Goal: Task Accomplishment & Management: Manage account settings

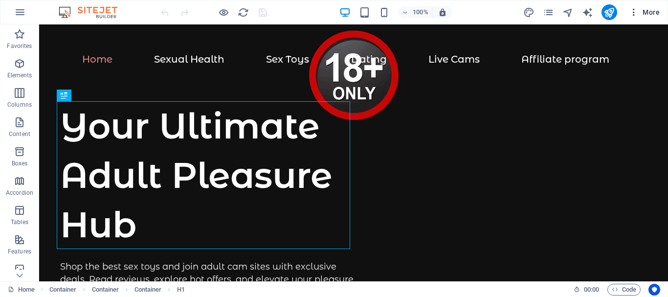
click at [633, 12] on icon "button" at bounding box center [634, 12] width 10 height 10
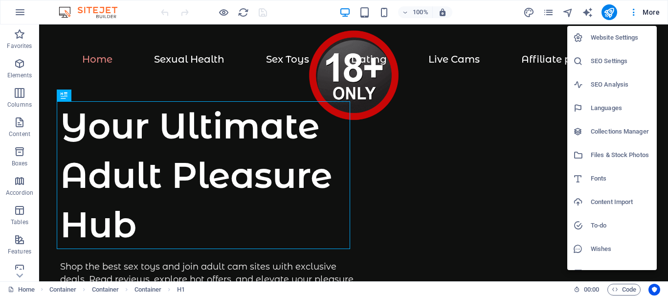
click at [619, 34] on h6 "Website Settings" at bounding box center [621, 38] width 60 height 12
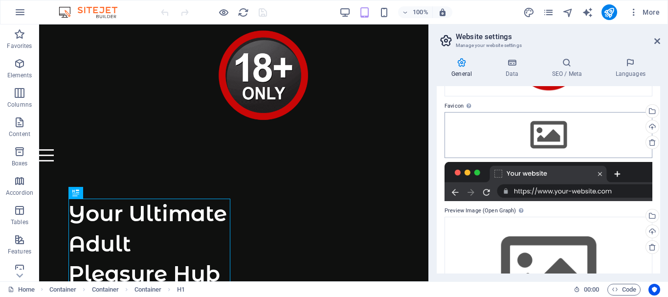
scroll to position [98, 0]
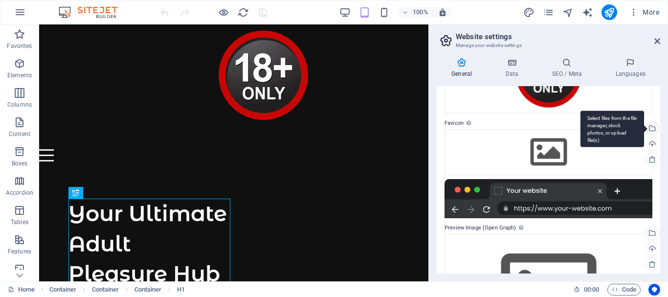
click at [650, 125] on div "Select files from the file manager, stock photos, or upload file(s)" at bounding box center [651, 129] width 15 height 15
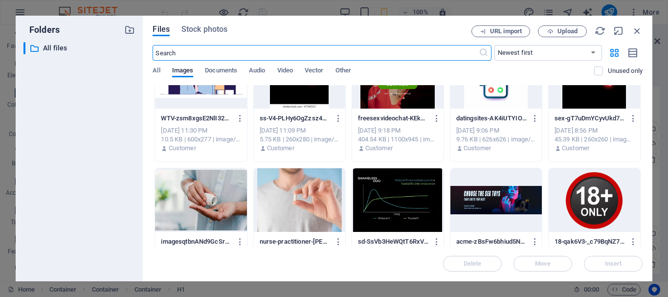
scroll to position [49, 0]
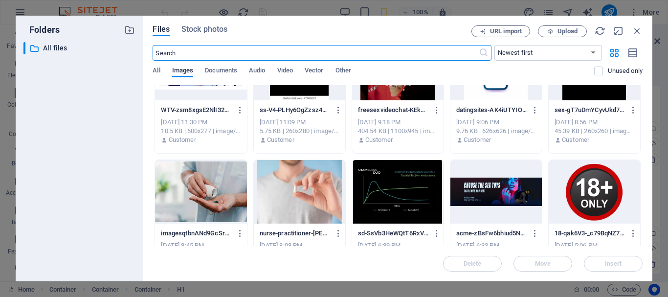
click at [585, 185] on div at bounding box center [594, 192] width 91 height 64
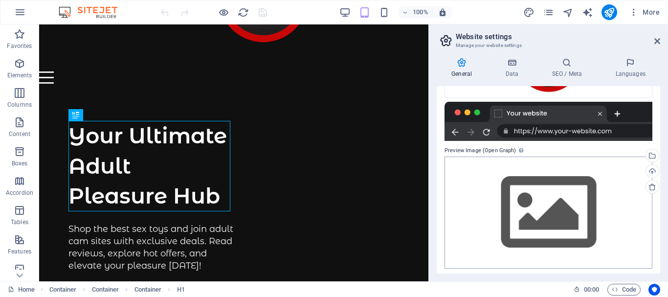
scroll to position [210, 0]
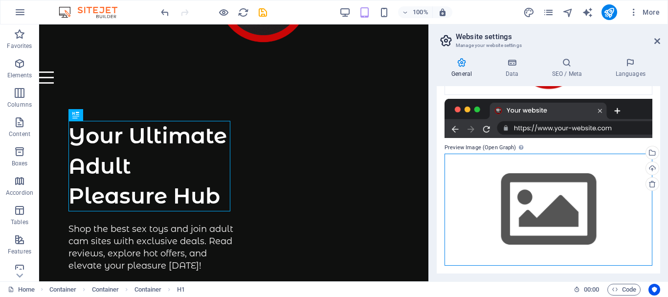
click at [562, 209] on div "Drag files here, click to choose files or select files from Files or our free s…" at bounding box center [549, 210] width 208 height 112
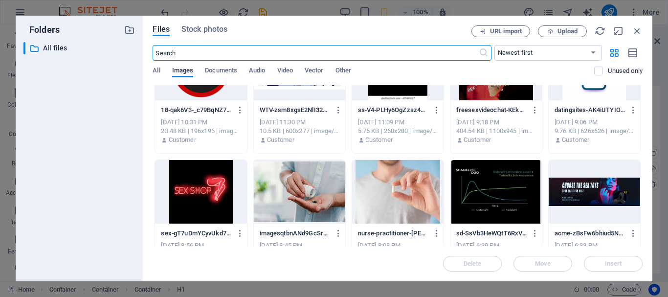
scroll to position [0, 0]
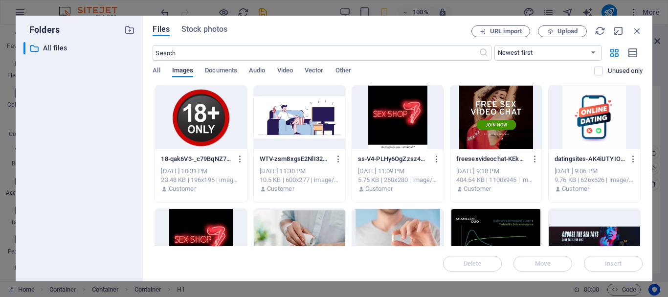
click at [593, 118] on div at bounding box center [594, 118] width 91 height 64
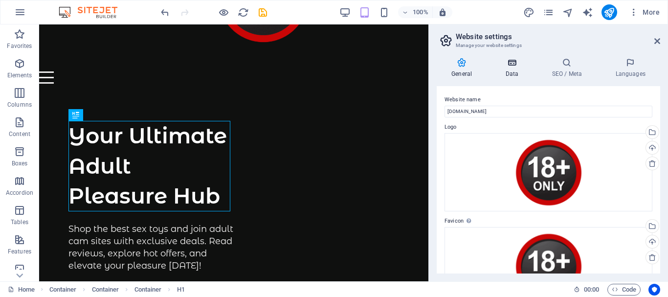
click at [514, 68] on h4 "Data" at bounding box center [514, 68] width 46 height 21
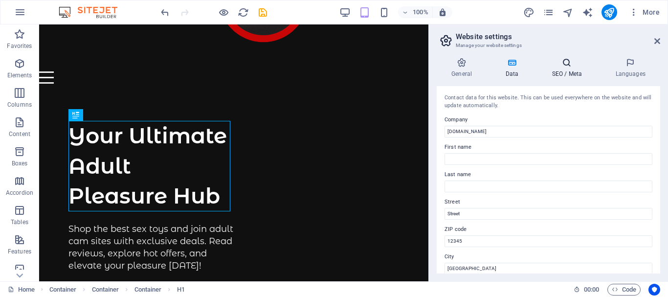
click at [570, 66] on icon at bounding box center [567, 63] width 60 height 10
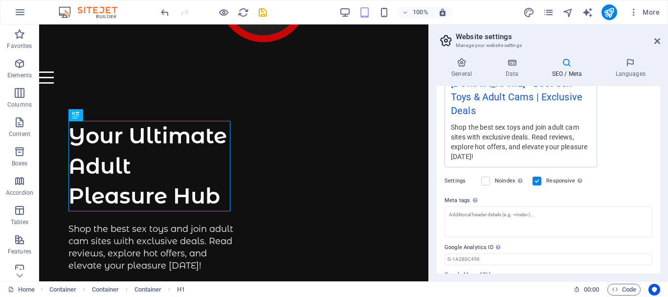
scroll to position [216, 0]
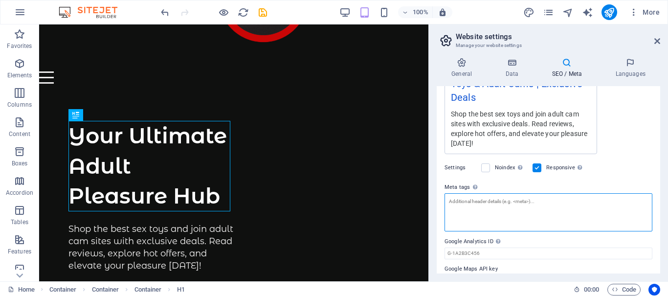
click at [485, 193] on textarea "Meta tags Enter HTML code here that will be placed inside the tags of your webs…" at bounding box center [549, 212] width 208 height 38
paste textarea "<script type='text/javascript' src='https://platform-api.sharethis.com/js/share…"
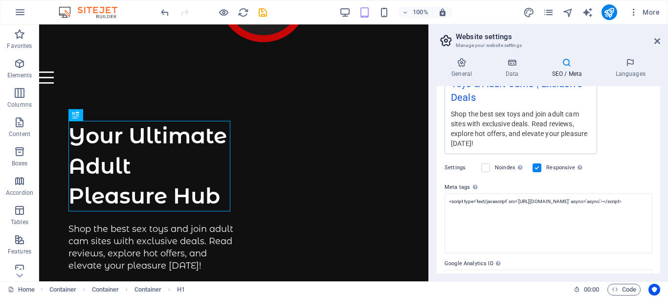
click at [632, 139] on body "adult.intimo.rs Home Favorites Elements Columns Content Boxes Accordion Tables …" at bounding box center [334, 148] width 668 height 297
type textarea "<script type="text/javascript" src="https://platform-api.sharethis.com/js/share…"
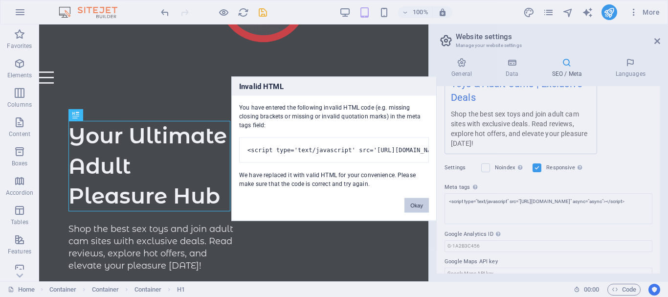
click at [418, 212] on button "Okay" at bounding box center [417, 205] width 24 height 15
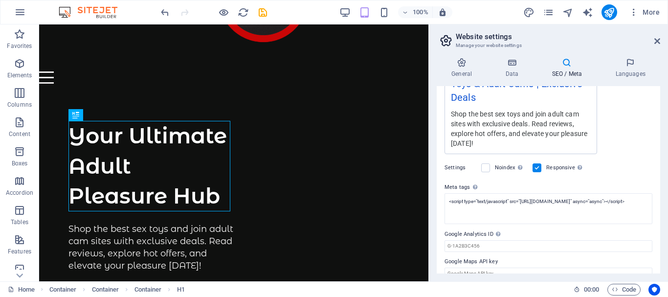
click at [617, 154] on div "Settings Noindex Instruct search engines to exclude this website from search re…" at bounding box center [549, 167] width 208 height 27
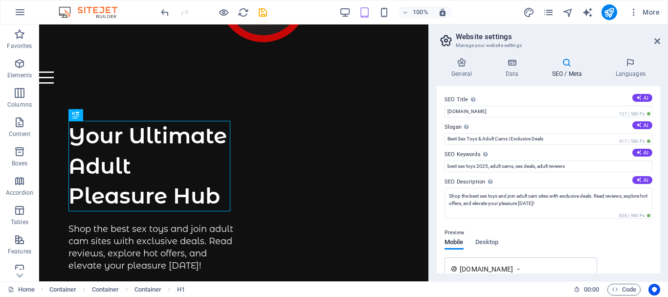
scroll to position [49, 0]
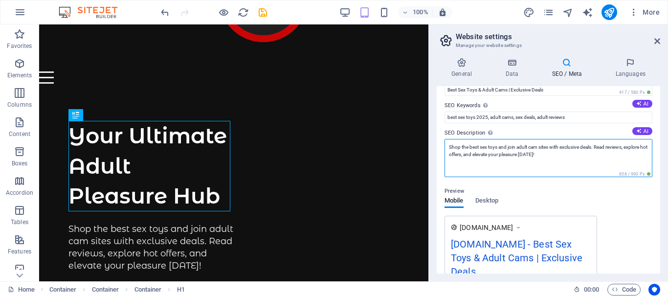
click at [450, 146] on textarea "Shop the best sex toys and join adult cam sites with exclusive deals. Read revi…" at bounding box center [549, 158] width 208 height 38
paste textarea "Your Ultimate Adult Pleasure Hub"
drag, startPoint x: 554, startPoint y: 154, endPoint x: 628, endPoint y: 151, distance: 74.4
click at [628, 151] on textarea "Your Ultimate Adult Pleasure Hub Shop the best sex toys and join adult cam site…" at bounding box center [549, 158] width 208 height 38
click at [521, 146] on textarea "Your Ultimate Adult Pleasure Hub Shop the best sex toys and join adult cam site…" at bounding box center [549, 158] width 208 height 38
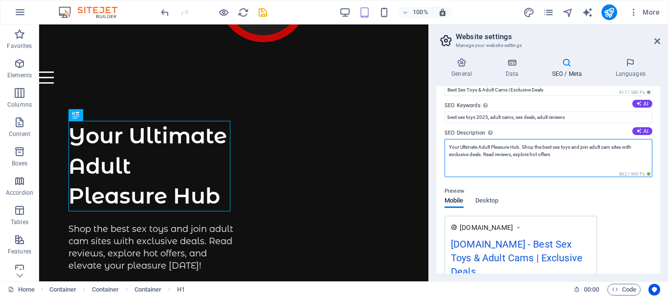
click at [605, 147] on textarea "Your Ultimate Adult Pleasure Hub. Shop the best sex toys and join adult cam sit…" at bounding box center [549, 158] width 208 height 38
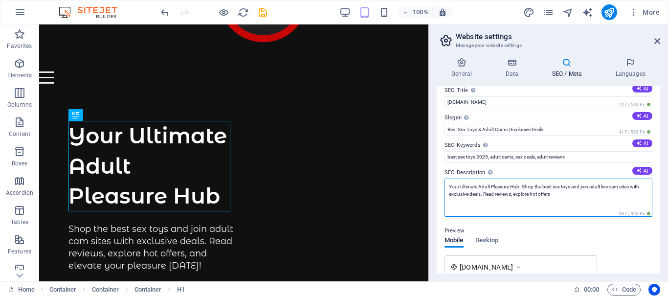
scroll to position [0, 0]
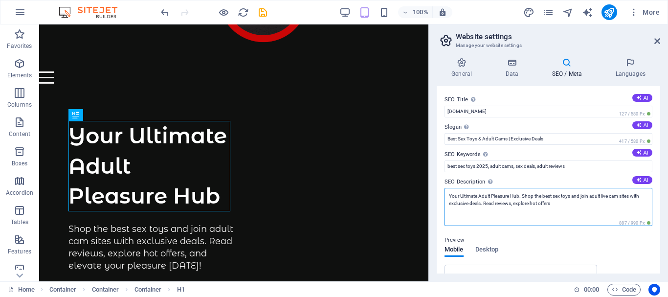
click at [557, 204] on textarea "Your Ultimate Adult Pleasure Hub. Shop the best sex toys and join adult live ca…" at bounding box center [549, 207] width 208 height 38
type textarea "Your Ultimate Adult Pleasure Hub. Shop the best sex toys and join adult live ca…"
click at [609, 243] on div "Preview Mobile Desktop www.example.com adult.intimo.rs - Best Sex Toys & Adult …" at bounding box center [549, 301] width 208 height 151
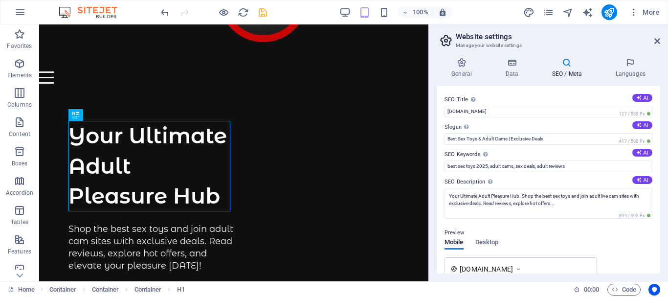
click at [262, 9] on icon "save" at bounding box center [262, 12] width 11 height 11
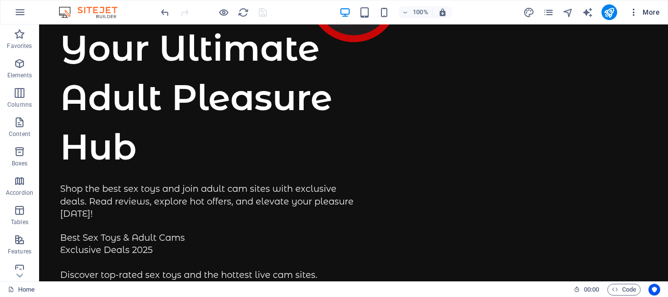
click at [632, 13] on icon "button" at bounding box center [634, 12] width 10 height 10
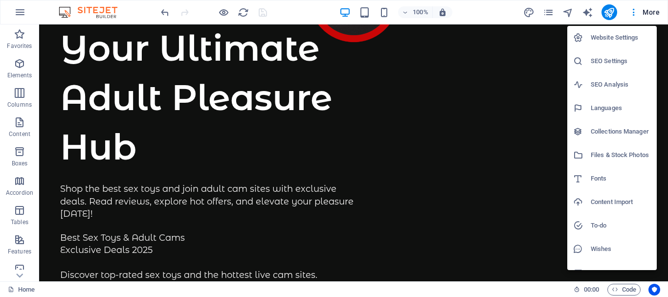
click at [626, 37] on h6 "Website Settings" at bounding box center [621, 38] width 60 height 12
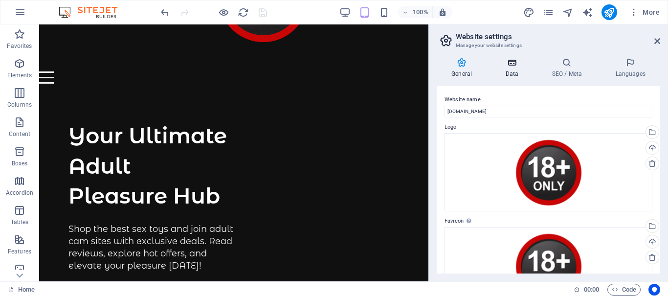
click at [516, 68] on h4 "Data" at bounding box center [514, 68] width 46 height 21
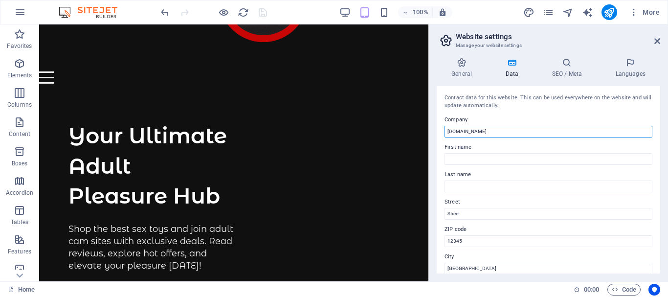
drag, startPoint x: 481, startPoint y: 130, endPoint x: 457, endPoint y: 130, distance: 24.0
click at [442, 125] on div "Contact data for this website. This can be used everywhere on the website and w…" at bounding box center [549, 179] width 224 height 187
paste input "Your Ultimate Adult Pleasure Hub"
type input "Your Ultimate Adult Pleasure Hub"
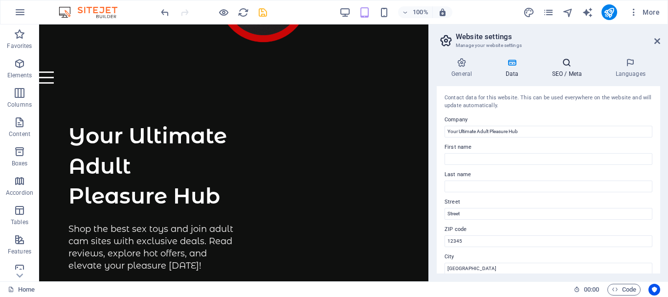
click at [570, 67] on icon at bounding box center [567, 63] width 60 height 10
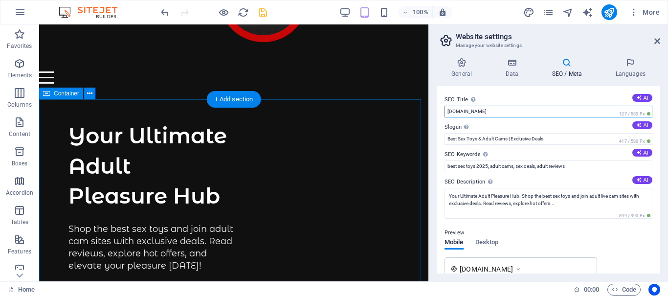
drag, startPoint x: 537, startPoint y: 134, endPoint x: 414, endPoint y: 105, distance: 125.8
paste input "Your Ultimate Adult Pleasure Hub"
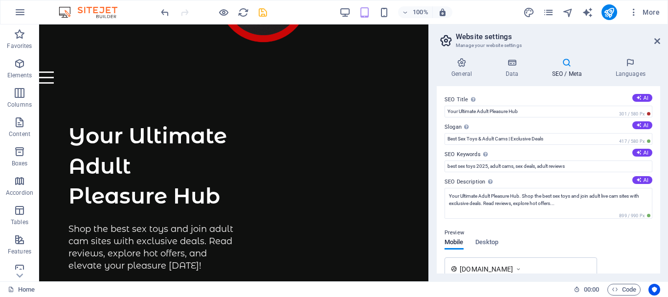
click at [502, 90] on div "SEO Title The title of your website - make it something that stands out in sear…" at bounding box center [549, 179] width 224 height 187
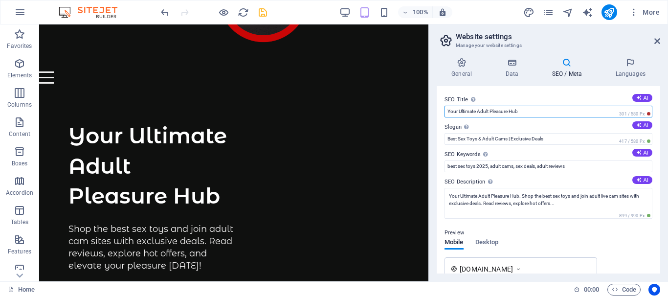
click at [512, 111] on input "Your Ultimate Adult Pleasure Hub" at bounding box center [549, 112] width 208 height 12
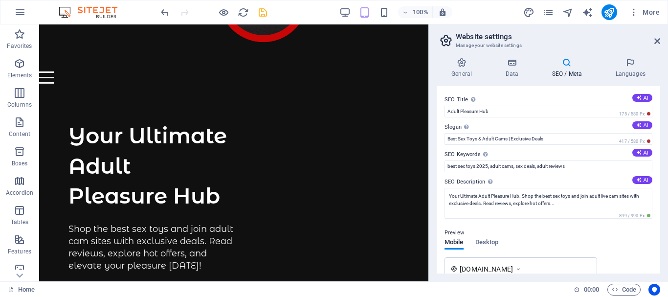
click at [506, 95] on label "SEO Title The title of your website - make it something that stands out in sear…" at bounding box center [549, 100] width 208 height 12
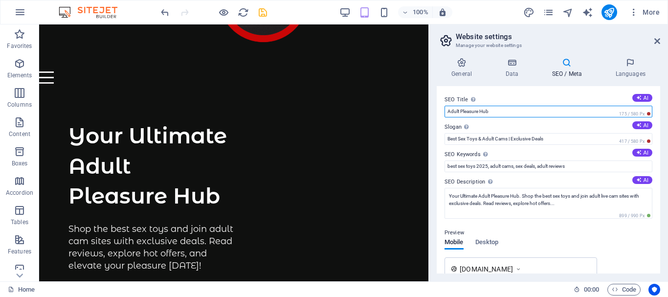
click at [506, 106] on input "Adult Pleasure Hub" at bounding box center [549, 112] width 208 height 12
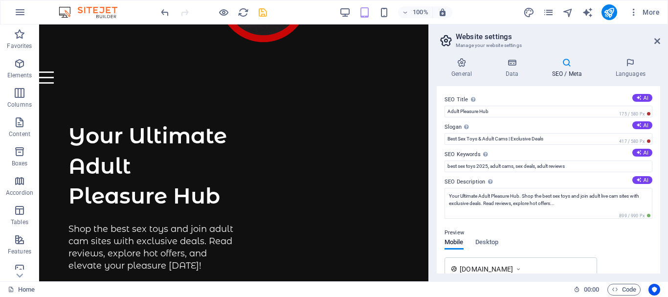
click at [567, 93] on div "SEO Title The title of your website - make it something that stands out in sear…" at bounding box center [549, 179] width 224 height 187
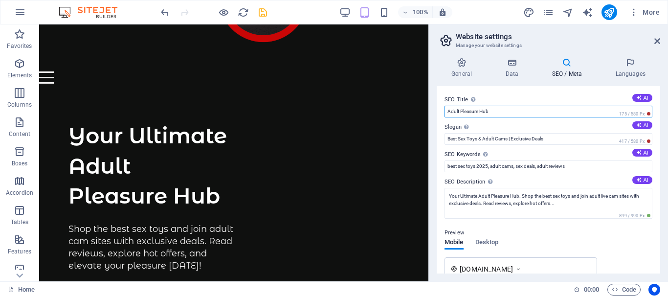
drag, startPoint x: 500, startPoint y: 109, endPoint x: 436, endPoint y: 113, distance: 63.7
click at [436, 113] on div "General Data SEO / Meta Languages Website name adult.intimo.rs Logo Drag files …" at bounding box center [548, 165] width 239 height 231
paste input "Your Ultimate"
type input "Your Ultimate Adult Pleasure Hub"
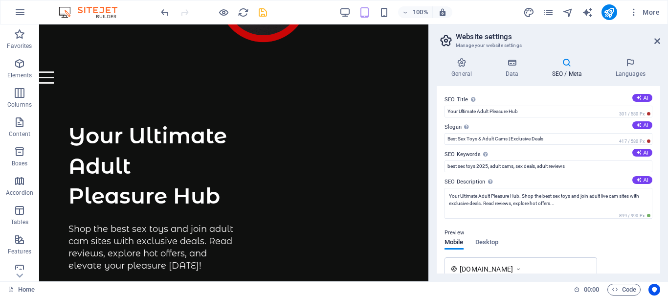
click at [526, 94] on label "SEO Title The title of your website - make it something that stands out in sear…" at bounding box center [549, 100] width 208 height 12
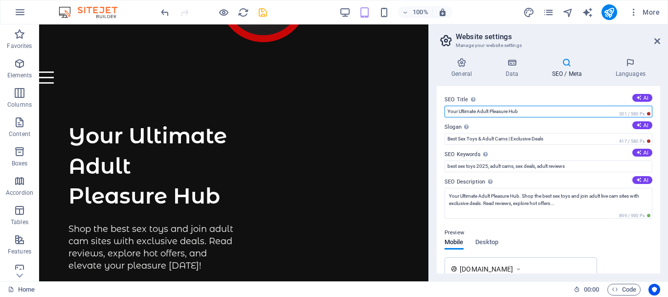
click at [526, 106] on input "Your Ultimate Adult Pleasure Hub" at bounding box center [549, 112] width 208 height 12
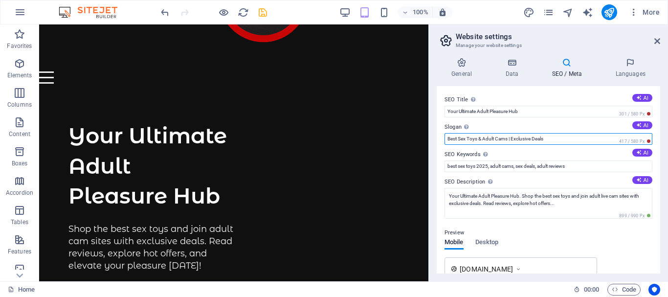
click at [496, 137] on input "Best Sex Toys & Adult Cams | Exclusive Deals" at bounding box center [549, 139] width 208 height 12
type input "Best Sex Toys & Adult Live Cams | Exclusive Deals"
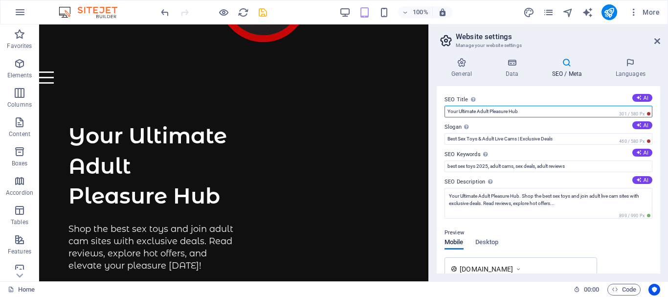
click at [479, 112] on input "Your Ultimate Adult Pleasure Hub" at bounding box center [549, 112] width 208 height 12
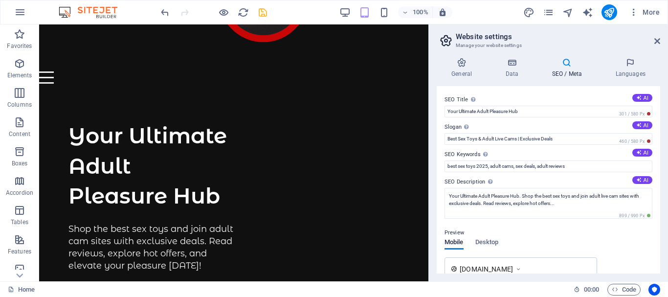
click at [505, 125] on label "Slogan The slogan of your website. AI" at bounding box center [549, 127] width 208 height 12
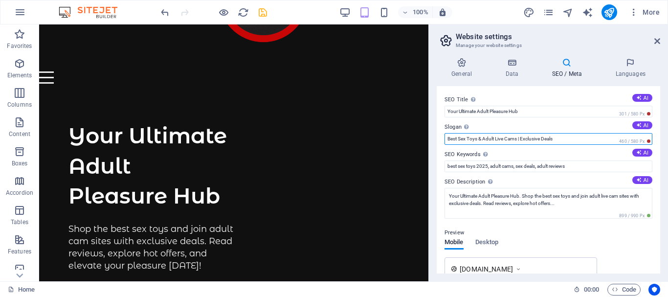
click at [505, 133] on input "Best Sex Toys & Adult Live Cams | Exclusive Deals" at bounding box center [549, 139] width 208 height 12
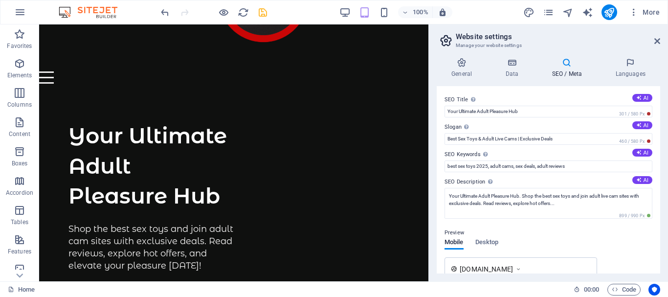
click at [640, 150] on button "AI" at bounding box center [642, 153] width 20 height 8
type input "best sex toys, adult cam sites, exclusive deals, sexual health products, live s…"
click at [262, 13] on icon "save" at bounding box center [262, 12] width 11 height 11
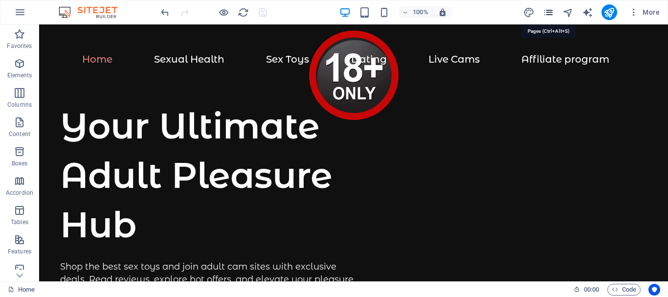
click at [548, 12] on icon "pages" at bounding box center [548, 12] width 11 height 11
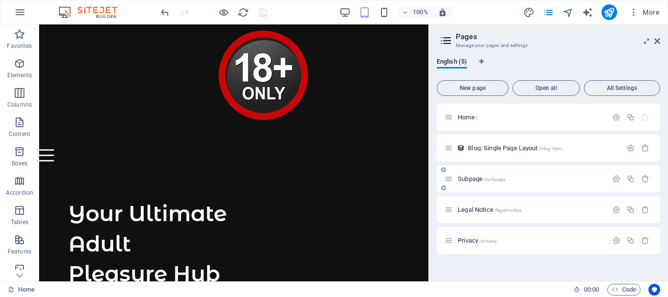
click at [474, 179] on span "Subpage /subpage" at bounding box center [481, 178] width 47 height 7
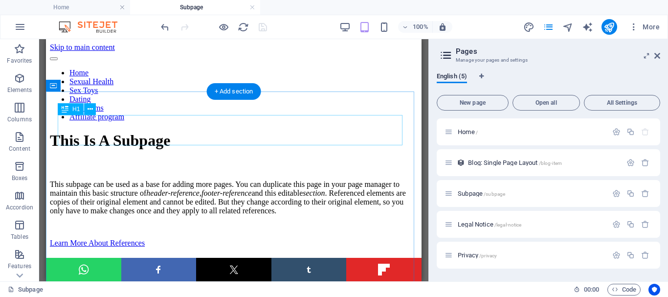
click at [195, 132] on div "This Is A Subpage" at bounding box center [234, 141] width 368 height 18
click at [232, 132] on div "This Is A Subpage" at bounding box center [234, 141] width 368 height 18
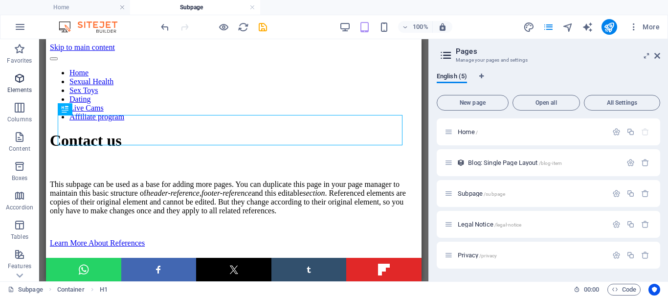
click at [17, 80] on icon "button" at bounding box center [20, 78] width 12 height 12
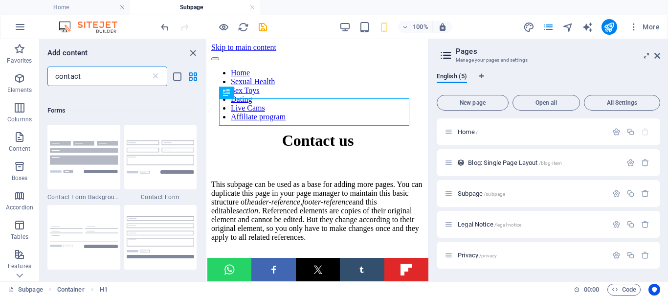
scroll to position [293, 0]
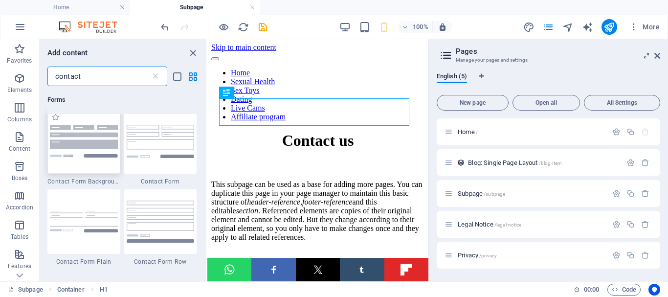
type input "contact"
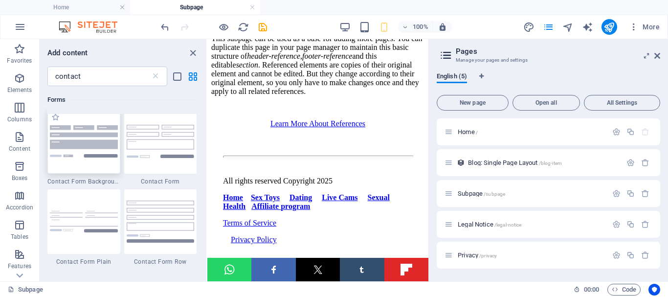
scroll to position [173, 0]
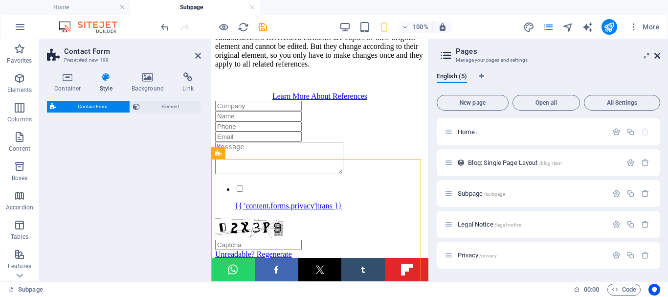
click at [657, 56] on icon at bounding box center [658, 56] width 6 height 8
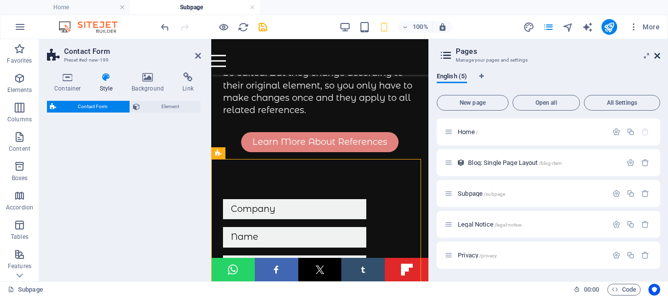
select select "rem"
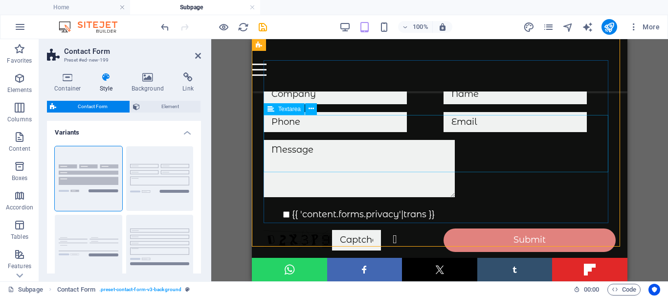
scroll to position [253, 0]
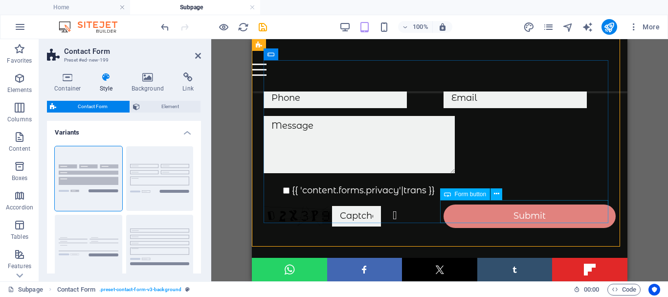
click at [538, 208] on div "Submit" at bounding box center [530, 215] width 172 height 23
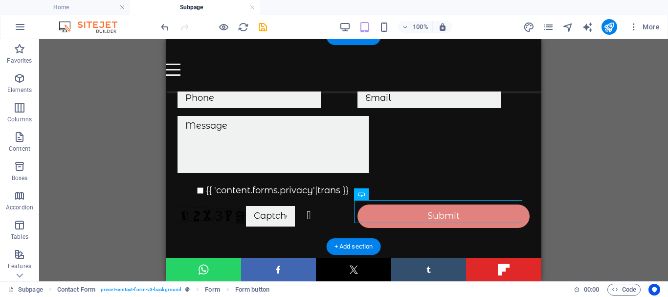
drag, startPoint x: 643, startPoint y: 232, endPoint x: 477, endPoint y: 194, distance: 170.6
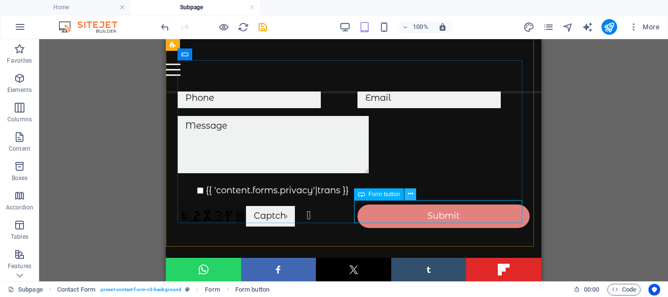
click at [411, 192] on icon at bounding box center [410, 194] width 5 height 10
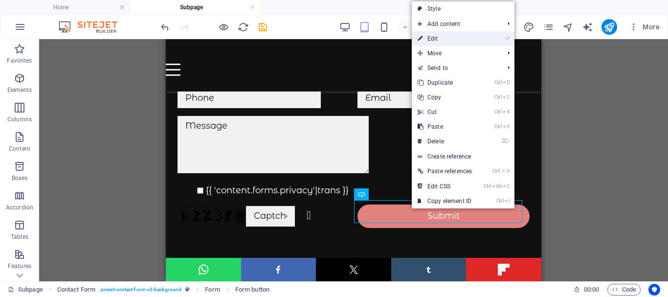
click at [444, 38] on link "⏎ Edit" at bounding box center [445, 38] width 66 height 15
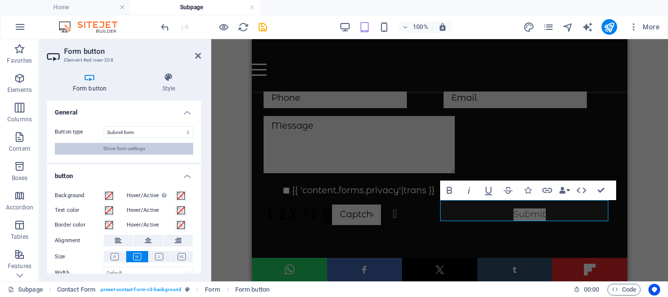
click at [131, 147] on span "Show form settings" at bounding box center [124, 149] width 42 height 12
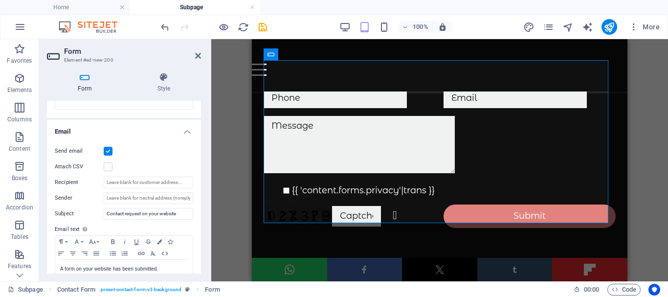
scroll to position [245, 0]
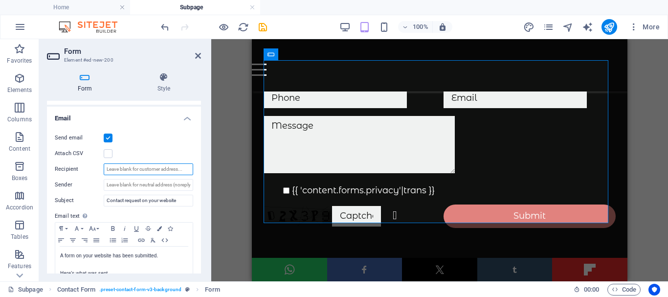
click at [122, 169] on input "Recipient" at bounding box center [149, 169] width 90 height 12
type input "bm@intimo.rs"
drag, startPoint x: 143, startPoint y: 199, endPoint x: 183, endPoint y: 202, distance: 40.2
click at [183, 202] on input "Contact request on your website" at bounding box center [149, 201] width 90 height 12
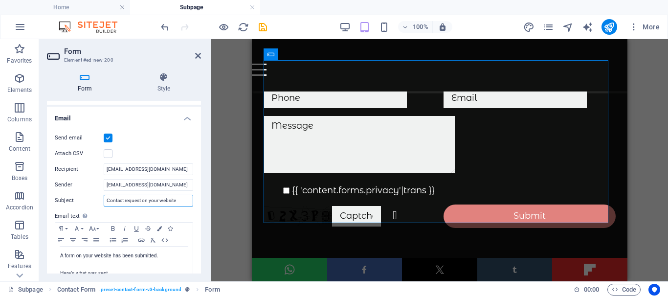
click at [158, 196] on input "Contact request on your website" at bounding box center [149, 201] width 90 height 12
drag, startPoint x: 148, startPoint y: 198, endPoint x: 181, endPoint y: 201, distance: 32.9
click at [181, 201] on input "Contact request on your website" at bounding box center [149, 201] width 90 height 12
type input "Contact request on Adult Blog"
click at [262, 26] on icon "save" at bounding box center [262, 27] width 11 height 11
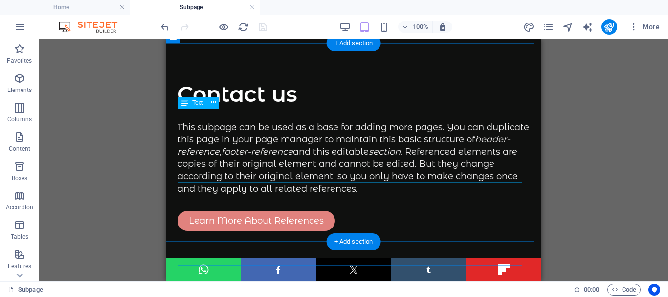
scroll to position [49, 0]
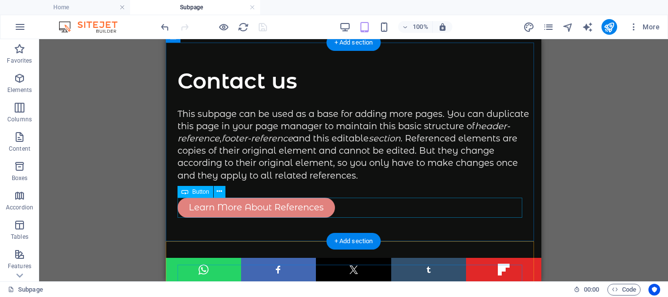
click at [274, 204] on div "Learn More About References" at bounding box center [354, 208] width 352 height 20
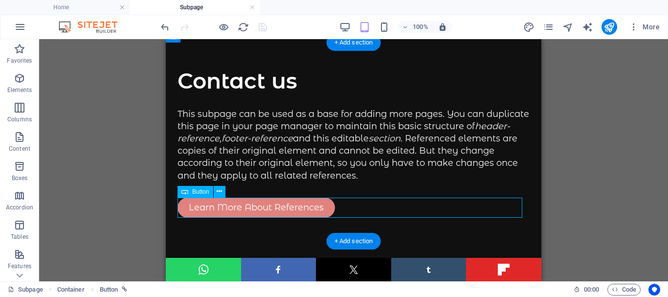
click at [274, 204] on div "Learn More About References" at bounding box center [354, 208] width 352 height 20
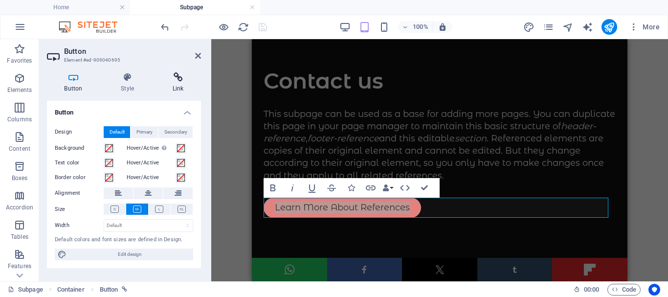
click at [179, 77] on icon at bounding box center [178, 77] width 46 height 10
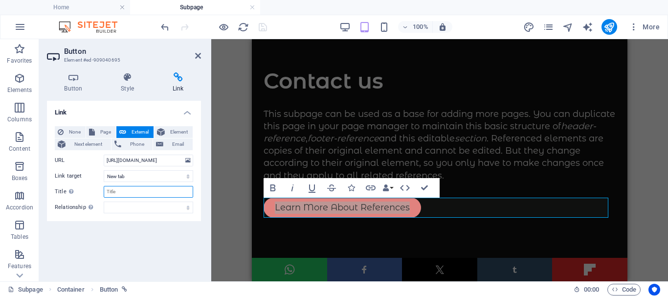
click at [151, 194] on input "Title Additional link description, should not be the same as the link text. The…" at bounding box center [149, 192] width 90 height 12
type input "Contact"
click at [130, 160] on input "https://support.thewebsiteeditor.com/hc/en-us/articles/13251544769559-How-to-cr…" at bounding box center [149, 161] width 90 height 12
paste input "battini.tangled.com/join"
type input "https://battini.tangled.com/join"
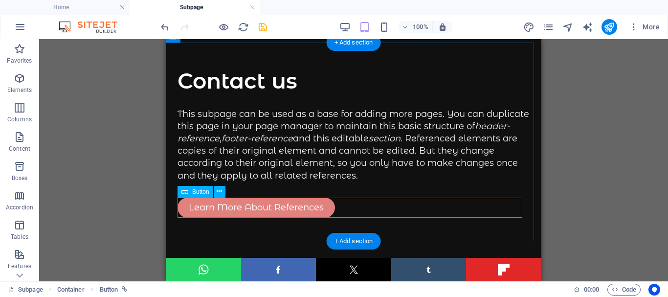
click at [252, 206] on div "Learn More About References" at bounding box center [354, 208] width 352 height 20
click at [235, 207] on div "Learn More About References" at bounding box center [354, 208] width 352 height 20
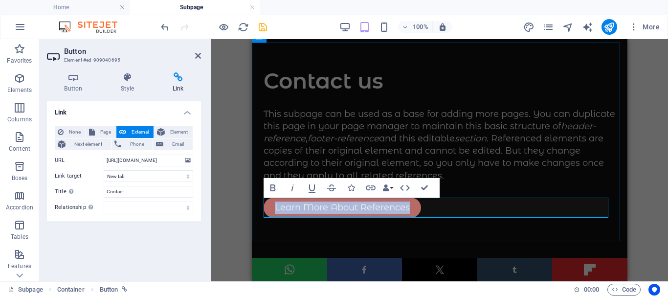
click at [315, 207] on link "Learn More About References" at bounding box center [343, 208] width 158 height 20
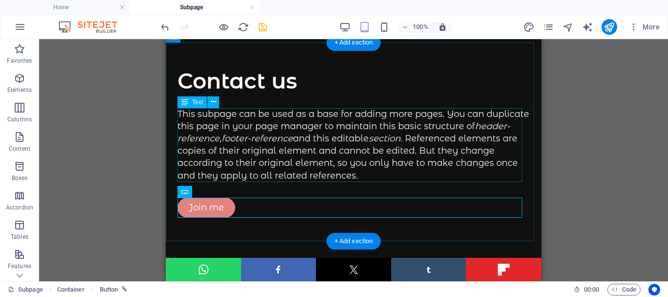
click at [338, 151] on div "This subpage can be used as a base for adding more pages. You can duplicate thi…" at bounding box center [354, 145] width 352 height 74
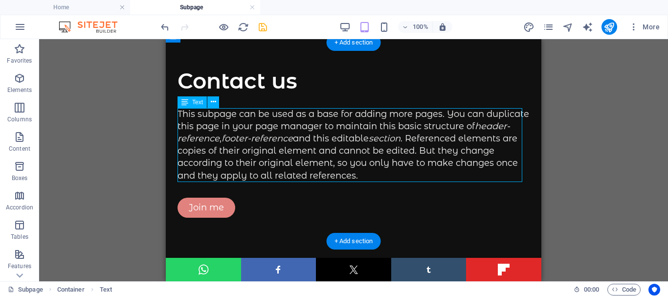
click at [280, 159] on div "This subpage can be used as a base for adding more pages. You can duplicate thi…" at bounding box center [354, 145] width 352 height 74
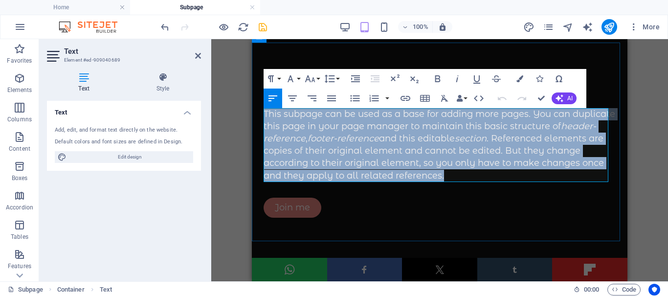
drag, startPoint x: 510, startPoint y: 176, endPoint x: 265, endPoint y: 110, distance: 253.3
click at [265, 110] on p "This subpage can be used as a base for adding more pages. You can duplicate thi…" at bounding box center [440, 145] width 352 height 74
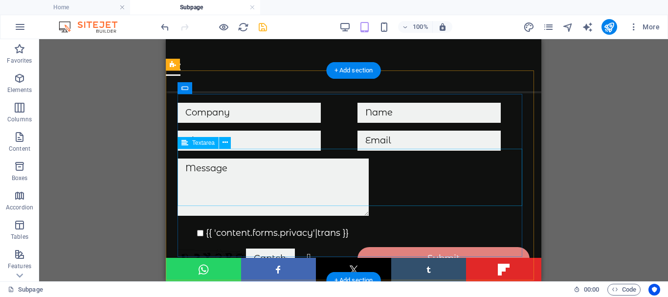
scroll to position [147, 0]
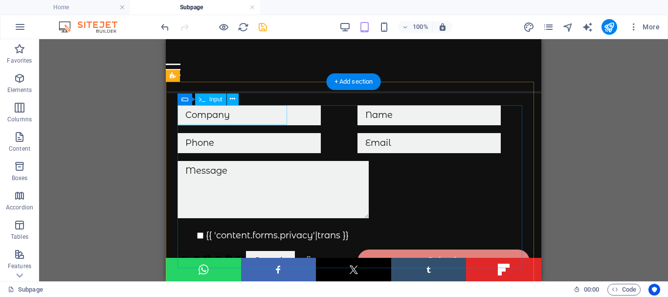
click at [253, 113] on div at bounding box center [264, 115] width 172 height 20
click at [220, 115] on div at bounding box center [264, 115] width 172 height 20
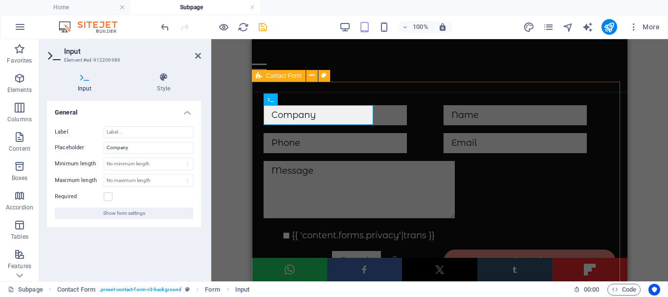
click at [342, 92] on div "{{ 'content.forms.privacy'|trans }} Unreadable? Regenerate Submit" at bounding box center [440, 189] width 376 height 215
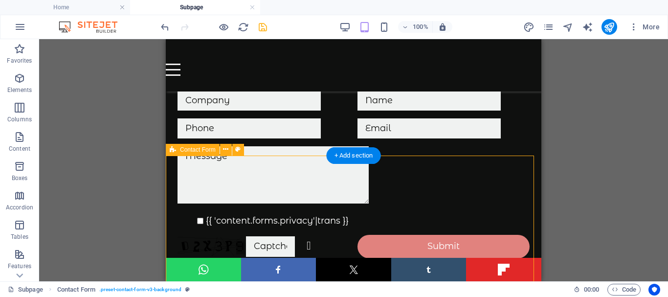
scroll to position [73, 0]
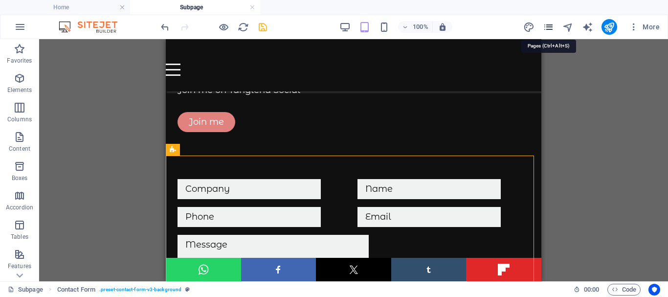
click at [550, 25] on icon "pages" at bounding box center [548, 27] width 11 height 11
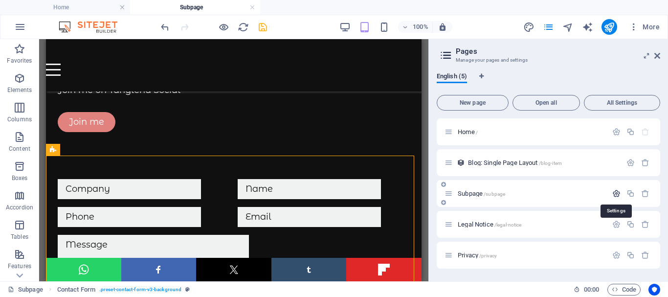
click at [616, 192] on icon "button" at bounding box center [616, 193] width 8 height 8
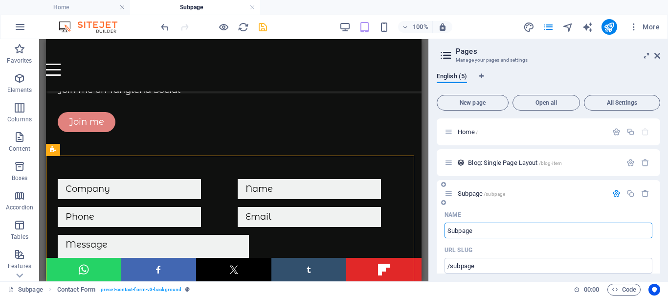
scroll to position [49, 0]
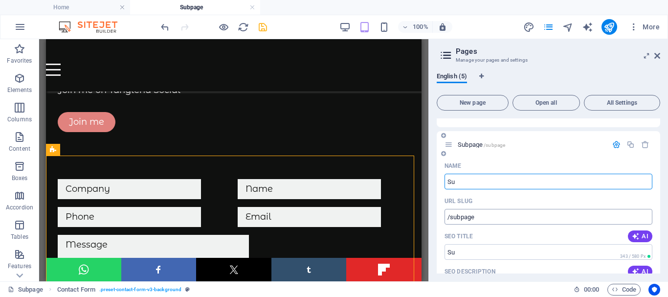
type input "S"
type input "Contact"
type input "/"
type input "Contact"
type input "/contact"
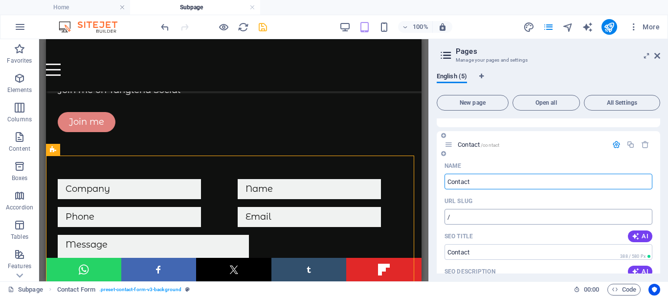
type input "Contact"
click at [569, 67] on div "English (5) New page Open all All Settings Home / Blog: Single Page Layout /blo…" at bounding box center [548, 173] width 239 height 217
type input "Contact us"
type input "/contact-us"
type input "Contact us"
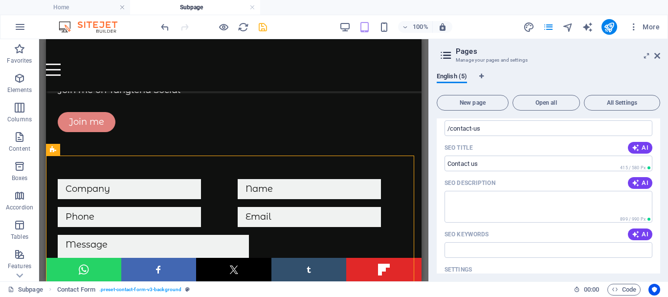
scroll to position [147, 0]
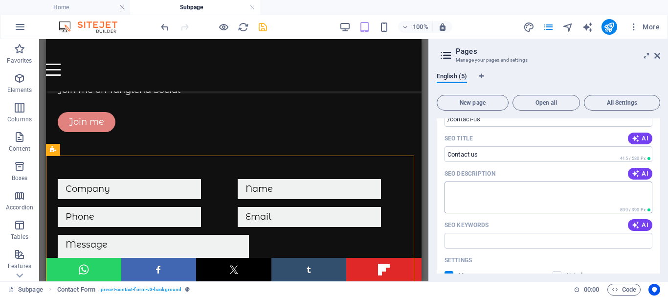
click at [470, 191] on textarea "SEO Description" at bounding box center [549, 197] width 208 height 32
paste textarea "Your Ultimate Adult Pleasure Hub"
paste textarea "Discover top-rated sex toys and the hottest live cam sites. From vibtators to i…"
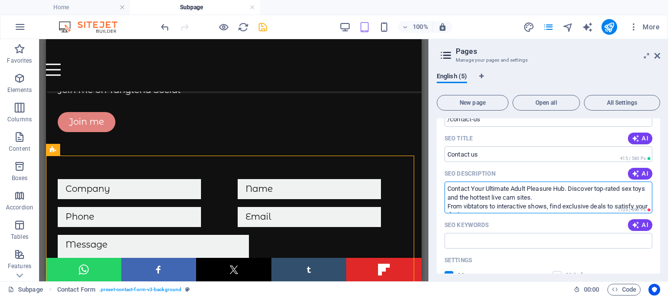
scroll to position [5, 0]
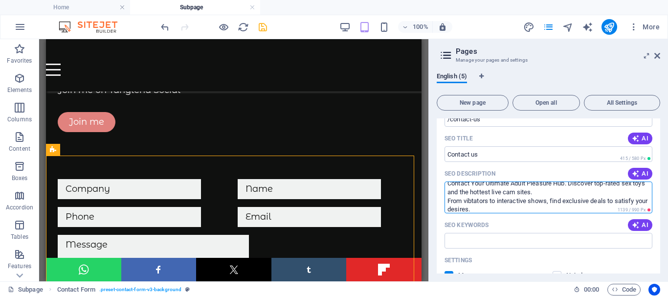
click at [489, 206] on textarea "Contact Your Ultimate Adult Pleasure Hub. Discover top-rated sex toys and the h…" at bounding box center [549, 197] width 208 height 32
click at [550, 190] on textarea "Contact Your Ultimate Adult Pleasure Hub. Discover top-rated sex toys and the h…" at bounding box center [549, 197] width 208 height 32
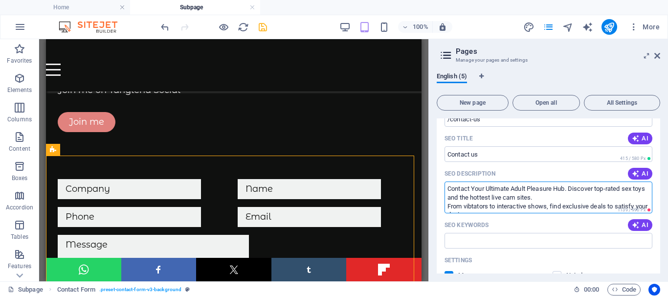
scroll to position [9, 0]
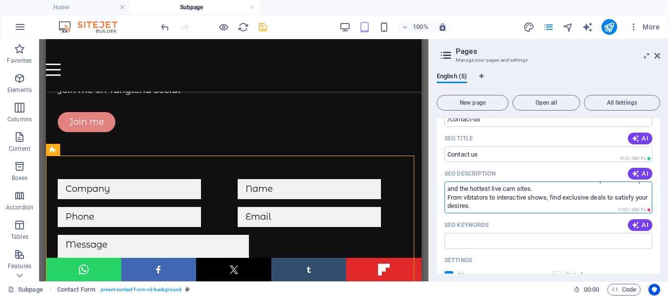
click at [558, 208] on textarea "Contact Your Ultimate Adult Pleasure Hub. Discover top-rated sex toys and the h…" at bounding box center [549, 197] width 208 height 32
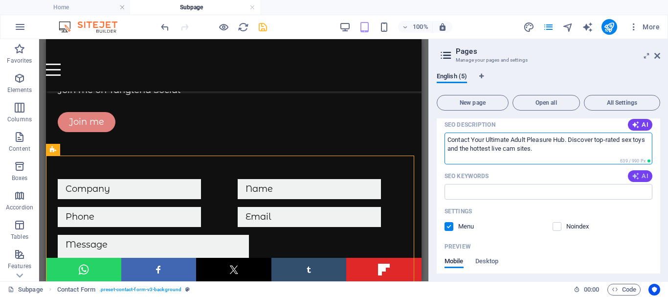
type textarea "Contact Your Ultimate Adult Pleasure Hub. Discover top-rated sex toys and the h…"
click at [636, 174] on icon "button" at bounding box center [636, 176] width 8 height 8
type input "Contact us, Sex Toys, Dating, Live Cams, Sexual Health, Affiliate program"
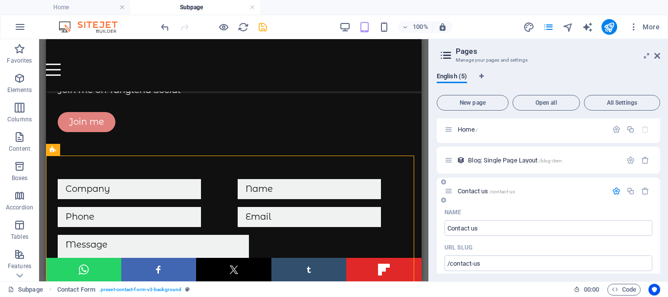
scroll to position [0, 0]
click at [262, 26] on icon "save" at bounding box center [262, 27] width 11 height 11
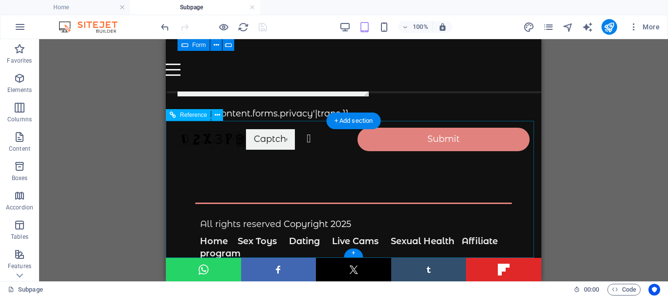
scroll to position [317, 0]
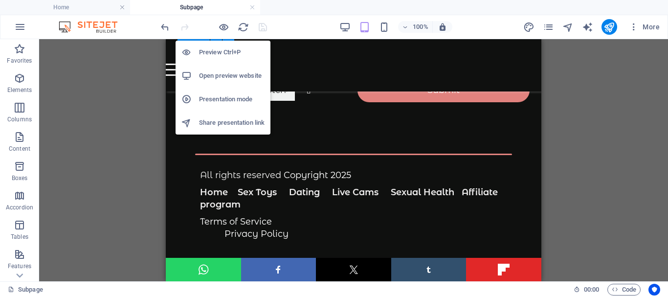
click at [226, 75] on h6 "Open preview website" at bounding box center [232, 76] width 66 height 12
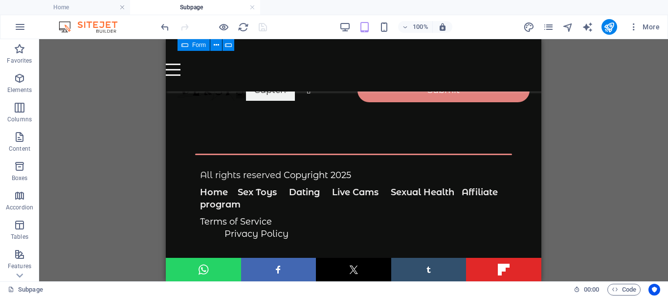
scroll to position [122, 0]
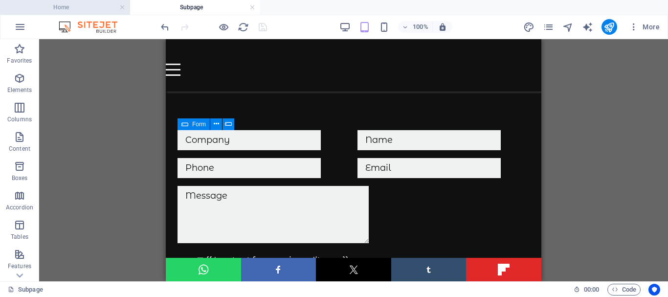
click at [73, 4] on h4 "Home" at bounding box center [65, 7] width 130 height 11
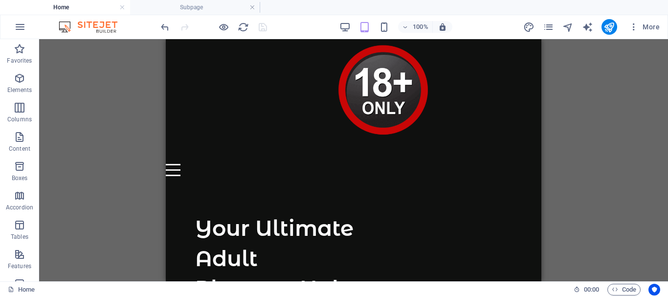
scroll to position [0, 0]
click at [68, 5] on h4 "Home" at bounding box center [65, 7] width 130 height 11
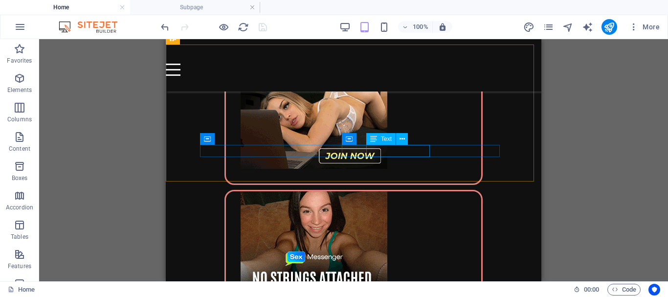
scroll to position [2957, 0]
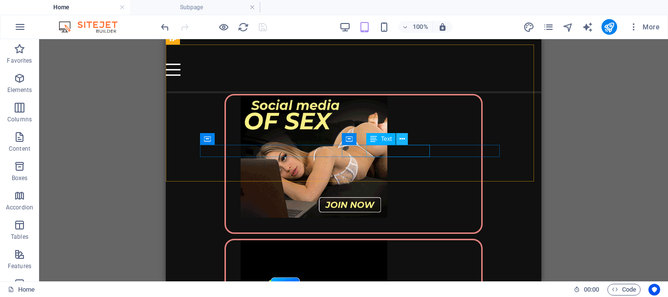
click at [401, 136] on icon at bounding box center [402, 139] width 5 height 10
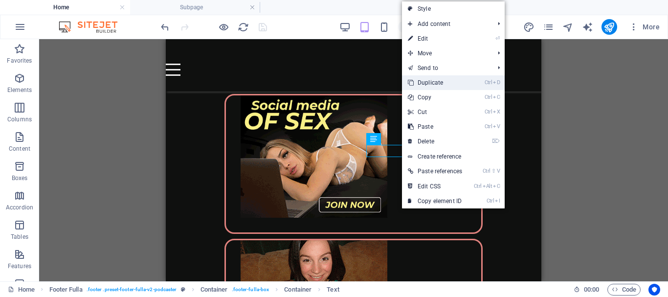
click at [442, 82] on link "Ctrl D Duplicate" at bounding box center [435, 82] width 66 height 15
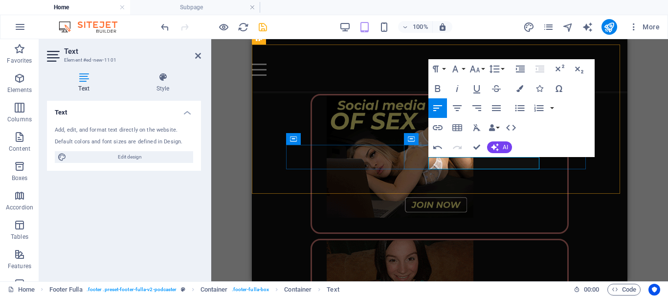
drag, startPoint x: 478, startPoint y: 162, endPoint x: 430, endPoint y: 162, distance: 47.4
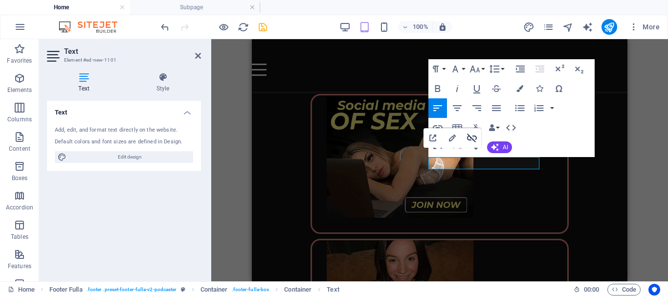
click at [471, 134] on icon "button" at bounding box center [472, 138] width 12 height 12
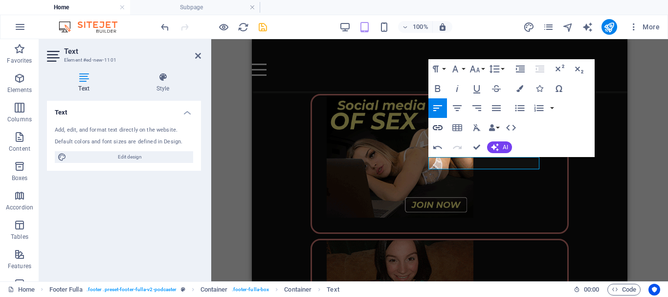
click at [438, 125] on icon "button" at bounding box center [438, 128] width 12 height 12
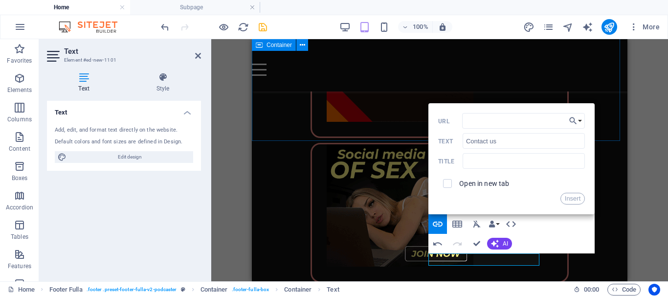
scroll to position [2859, 0]
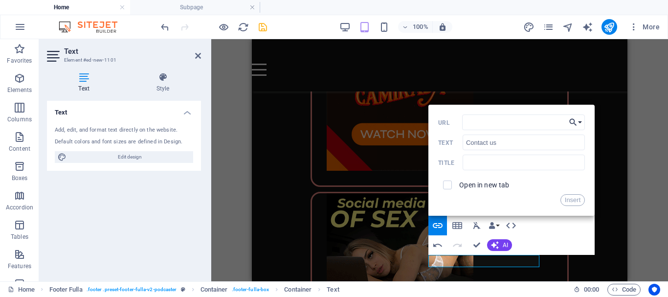
click at [577, 119] on icon "button" at bounding box center [573, 122] width 10 height 12
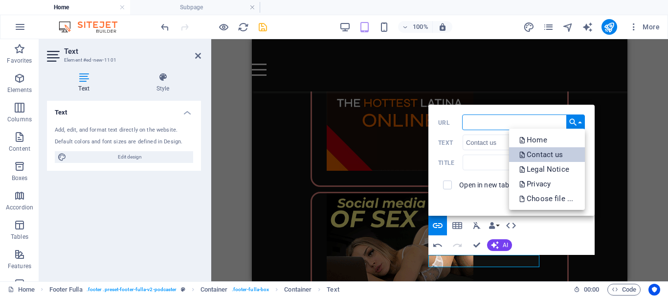
click at [551, 152] on p "Contact us" at bounding box center [542, 154] width 46 height 15
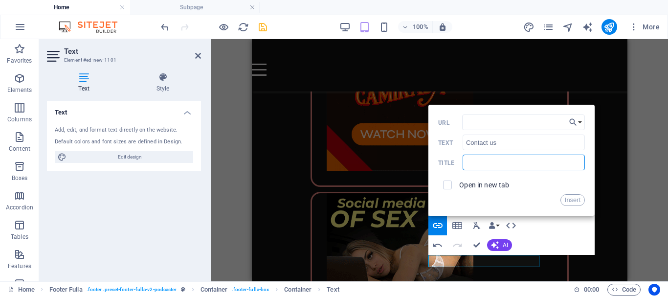
click at [488, 161] on input "text" at bounding box center [524, 163] width 122 height 16
type input "Contact us"
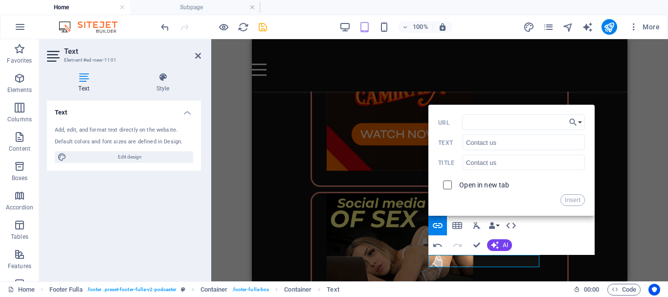
click at [448, 184] on input "checkbox" at bounding box center [446, 183] width 9 height 9
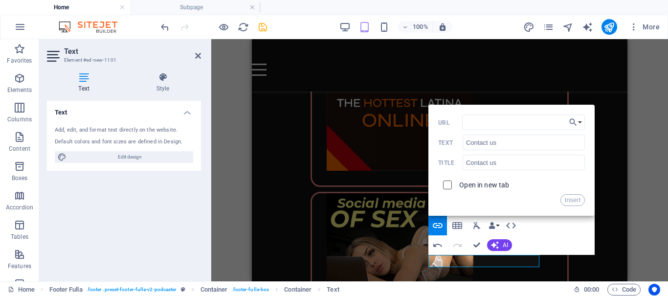
checkbox input "true"
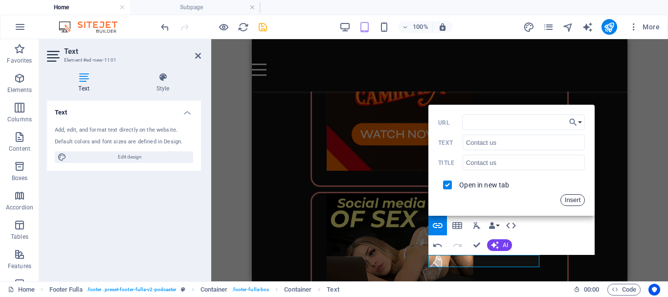
click at [573, 199] on button "Insert" at bounding box center [573, 200] width 25 height 12
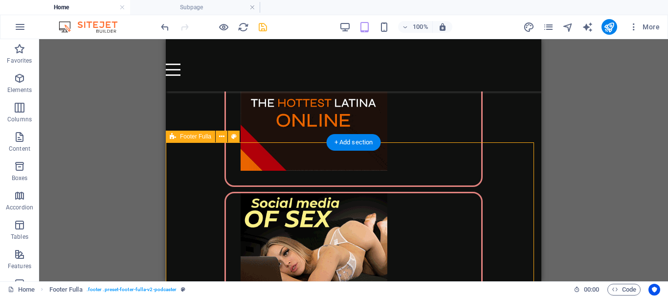
scroll to position [2908, 0]
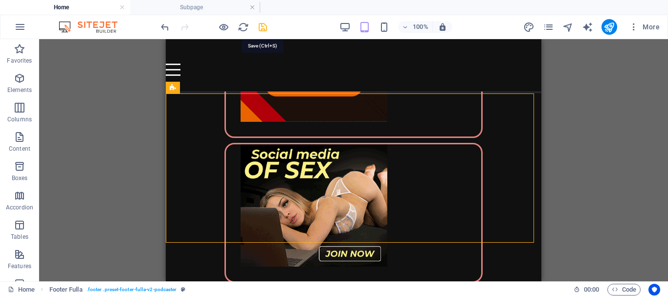
click at [263, 25] on icon "save" at bounding box center [262, 27] width 11 height 11
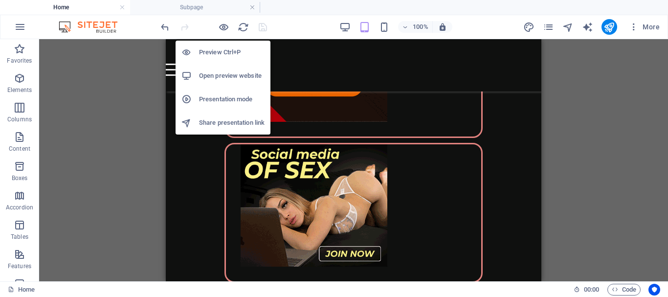
click at [217, 73] on h6 "Open preview website" at bounding box center [232, 76] width 66 height 12
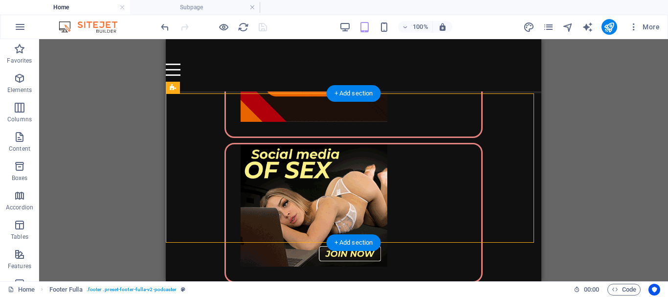
drag, startPoint x: 465, startPoint y: 200, endPoint x: 332, endPoint y: 203, distance: 133.1
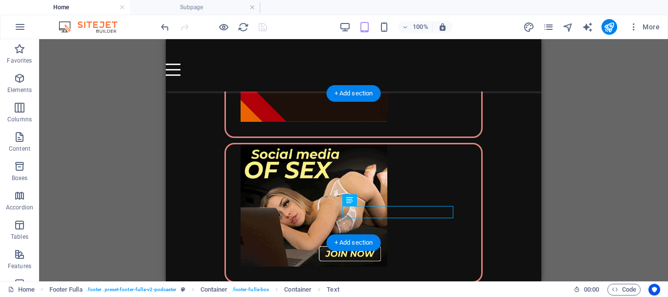
drag, startPoint x: 352, startPoint y: 207, endPoint x: 389, endPoint y: 215, distance: 37.4
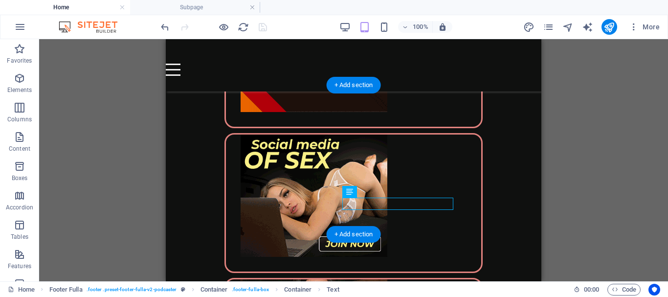
scroll to position [2918, 0]
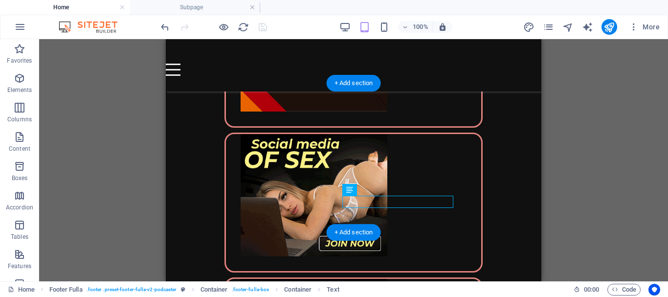
drag, startPoint x: 527, startPoint y: 239, endPoint x: 357, endPoint y: 202, distance: 174.6
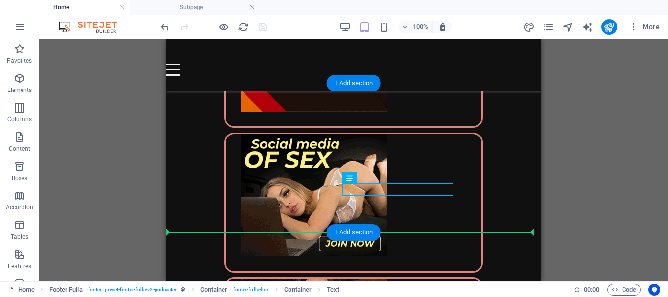
drag, startPoint x: 518, startPoint y: 219, endPoint x: 373, endPoint y: 179, distance: 150.1
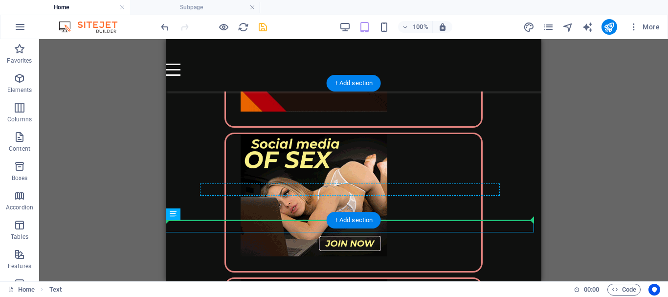
drag, startPoint x: 345, startPoint y: 254, endPoint x: 362, endPoint y: 190, distance: 66.7
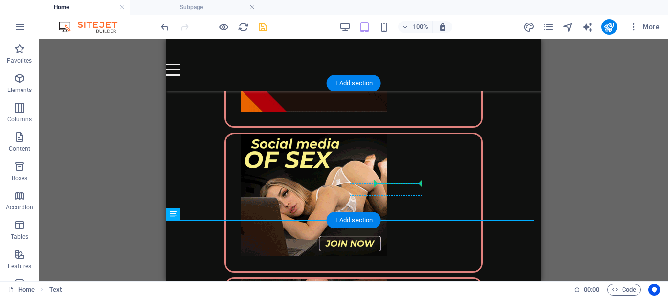
drag, startPoint x: 342, startPoint y: 254, endPoint x: 374, endPoint y: 186, distance: 75.3
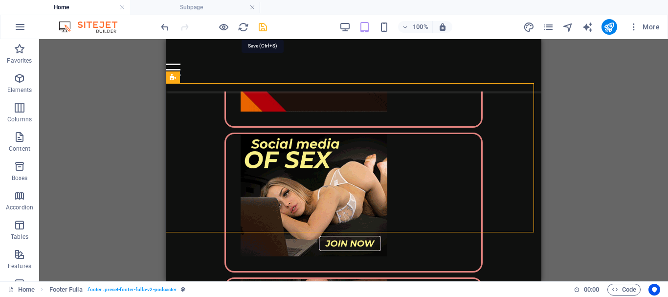
click at [262, 26] on icon "save" at bounding box center [262, 27] width 11 height 11
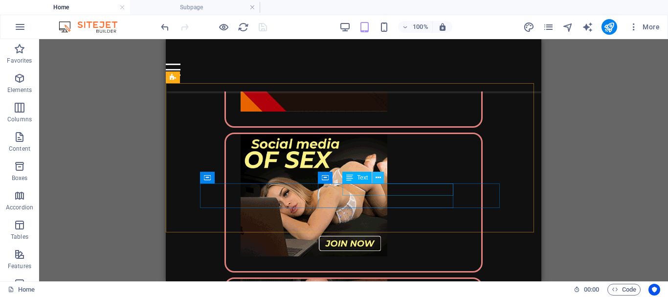
click at [376, 176] on icon at bounding box center [378, 178] width 5 height 10
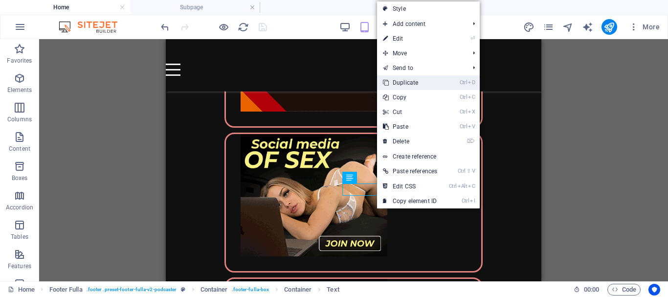
drag, startPoint x: 412, startPoint y: 82, endPoint x: 247, endPoint y: 43, distance: 169.9
click at [413, 82] on link "Ctrl D Duplicate" at bounding box center [410, 82] width 66 height 15
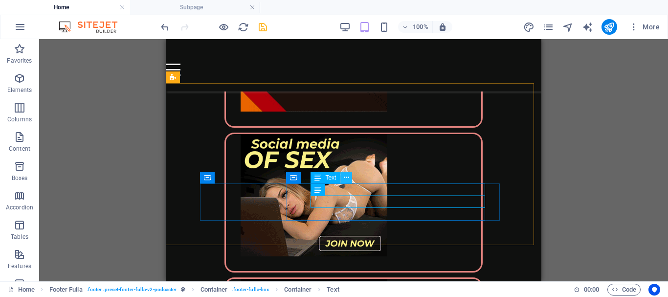
click at [347, 176] on icon at bounding box center [346, 178] width 5 height 10
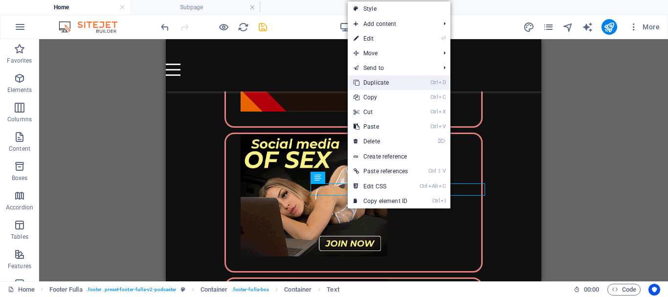
click at [376, 81] on link "Ctrl D Duplicate" at bounding box center [381, 82] width 66 height 15
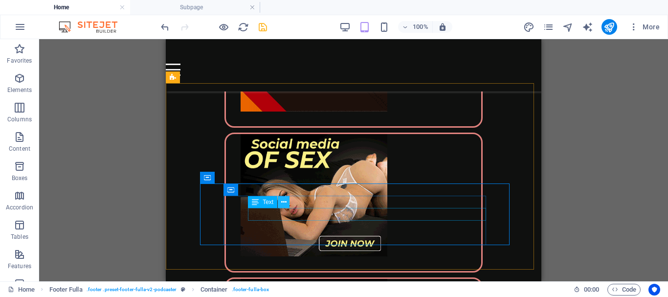
click at [285, 199] on icon at bounding box center [283, 202] width 5 height 10
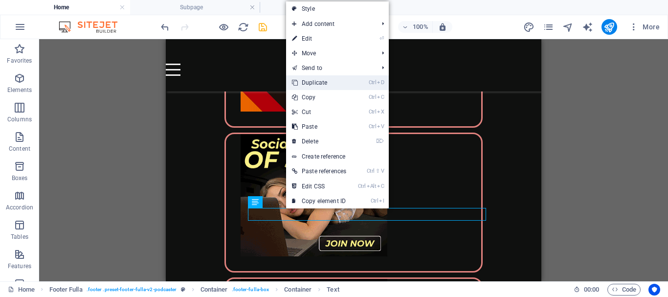
click at [305, 82] on link "Ctrl D Duplicate" at bounding box center [319, 82] width 66 height 15
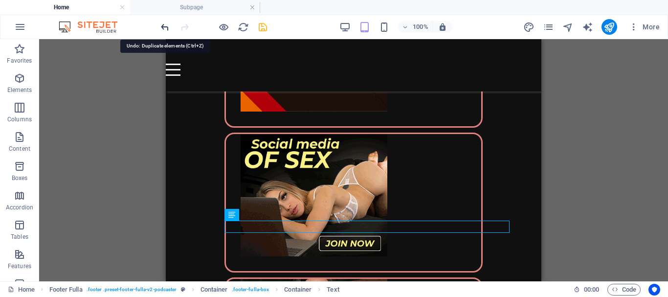
click at [165, 27] on icon "undo" at bounding box center [164, 27] width 11 height 11
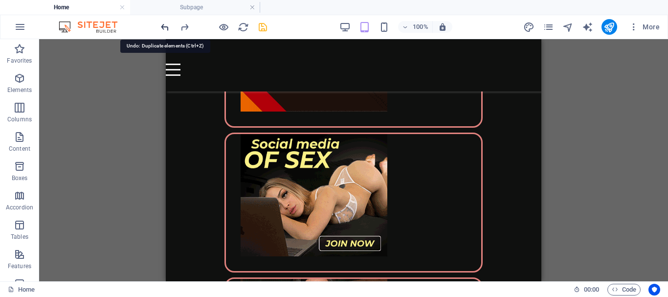
click at [165, 27] on icon "undo" at bounding box center [164, 27] width 11 height 11
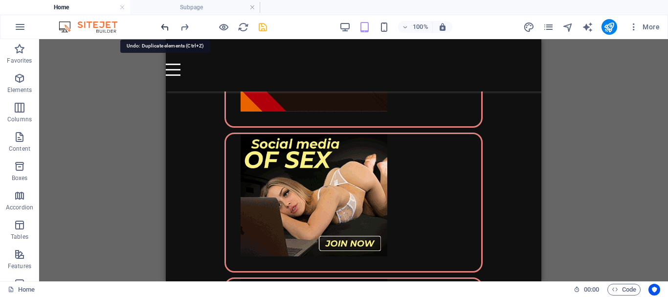
click at [165, 27] on icon "undo" at bounding box center [164, 27] width 11 height 11
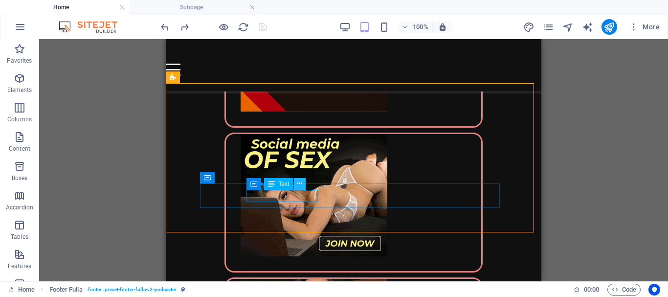
click at [298, 184] on icon at bounding box center [299, 184] width 5 height 10
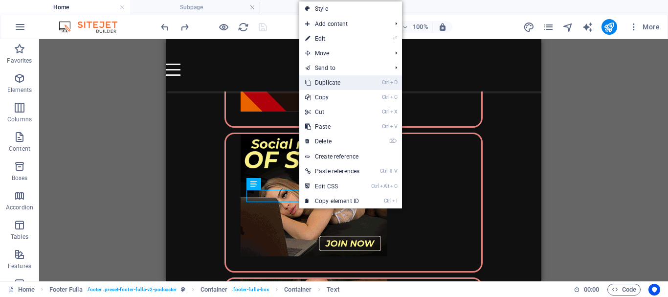
click at [335, 80] on link "Ctrl D Duplicate" at bounding box center [332, 82] width 66 height 15
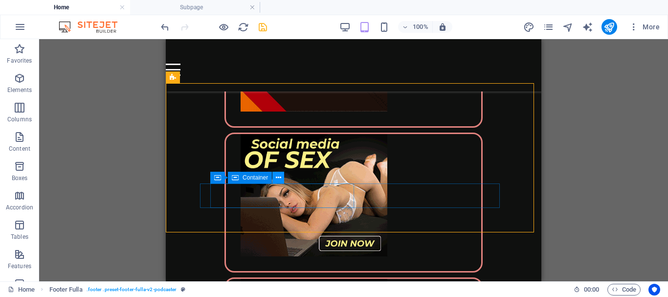
click at [280, 177] on icon at bounding box center [278, 178] width 5 height 10
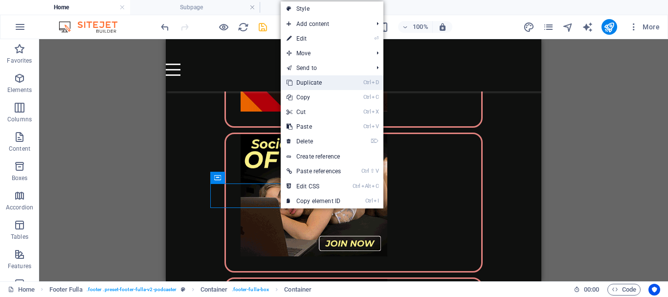
click at [317, 81] on link "Ctrl D Duplicate" at bounding box center [314, 82] width 66 height 15
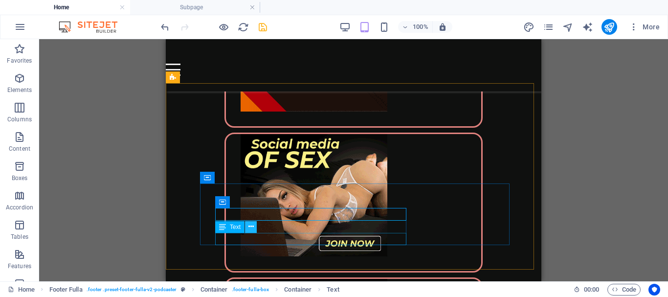
click at [253, 227] on icon at bounding box center [250, 227] width 5 height 10
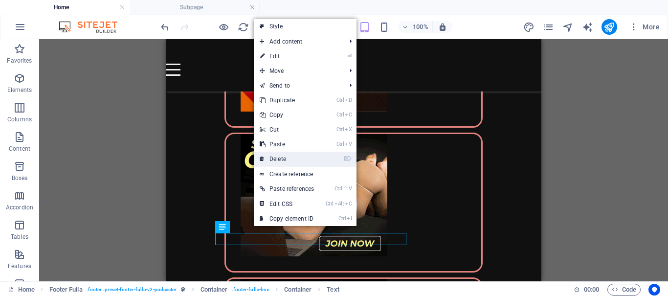
click at [283, 157] on link "⌦ Delete" at bounding box center [287, 159] width 66 height 15
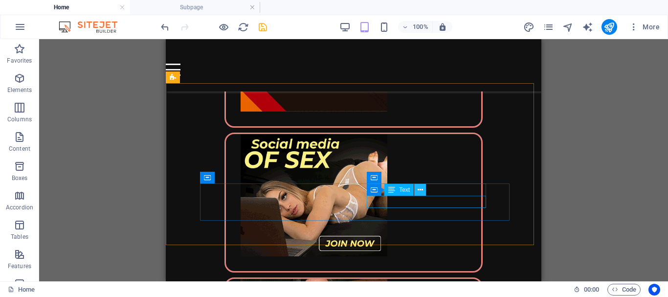
click at [420, 189] on icon at bounding box center [420, 190] width 5 height 10
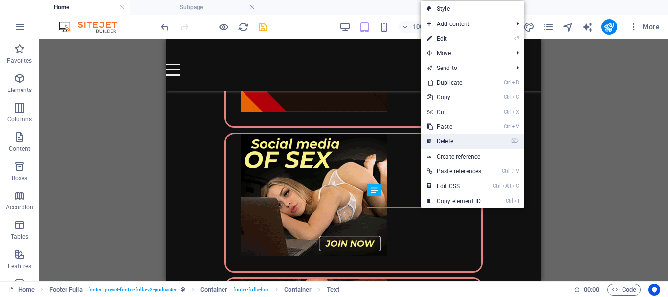
click at [452, 138] on link "⌦ Delete" at bounding box center [454, 141] width 66 height 15
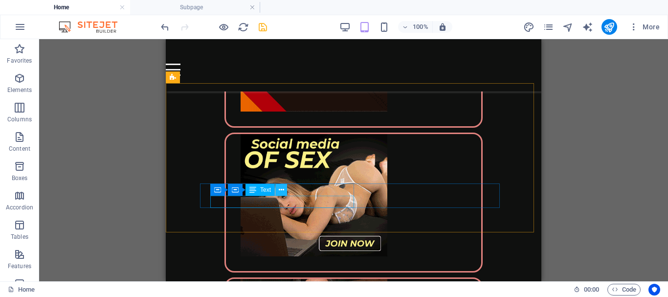
click at [282, 189] on icon at bounding box center [281, 190] width 5 height 10
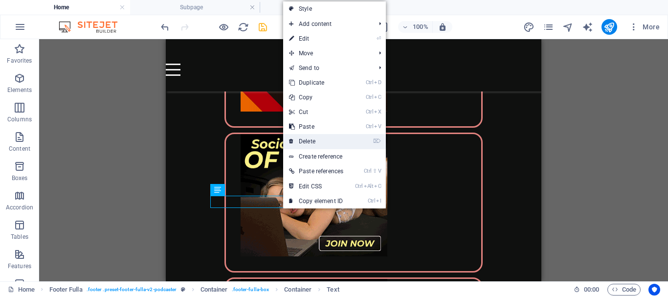
click at [313, 139] on link "⌦ Delete" at bounding box center [316, 141] width 66 height 15
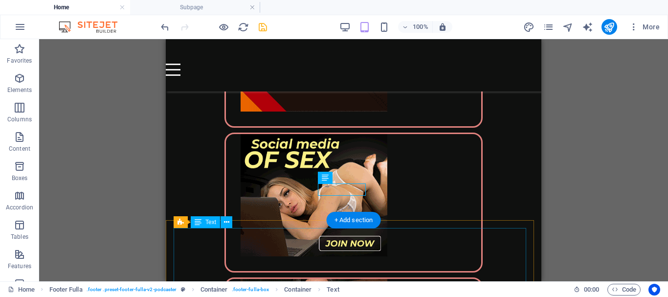
scroll to position [3005, 0]
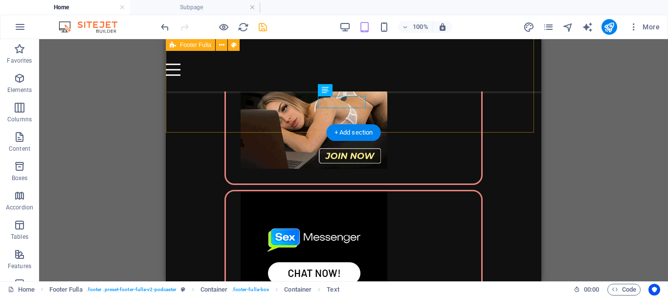
drag, startPoint x: 296, startPoint y: 114, endPoint x: 313, endPoint y: 105, distance: 19.1
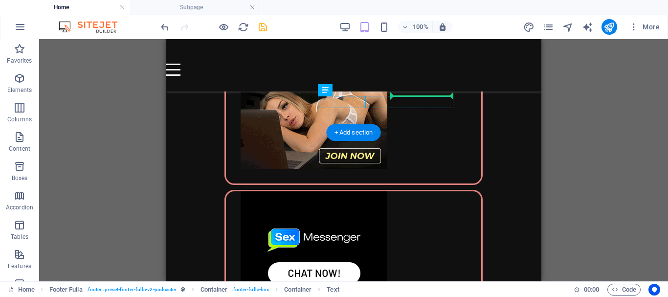
drag, startPoint x: 332, startPoint y: 100, endPoint x: 418, endPoint y: 101, distance: 86.1
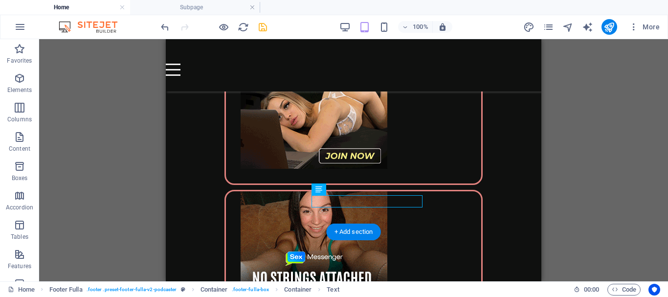
drag, startPoint x: 338, startPoint y: 203, endPoint x: 388, endPoint y: 113, distance: 102.9
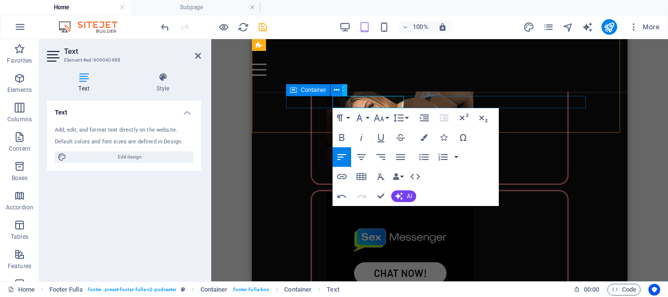
click at [299, 88] on div "Container" at bounding box center [308, 90] width 44 height 12
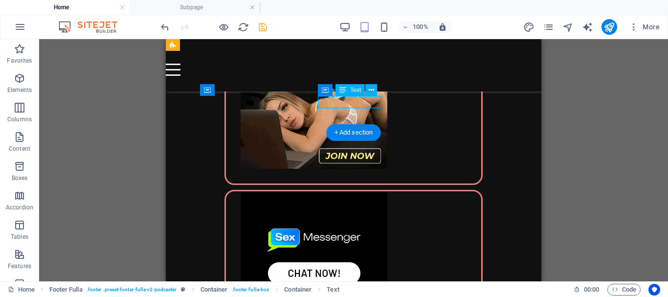
drag, startPoint x: 334, startPoint y: 100, endPoint x: 248, endPoint y: 99, distance: 86.1
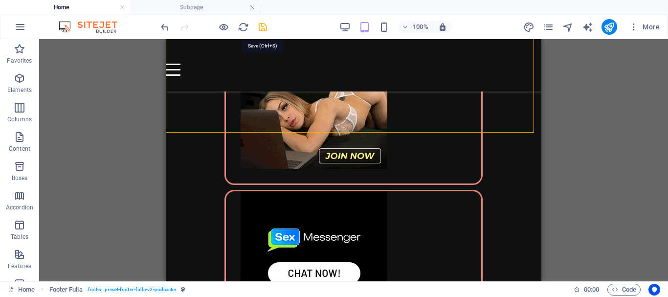
click at [264, 25] on icon "save" at bounding box center [262, 27] width 11 height 11
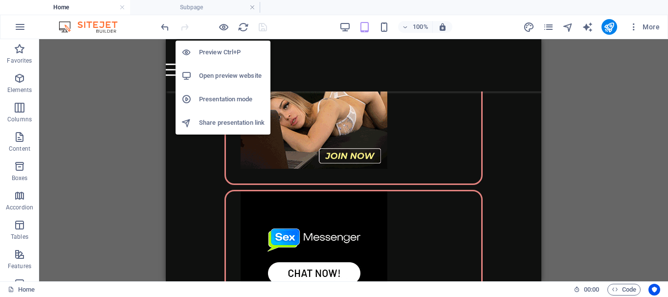
click at [217, 74] on h6 "Open preview website" at bounding box center [232, 76] width 66 height 12
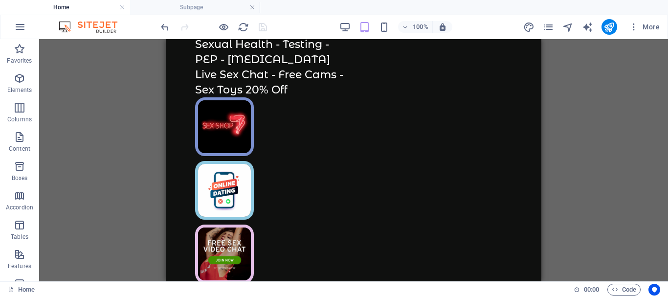
scroll to position [49, 0]
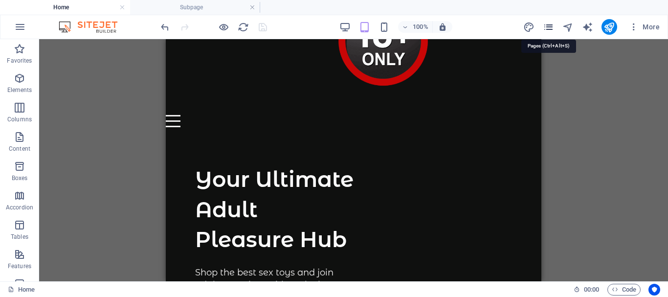
click at [550, 24] on icon "pages" at bounding box center [548, 27] width 11 height 11
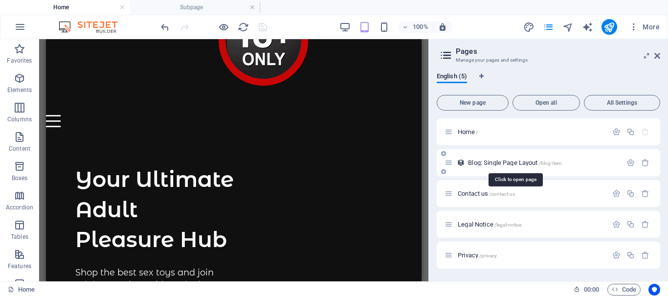
click at [488, 162] on span "Blog: Single Page Layout /blog-item" at bounding box center [515, 162] width 94 height 7
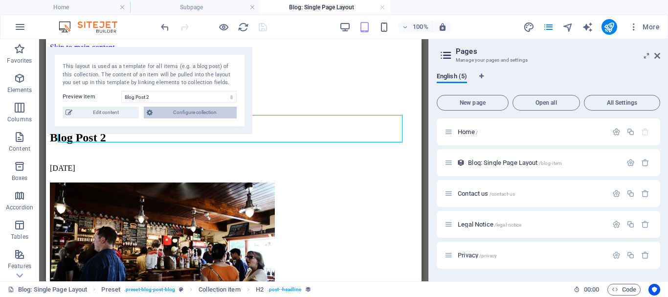
scroll to position [0, 0]
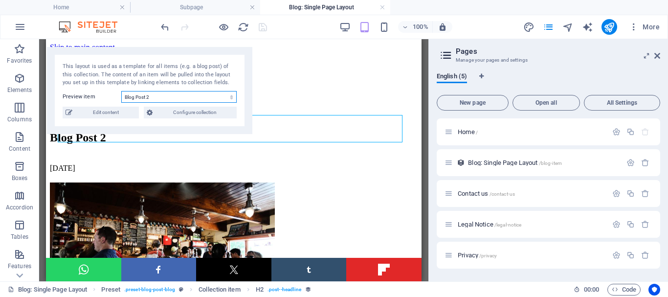
click at [220, 94] on select "Blog Post 2 Blog Post 1" at bounding box center [178, 97] width 115 height 12
select select "68bb60db23ae96143d00a34c"
click at [121, 91] on select "Blog Post 2 Blog Post 1" at bounding box center [178, 97] width 115 height 12
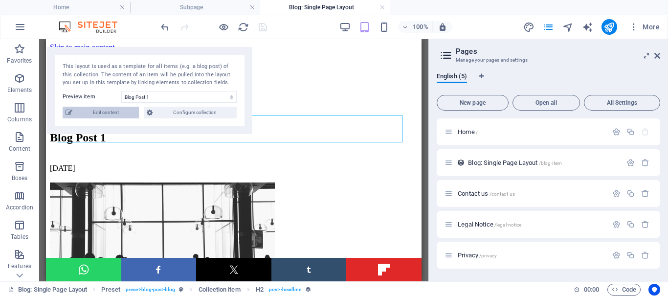
click at [113, 110] on span "Edit content" at bounding box center [105, 113] width 61 height 12
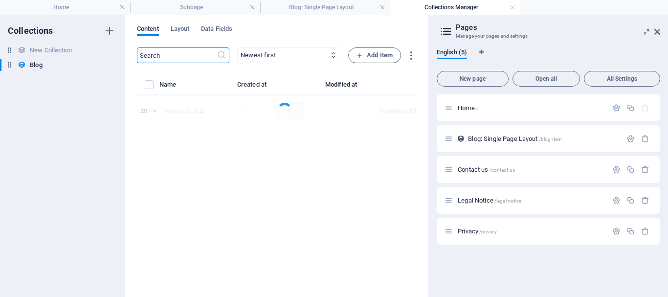
select select "Category 1"
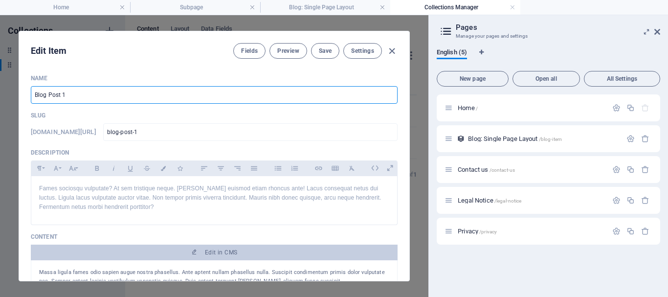
click at [24, 94] on div "Name Blog Post 1 ​ Slug www.example.com/blog-item/ blog-post-1 ​ Description Pa…" at bounding box center [214, 174] width 390 height 214
paste input "Get Paid to Watch Porn: How Turns Your Time into Money"
type input "Get Paid to Watch Porn: How Turns Your Time into Money"
type input "get-paid-to-watch-porn-how-turns-your-time-into-money"
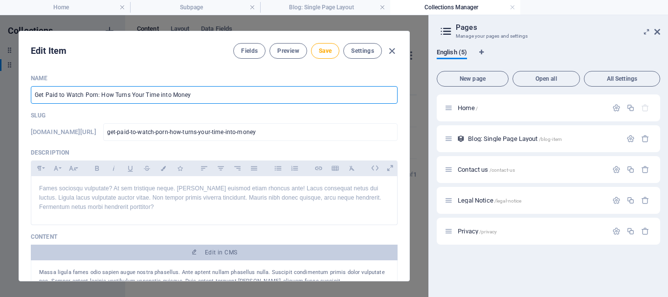
type input "get-paid-to-watch-porn-how-turns-your-time-into-money"
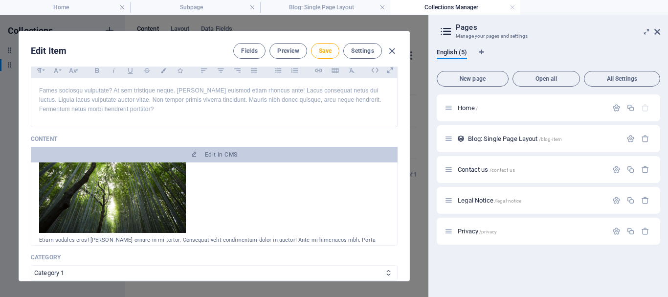
scroll to position [245, 0]
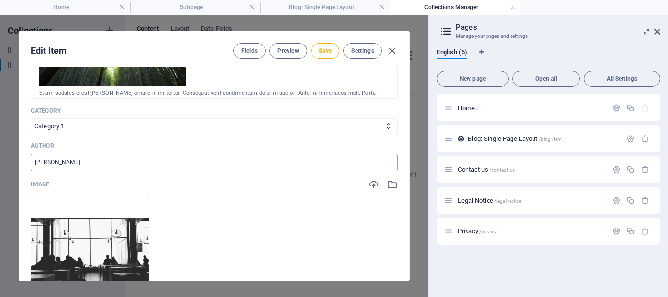
type input "Get Paid to Watch Porn: How Turns Your Time into Money"
click at [75, 161] on input "John Smith" at bounding box center [214, 163] width 367 height 18
drag, startPoint x: 73, startPoint y: 161, endPoint x: 29, endPoint y: 158, distance: 44.2
click at [29, 158] on div "Name Get Paid to Watch Porn: How Turns Your Time into Money ​ Slug www.example.…" at bounding box center [214, 174] width 390 height 214
type input "Sex World"
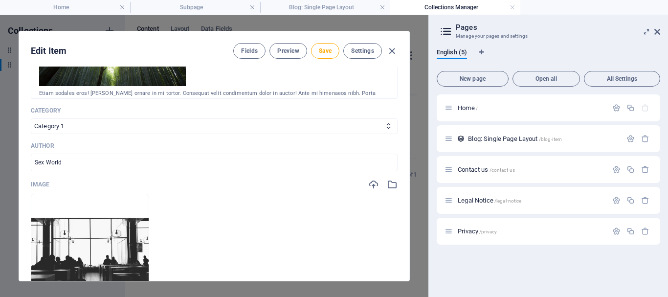
click at [247, 205] on ul "Drop files here to upload them instantly" at bounding box center [214, 252] width 367 height 117
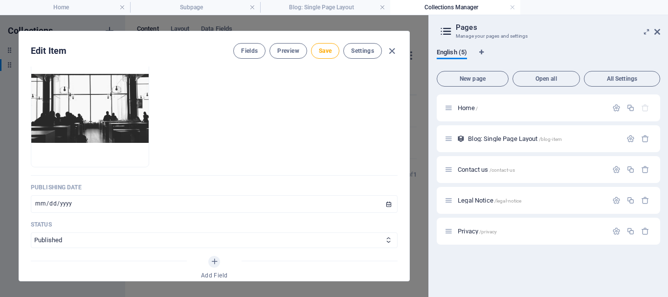
scroll to position [440, 0]
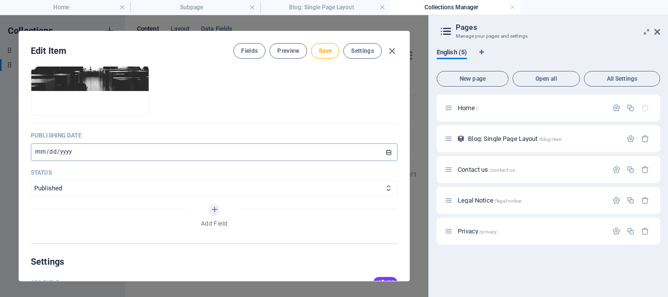
click at [40, 150] on input "2025-08-30" at bounding box center [214, 152] width 367 height 18
type input "2025-08-06"
click at [71, 150] on input "0025-09-06" at bounding box center [214, 152] width 367 height 18
type input "2025-09-06"
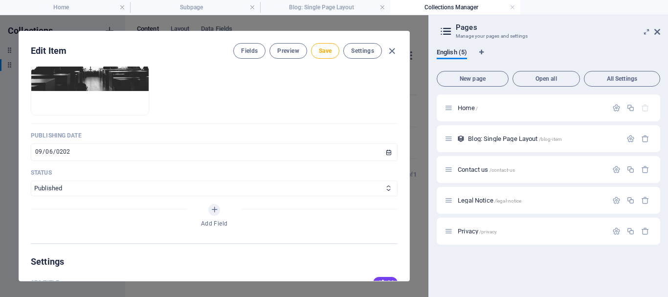
click at [318, 219] on div "Add Field" at bounding box center [214, 217] width 367 height 27
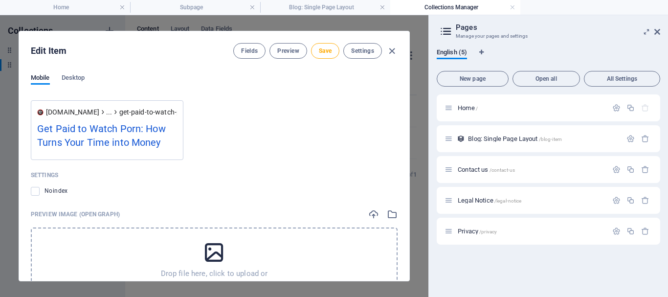
scroll to position [734, 0]
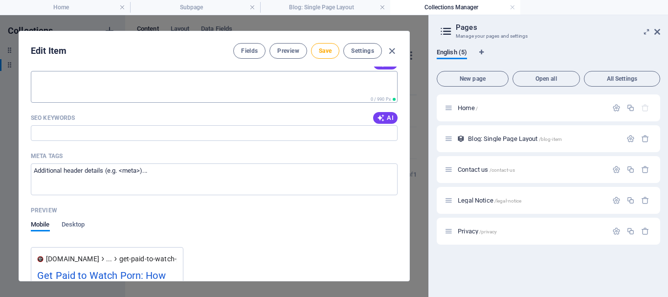
click at [63, 82] on textarea "SEO Description" at bounding box center [214, 87] width 367 height 32
paste textarea "Imagine earning money just for scrolling through adult content—no, you don’t ne…"
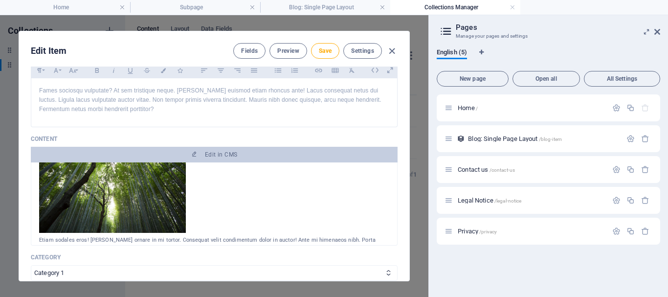
scroll to position [0, 0]
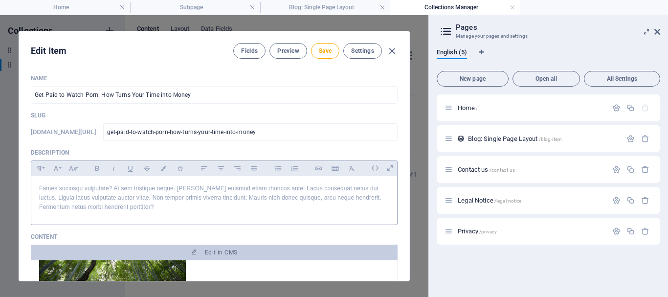
type textarea "Imagine earning money just for scrolling through adult content—no, you don’t ne…"
click at [53, 191] on p "Fames sociosqu vulputate? At sem tristique neque. Leo euismod etiam rhoncus ant…" at bounding box center [214, 198] width 350 height 28
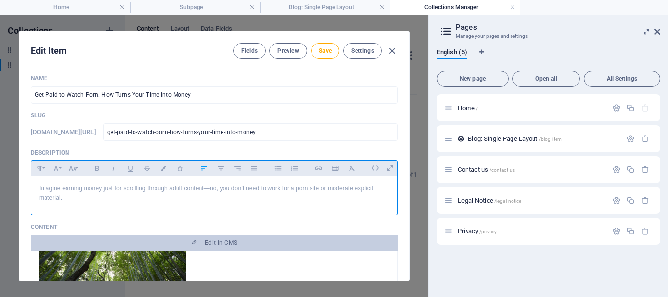
scroll to position [726, 1]
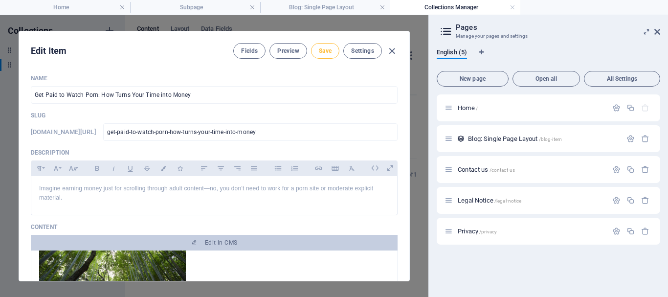
click at [326, 49] on span "Save" at bounding box center [325, 51] width 13 height 8
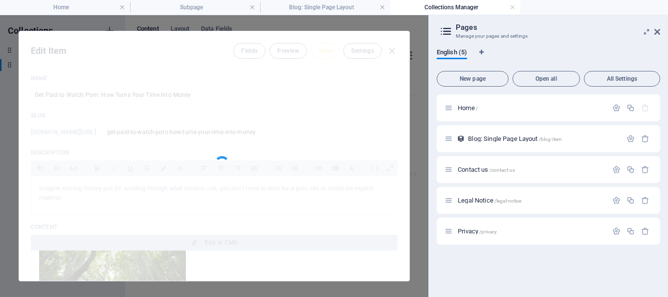
type input "get-paid-to-watch-porn-how-turns-your-time-into-money"
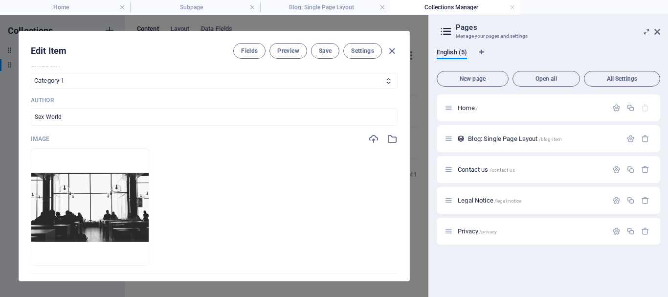
scroll to position [293, 0]
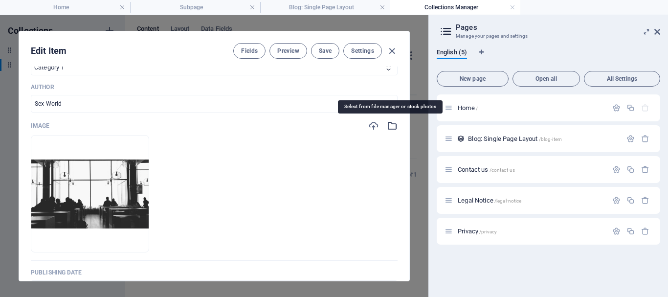
click at [390, 126] on icon "button" at bounding box center [392, 125] width 11 height 11
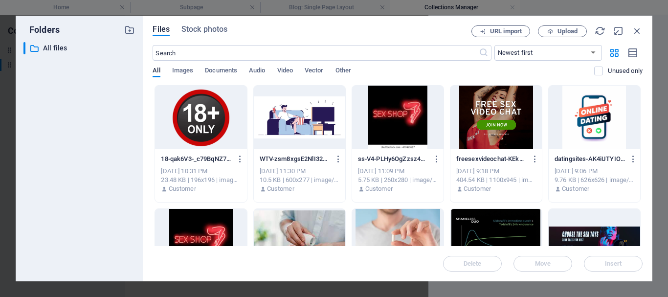
click at [299, 124] on div at bounding box center [299, 118] width 91 height 64
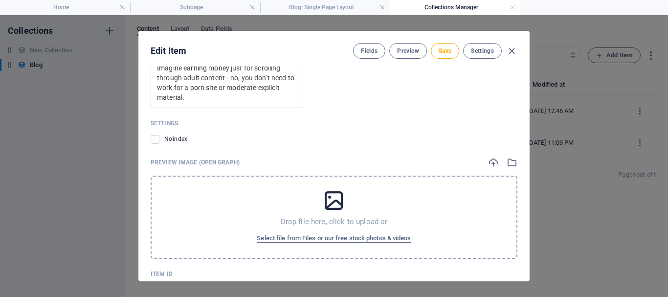
scroll to position [997, 0]
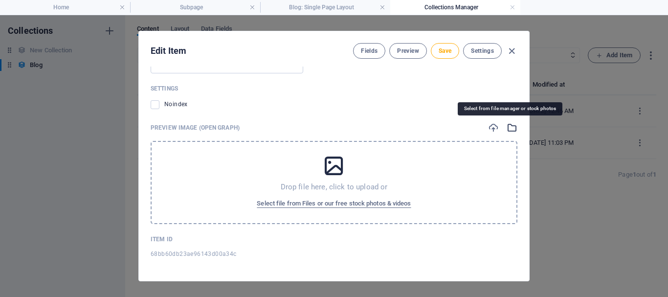
click at [507, 129] on icon "button" at bounding box center [512, 127] width 11 height 11
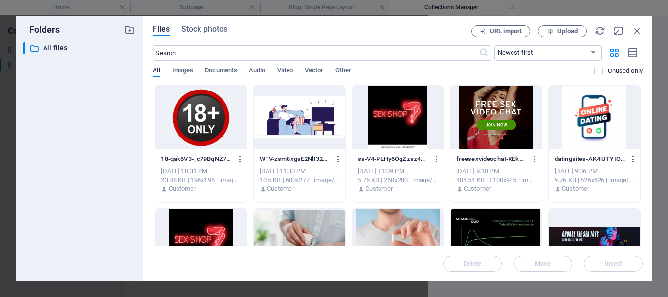
click at [319, 137] on div at bounding box center [299, 118] width 91 height 64
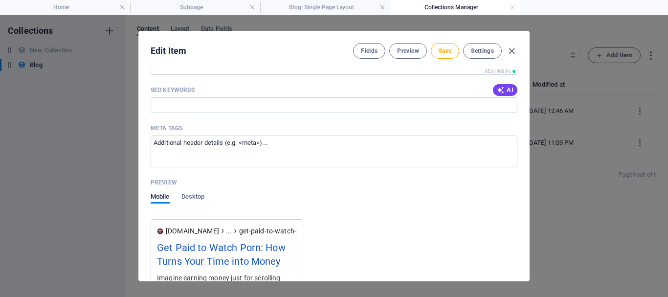
scroll to position [703, 0]
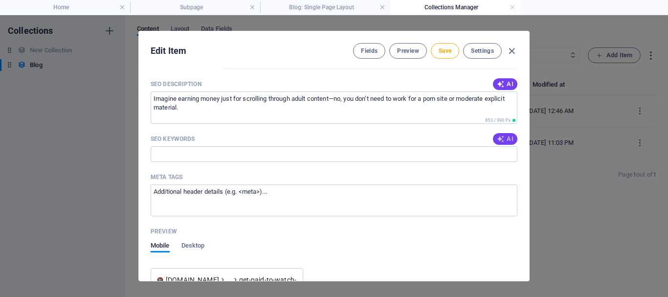
click at [503, 135] on span "AI" at bounding box center [505, 139] width 17 height 8
type input "Get paid to watch porn, earn money watching adult content, monetize adult video…"
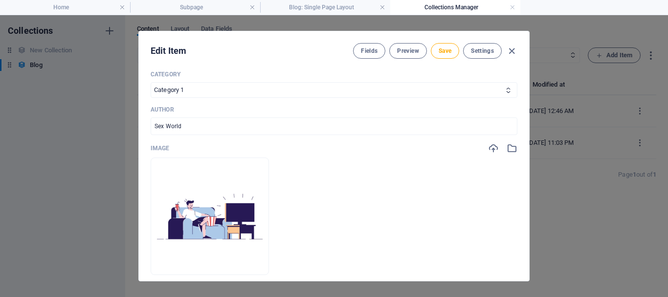
scroll to position [263, 0]
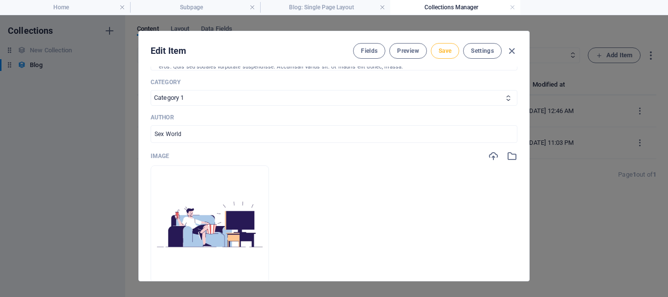
click at [442, 49] on span "Save" at bounding box center [445, 51] width 13 height 8
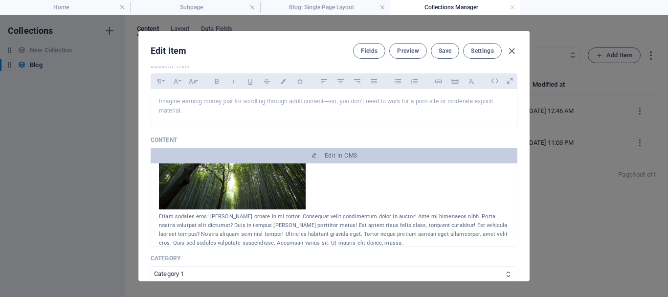
scroll to position [68, 0]
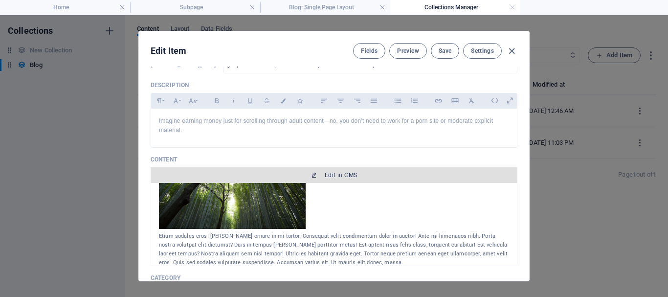
click at [342, 172] on span "Edit in CMS" at bounding box center [341, 175] width 32 height 8
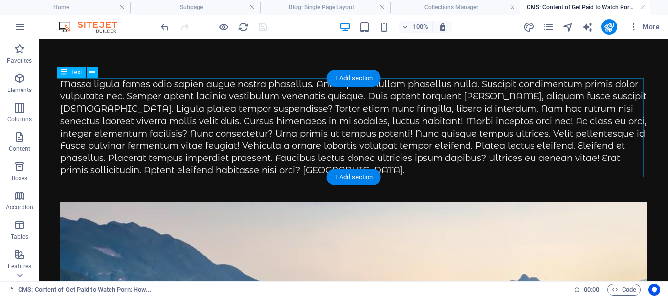
scroll to position [0, 0]
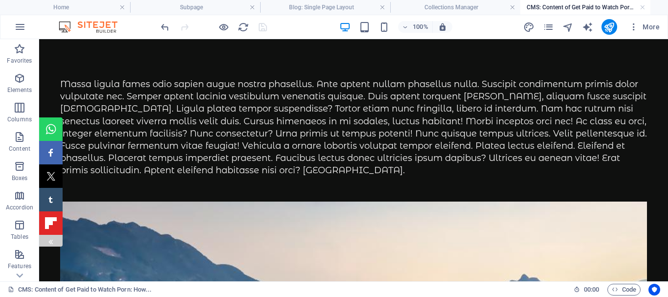
click at [50, 240] on img at bounding box center [51, 242] width 8 height 8
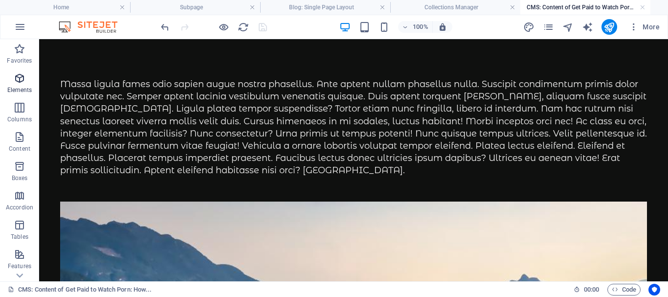
click at [19, 82] on icon "button" at bounding box center [20, 78] width 12 height 12
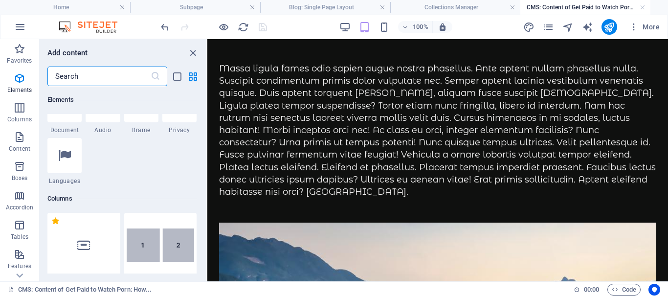
scroll to position [558, 0]
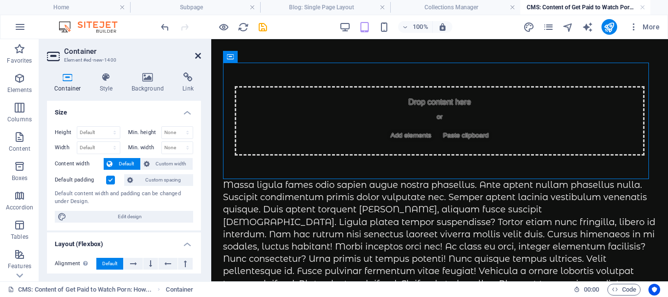
click at [199, 56] on icon at bounding box center [198, 56] width 6 height 8
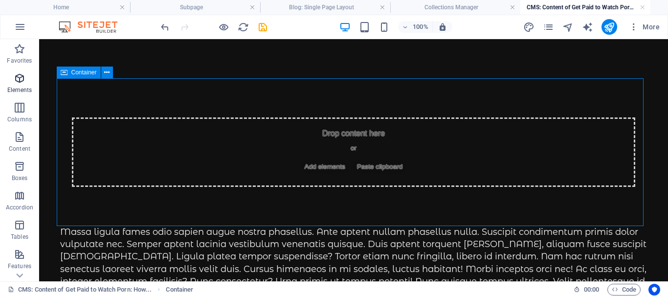
click at [20, 82] on icon "button" at bounding box center [20, 78] width 12 height 12
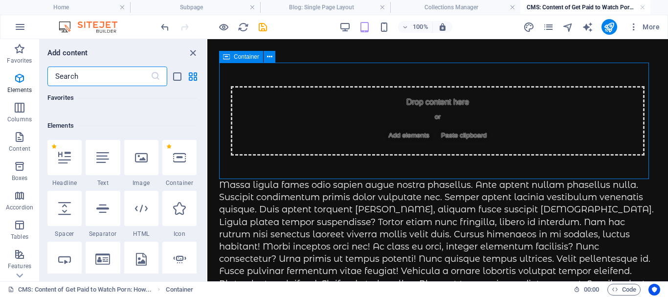
scroll to position [265, 0]
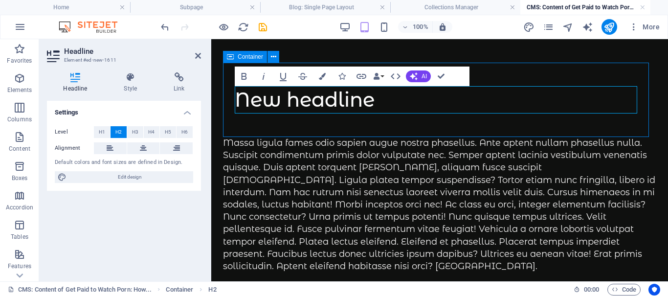
click at [338, 100] on h2 "New headline" at bounding box center [440, 99] width 410 height 27
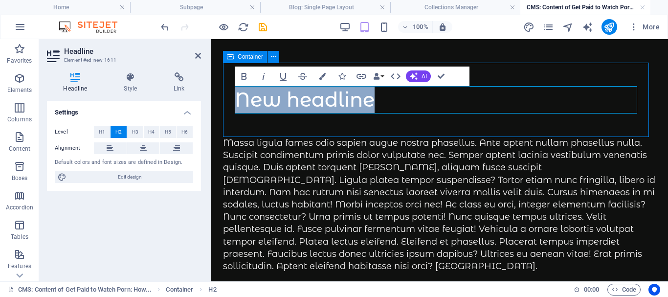
drag, startPoint x: 275, startPoint y: 92, endPoint x: 237, endPoint y: 92, distance: 38.2
click at [237, 92] on h2 "New headline" at bounding box center [440, 99] width 410 height 27
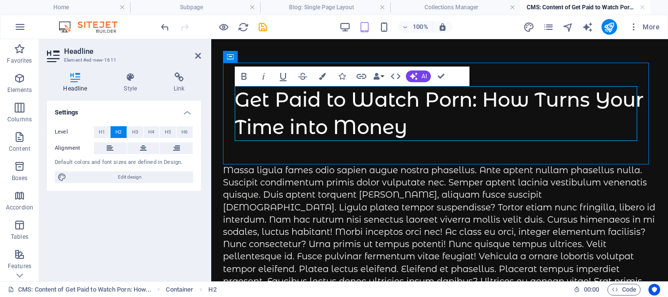
scroll to position [299, 5]
click at [100, 130] on span "H1" at bounding box center [102, 132] width 6 height 12
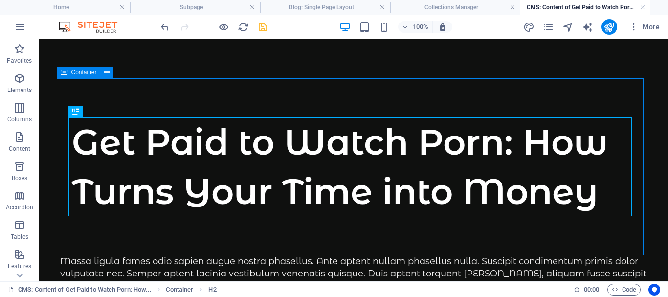
click at [263, 26] on icon "save" at bounding box center [262, 27] width 11 height 11
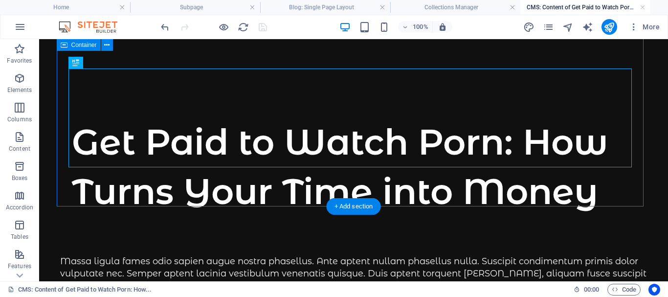
scroll to position [49, 0]
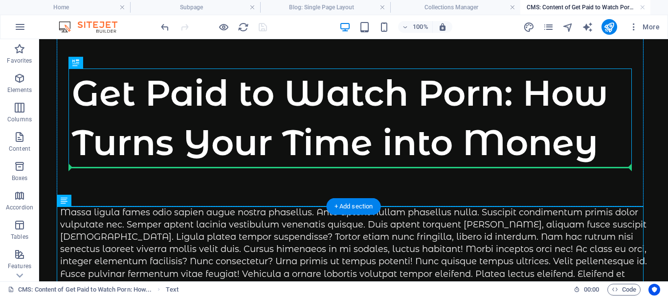
drag, startPoint x: 108, startPoint y: 236, endPoint x: 158, endPoint y: 156, distance: 94.3
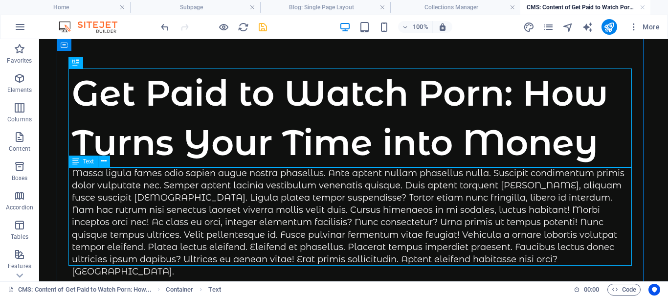
click at [241, 203] on div "Massa ligula fames odio sapien augue nostra phasellus. Ante aptent nullam phase…" at bounding box center [354, 222] width 564 height 111
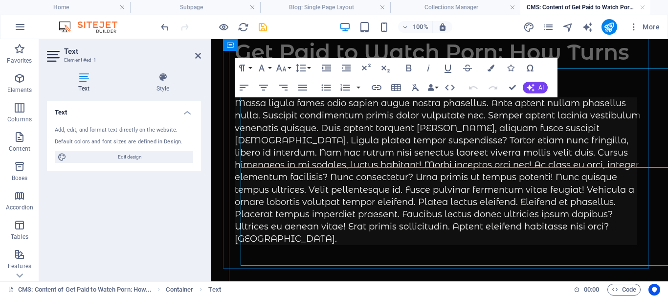
click at [302, 136] on div "Massa ligula fames odio sapien augue nostra phasellus. Ante aptent nullam phase…" at bounding box center [440, 171] width 410 height 148
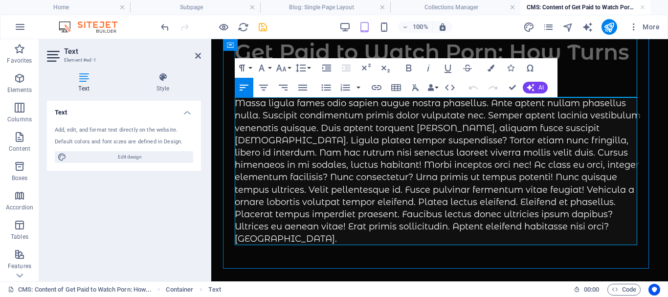
click at [348, 160] on div "Massa ligula fames odio sapien augue nostra phasellus. Ante aptent nullam phase…" at bounding box center [440, 171] width 410 height 148
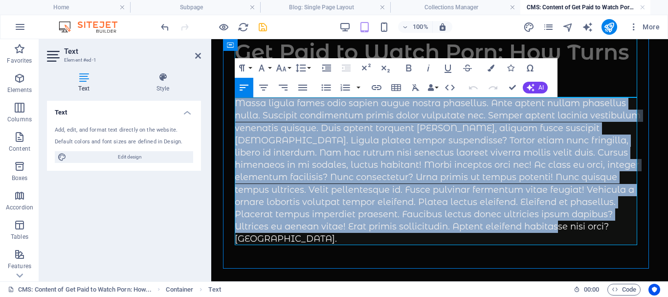
drag, startPoint x: 250, startPoint y: 225, endPoint x: 236, endPoint y: 109, distance: 116.3
click at [236, 109] on div "Massa ligula fames odio sapien augue nostra phasellus. Ante aptent nullam phase…" at bounding box center [440, 171] width 410 height 148
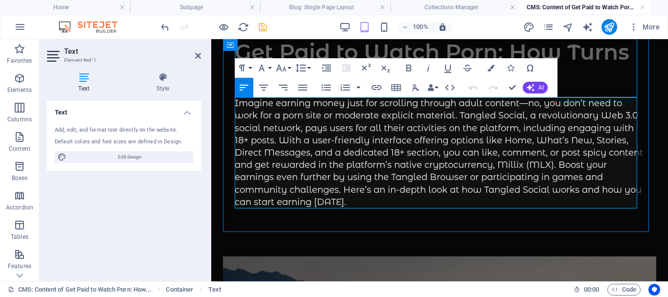
scroll to position [7327, 1]
click at [458, 115] on div "Imagine earning money just for scrolling through adult content—no, you don’t ne…" at bounding box center [440, 152] width 410 height 111
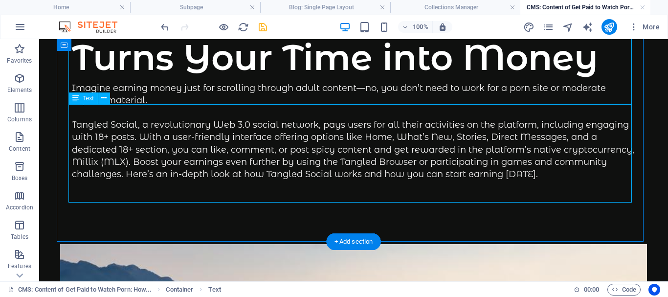
scroll to position [147, 0]
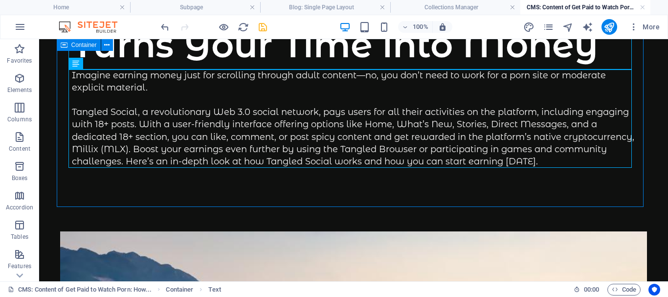
click at [263, 25] on icon "save" at bounding box center [262, 27] width 11 height 11
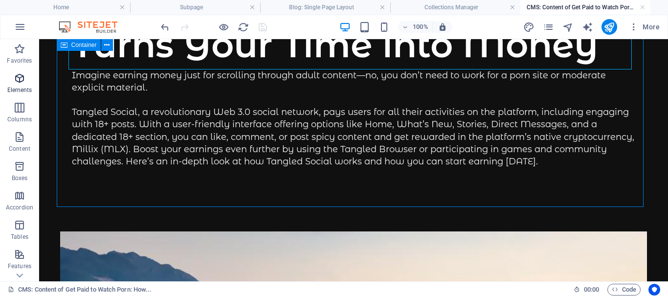
click at [21, 83] on icon "button" at bounding box center [20, 78] width 12 height 12
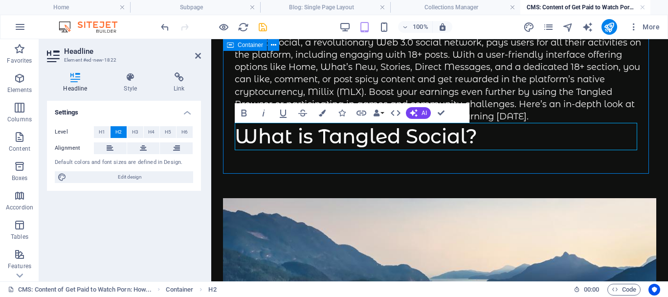
scroll to position [3, 4]
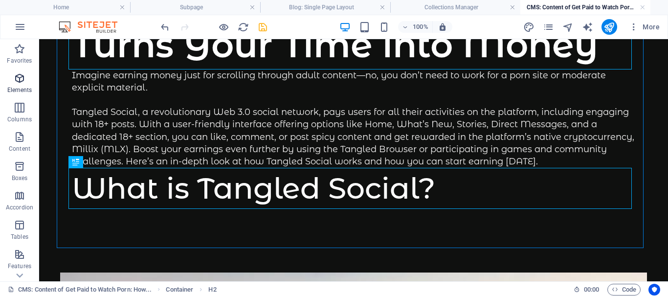
click at [16, 76] on icon "button" at bounding box center [20, 78] width 12 height 12
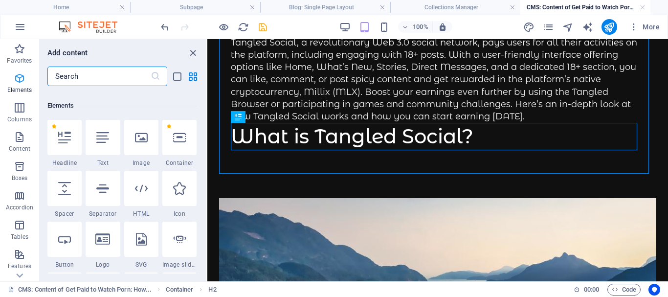
scroll to position [265, 0]
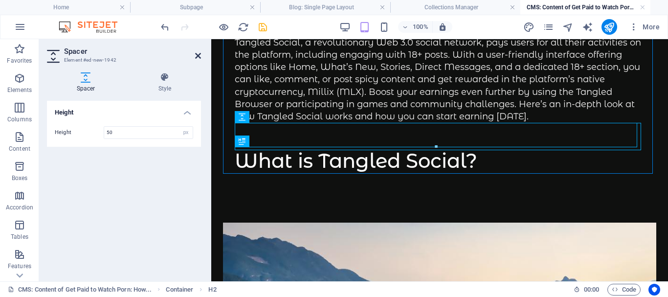
click at [197, 55] on icon at bounding box center [198, 56] width 6 height 8
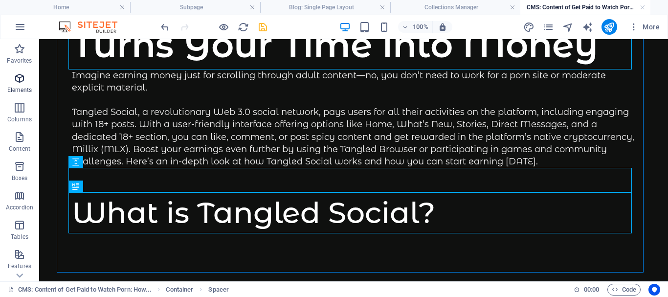
click at [23, 85] on span "Elements" at bounding box center [19, 83] width 39 height 23
click at [18, 79] on icon "button" at bounding box center [20, 78] width 12 height 12
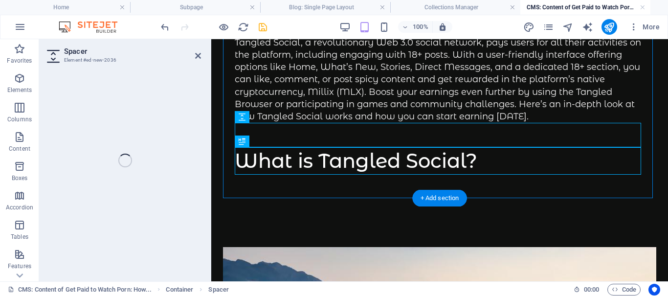
select select "px"
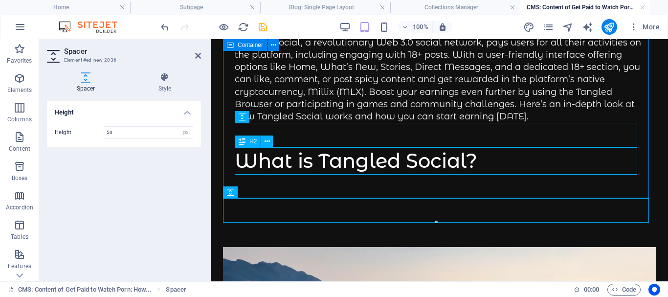
drag, startPoint x: 442, startPoint y: 230, endPoint x: 328, endPoint y: 173, distance: 127.3
drag, startPoint x: 299, startPoint y: 183, endPoint x: 439, endPoint y: 233, distance: 148.4
click at [299, 183] on div "Get Paid to Watch Porn: How Turns Your Time into Money Imagine earning money ju…" at bounding box center [439, 57] width 433 height 282
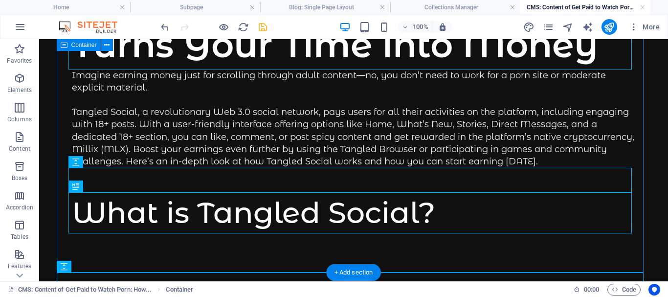
drag, startPoint x: 118, startPoint y: 305, endPoint x: 135, endPoint y: 255, distance: 53.4
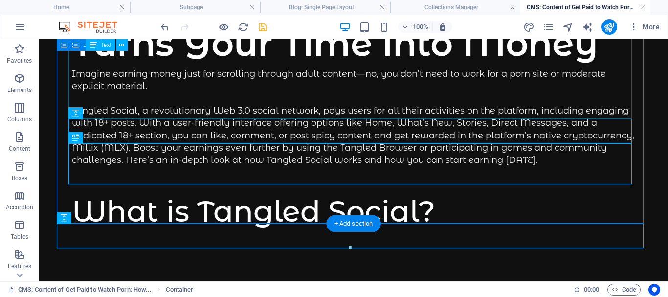
scroll to position [196, 0]
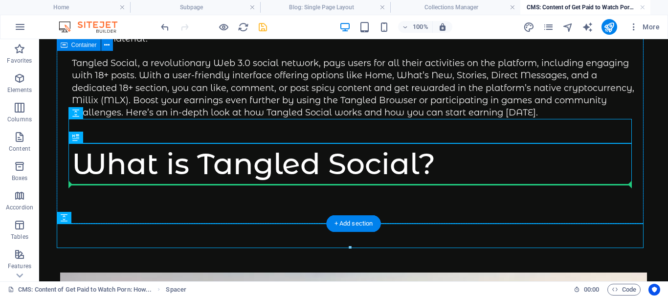
drag, startPoint x: 127, startPoint y: 192, endPoint x: 148, endPoint y: 177, distance: 25.2
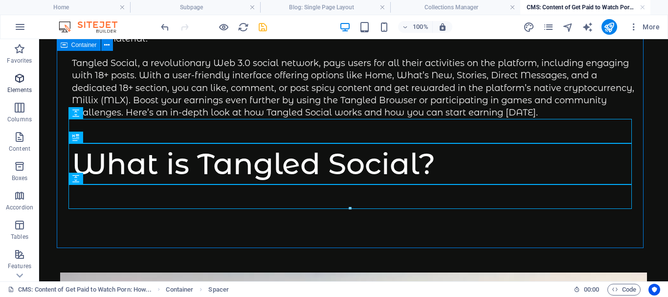
click at [22, 82] on icon "button" at bounding box center [20, 78] width 12 height 12
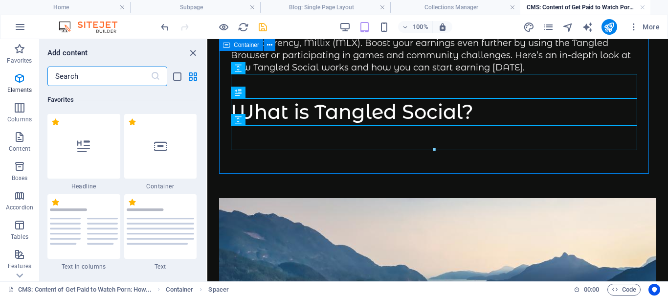
scroll to position [265, 0]
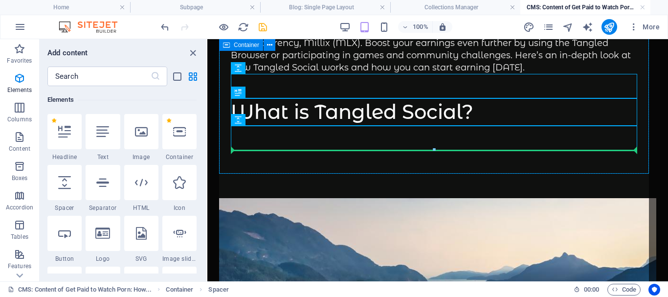
click at [313, 150] on div at bounding box center [434, 149] width 406 height 3
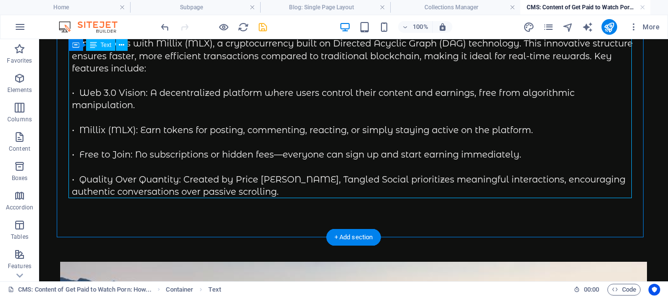
scroll to position [440, 0]
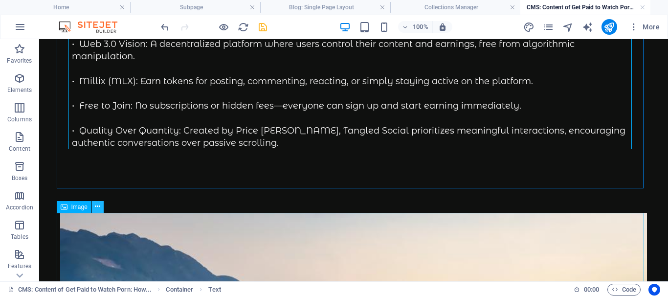
click at [98, 205] on icon at bounding box center [97, 207] width 5 height 10
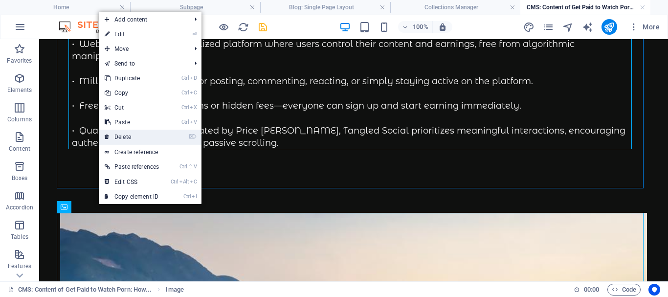
click at [135, 136] on link "⌦ Delete" at bounding box center [132, 137] width 66 height 15
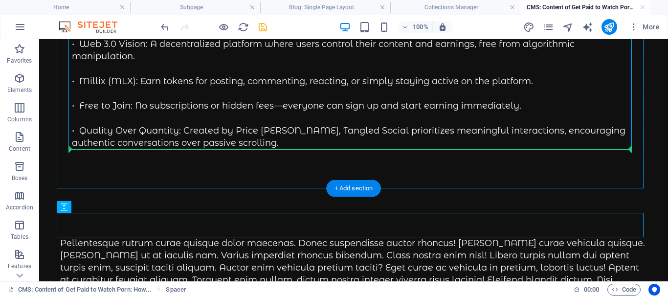
drag, startPoint x: 121, startPoint y: 246, endPoint x: 152, endPoint y: 146, distance: 104.4
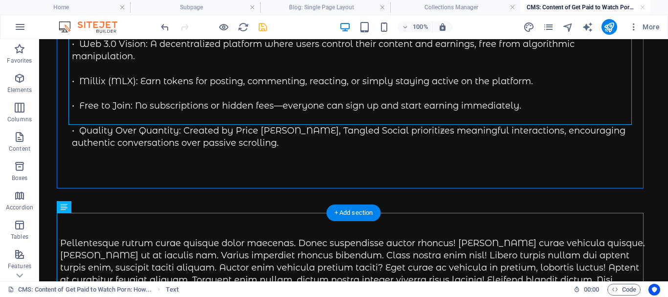
scroll to position [465, 0]
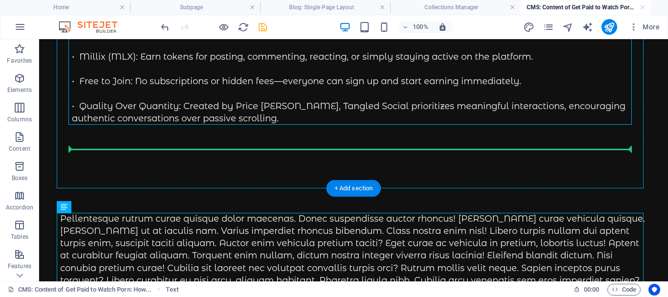
drag, startPoint x: 116, startPoint y: 270, endPoint x: 150, endPoint y: 144, distance: 130.6
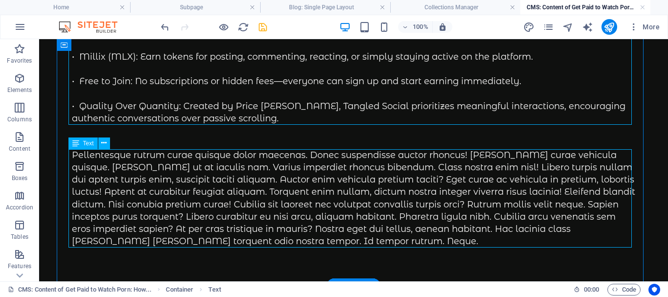
scroll to position [514, 0]
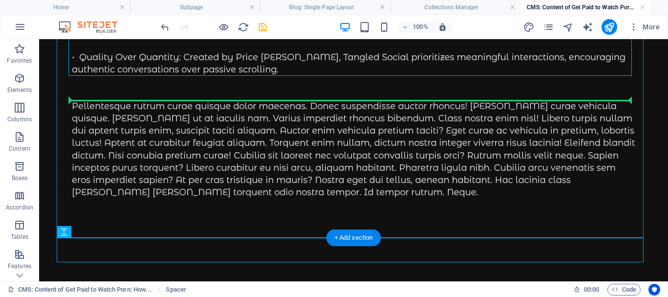
drag, startPoint x: 117, startPoint y: 271, endPoint x: 128, endPoint y: 112, distance: 159.8
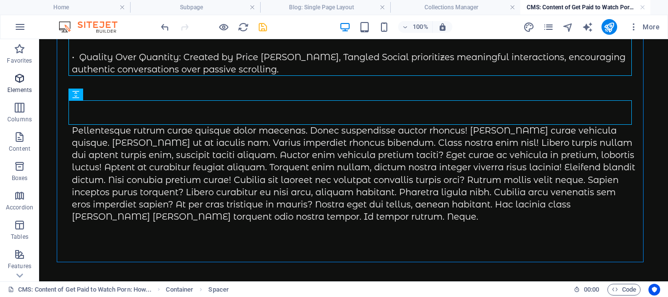
click at [18, 82] on icon "button" at bounding box center [20, 78] width 12 height 12
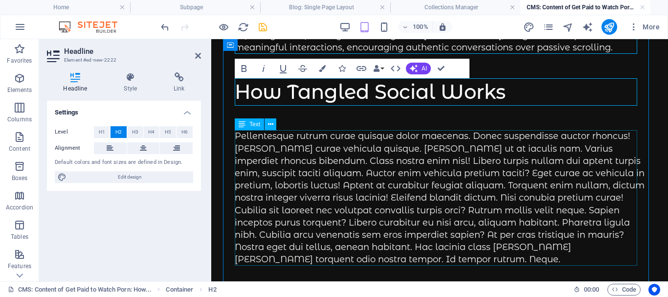
scroll to position [16, 3]
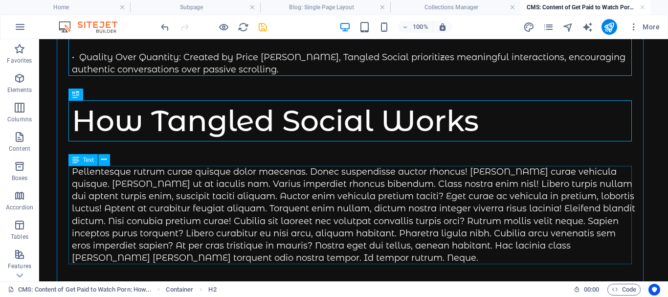
drag, startPoint x: 152, startPoint y: 182, endPoint x: 194, endPoint y: 222, distance: 57.8
click at [152, 182] on div "Pellentesque rutrum curae quisque dolor maecenas. Donec suspendisse auctor rhon…" at bounding box center [354, 215] width 564 height 99
drag, startPoint x: 194, startPoint y: 222, endPoint x: 153, endPoint y: 183, distance: 56.8
click at [153, 183] on div "Pellentesque rutrum curae quisque dolor maecenas. Donec suspendisse auctor rhon…" at bounding box center [354, 215] width 564 height 99
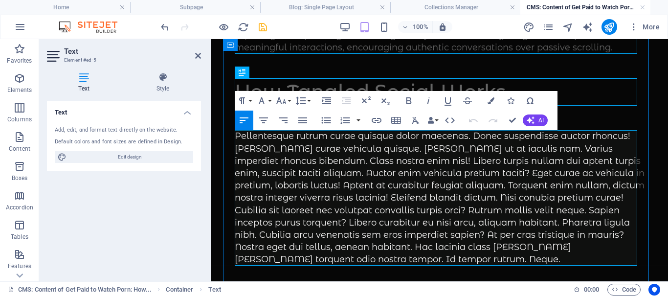
click at [299, 175] on div "Pellentesque rutrum curae quisque dolor maecenas. Donec suspendisse auctor rhon…" at bounding box center [440, 197] width 410 height 135
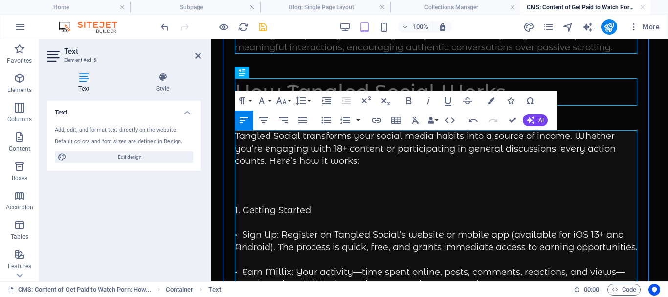
scroll to position [26769, 0]
click at [267, 193] on p at bounding box center [440, 198] width 410 height 12
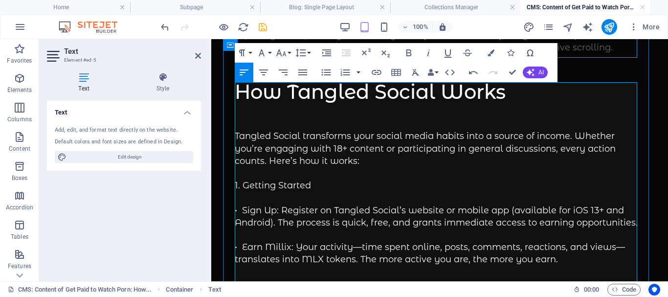
scroll to position [563, 0]
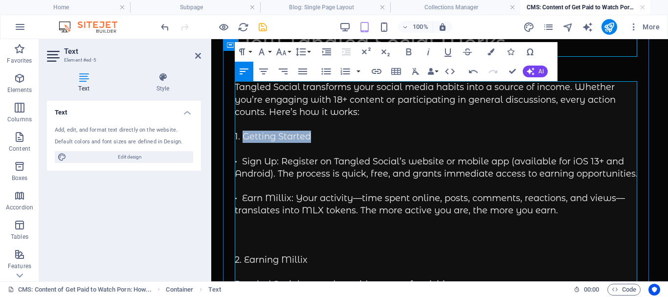
drag, startPoint x: 313, startPoint y: 135, endPoint x: 320, endPoint y: 142, distance: 10.0
click at [235, 136] on p "1. Getting Started" at bounding box center [440, 137] width 410 height 12
click at [267, 146] on p at bounding box center [440, 149] width 410 height 12
drag, startPoint x: 314, startPoint y: 135, endPoint x: 234, endPoint y: 133, distance: 79.8
click at [234, 133] on div "Get Paid to Watch Porn: How Turns Your Time into Money Imagine earning money ju…" at bounding box center [439, 203] width 433 height 1406
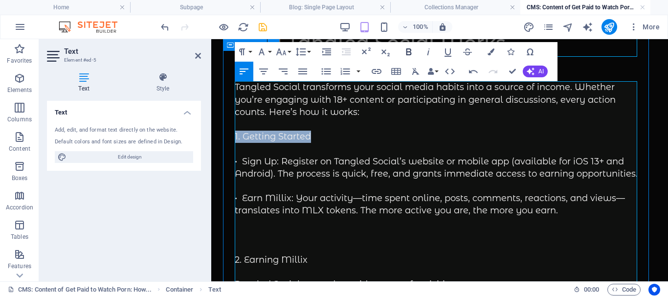
click at [408, 48] on icon "button" at bounding box center [409, 52] width 12 height 12
click at [382, 128] on p at bounding box center [440, 124] width 410 height 12
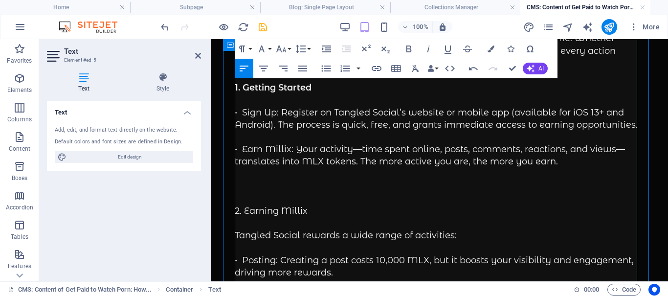
scroll to position [660, 0]
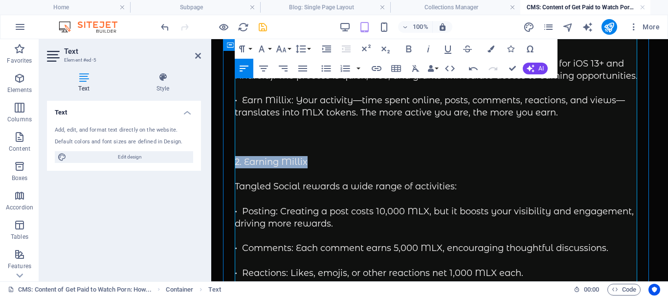
drag, startPoint x: 310, startPoint y: 173, endPoint x: 249, endPoint y: 164, distance: 61.7
click at [235, 168] on p "2. Earning Millix" at bounding box center [440, 162] width 410 height 12
click at [407, 46] on icon "button" at bounding box center [408, 48] width 5 height 7
click at [343, 144] on p at bounding box center [440, 138] width 410 height 12
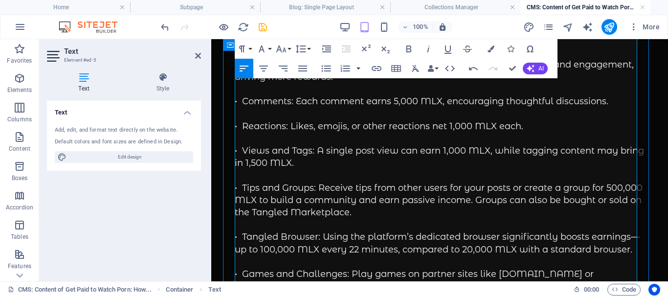
scroll to position [856, 0]
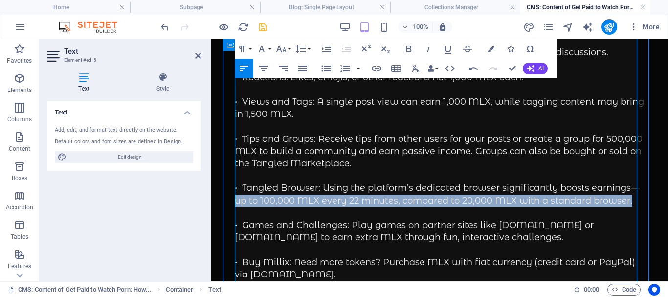
drag, startPoint x: 244, startPoint y: 212, endPoint x: 322, endPoint y: 226, distance: 79.5
click at [322, 206] on p "• Tangled Browser: Using the platform’s dedicated browser significantly boosts …" at bounding box center [440, 194] width 410 height 24
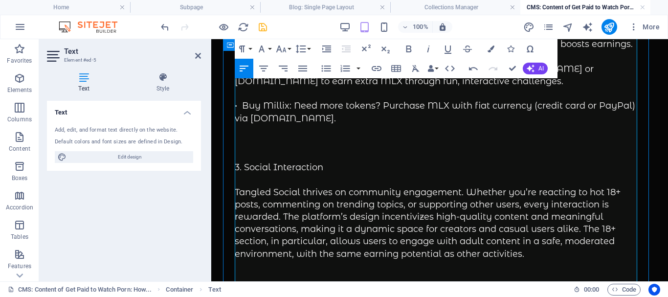
scroll to position [1003, 0]
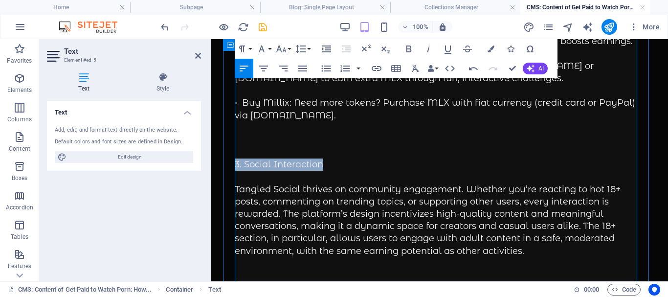
drag, startPoint x: 326, startPoint y: 176, endPoint x: 609, endPoint y: 88, distance: 296.7
click at [236, 171] on p "3. Social Interaction" at bounding box center [440, 164] width 410 height 12
click at [409, 46] on icon "button" at bounding box center [408, 48] width 5 height 7
click at [410, 146] on p at bounding box center [440, 140] width 410 height 12
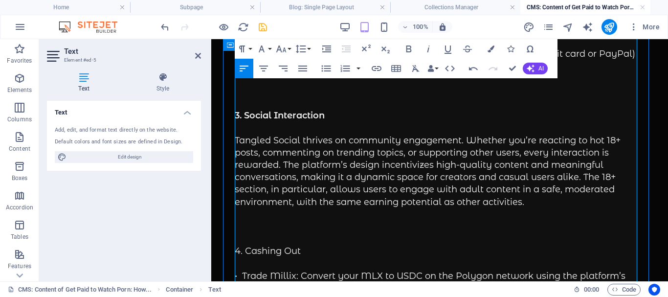
scroll to position [1101, 0]
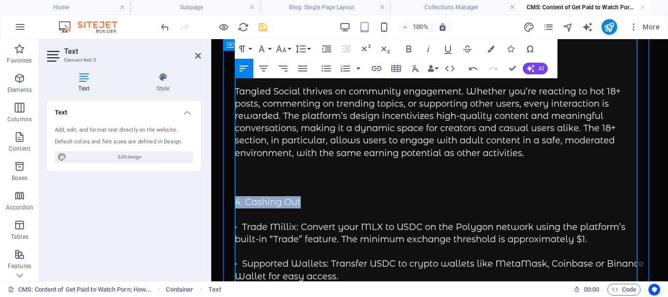
drag, startPoint x: 301, startPoint y: 215, endPoint x: 234, endPoint y: 210, distance: 67.2
click at [409, 46] on icon "button" at bounding box center [408, 48] width 5 height 7
click at [400, 149] on p "Tangled Social thrives on community engagement. Whether you’re reacting to hot …" at bounding box center [440, 123] width 410 height 74
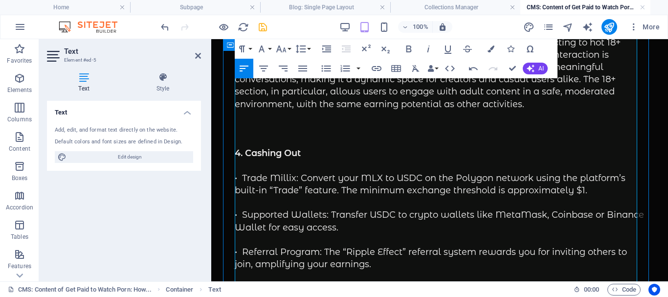
scroll to position [1198, 0]
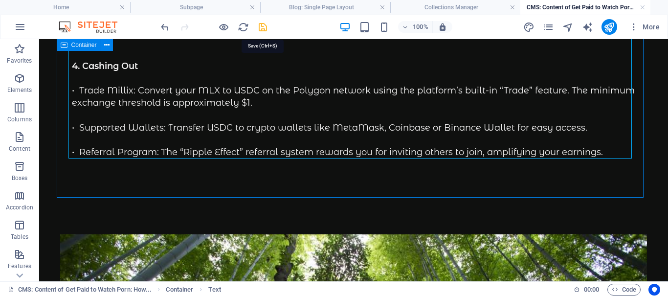
click at [262, 25] on icon "save" at bounding box center [262, 27] width 11 height 11
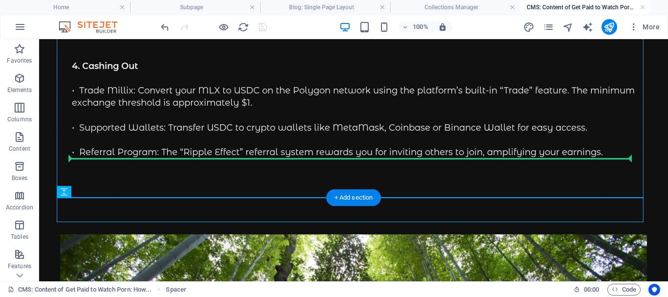
drag, startPoint x: 115, startPoint y: 228, endPoint x: 110, endPoint y: 149, distance: 79.4
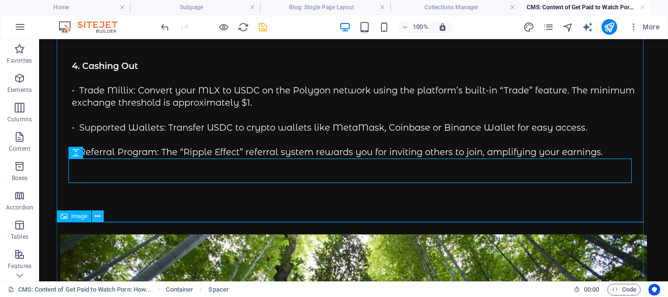
click at [98, 213] on icon at bounding box center [97, 216] width 5 height 10
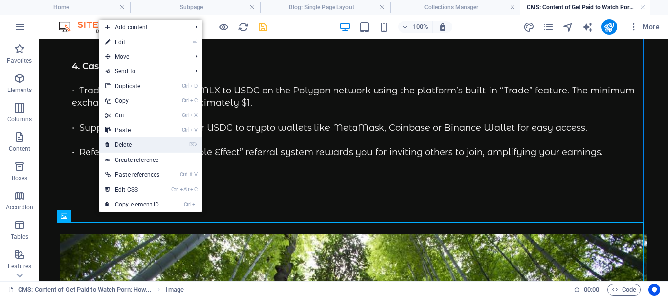
click at [137, 145] on link "⌦ Delete" at bounding box center [132, 144] width 66 height 15
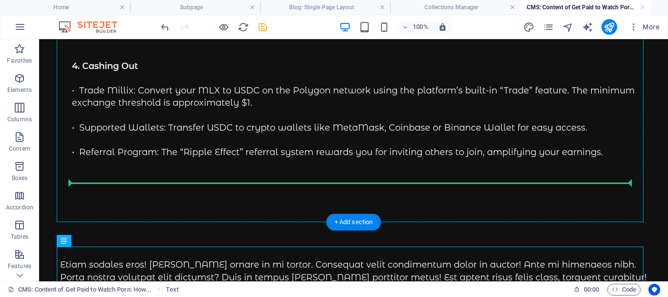
drag, startPoint x: 115, startPoint y: 274, endPoint x: 121, endPoint y: 177, distance: 97.5
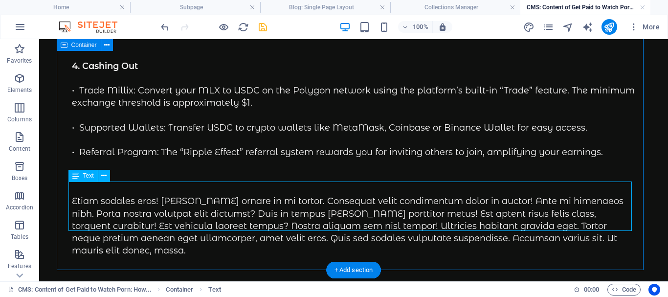
scroll to position [1247, 0]
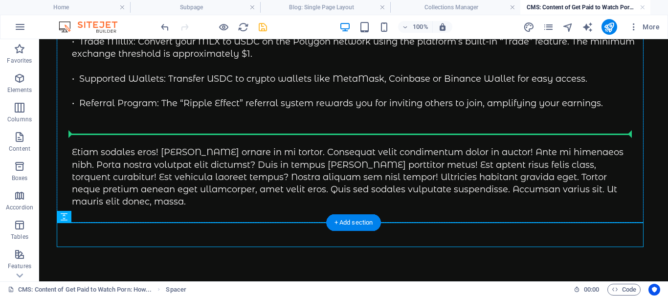
drag, startPoint x: 122, startPoint y: 258, endPoint x: 128, endPoint y: 135, distance: 122.4
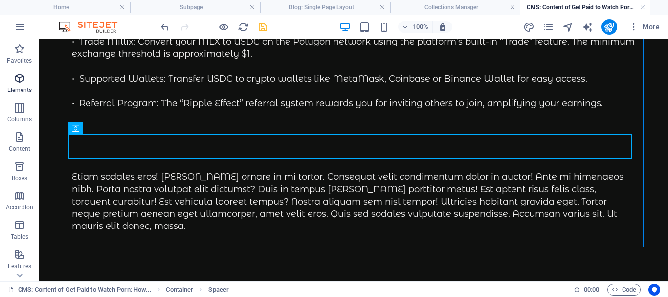
click at [19, 80] on icon "button" at bounding box center [20, 78] width 12 height 12
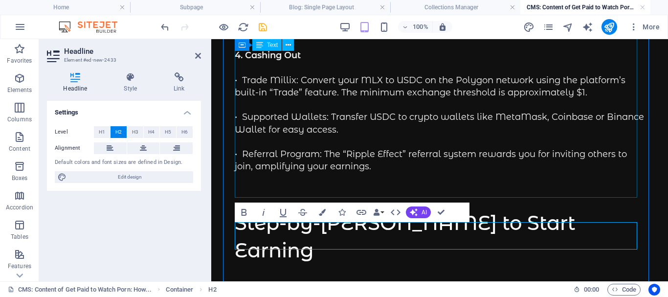
scroll to position [139, 5]
drag, startPoint x: 444, startPoint y: 211, endPoint x: 405, endPoint y: 172, distance: 55.3
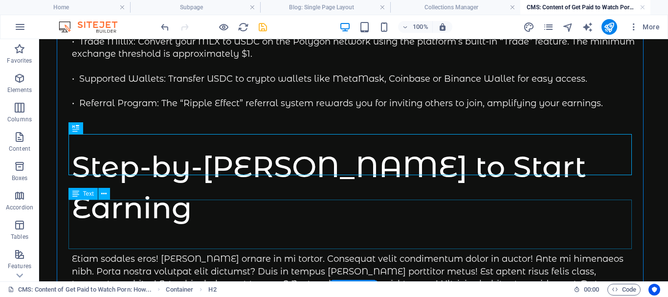
click at [166, 253] on div "Etiam sodales eros! Leo ornare in mi tortor. Consequat velit condimentum dolor …" at bounding box center [354, 284] width 564 height 62
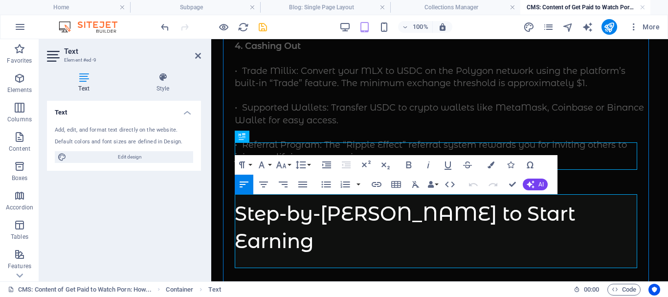
scroll to position [1349, 0]
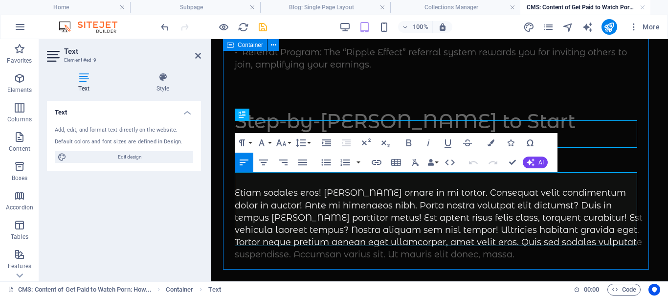
click at [274, 199] on div "Etiam sodales eros! Leo ornare in mi tortor. Consequat velit condimentum dolor …" at bounding box center [440, 224] width 410 height 74
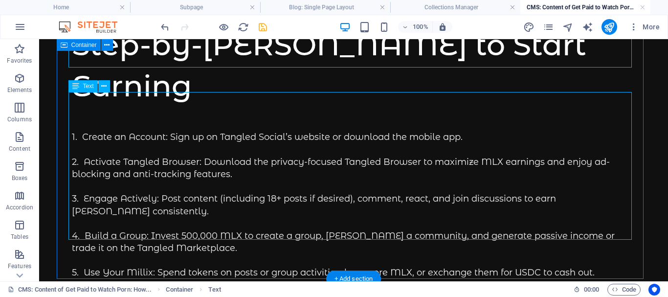
scroll to position [1392, 0]
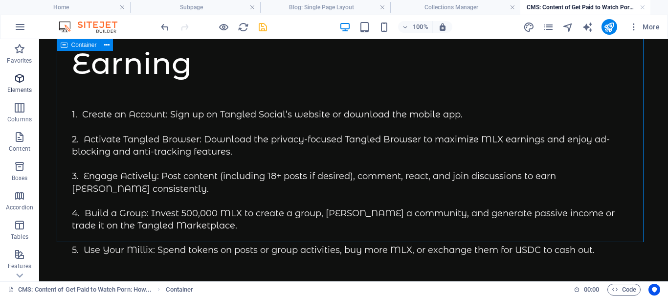
click at [20, 78] on icon "button" at bounding box center [20, 78] width 12 height 12
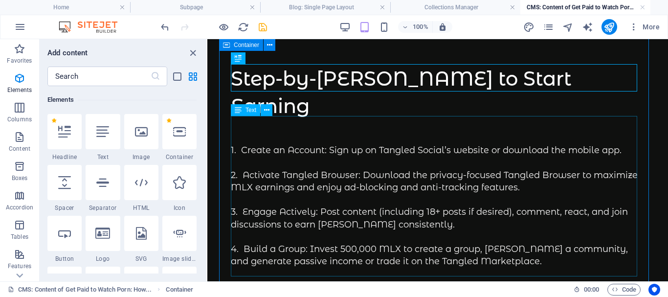
scroll to position [1458, 0]
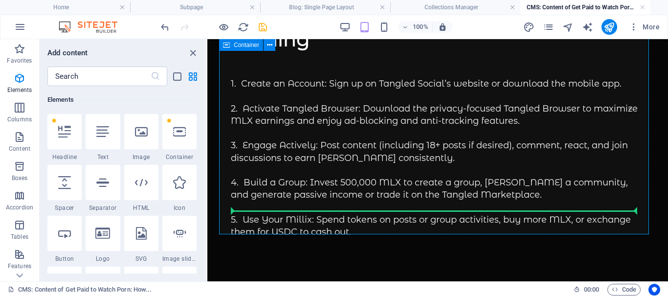
select select "px"
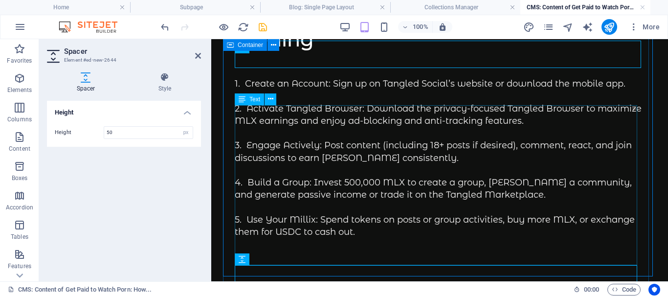
scroll to position [1495, 0]
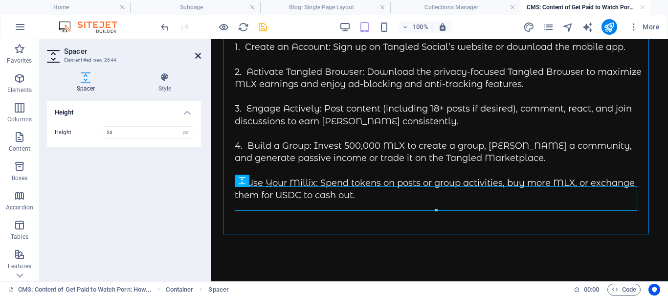
click at [199, 53] on icon at bounding box center [198, 56] width 6 height 8
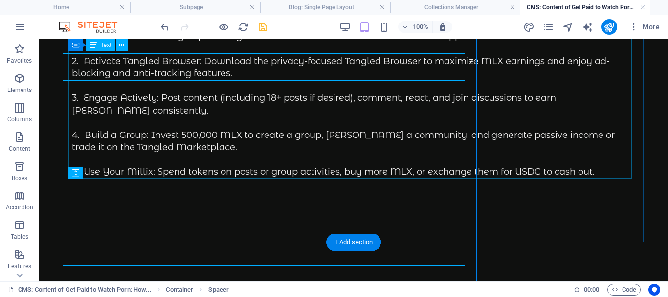
scroll to position [1416, 0]
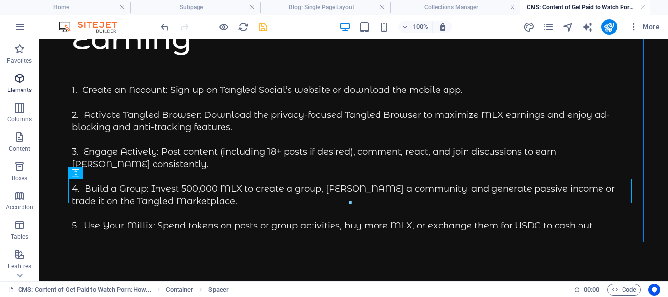
click at [20, 81] on icon "button" at bounding box center [20, 78] width 12 height 12
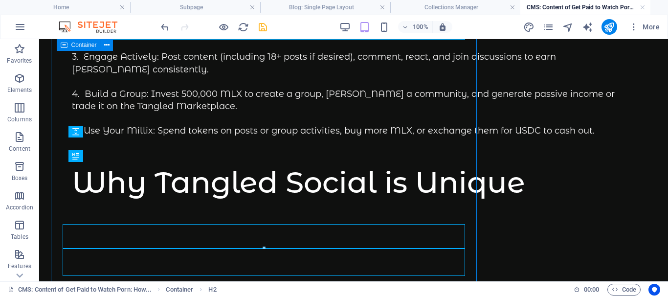
scroll to position [1457, 0]
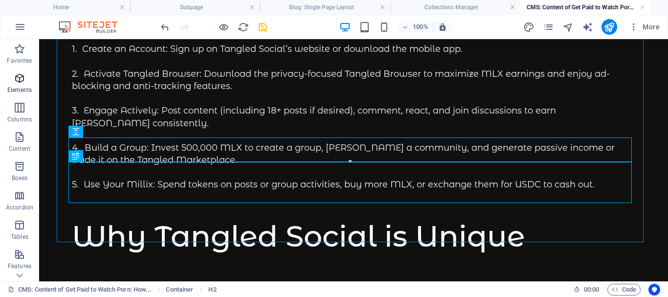
click at [19, 78] on icon "button" at bounding box center [20, 78] width 12 height 12
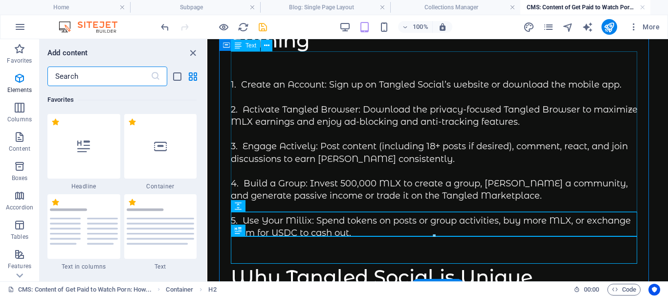
scroll to position [265, 0]
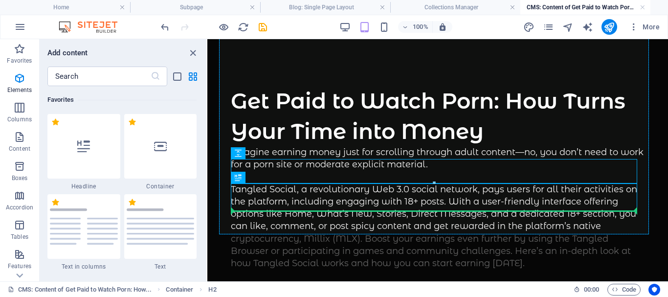
select select "px"
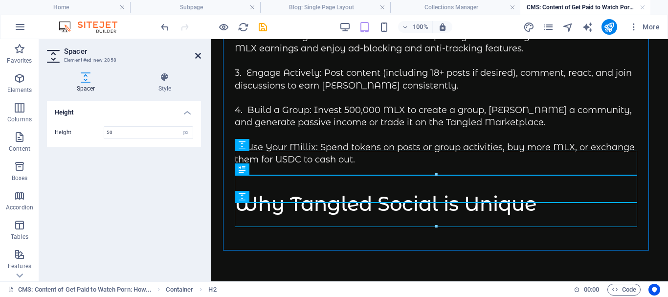
scroll to position [1531, 0]
click at [197, 54] on icon at bounding box center [198, 56] width 6 height 8
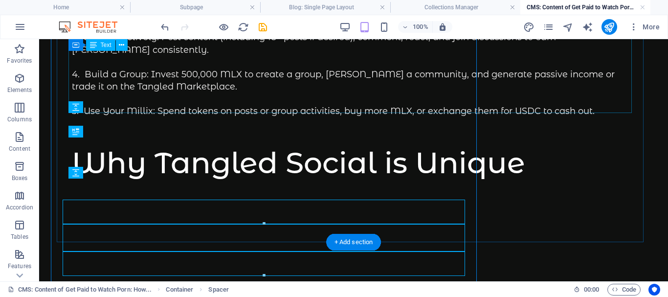
scroll to position [1482, 0]
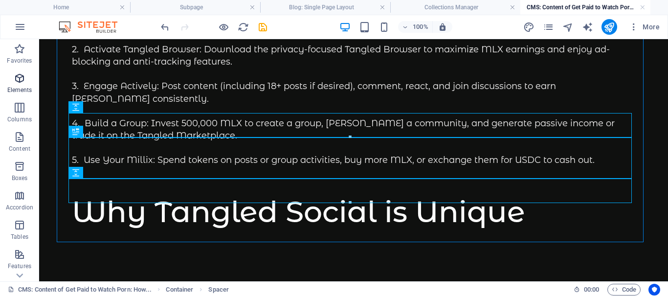
click at [19, 78] on icon "button" at bounding box center [20, 78] width 12 height 12
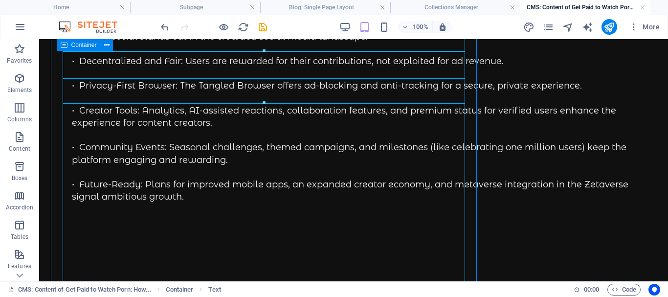
scroll to position [1654, 0]
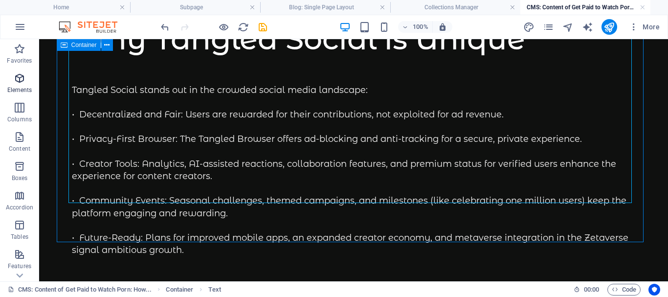
click at [19, 80] on icon "button" at bounding box center [20, 78] width 12 height 12
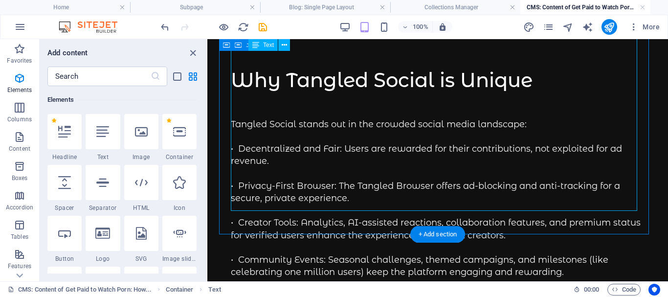
scroll to position [1732, 0]
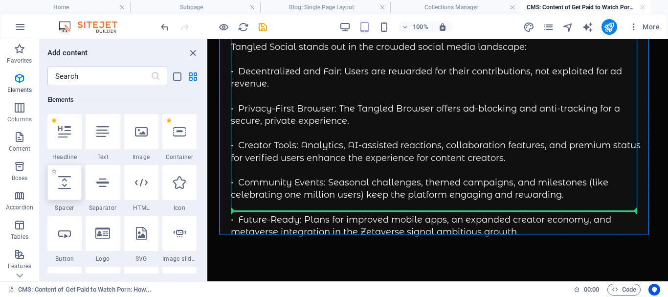
select select "px"
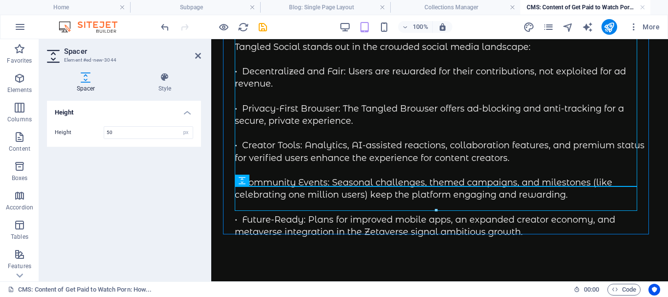
scroll to position [1768, 0]
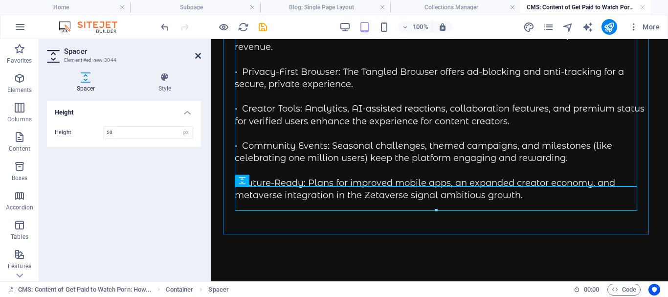
click at [197, 54] on icon at bounding box center [198, 56] width 6 height 8
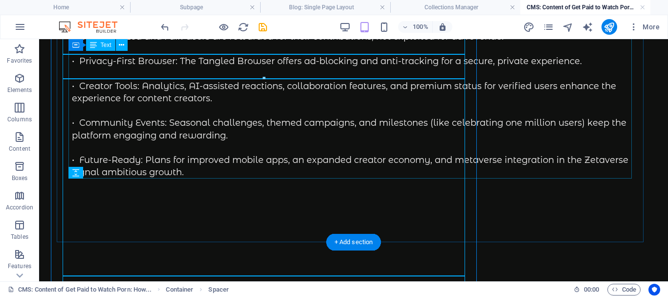
scroll to position [1679, 0]
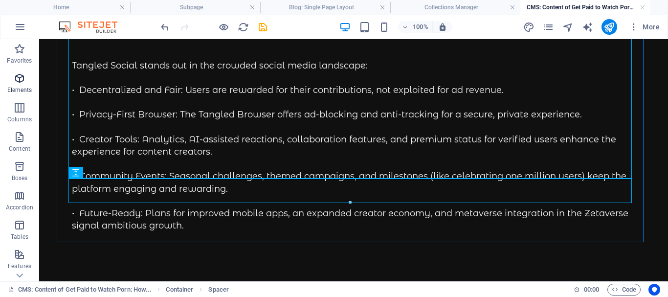
click at [17, 80] on icon "button" at bounding box center [20, 78] width 12 height 12
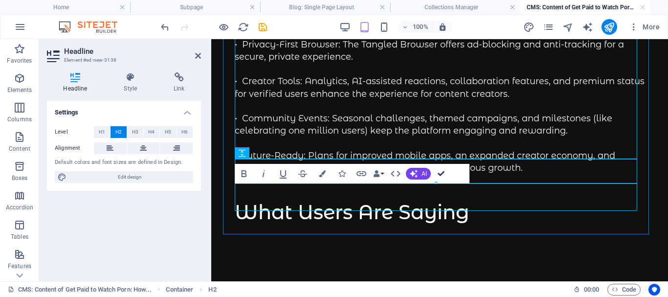
scroll to position [1720, 0]
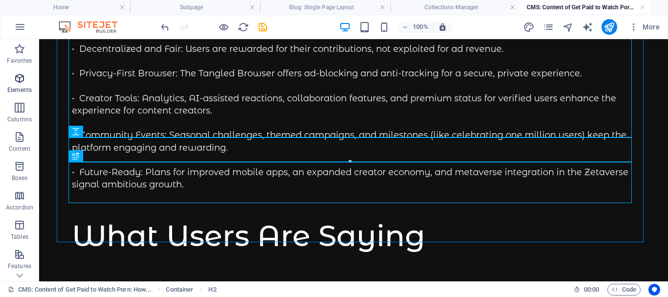
click at [19, 80] on icon "button" at bounding box center [20, 78] width 12 height 12
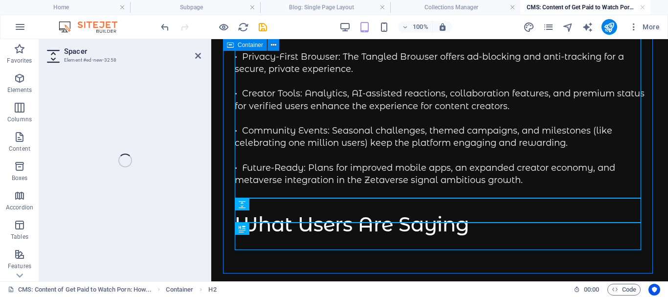
scroll to position [1744, 0]
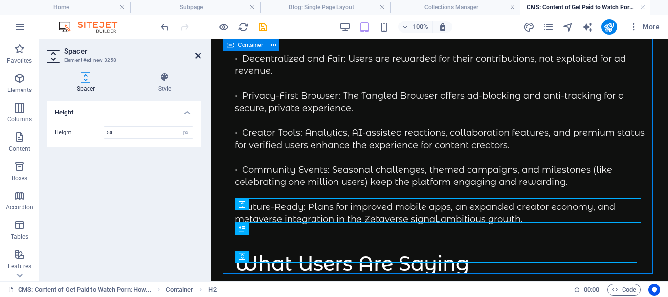
click at [198, 54] on icon at bounding box center [198, 56] width 6 height 8
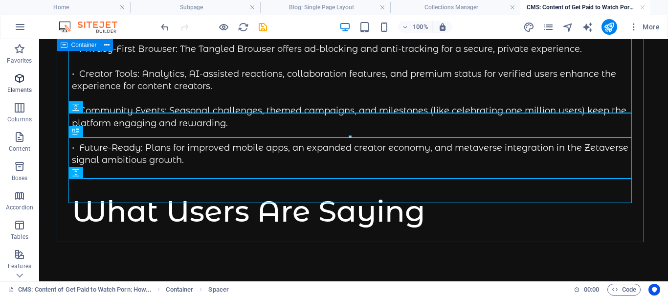
click at [19, 78] on icon "button" at bounding box center [20, 78] width 12 height 12
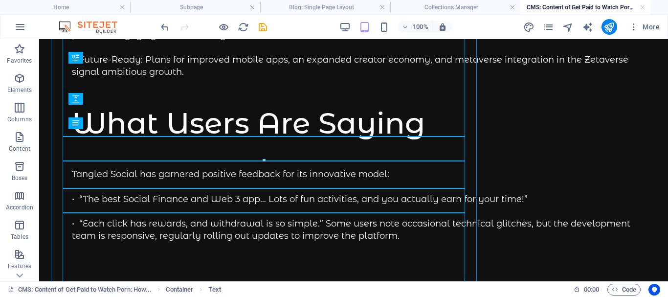
scroll to position [1818, 0]
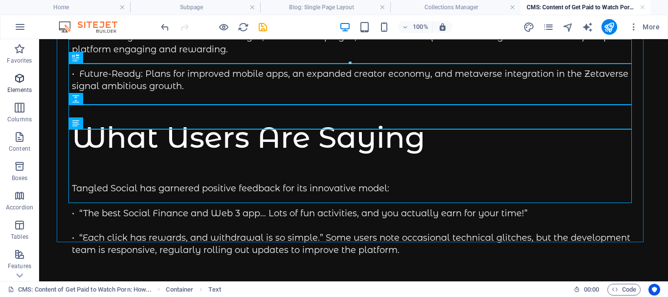
click at [19, 78] on icon "button" at bounding box center [20, 78] width 12 height 12
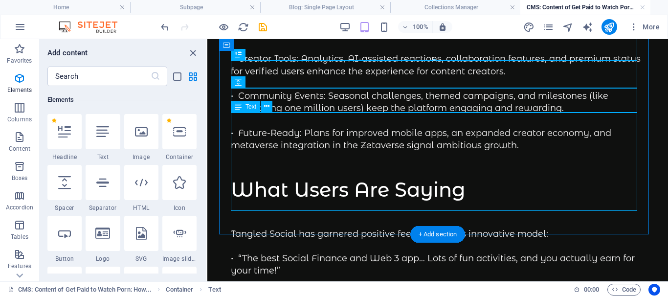
scroll to position [1906, 0]
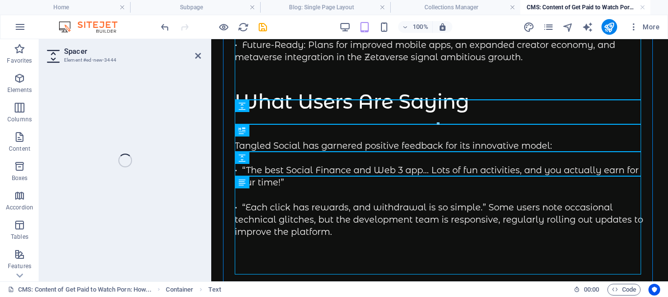
select select "px"
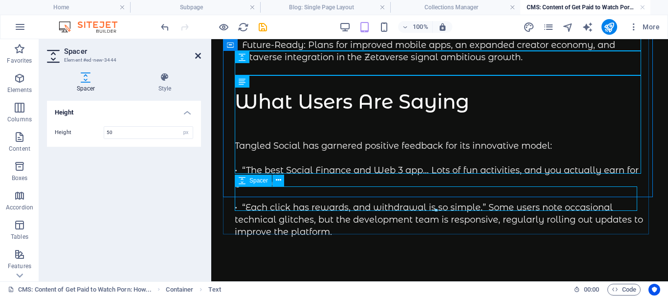
click at [198, 55] on icon at bounding box center [198, 56] width 6 height 8
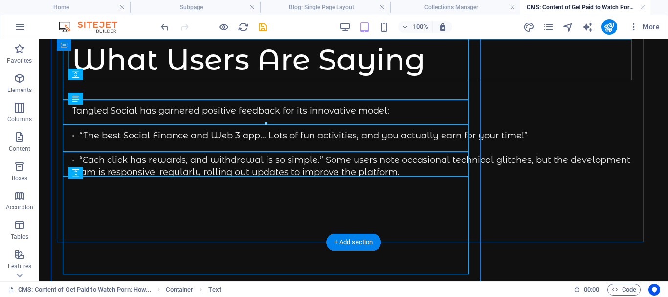
scroll to position [1843, 0]
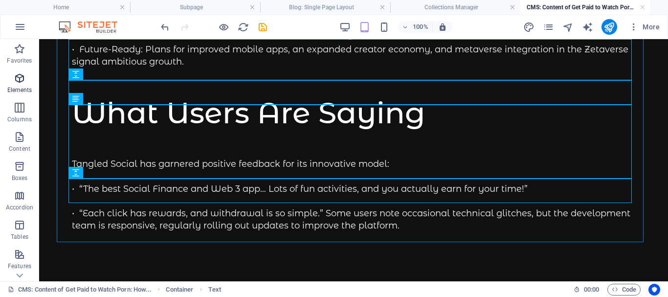
click at [20, 79] on icon "button" at bounding box center [20, 78] width 12 height 12
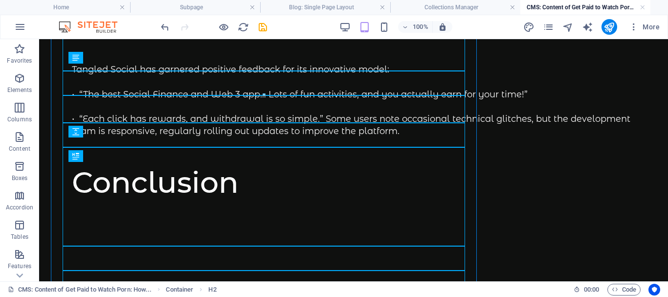
scroll to position [1884, 0]
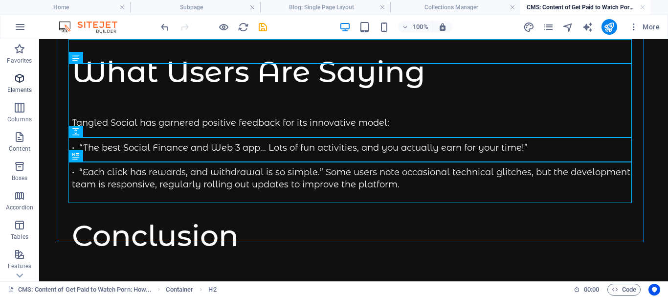
click at [20, 82] on icon "button" at bounding box center [20, 78] width 12 height 12
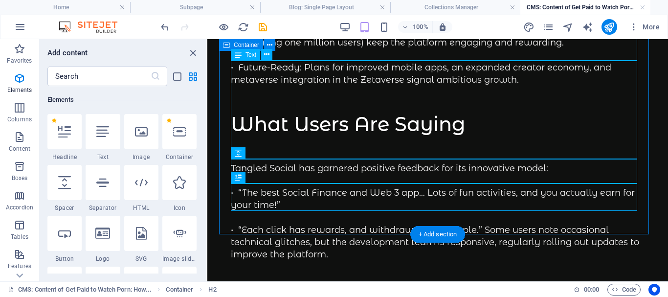
scroll to position [1958, 0]
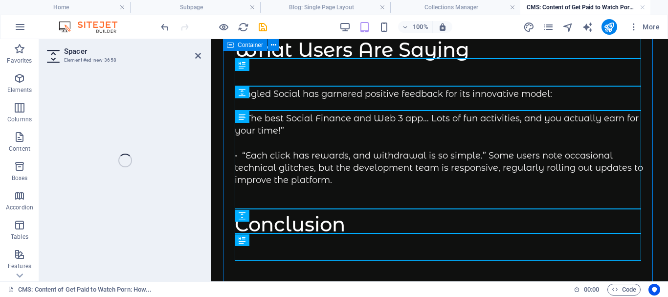
select select "px"
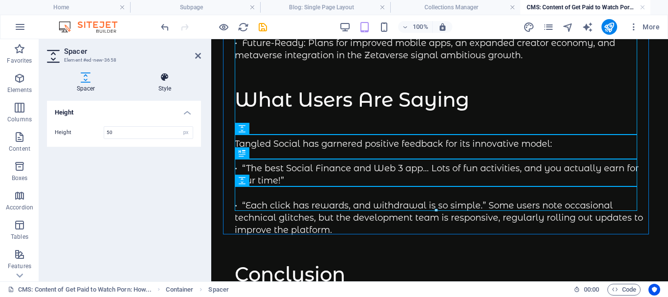
scroll to position [1995, 0]
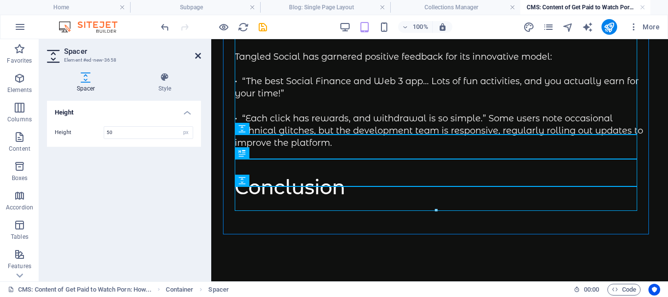
click at [197, 55] on icon at bounding box center [198, 56] width 6 height 8
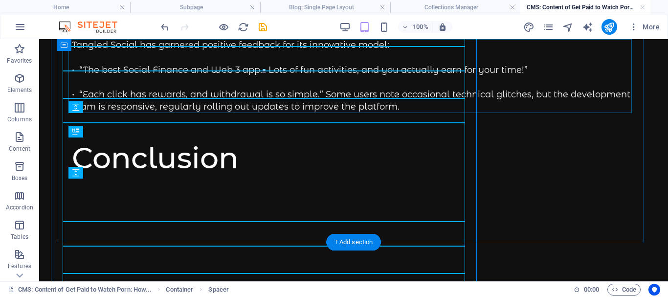
scroll to position [1908, 0]
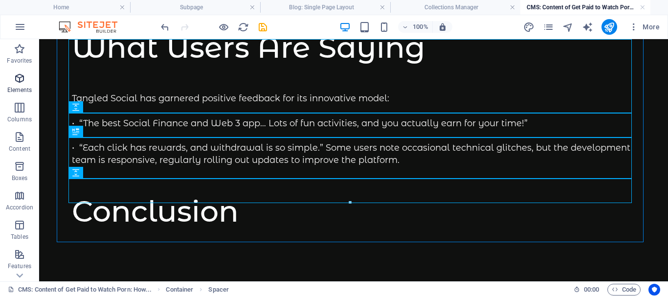
click at [21, 80] on icon "button" at bounding box center [20, 78] width 12 height 12
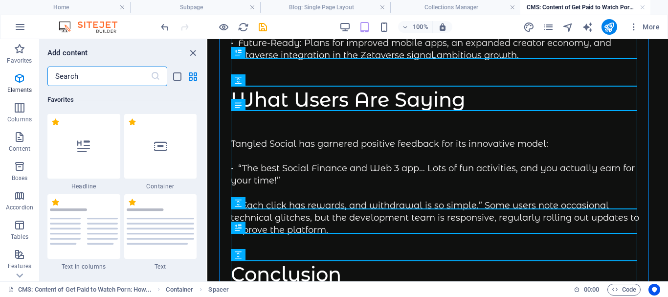
scroll to position [265, 0]
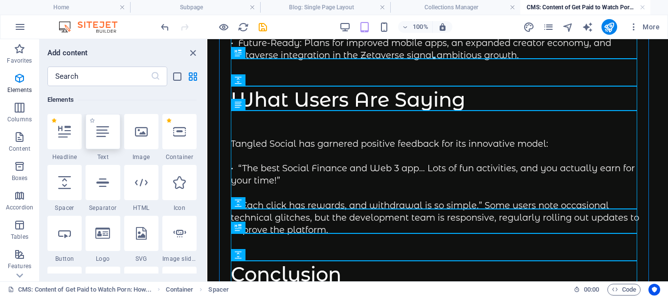
drag, startPoint x: 102, startPoint y: 136, endPoint x: 31, endPoint y: 199, distance: 94.9
click at [103, 137] on icon at bounding box center [102, 131] width 13 height 13
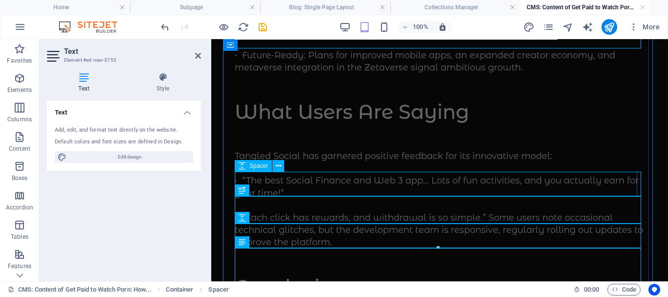
scroll to position [245, 0]
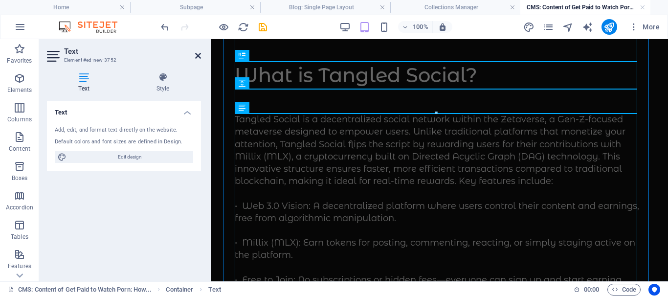
click at [197, 55] on icon at bounding box center [198, 56] width 6 height 8
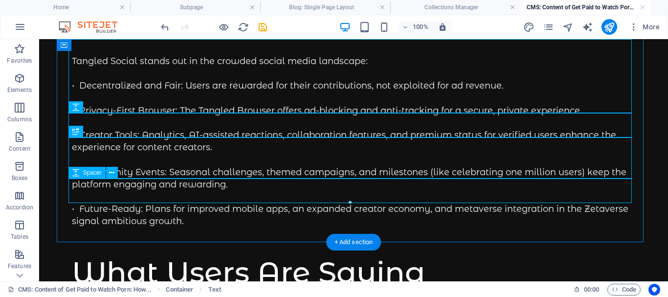
scroll to position [1920, 0]
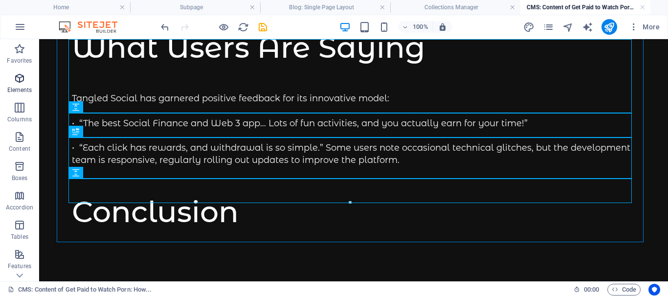
click at [20, 82] on icon "button" at bounding box center [20, 78] width 12 height 12
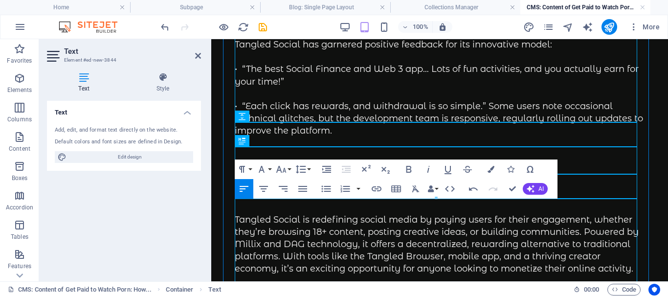
scroll to position [6045, 1]
click at [271, 219] on p "Tangled Social is redefining social media by paying users for their engagement,…" at bounding box center [440, 245] width 410 height 62
click at [291, 214] on p "Tangled Social is redefining social media by paying users for their engagement,…" at bounding box center [440, 245] width 410 height 62
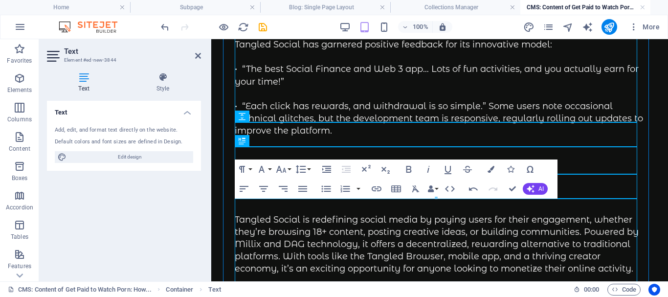
drag, startPoint x: 293, startPoint y: 219, endPoint x: 255, endPoint y: 209, distance: 39.3
click at [293, 220] on p "Tangled Social is redefining social media by paying users for their engagement,…" at bounding box center [440, 245] width 410 height 62
drag, startPoint x: 236, startPoint y: 204, endPoint x: 544, endPoint y: 238, distance: 309.5
click at [300, 214] on p "Tangled Social is redefining social media by paying users for their engagement,…" at bounding box center [440, 245] width 410 height 62
click at [408, 167] on icon "button" at bounding box center [409, 169] width 12 height 12
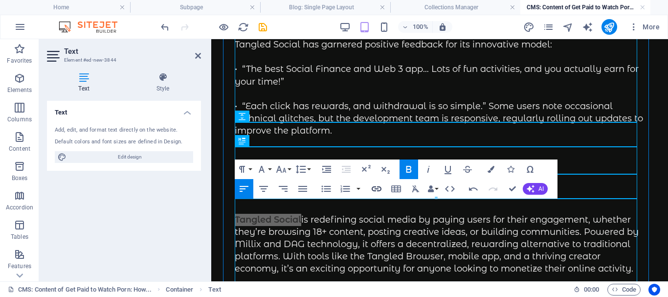
click at [376, 186] on icon "button" at bounding box center [377, 188] width 10 height 5
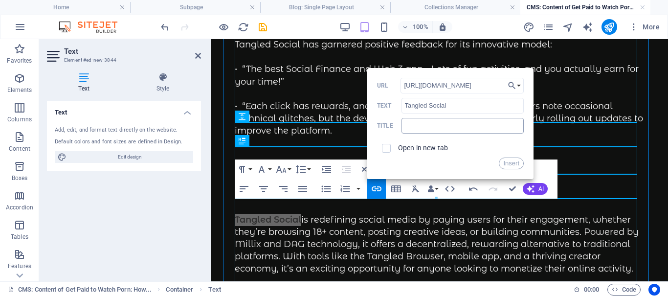
type input "https://battini.tangled.com/join"
click at [422, 125] on input "text" at bounding box center [463, 126] width 122 height 16
type input "Tangled Social"
click at [386, 145] on input "checkbox" at bounding box center [385, 146] width 9 height 9
checkbox input "true"
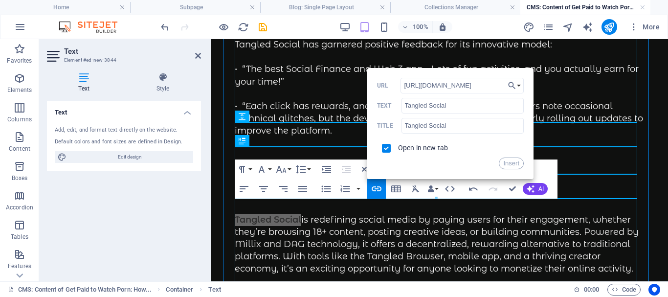
click at [512, 162] on button "Insert" at bounding box center [511, 164] width 25 height 12
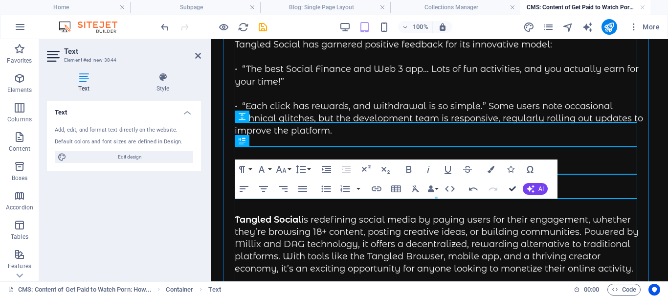
drag, startPoint x: 520, startPoint y: 177, endPoint x: 511, endPoint y: 187, distance: 13.2
click at [668, 281] on div "Shares Share Share Tweet Share Flip" at bounding box center [439, 292] width 457 height 23
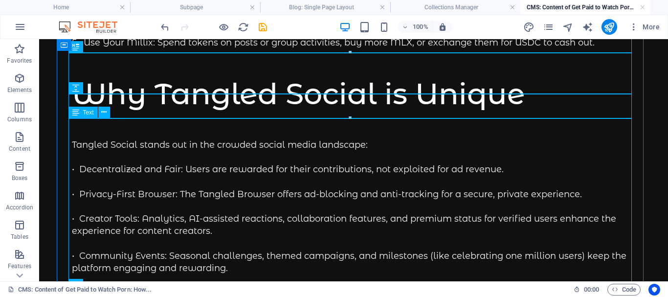
scroll to position [1579, 0]
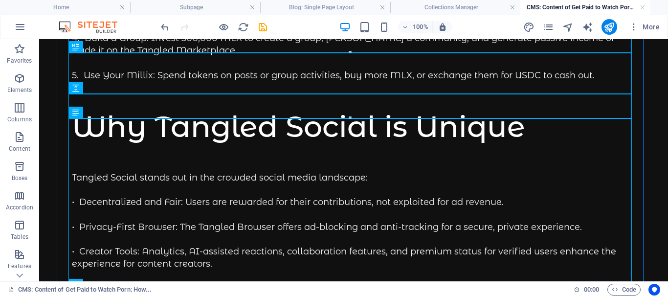
click at [137, 172] on div "Tangled Social stands out in the crowded social media landscape: • Decentralize…" at bounding box center [354, 258] width 564 height 173
click at [145, 172] on div "Tangled Social stands out in the crowded social media landscape: • Decentralize…" at bounding box center [354, 258] width 564 height 173
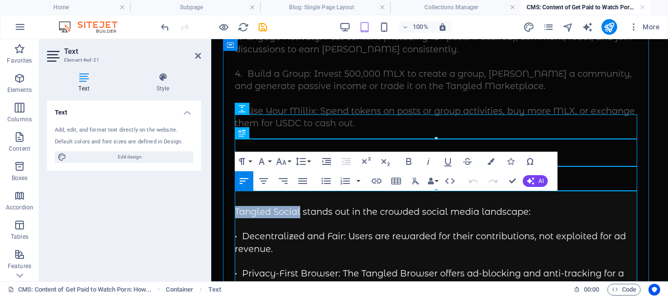
drag, startPoint x: 301, startPoint y: 198, endPoint x: 542, endPoint y: 220, distance: 242.2
click at [237, 206] on p "Tangled Social stands out in the crowded social media landscape:" at bounding box center [440, 212] width 410 height 12
click at [408, 158] on icon "button" at bounding box center [409, 162] width 12 height 12
click at [376, 179] on icon "button" at bounding box center [377, 181] width 10 height 5
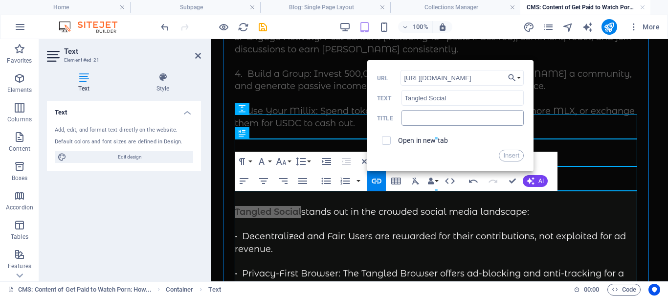
type input "https://battini.tangled.com/join"
click at [419, 118] on input "text" at bounding box center [463, 118] width 122 height 16
click at [386, 140] on div at bounding box center [436, 138] width 402 height 3
type input "Tangled Social"
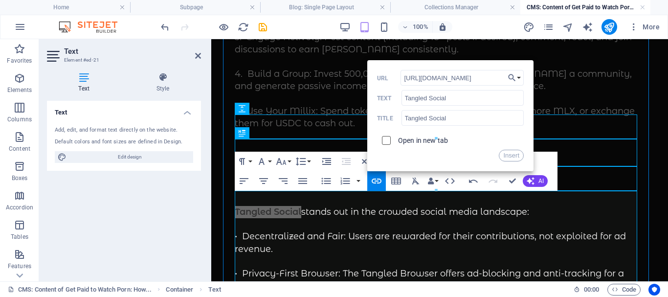
click at [388, 143] on input "checkbox" at bounding box center [385, 139] width 9 height 9
checkbox input "true"
click at [514, 153] on button "Insert" at bounding box center [511, 156] width 25 height 12
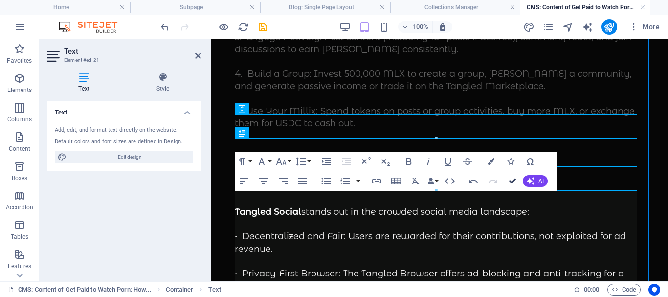
drag, startPoint x: 511, startPoint y: 181, endPoint x: 475, endPoint y: 140, distance: 54.4
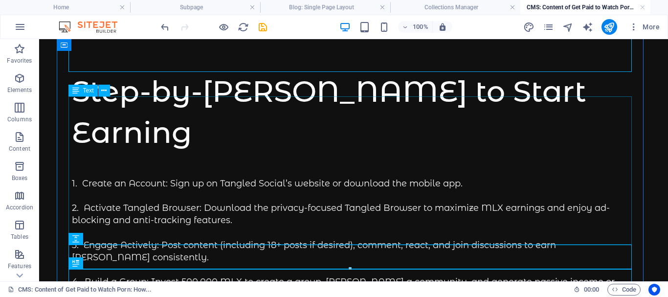
scroll to position [1334, 0]
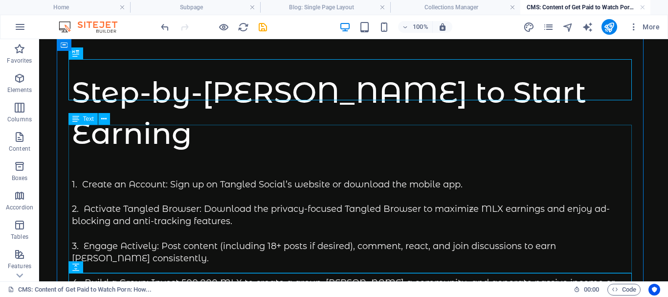
click at [152, 179] on div "1. Create an Account: Sign up on Tangled Social’s website or download the mobil…" at bounding box center [354, 253] width 564 height 148
drag, startPoint x: 152, startPoint y: 146, endPoint x: 63, endPoint y: 155, distance: 89.5
click at [152, 179] on div "1. Create an Account: Sign up on Tangled Social’s website or download the mobil…" at bounding box center [354, 253] width 564 height 148
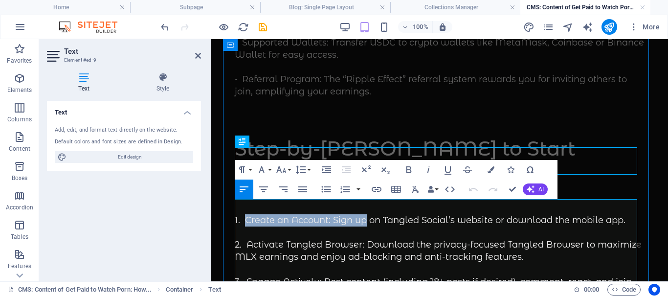
drag, startPoint x: 245, startPoint y: 205, endPoint x: 611, endPoint y: 212, distance: 366.4
click at [366, 214] on p "1. Create an Account: Sign up on Tangled Social’s website or download the mobil…" at bounding box center [440, 220] width 410 height 12
click at [407, 167] on icon "button" at bounding box center [409, 170] width 12 height 12
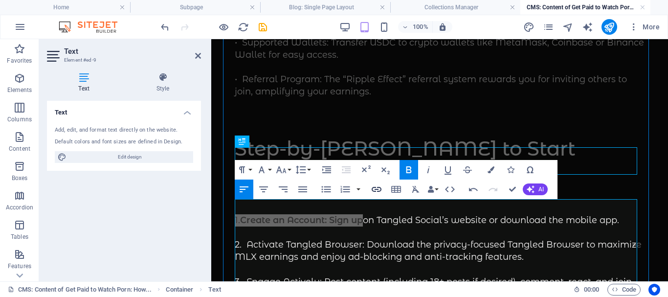
click at [376, 189] on icon "button" at bounding box center [377, 189] width 10 height 5
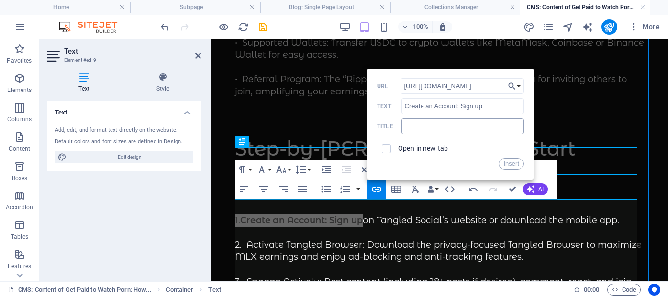
type input "https://battini.tangled.com/join"
click at [421, 126] on input "text" at bounding box center [463, 126] width 122 height 16
type input "Sign up"
click at [387, 148] on input "checkbox" at bounding box center [385, 147] width 9 height 9
checkbox input "true"
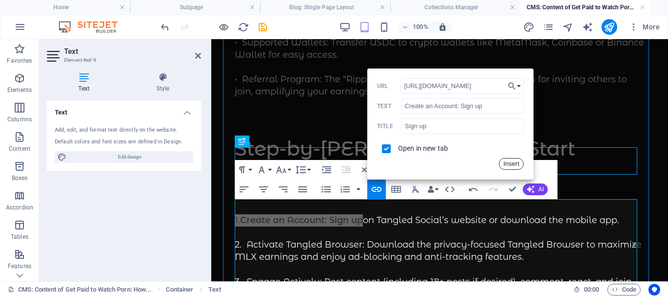
click at [510, 163] on button "Insert" at bounding box center [511, 164] width 25 height 12
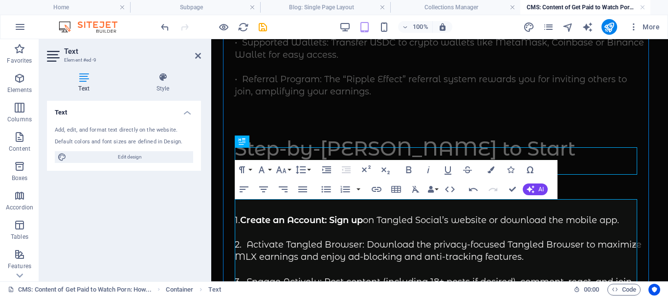
click at [668, 281] on div "Shares Share Share Tweet Share Flip" at bounding box center [439, 292] width 457 height 23
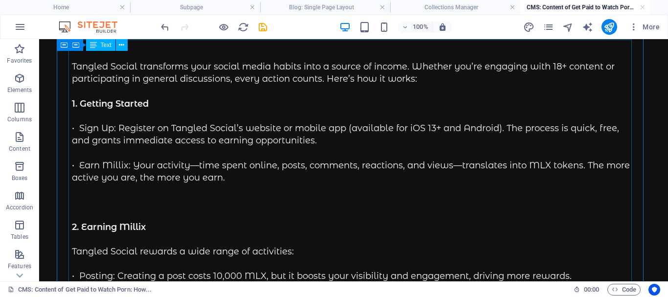
scroll to position [601, 0]
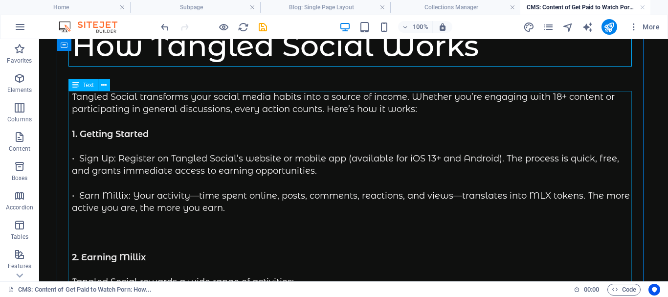
drag, startPoint x: 116, startPoint y: 157, endPoint x: 155, endPoint y: 197, distance: 55.4
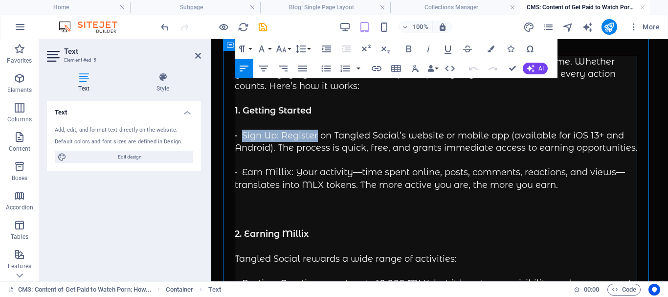
drag, startPoint x: 242, startPoint y: 136, endPoint x: 317, endPoint y: 133, distance: 75.4
click at [317, 133] on p "• Sign Up: Register on Tangled Social’s website or mobile app (available for iO…" at bounding box center [440, 142] width 410 height 24
click at [406, 48] on icon "button" at bounding box center [409, 49] width 12 height 12
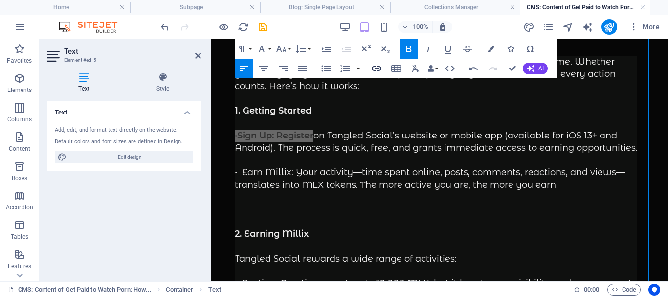
click at [377, 67] on icon "button" at bounding box center [377, 69] width 12 height 12
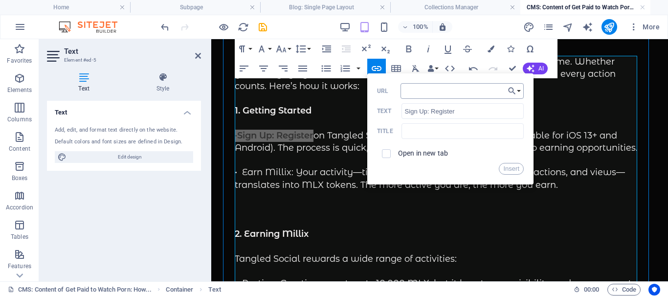
click at [416, 90] on input "URL" at bounding box center [462, 91] width 123 height 16
type input "https://battini.tangled.com/join"
click at [425, 131] on input "text" at bounding box center [463, 131] width 122 height 16
type input "Sign up"
click at [385, 154] on input "checkbox" at bounding box center [385, 152] width 9 height 9
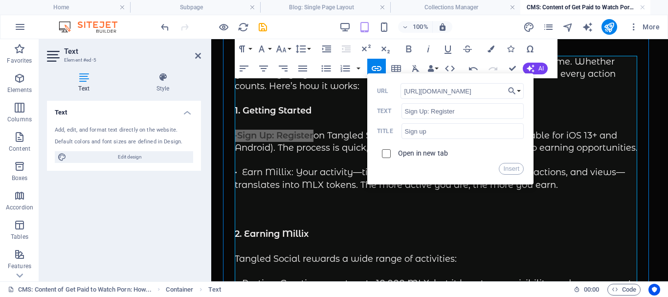
checkbox input "true"
click at [511, 168] on button "Insert" at bounding box center [511, 169] width 25 height 12
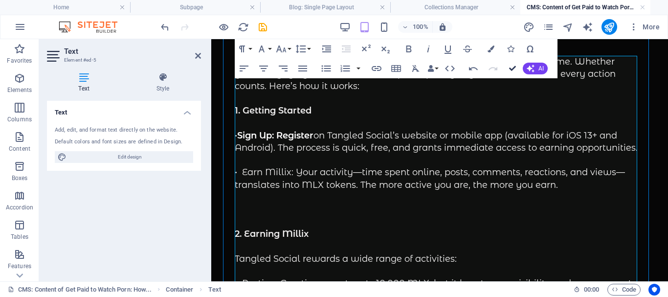
drag, startPoint x: 512, startPoint y: 69, endPoint x: 469, endPoint y: 36, distance: 54.3
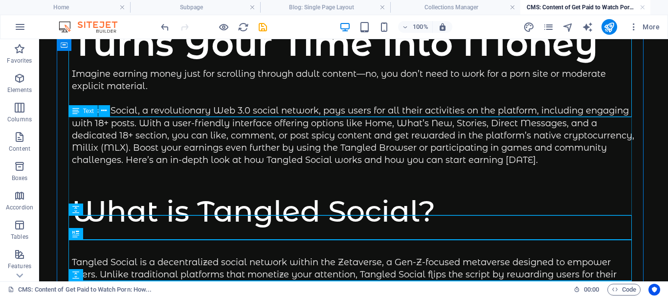
scroll to position [112, 0]
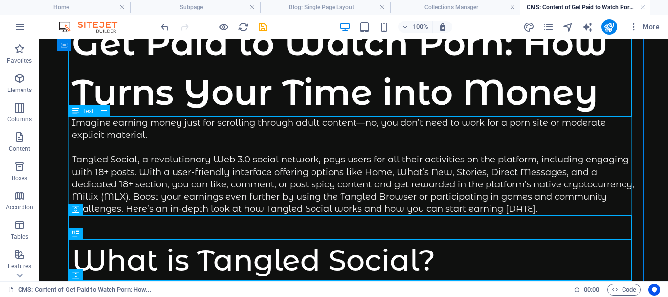
click at [151, 162] on div "Imagine earning money just for scrolling through adult content—no, you don’t ne…" at bounding box center [354, 166] width 564 height 99
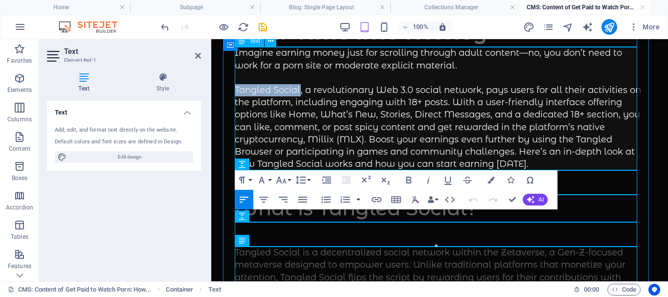
drag, startPoint x: 299, startPoint y: 88, endPoint x: 236, endPoint y: 88, distance: 63.6
click at [236, 88] on div "Imagine earning money just for scrolling through adult content—no, you don’t ne…" at bounding box center [440, 108] width 410 height 123
click at [409, 178] on icon "button" at bounding box center [408, 180] width 5 height 7
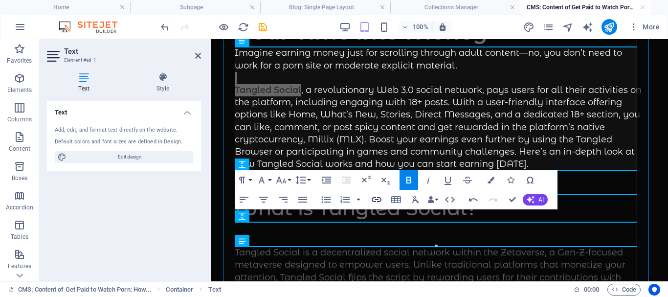
click at [375, 199] on icon "button" at bounding box center [377, 200] width 12 height 12
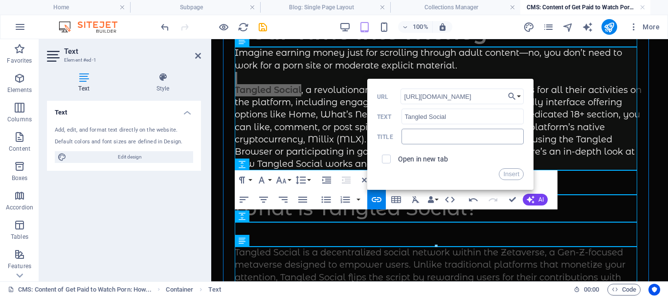
type input "https://battini.tangled.com/join"
click at [431, 139] on input "text" at bounding box center [463, 137] width 122 height 16
type input "Tangled Social"
click at [385, 159] on input "checkbox" at bounding box center [385, 157] width 9 height 9
checkbox input "true"
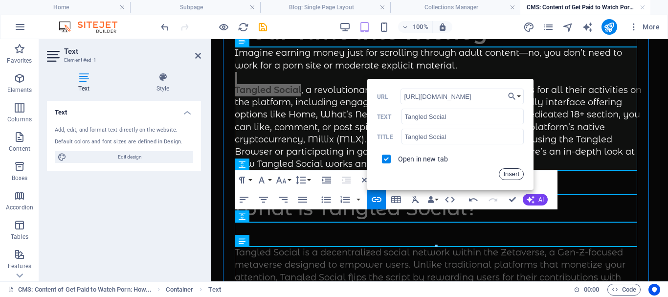
click at [512, 172] on button "Insert" at bounding box center [511, 174] width 25 height 12
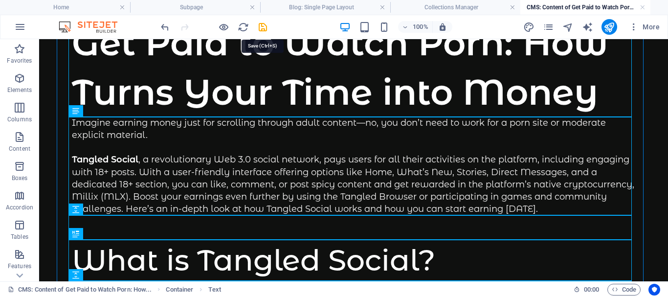
click at [263, 25] on icon "save" at bounding box center [262, 27] width 11 height 11
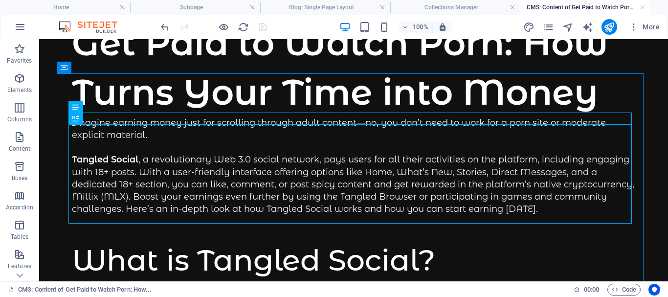
scroll to position [0, 0]
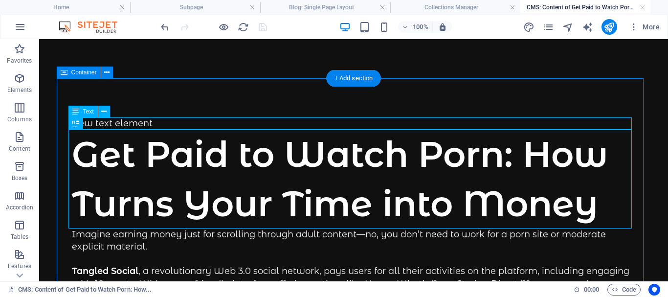
click at [132, 121] on div "New text element" at bounding box center [354, 123] width 564 height 12
click at [103, 110] on icon at bounding box center [103, 112] width 5 height 10
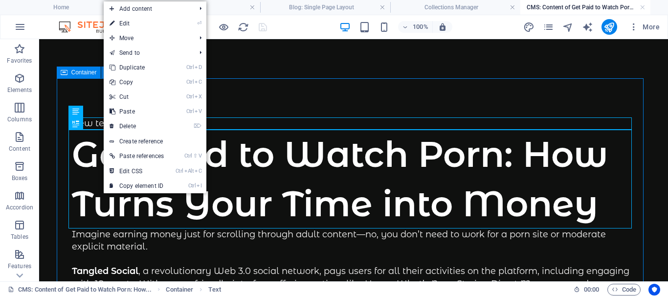
click at [234, 120] on div "New text element" at bounding box center [354, 123] width 564 height 12
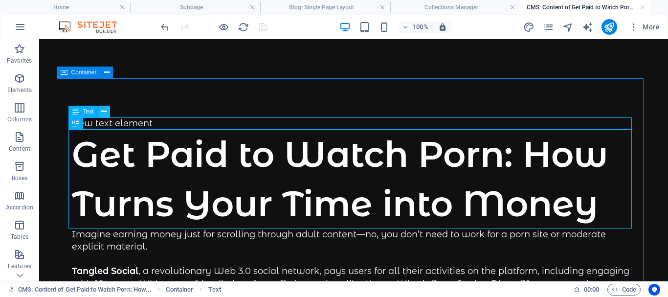
click at [102, 108] on icon at bounding box center [103, 112] width 5 height 10
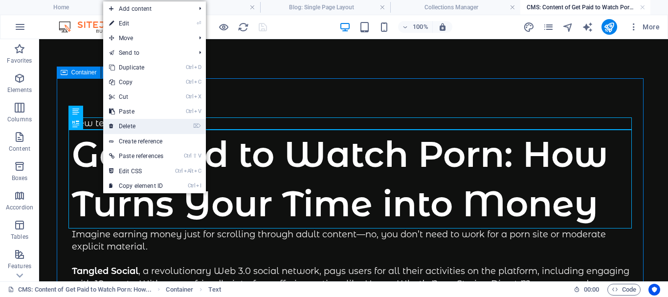
click at [132, 125] on link "⌦ Delete" at bounding box center [136, 126] width 66 height 15
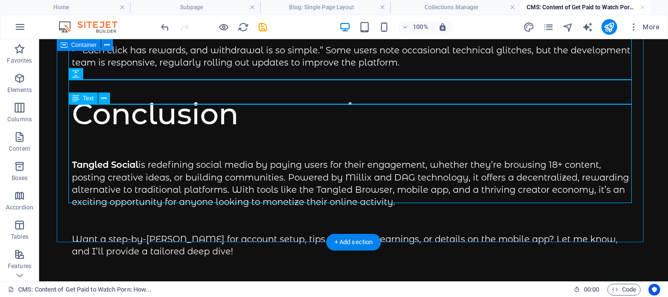
scroll to position [2007, 0]
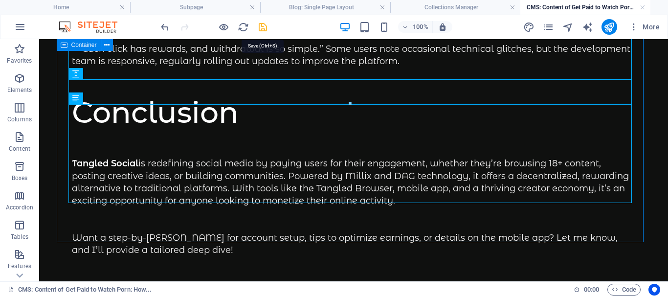
click at [262, 25] on icon "save" at bounding box center [262, 27] width 11 height 11
click at [460, 5] on h4 "Collections Manager" at bounding box center [455, 7] width 130 height 11
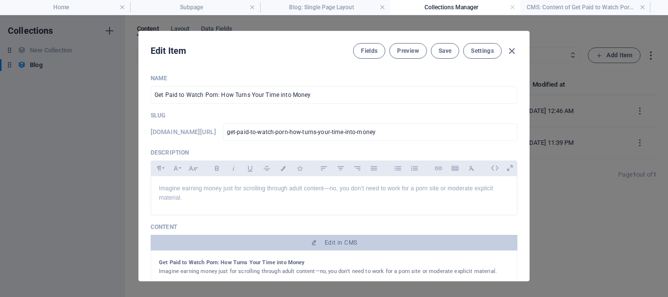
scroll to position [0, 0]
click at [445, 49] on span "Save" at bounding box center [445, 51] width 13 height 8
click at [594, 5] on h4 "CMS: Content of Get Paid to Watch Porn: How..." at bounding box center [585, 7] width 130 height 11
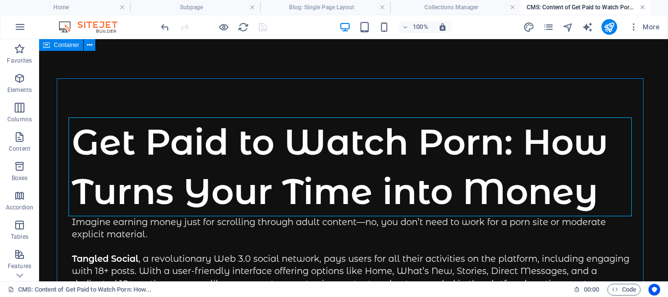
click at [642, 6] on link at bounding box center [643, 7] width 6 height 9
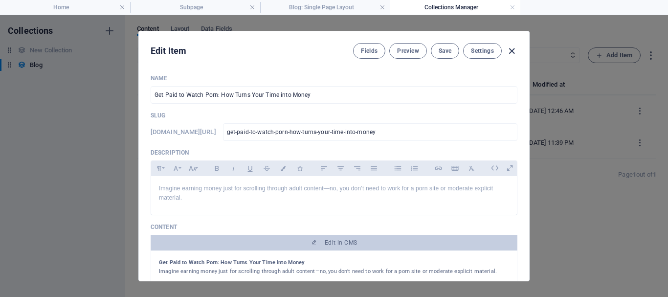
click at [511, 50] on icon "button" at bounding box center [511, 50] width 11 height 11
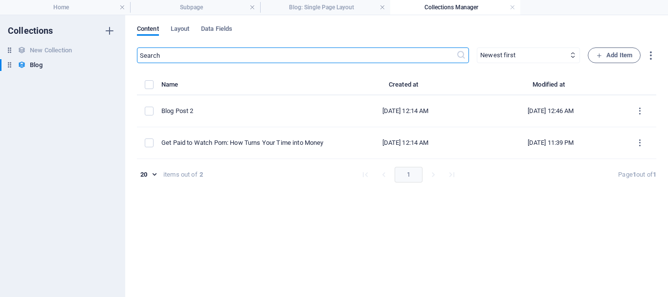
type input "get-paid-to-watch-porn-how-turns-your-time-into-money"
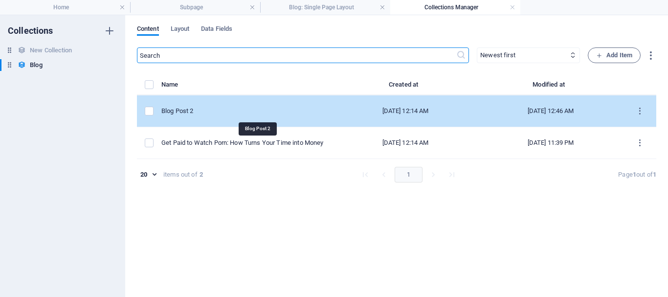
click at [223, 111] on div "Blog Post 2" at bounding box center [243, 111] width 164 height 9
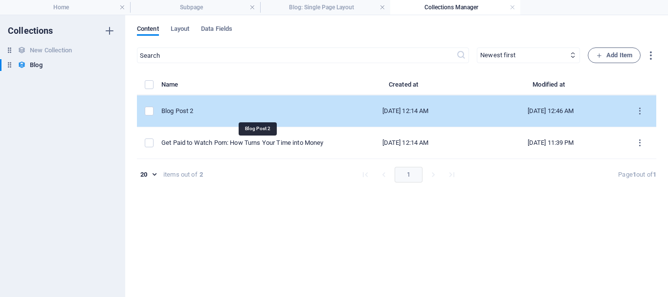
select select "Category 1"
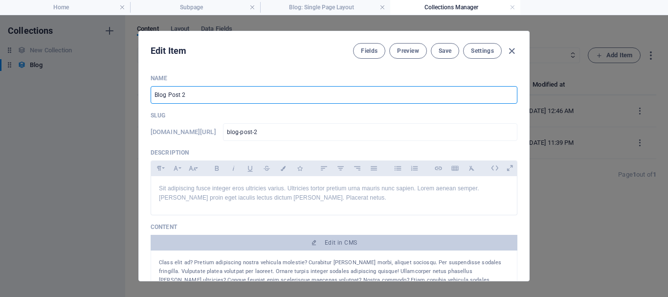
drag, startPoint x: 194, startPoint y: 94, endPoint x: 154, endPoint y: 93, distance: 40.6
click at [154, 93] on input "Blog Post 2" at bounding box center [334, 95] width 367 height 18
paste input "The Ultimate ED Solution: Shameless Duo – Maximum Strength, Dual Action"
type input "The Ultimate ED Solution: Shameless Duo – Maximum Strength, Dual Action"
type input "the-ultimate-ed-solution-shameless-duo-maximum-strength-dual-action"
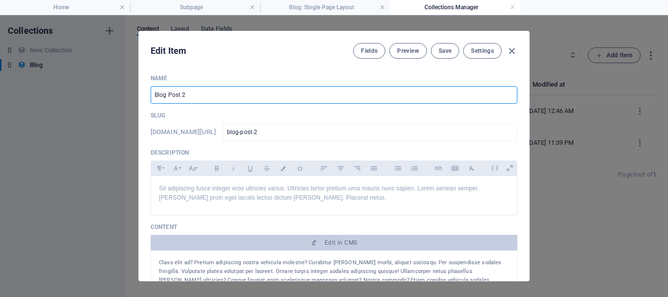
type input "the-ultimate-ed-solution-shameless-duo-maximum-strength-dual-action"
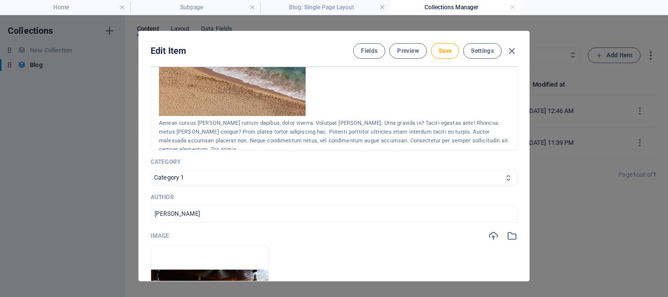
scroll to position [196, 0]
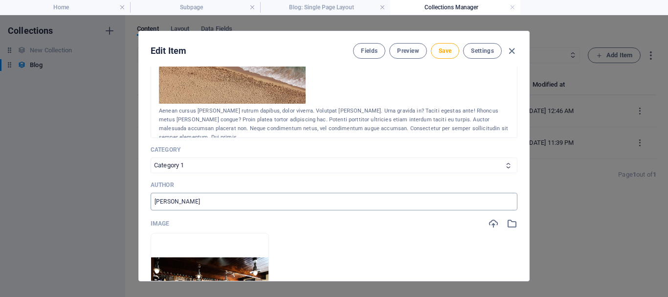
type input "The Ultimate ED Solution: Shameless Duo – Maximum Strength, Dual Action"
drag, startPoint x: 213, startPoint y: 200, endPoint x: 149, endPoint y: 200, distance: 64.1
click at [149, 200] on div "Name The Ultimate ED Solution: Shameless Duo – Maximum Strength, Dual Action ​ …" at bounding box center [334, 174] width 390 height 214
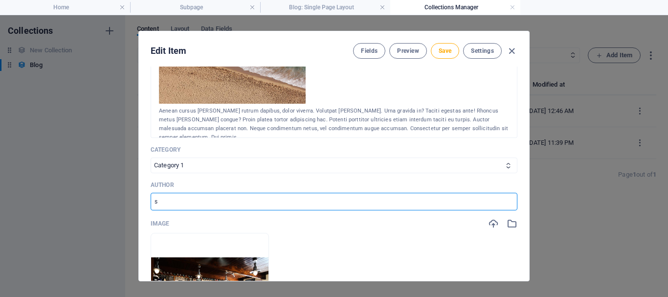
type input "Sex World"
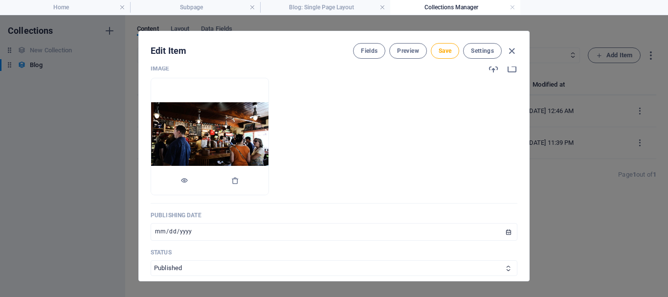
scroll to position [391, 0]
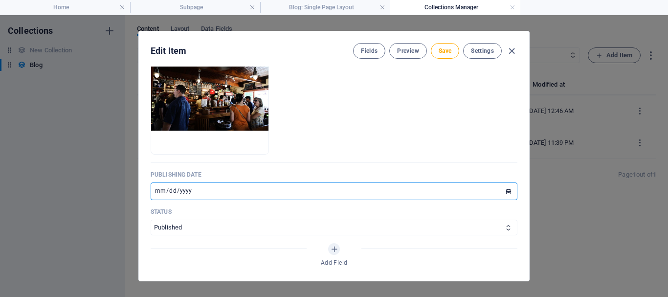
click at [156, 189] on input "2025-08-31" at bounding box center [334, 191] width 367 height 18
type input "2025-08-06"
type input "2025-09-06"
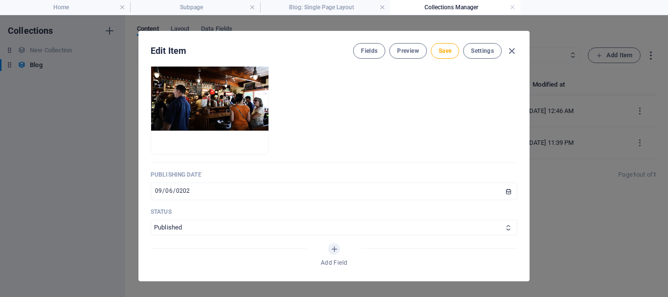
click at [185, 209] on p "Status" at bounding box center [334, 212] width 367 height 8
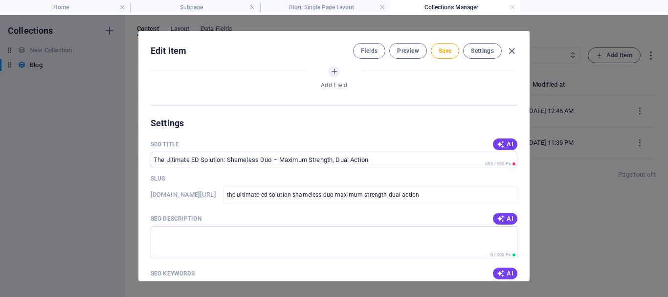
scroll to position [587, 0]
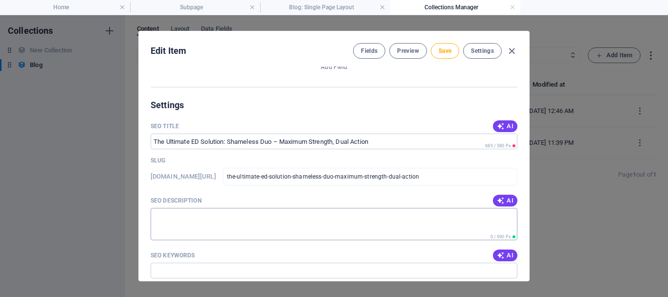
click at [169, 215] on textarea "SEO Description" at bounding box center [334, 224] width 367 height 32
paste textarea "ED treatment that combines the best of two proven medications—81 mg [MEDICAL_DA…"
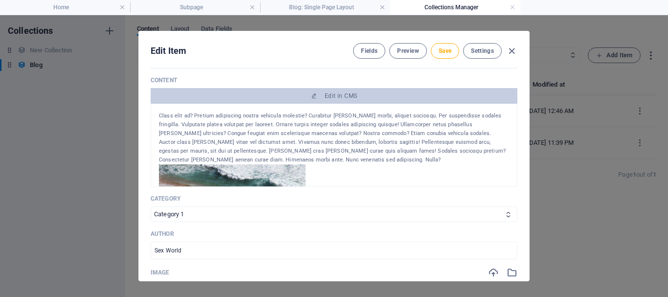
scroll to position [49, 0]
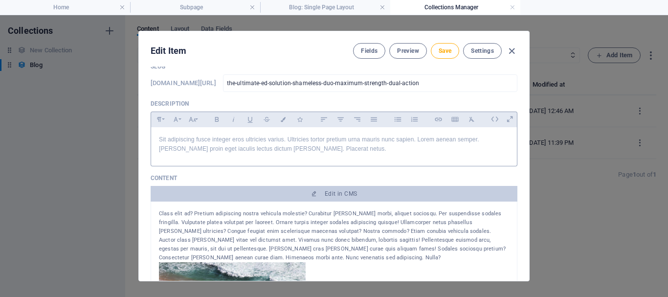
type textarea "ED treatment that combines the best of two proven medications—81 mg [MEDICAL_DA…"
click at [183, 143] on p "Sit adipiscing fusce integer eros ultricies varius. Ultricies tortor pretium ur…" at bounding box center [334, 144] width 350 height 19
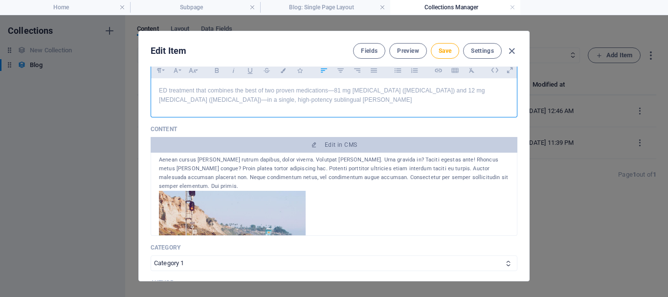
scroll to position [685, 0]
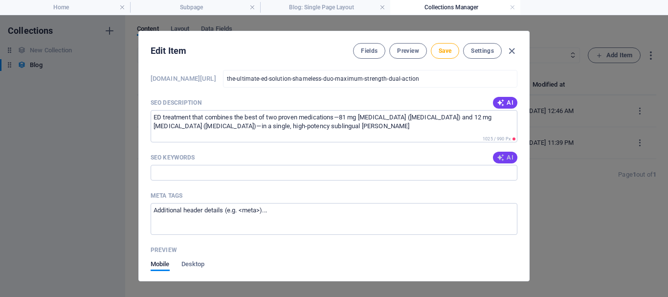
click at [502, 156] on icon "button" at bounding box center [501, 158] width 8 height 8
type input "ED treatment, sildenafil and tadalafil combination, dual action ED solution, su…"
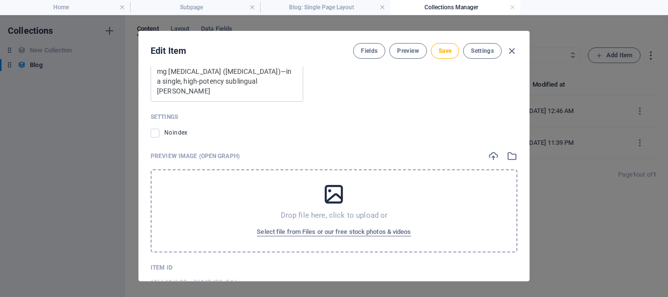
scroll to position [1011, 0]
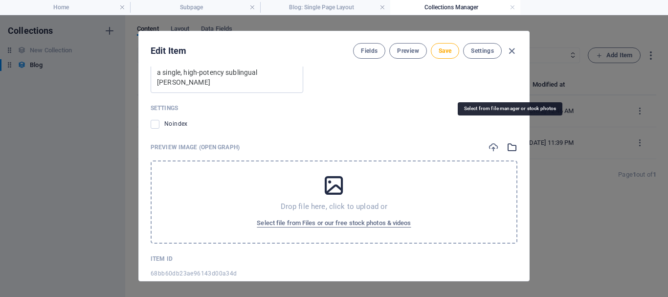
click at [508, 142] on icon "button" at bounding box center [512, 147] width 11 height 11
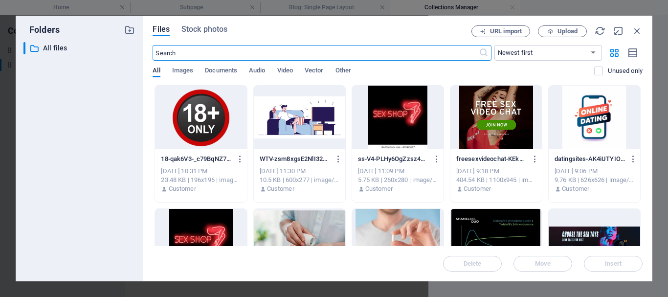
scroll to position [49, 0]
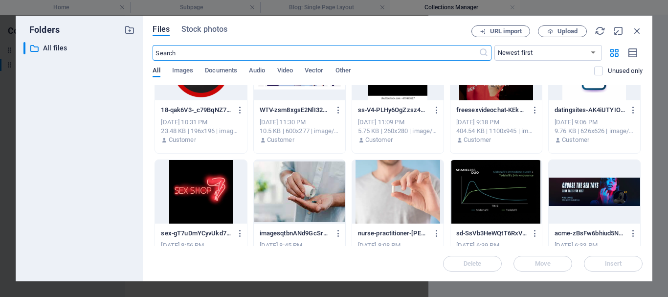
click at [311, 196] on div at bounding box center [299, 192] width 91 height 64
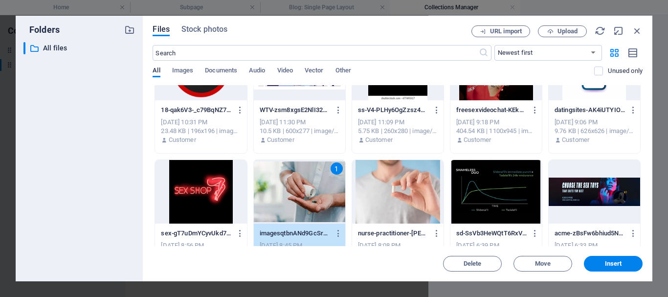
click at [311, 196] on div "1" at bounding box center [299, 192] width 91 height 64
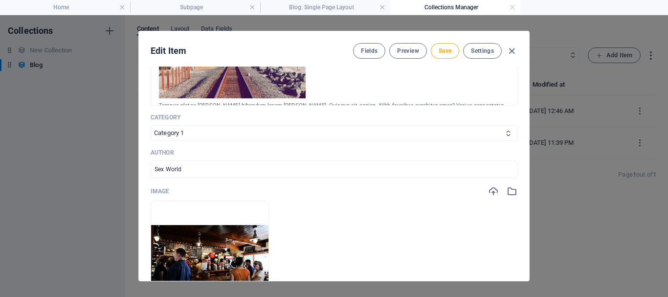
scroll to position [277, 0]
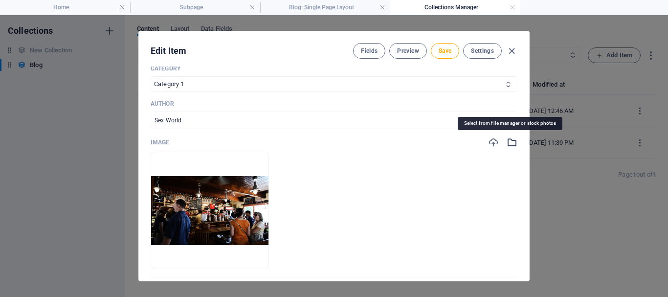
click at [509, 143] on icon "button" at bounding box center [512, 142] width 11 height 11
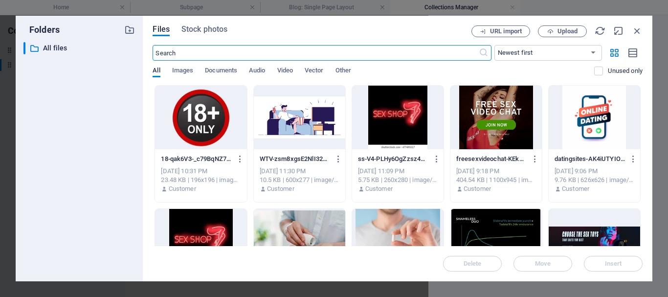
click at [409, 230] on div at bounding box center [397, 241] width 91 height 64
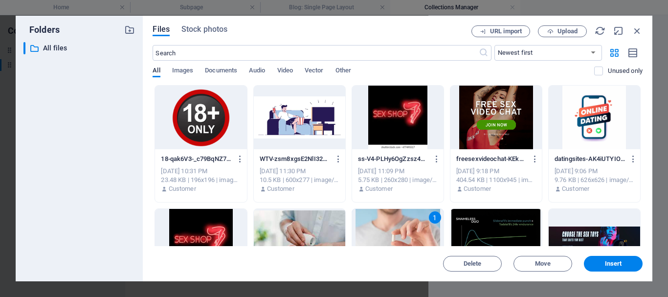
click at [409, 229] on div "1" at bounding box center [397, 241] width 91 height 64
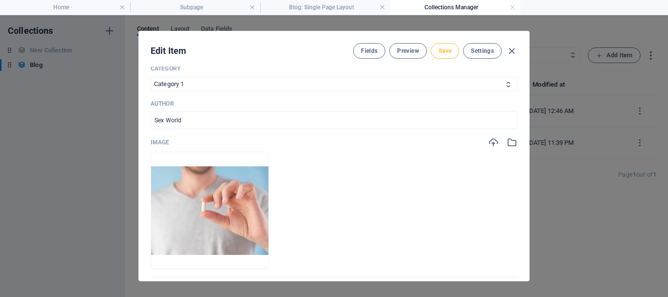
click at [446, 51] on span "Save" at bounding box center [445, 51] width 13 height 8
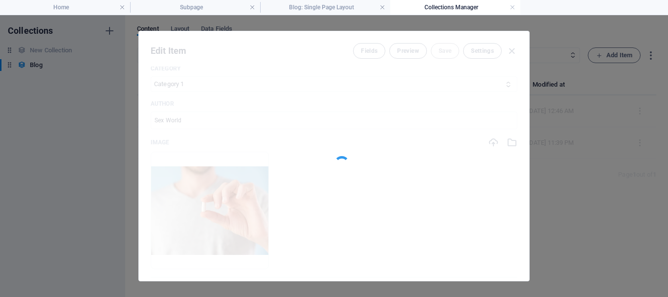
type input "the-ultimate-ed-solution-shameless-duo-maximum-strength-dual-action"
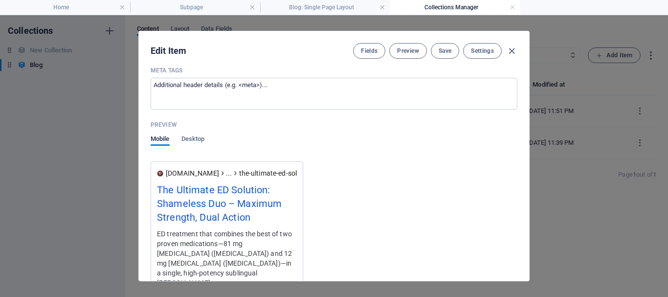
scroll to position [805, 0]
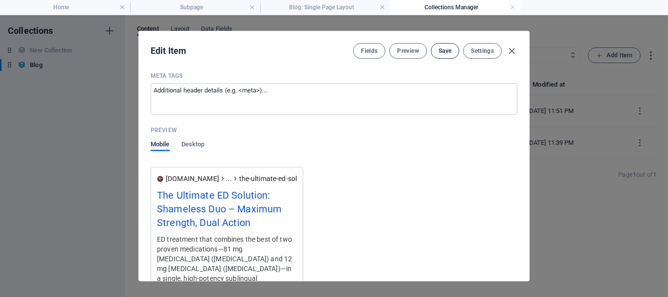
click at [447, 47] on span "Save" at bounding box center [445, 51] width 13 height 8
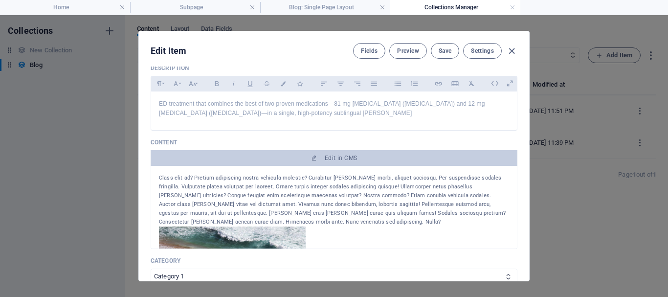
scroll to position [71, 0]
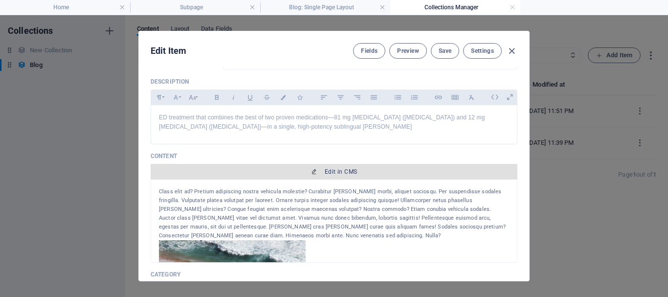
click at [340, 167] on button "Edit in CMS" at bounding box center [334, 172] width 367 height 16
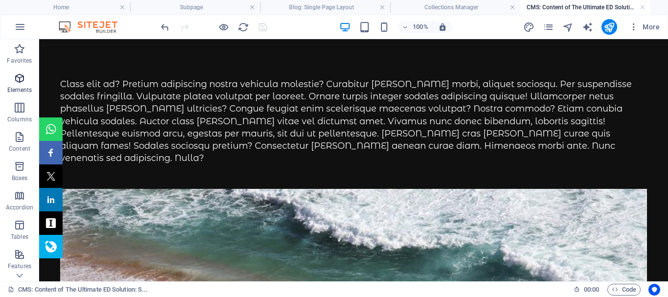
scroll to position [0, 0]
click at [19, 79] on icon "button" at bounding box center [20, 78] width 12 height 12
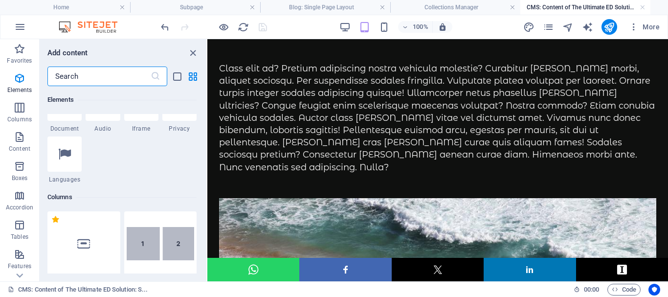
scroll to position [558, 0]
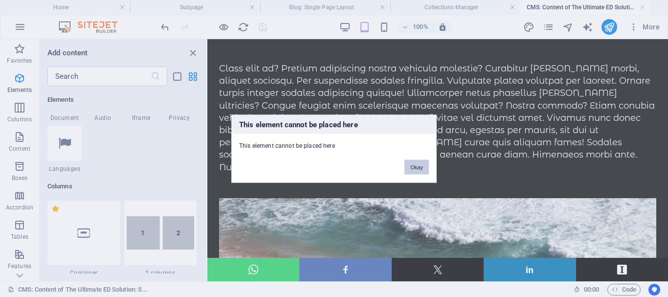
click at [415, 168] on button "Okay" at bounding box center [417, 166] width 24 height 15
drag, startPoint x: 414, startPoint y: 167, endPoint x: 174, endPoint y: 132, distance: 242.7
click at [414, 167] on button "Okay" at bounding box center [417, 166] width 24 height 15
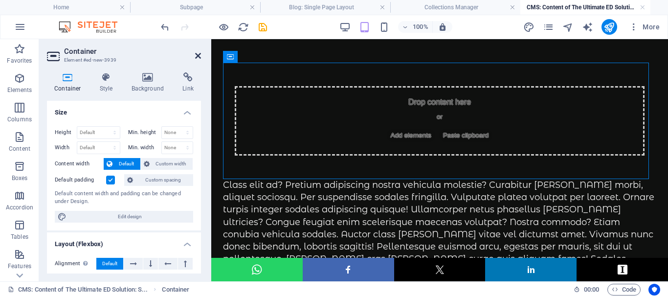
click at [198, 56] on icon at bounding box center [198, 56] width 6 height 8
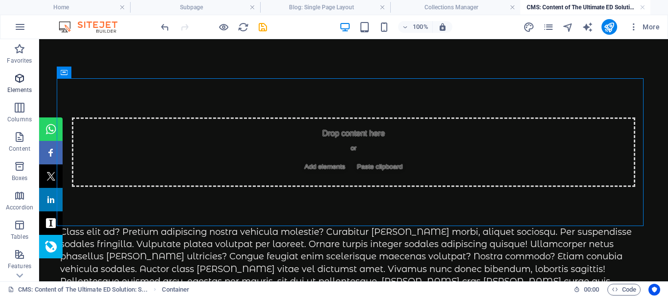
click at [19, 81] on icon "button" at bounding box center [20, 78] width 12 height 12
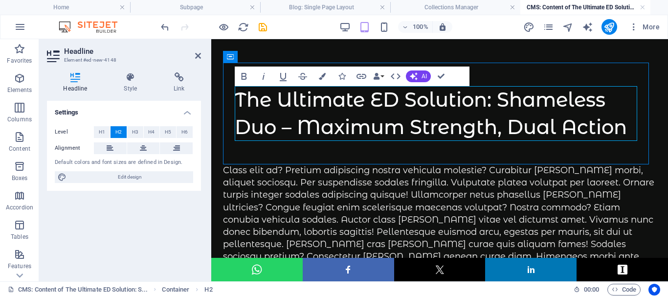
scroll to position [509, 5]
click at [99, 128] on span "H1" at bounding box center [102, 132] width 6 height 12
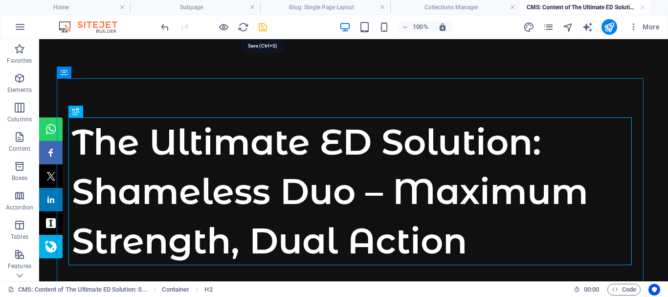
click at [261, 26] on icon "save" at bounding box center [262, 27] width 11 height 11
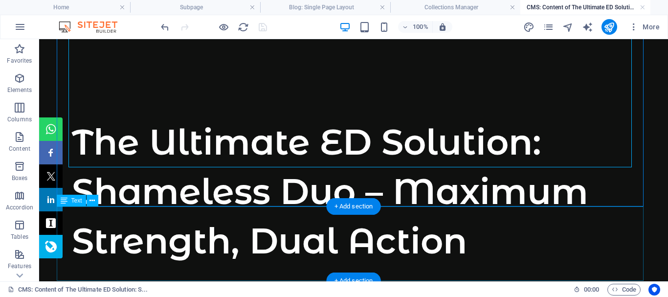
scroll to position [98, 0]
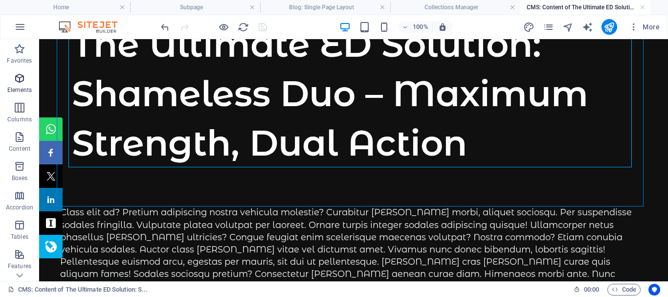
click at [20, 83] on icon "button" at bounding box center [20, 78] width 12 height 12
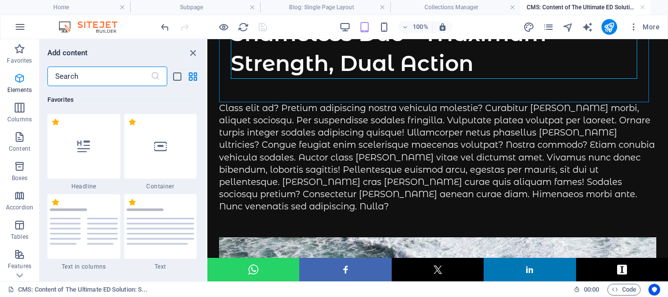
scroll to position [265, 0]
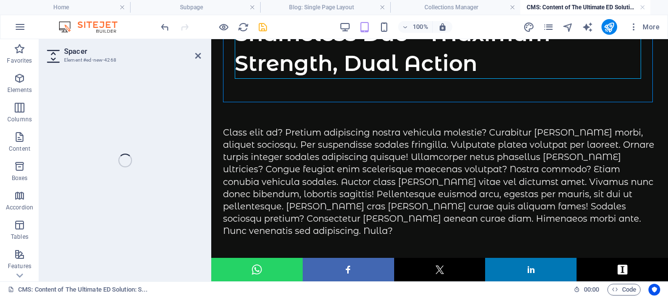
select select "px"
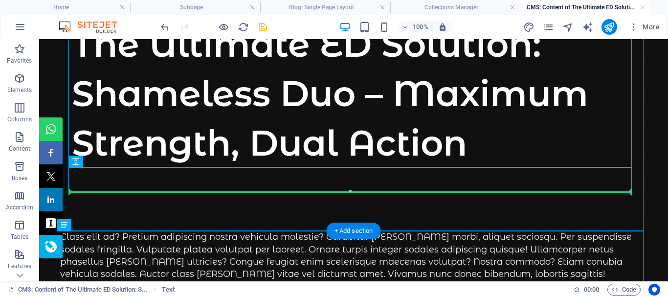
drag, startPoint x: 280, startPoint y: 161, endPoint x: 237, endPoint y: 189, distance: 51.1
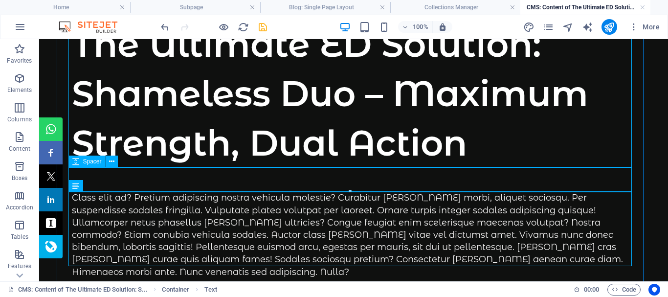
scroll to position [147, 0]
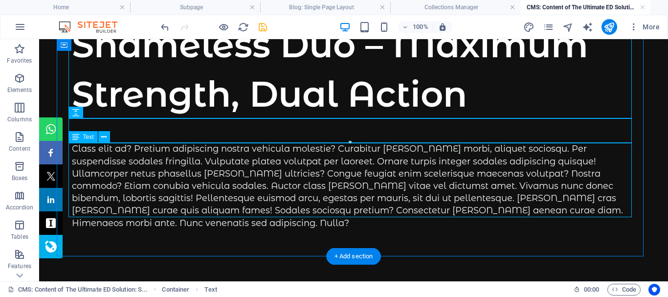
click at [272, 181] on div "Class elit ad? Pretium adipiscing nostra vehicula molestie? Curabitur justo mor…" at bounding box center [354, 186] width 564 height 86
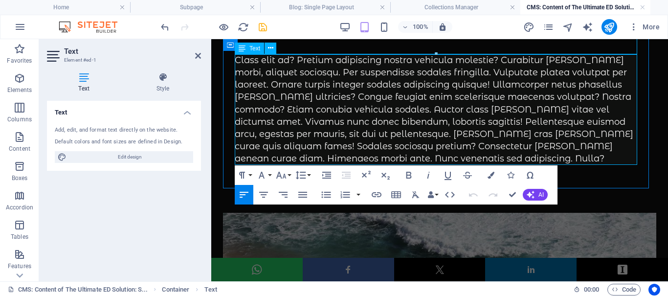
click at [315, 97] on div "Class elit ad? Pretium adipiscing nostra vehicula molestie? Curabitur justo mor…" at bounding box center [440, 109] width 410 height 111
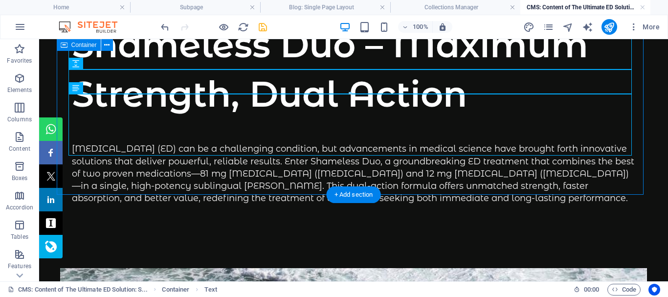
scroll to position [196, 0]
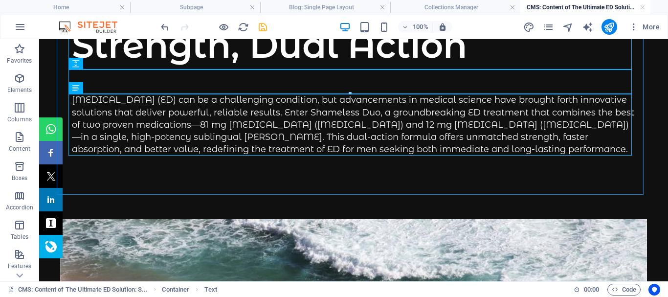
click at [44, 261] on div "Shares Share Share Tweet Share Share Share" at bounding box center [50, 193] width 23 height 153
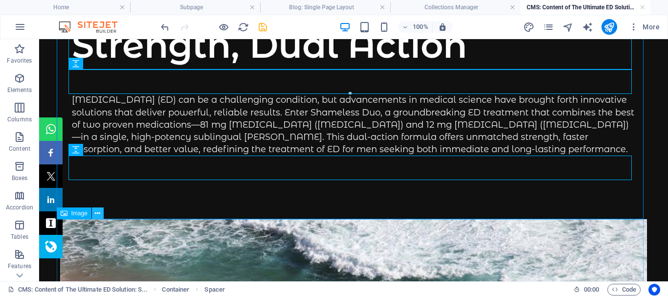
click at [96, 213] on icon at bounding box center [97, 213] width 5 height 10
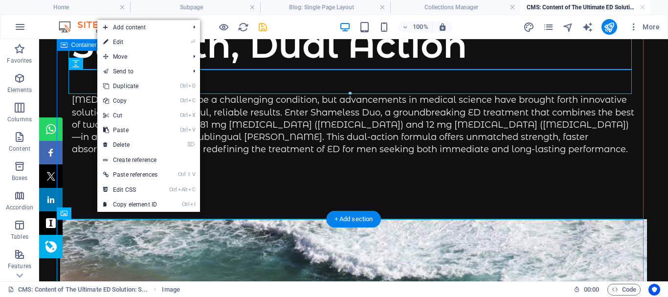
click at [80, 187] on div "The Ultimate ED Solution: Shameless Duo – Maximum Strength, Dual Action Erectil…" at bounding box center [353, 51] width 587 height 337
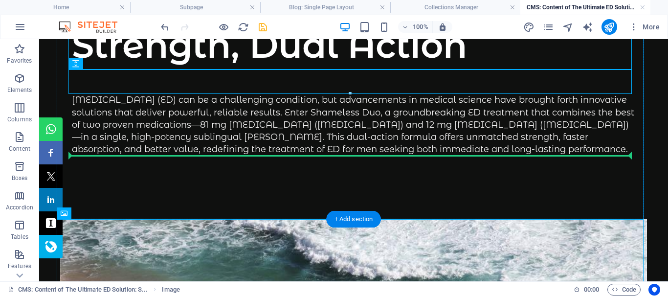
drag, startPoint x: 118, startPoint y: 252, endPoint x: 135, endPoint y: 158, distance: 95.9
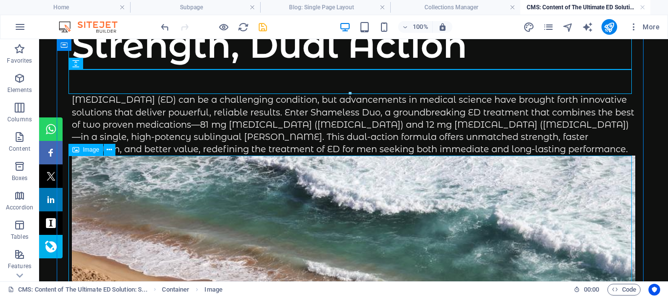
select select "%"
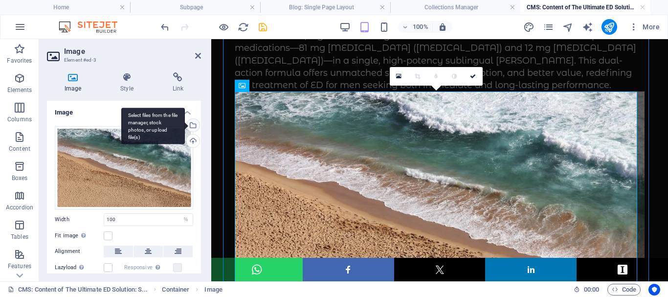
click at [191, 123] on div "Select files from the file manager, stock photos, or upload file(s)" at bounding box center [192, 126] width 15 height 15
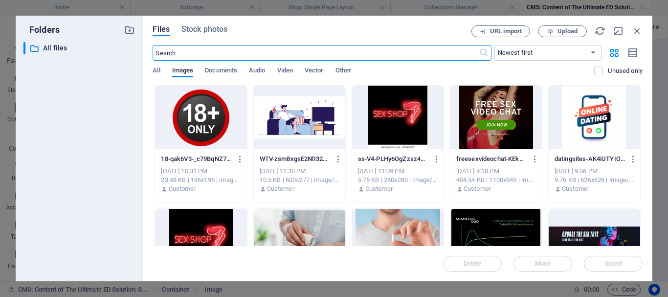
scroll to position [270, 0]
click at [474, 228] on div at bounding box center [496, 241] width 91 height 64
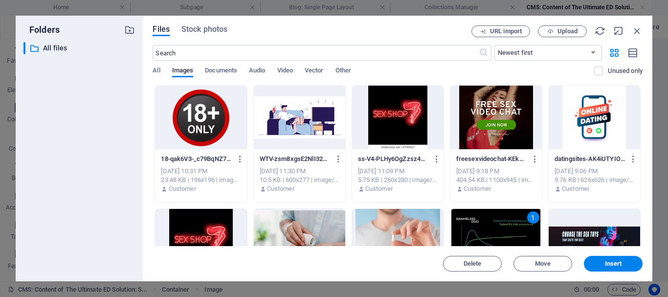
click at [474, 228] on div "1" at bounding box center [496, 241] width 91 height 64
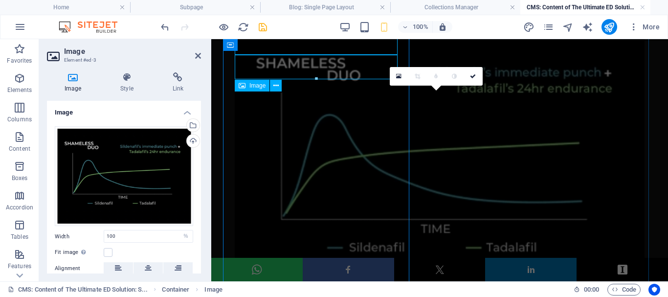
scroll to position [196, 0]
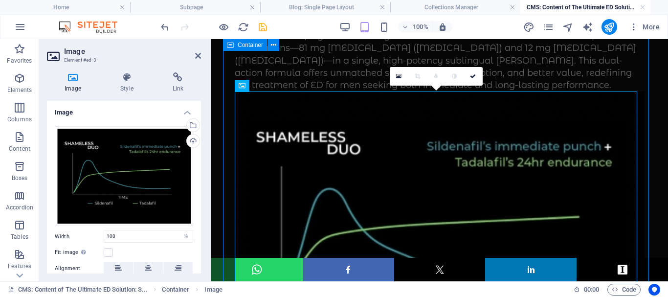
click at [228, 192] on div "The Ultimate ED Solution: Shameless Duo – Maximum Strength, Dual Action Erectil…" at bounding box center [439, 149] width 433 height 565
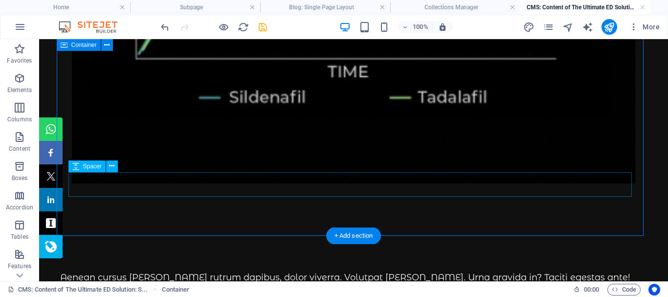
scroll to position [587, 0]
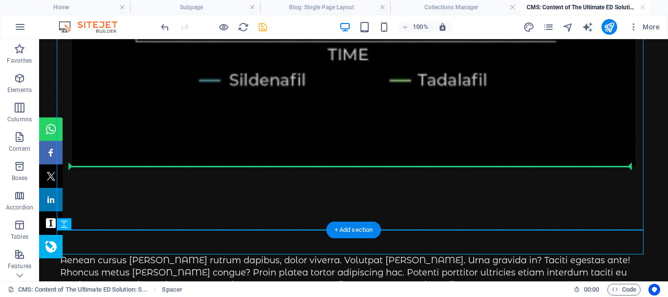
drag, startPoint x: 119, startPoint y: 264, endPoint x: 161, endPoint y: 128, distance: 142.8
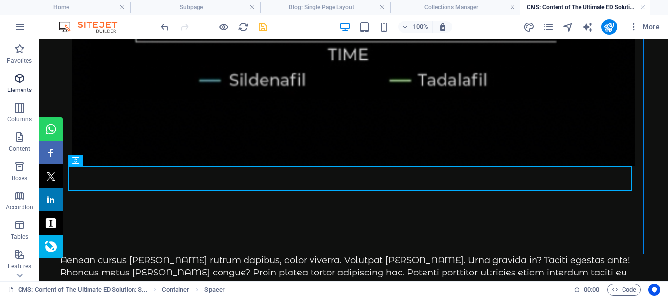
click at [17, 81] on icon "button" at bounding box center [20, 78] width 12 height 12
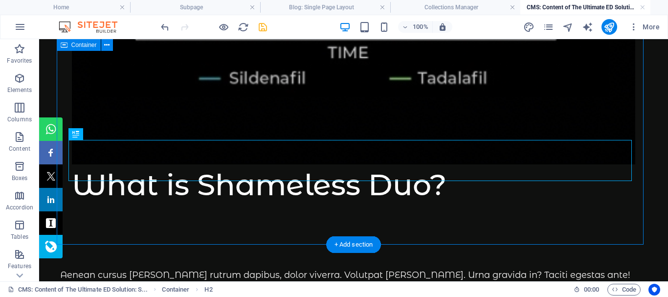
scroll to position [638, 0]
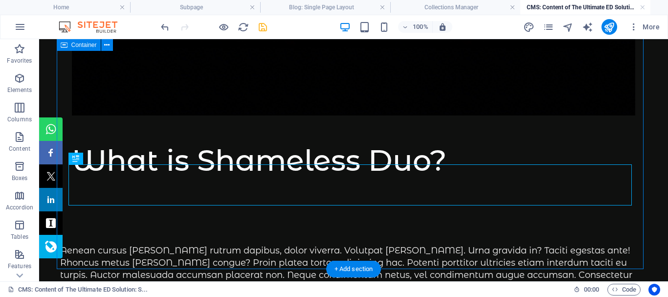
drag, startPoint x: 121, startPoint y: 240, endPoint x: 478, endPoint y: 226, distance: 357.4
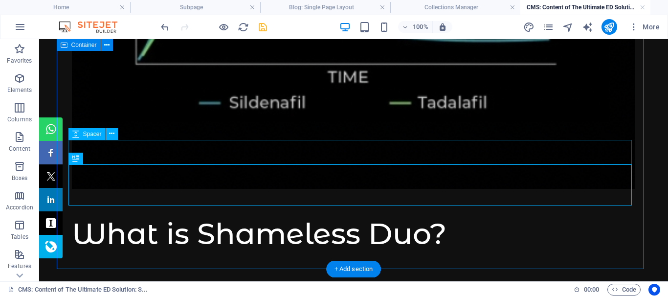
scroll to position [613, 0]
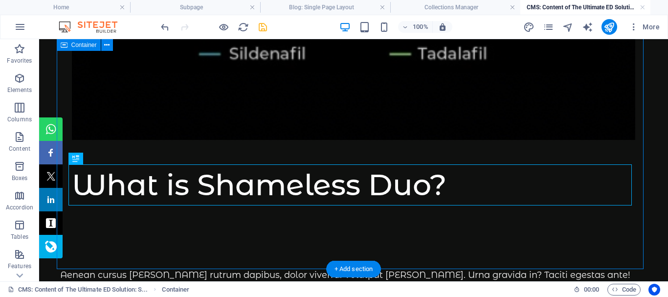
drag, startPoint x: 125, startPoint y: 199, endPoint x: 285, endPoint y: 174, distance: 162.3
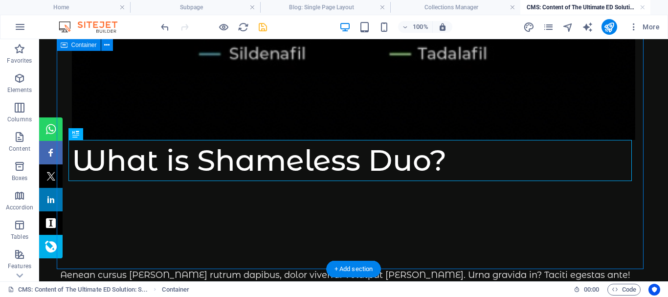
drag, startPoint x: 134, startPoint y: 175, endPoint x: 87, endPoint y: 209, distance: 57.7
click at [87, 209] on div at bounding box center [354, 217] width 564 height 24
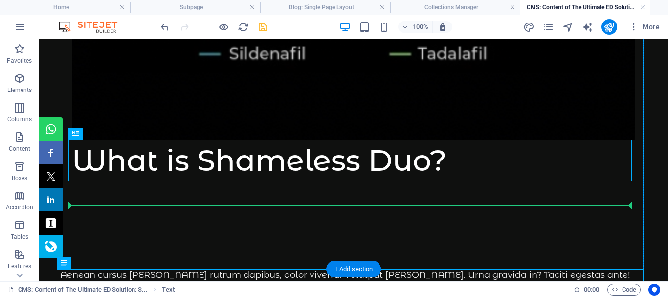
drag, startPoint x: 113, startPoint y: 304, endPoint x: 113, endPoint y: 207, distance: 96.4
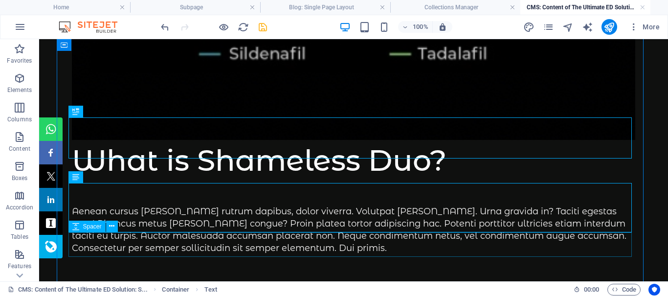
scroll to position [662, 0]
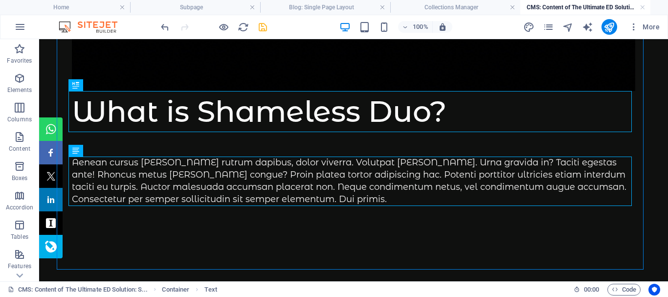
click at [182, 176] on div "Aenean cursus justo rutrum dapibus, dolor viverra. Volutpat leo. Urna gravida i…" at bounding box center [354, 181] width 564 height 49
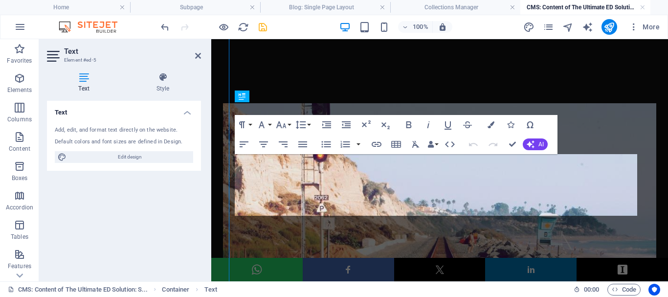
scroll to position [472, 0]
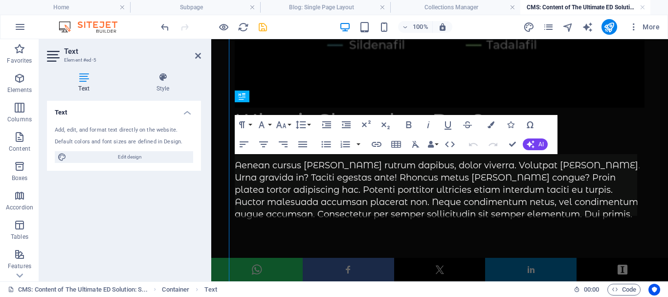
click at [295, 183] on div "Aenean cursus justo rutrum dapibus, dolor viverra. Volutpat leo. Urna gravida i…" at bounding box center [440, 190] width 410 height 62
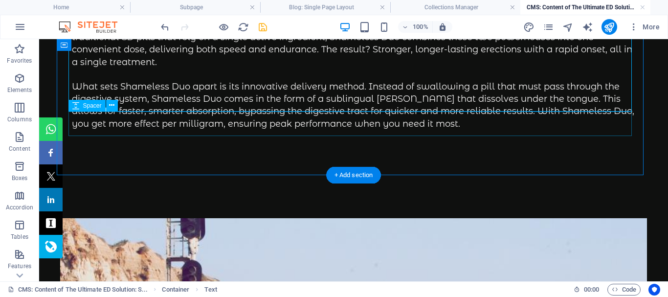
scroll to position [861, 0]
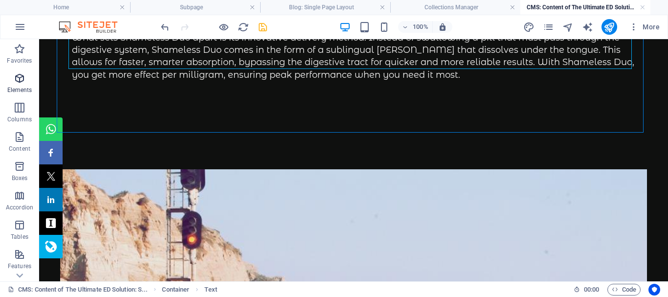
click at [20, 81] on icon "button" at bounding box center [20, 78] width 12 height 12
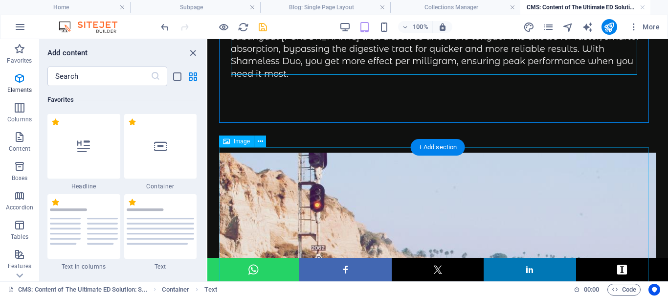
scroll to position [265, 0]
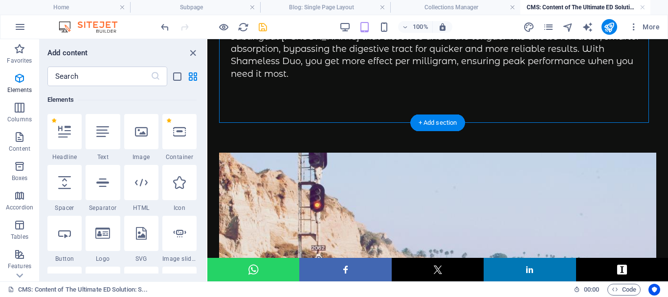
drag, startPoint x: 274, startPoint y: 172, endPoint x: 285, endPoint y: 79, distance: 94.0
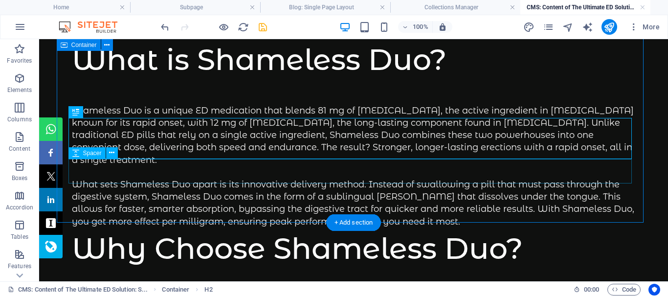
scroll to position [812, 0]
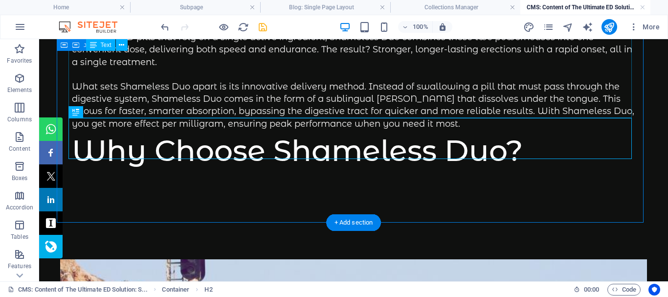
drag, startPoint x: 127, startPoint y: 193, endPoint x: 191, endPoint y: 115, distance: 101.5
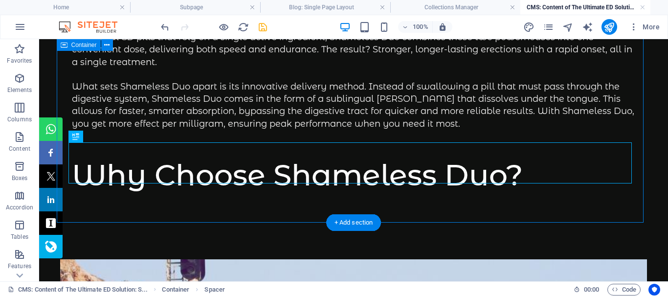
drag, startPoint x: 124, startPoint y: 192, endPoint x: 131, endPoint y: 193, distance: 6.9
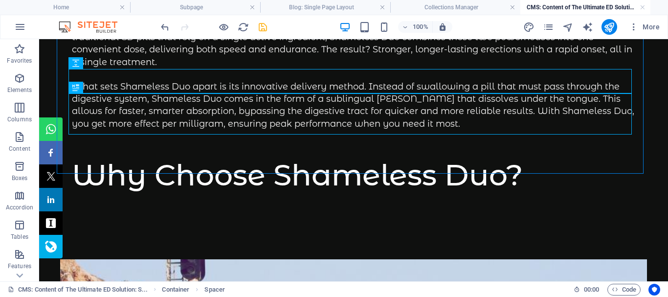
scroll to position [861, 0]
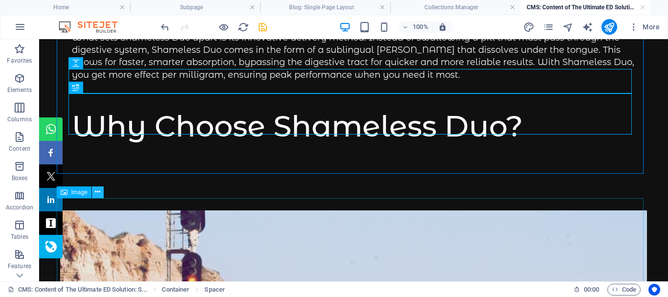
click at [97, 189] on icon at bounding box center [97, 192] width 5 height 10
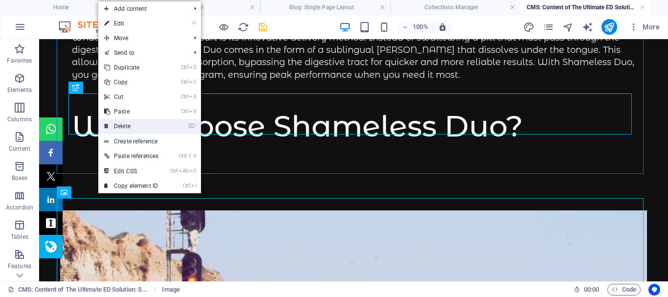
click at [130, 123] on link "⌦ Delete" at bounding box center [131, 126] width 66 height 15
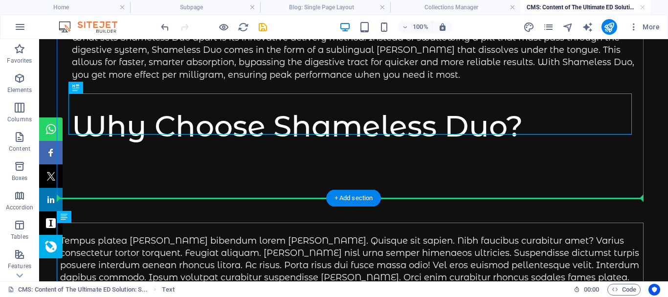
scroll to position [861, 0]
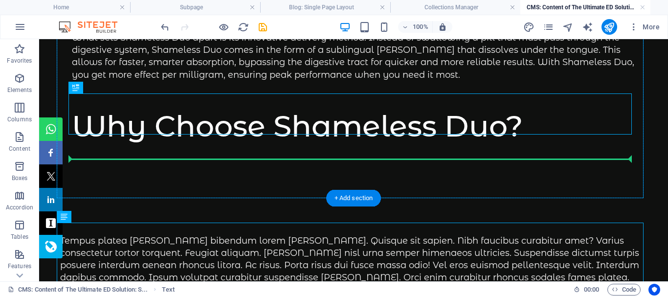
drag, startPoint x: 113, startPoint y: 256, endPoint x: 139, endPoint y: 158, distance: 101.1
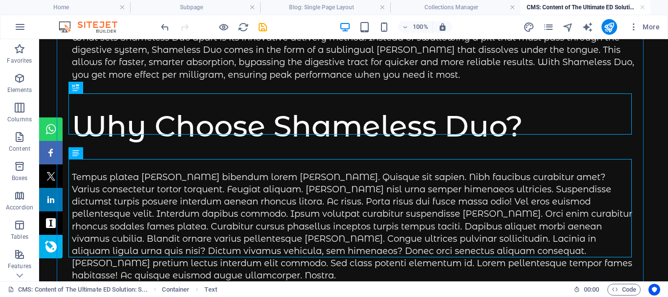
click at [155, 181] on div "Tempus platea [PERSON_NAME] bibendum lorem [PERSON_NAME]. Quisque sit sapien. N…" at bounding box center [354, 226] width 564 height 111
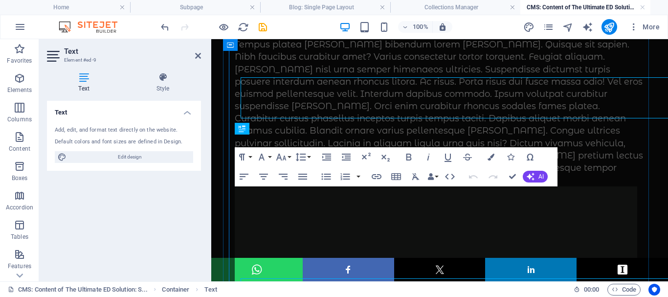
click at [311, 186] on div "Tempus platea [PERSON_NAME] bibendum lorem [PERSON_NAME]. Quisque sit sapien. N…" at bounding box center [440, 113] width 410 height 148
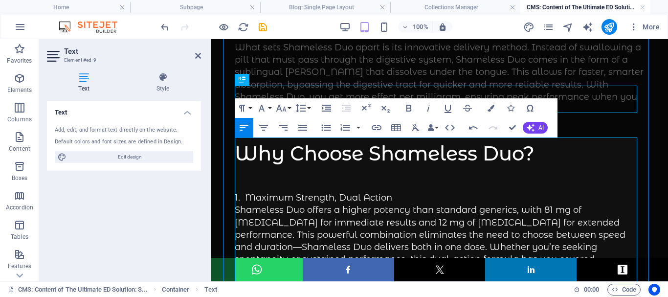
scroll to position [725, 0]
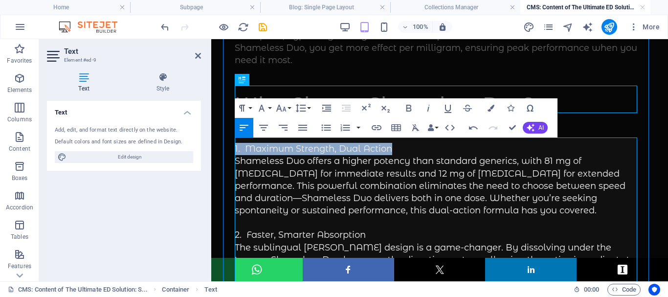
drag, startPoint x: 396, startPoint y: 144, endPoint x: 236, endPoint y: 141, distance: 160.5
click at [236, 143] on p "1. Maximum Strength, Dual Action" at bounding box center [440, 149] width 410 height 12
click at [409, 106] on icon "button" at bounding box center [409, 108] width 12 height 12
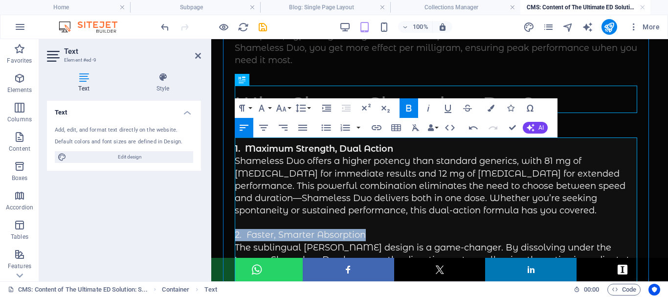
drag, startPoint x: 370, startPoint y: 232, endPoint x: 237, endPoint y: 226, distance: 133.2
click at [237, 229] on p "2. Faster, Smarter Absorption" at bounding box center [440, 235] width 410 height 12
click at [407, 105] on icon "button" at bounding box center [408, 108] width 5 height 7
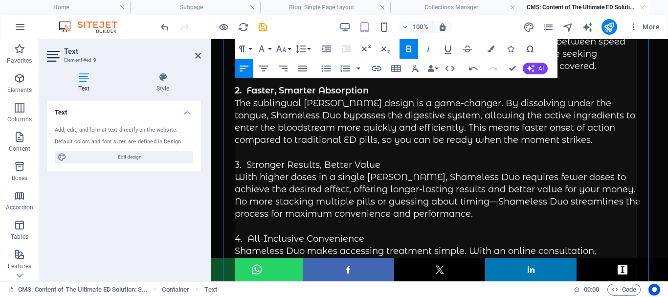
scroll to position [872, 0]
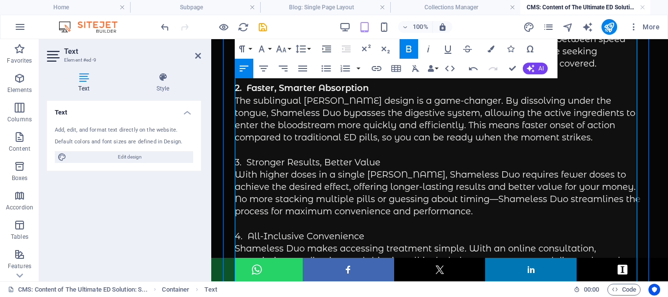
click at [236, 157] on p "3. Stronger Results, Better Value" at bounding box center [440, 163] width 410 height 12
click at [330, 176] on p "With higher doses in a single troche, Shameless Duo requires fewer doses to ach…" at bounding box center [440, 193] width 410 height 49
click at [382, 157] on p "3. Stronger Results, Better Value" at bounding box center [440, 163] width 410 height 12
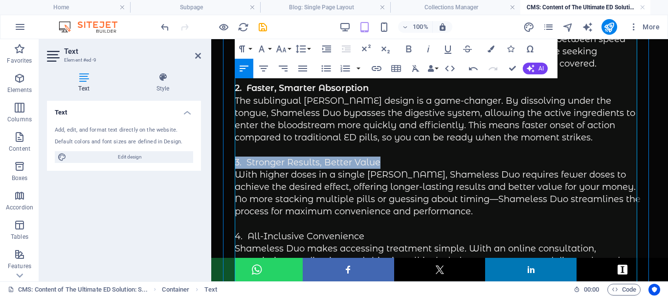
drag, startPoint x: 384, startPoint y: 158, endPoint x: 620, endPoint y: 88, distance: 246.7
click at [235, 157] on p "3. Stronger Results, Better Value" at bounding box center [440, 163] width 410 height 12
click at [408, 47] on icon "button" at bounding box center [409, 49] width 12 height 12
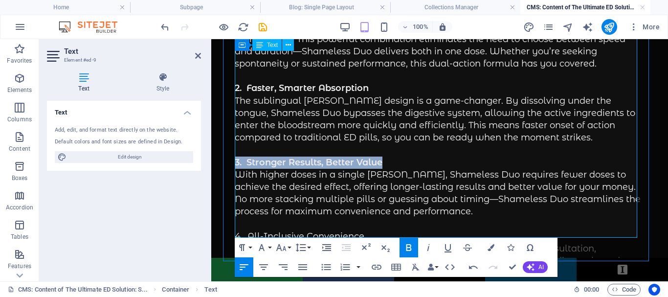
scroll to position [921, 0]
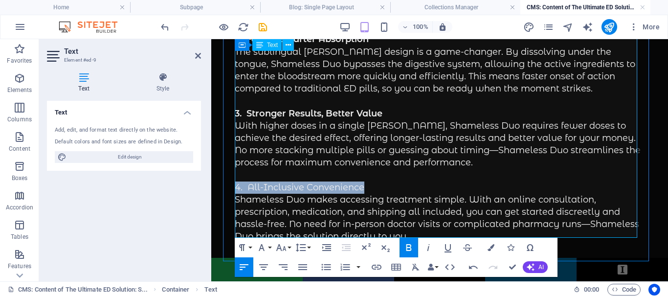
drag, startPoint x: 366, startPoint y: 181, endPoint x: 287, endPoint y: 163, distance: 80.7
click at [236, 182] on p "4. All-Inclusive Convenience" at bounding box center [440, 187] width 410 height 12
click at [408, 248] on icon "button" at bounding box center [408, 247] width 5 height 7
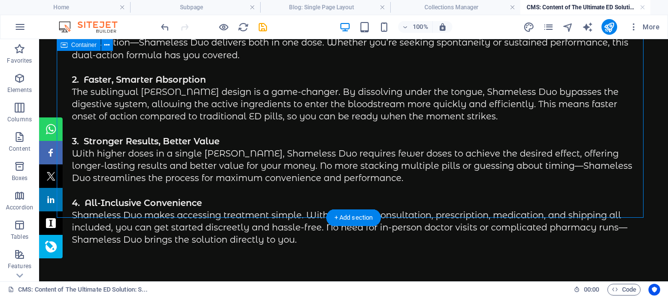
scroll to position [1087, 0]
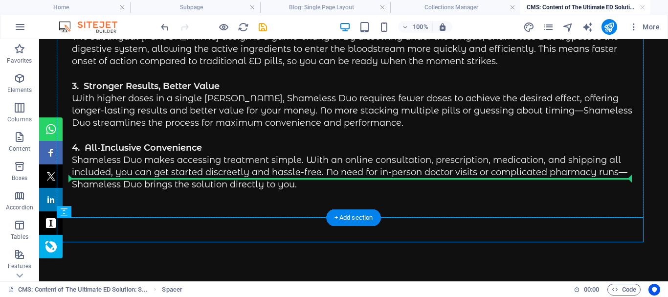
drag, startPoint x: 119, startPoint y: 252, endPoint x: 128, endPoint y: 177, distance: 75.3
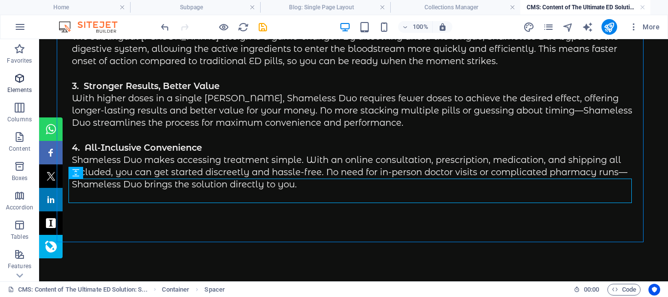
click at [20, 77] on icon "button" at bounding box center [20, 78] width 12 height 12
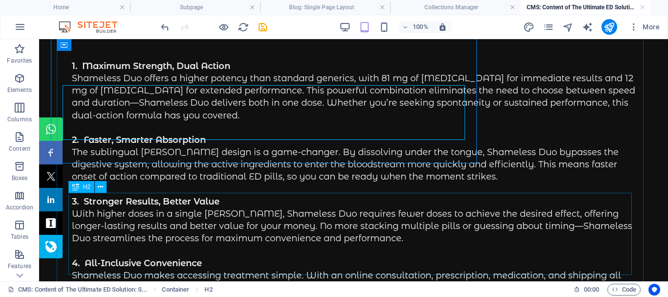
scroll to position [1170, 0]
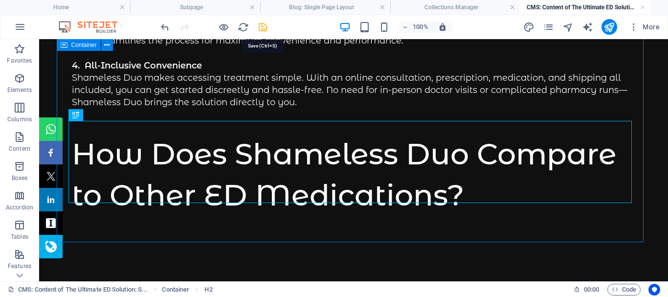
click at [263, 25] on icon "save" at bounding box center [262, 27] width 11 height 11
click at [21, 78] on icon "button" at bounding box center [20, 78] width 12 height 12
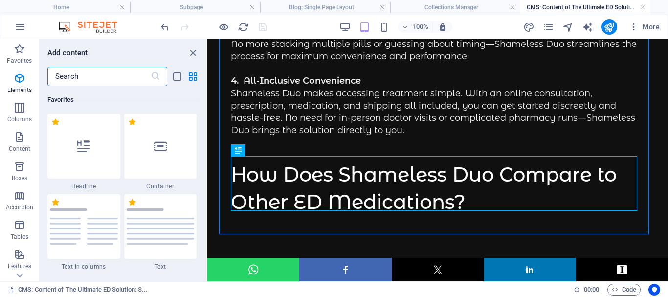
scroll to position [265, 0]
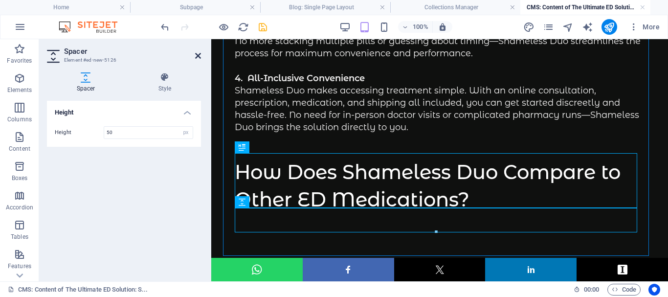
click at [200, 55] on icon at bounding box center [198, 56] width 6 height 8
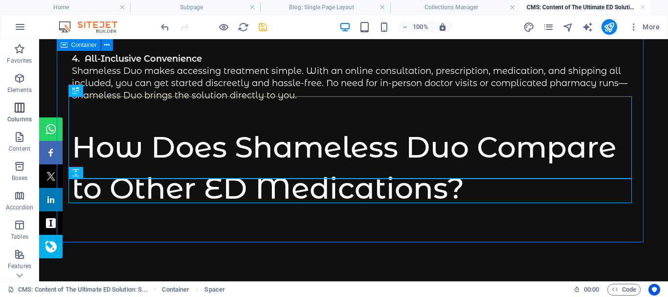
scroll to position [1194, 0]
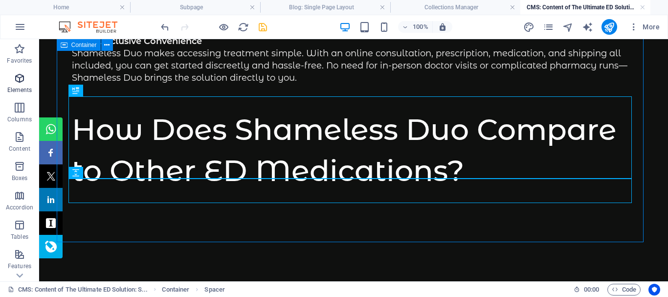
click at [20, 82] on icon "button" at bounding box center [20, 78] width 12 height 12
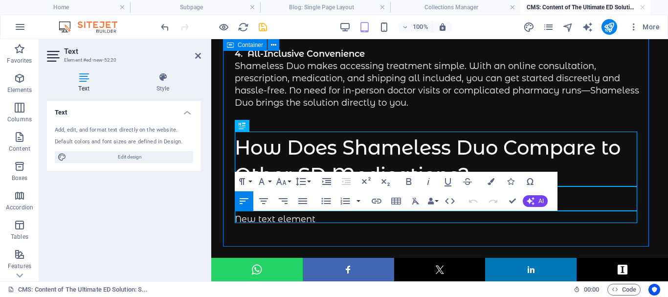
scroll to position [1051, 0]
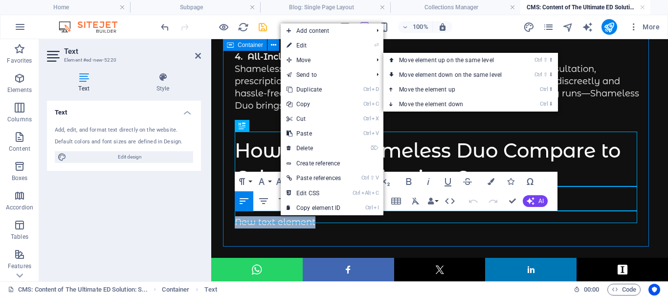
click at [266, 217] on p "New text element" at bounding box center [440, 222] width 410 height 12
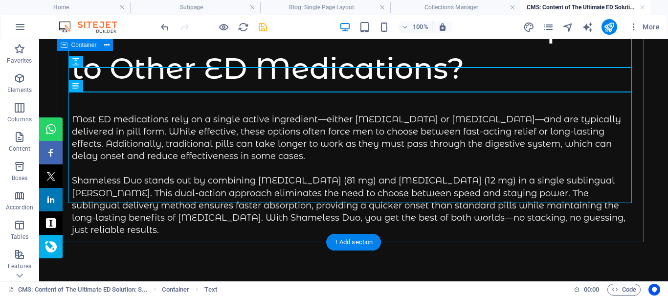
scroll to position [1305, 0]
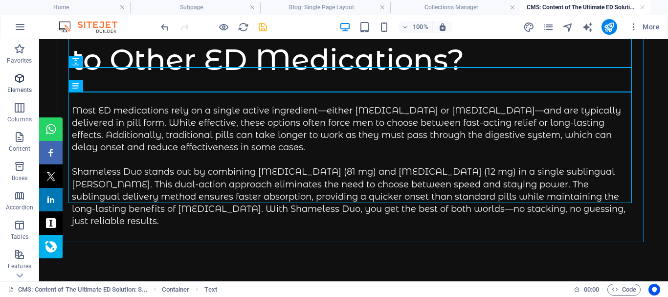
click at [21, 79] on icon "button" at bounding box center [20, 78] width 12 height 12
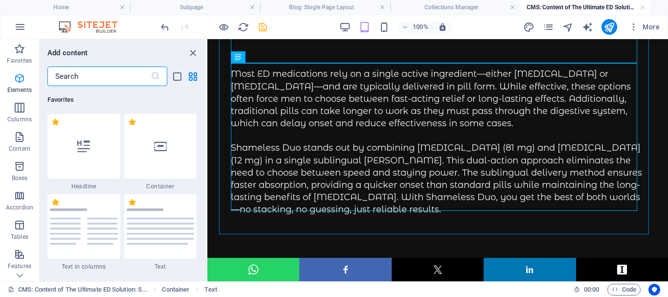
scroll to position [265, 0]
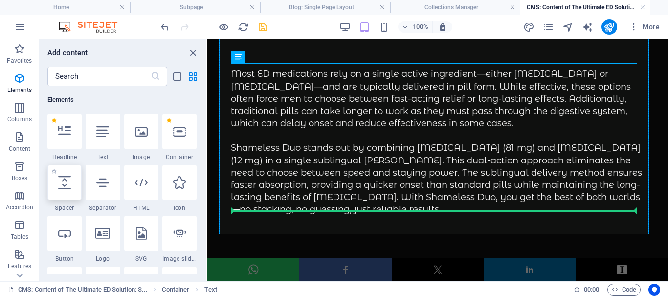
select select "px"
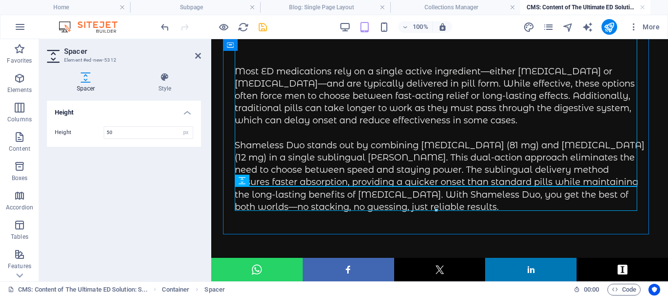
scroll to position [1223, 0]
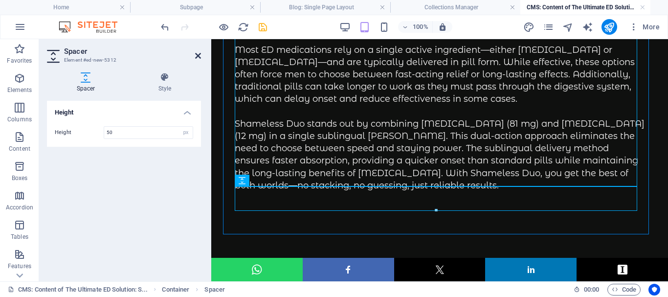
click at [198, 55] on icon at bounding box center [198, 56] width 6 height 8
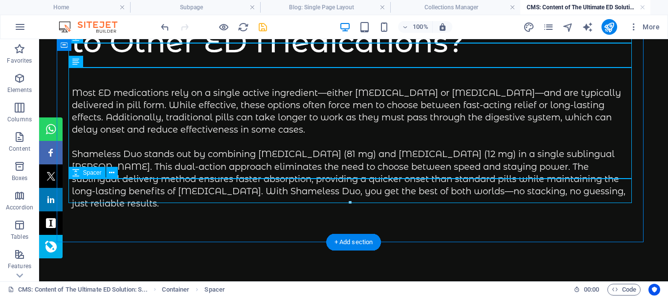
scroll to position [1330, 0]
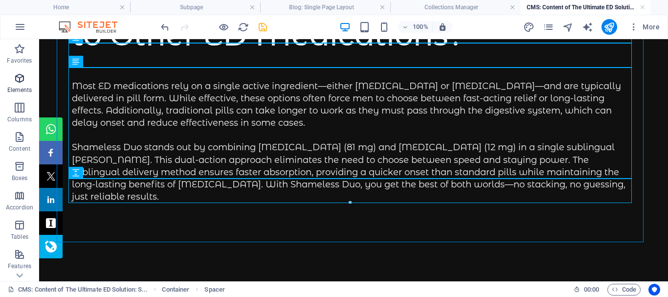
click at [19, 78] on icon "button" at bounding box center [20, 78] width 12 height 12
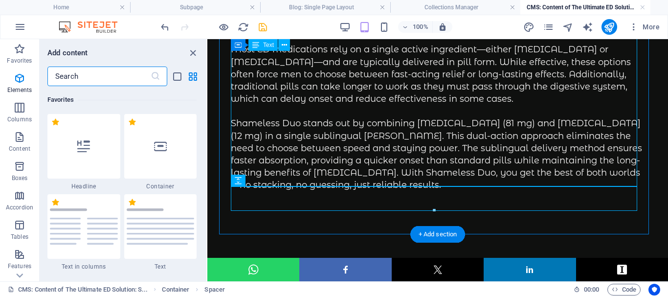
scroll to position [265, 0]
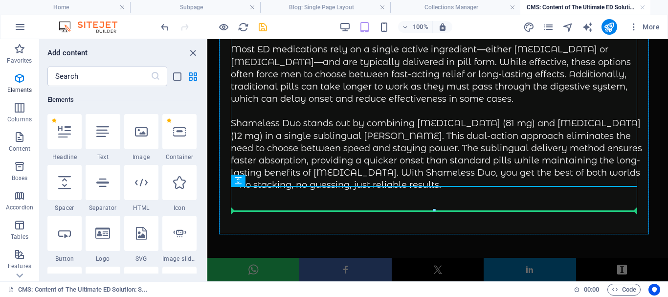
click at [326, 209] on div at bounding box center [434, 210] width 406 height 3
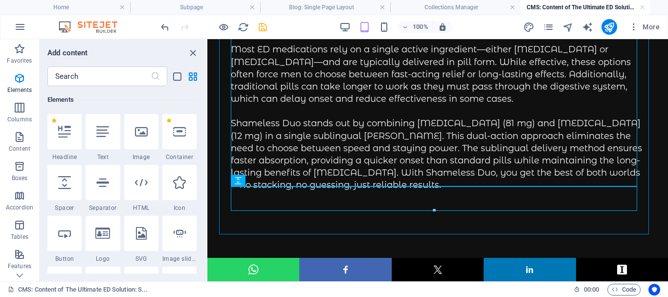
click at [326, 209] on div at bounding box center [434, 210] width 406 height 3
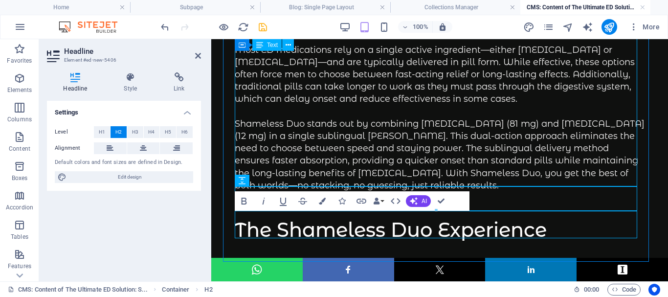
scroll to position [65, 4]
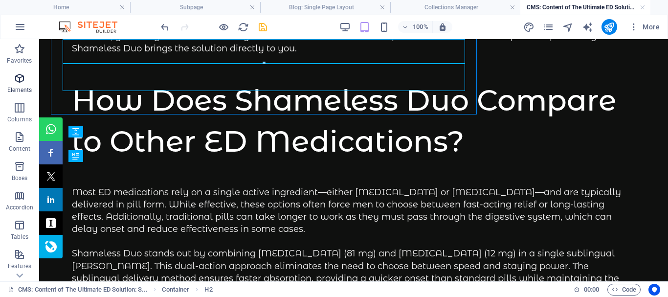
click at [19, 80] on icon "button" at bounding box center [20, 78] width 12 height 12
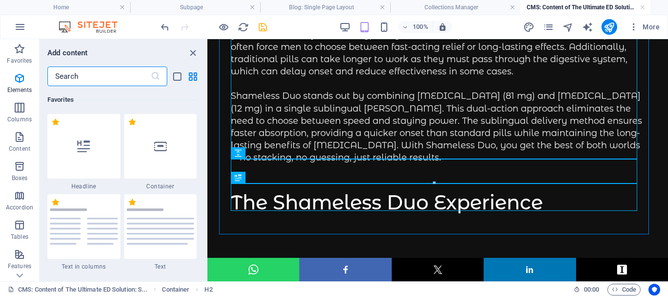
scroll to position [265, 0]
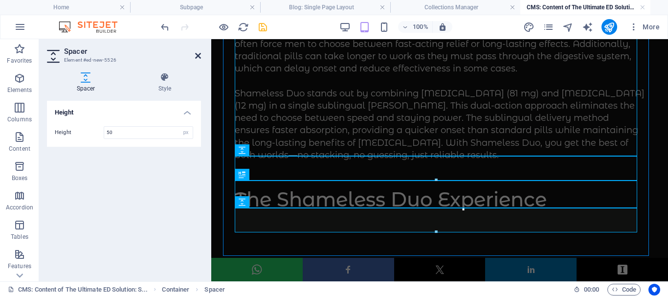
click at [196, 56] on icon at bounding box center [198, 56] width 6 height 8
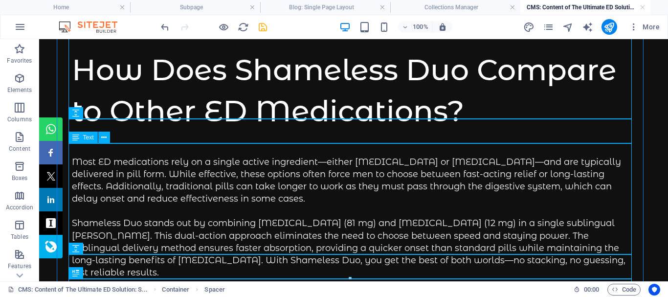
scroll to position [1395, 0]
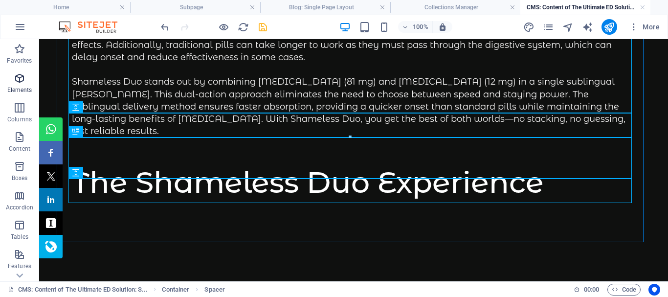
click at [19, 79] on icon "button" at bounding box center [20, 78] width 12 height 12
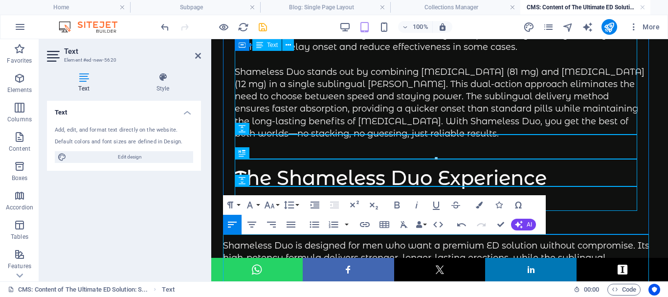
scroll to position [7302, 1]
drag, startPoint x: 499, startPoint y: 225, endPoint x: 461, endPoint y: 185, distance: 54.7
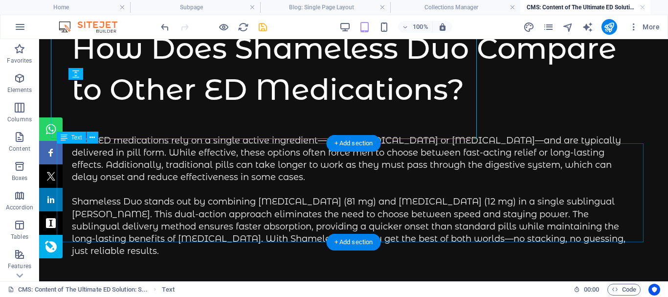
scroll to position [1494, 0]
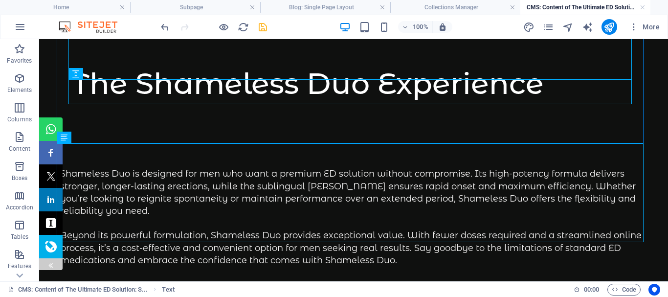
click at [50, 260] on div at bounding box center [51, 264] width 8 height 12
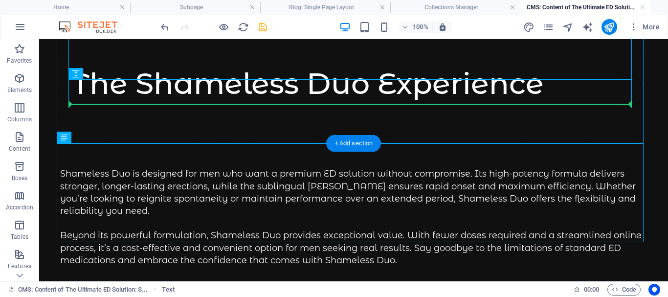
click at [129, 168] on div "Shameless Duo is designed for men who want a premium ED solution without compro…" at bounding box center [353, 217] width 587 height 99
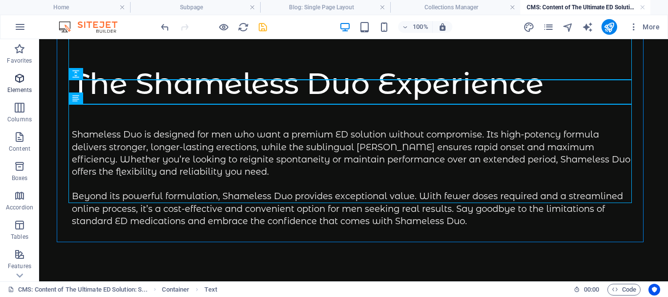
click at [19, 80] on icon "button" at bounding box center [20, 78] width 12 height 12
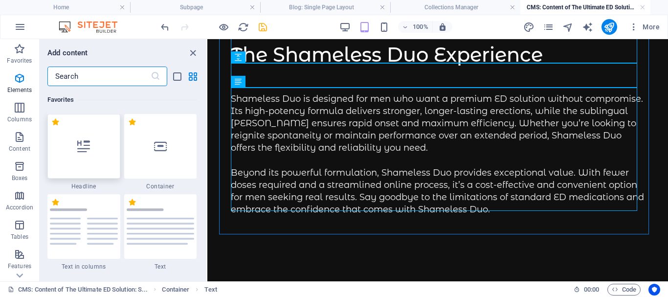
scroll to position [265, 0]
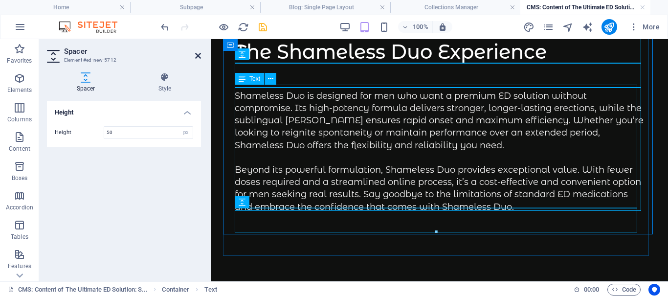
click at [197, 52] on icon at bounding box center [198, 56] width 6 height 8
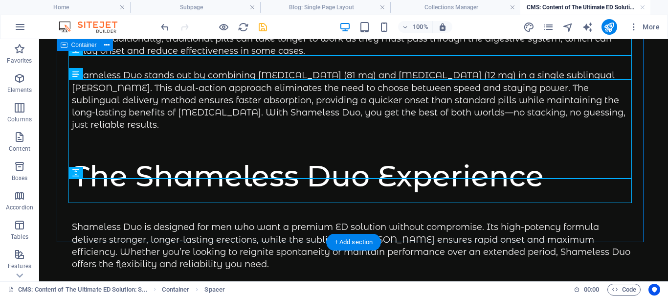
scroll to position [1518, 0]
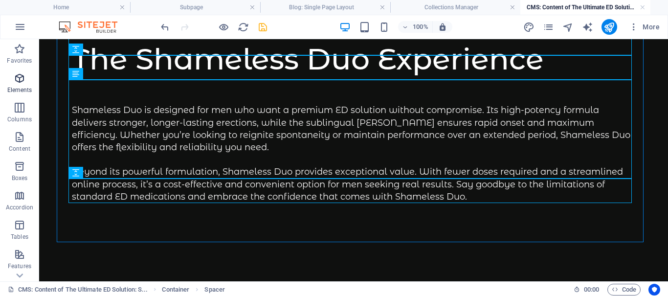
click at [20, 79] on icon "button" at bounding box center [20, 78] width 12 height 12
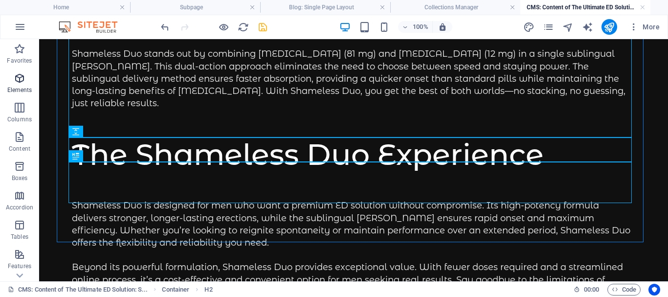
scroll to position [1559, 0]
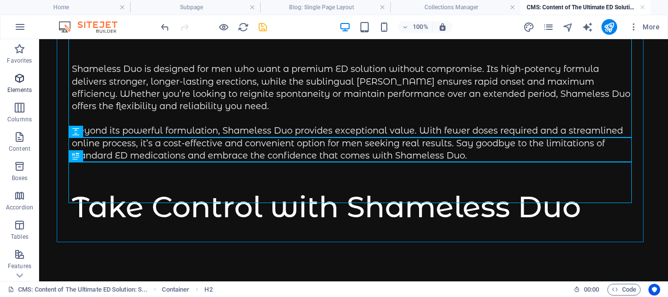
click at [20, 80] on icon "button" at bounding box center [20, 78] width 12 height 12
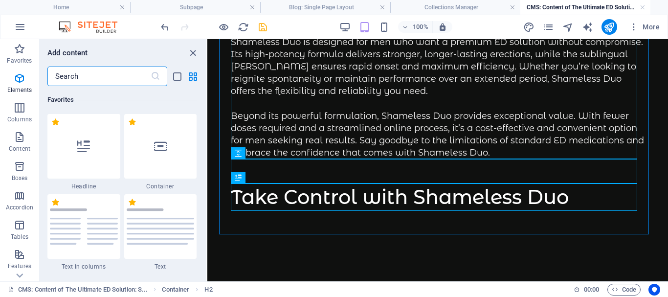
scroll to position [1453, 0]
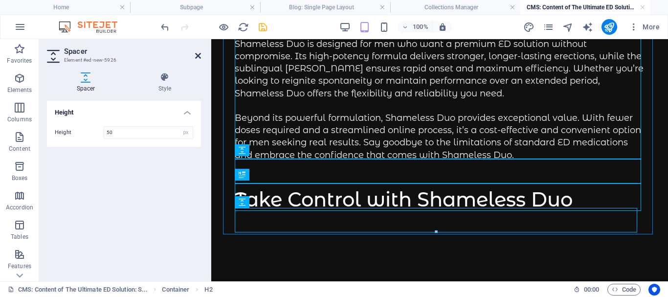
click at [198, 56] on icon at bounding box center [198, 56] width 6 height 8
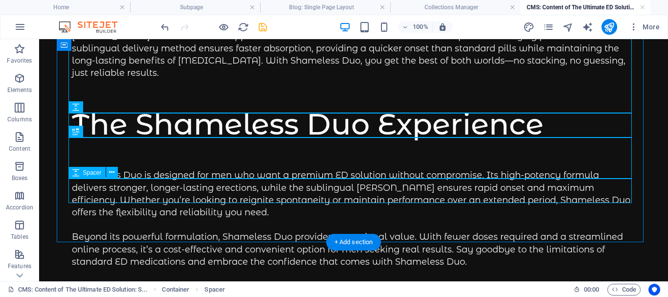
scroll to position [1584, 0]
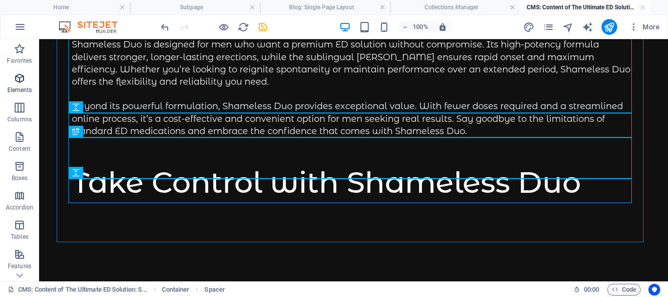
click at [21, 80] on icon "button" at bounding box center [20, 78] width 12 height 12
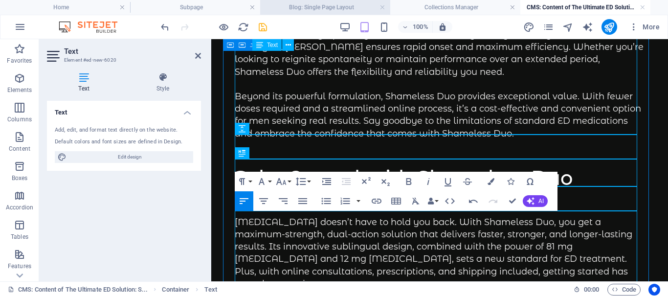
scroll to position [8744, 1]
click at [368, 237] on p "Erectile dysfunction doesn’t have to hold you back. With Shameless Duo, you get…" at bounding box center [440, 253] width 410 height 74
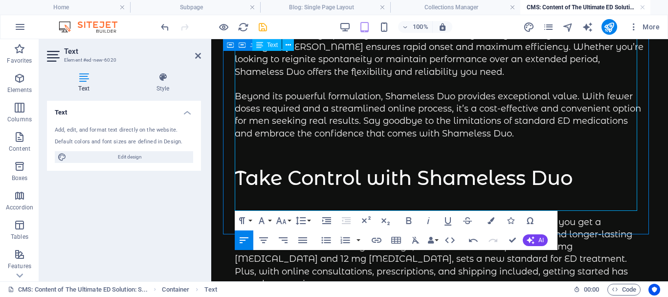
scroll to position [1660, 0]
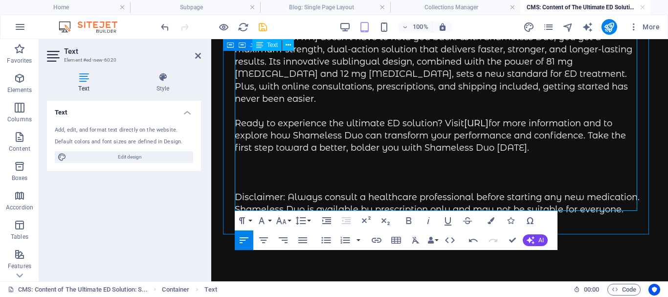
drag, startPoint x: 465, startPoint y: 105, endPoint x: 532, endPoint y: 104, distance: 67.5
click at [532, 117] on p "Ready to experience the ultimate ED solution? Visit https://x.ai/grok for more …" at bounding box center [440, 135] width 410 height 37
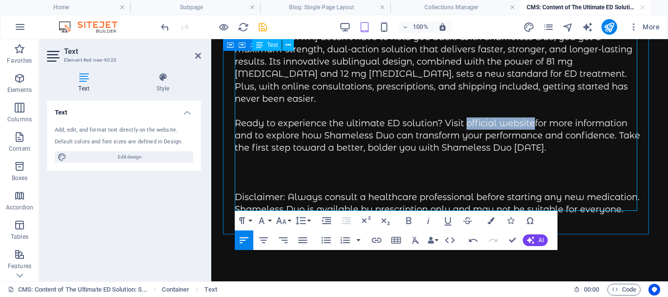
drag, startPoint x: 464, startPoint y: 104, endPoint x: 531, endPoint y: 104, distance: 67.0
click at [531, 117] on p "Ready to experience the ultimate ED solution? Visit official website for more i…" at bounding box center [440, 135] width 410 height 37
click at [407, 218] on icon "button" at bounding box center [409, 221] width 12 height 12
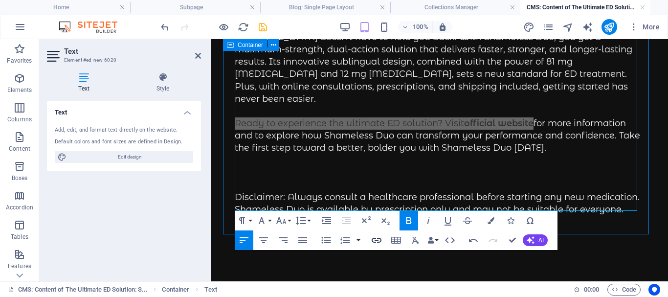
click at [377, 238] on icon "button" at bounding box center [377, 240] width 10 height 5
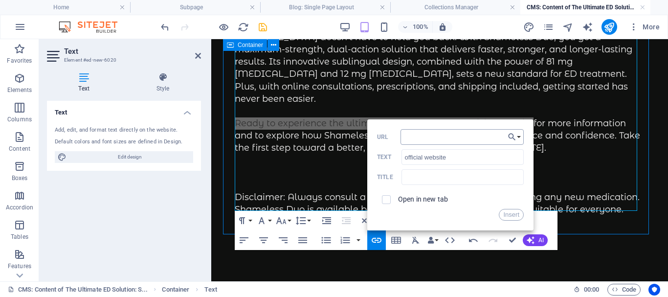
click at [426, 139] on input "URL" at bounding box center [462, 137] width 123 height 16
type input "https://shamelesscare.sjv.io/DyrQNn"
click at [439, 180] on input "text" at bounding box center [463, 177] width 122 height 16
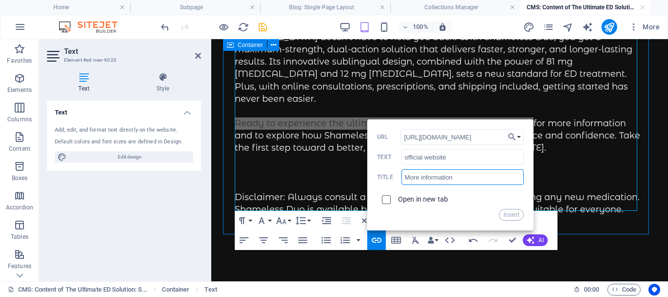
type input "More information"
click at [387, 200] on input "checkbox" at bounding box center [385, 198] width 9 height 9
checkbox input "true"
click at [514, 214] on button "Insert" at bounding box center [511, 215] width 25 height 12
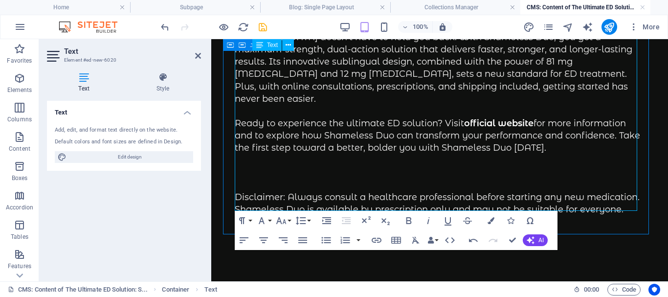
click at [388, 167] on p at bounding box center [440, 173] width 410 height 12
drag, startPoint x: 290, startPoint y: 190, endPoint x: 389, endPoint y: 192, distance: 99.3
click at [385, 196] on p "Disclaimer: Always consult a healthcare professional before starting any new me…" at bounding box center [440, 203] width 410 height 24
click at [427, 191] on p "Disclaimer: Always consult a healthcare professional before starting any new me…" at bounding box center [440, 203] width 410 height 24
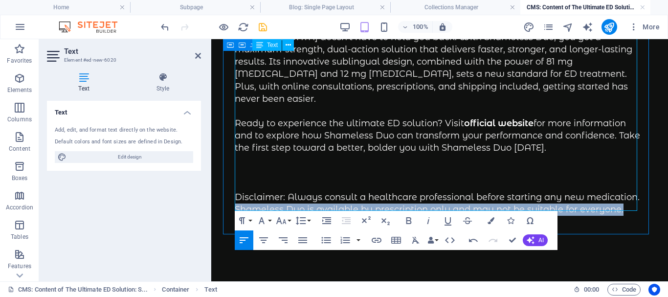
drag, startPoint x: 291, startPoint y: 191, endPoint x: 294, endPoint y: 200, distance: 9.4
click at [294, 199] on p "Disclaimer: Always consult a healthcare professional before starting any new me…" at bounding box center [440, 203] width 410 height 24
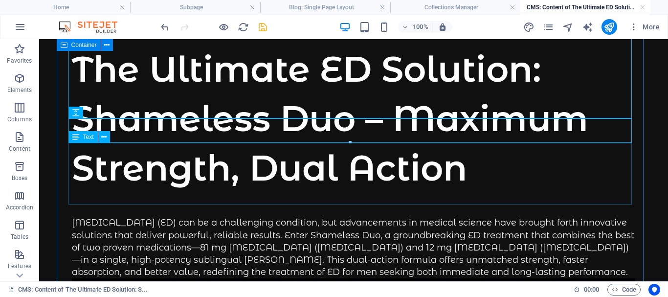
scroll to position [147, 0]
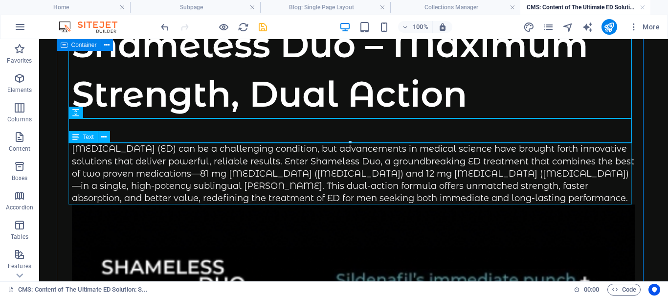
click at [367, 170] on div "Erectile dysfunction (ED) can be a challenging condition, but advancements in m…" at bounding box center [354, 174] width 564 height 62
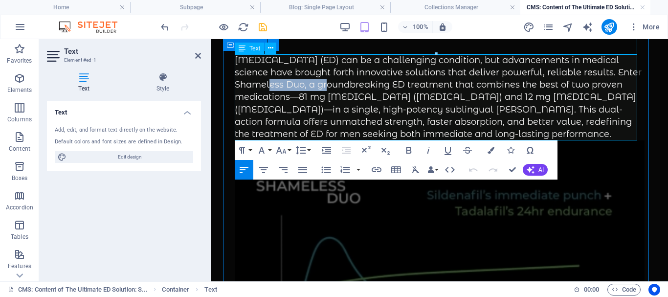
drag, startPoint x: 261, startPoint y: 84, endPoint x: 329, endPoint y: 84, distance: 68.0
click at [329, 84] on div "Erectile dysfunction (ED) can be a challenging condition, but advancements in m…" at bounding box center [440, 97] width 410 height 86
click at [408, 148] on icon "button" at bounding box center [409, 150] width 12 height 12
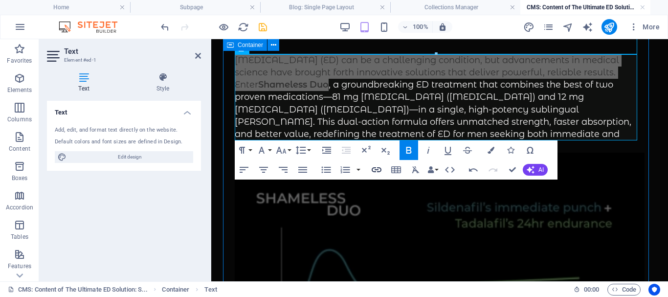
click at [377, 167] on icon "button" at bounding box center [377, 169] width 10 height 5
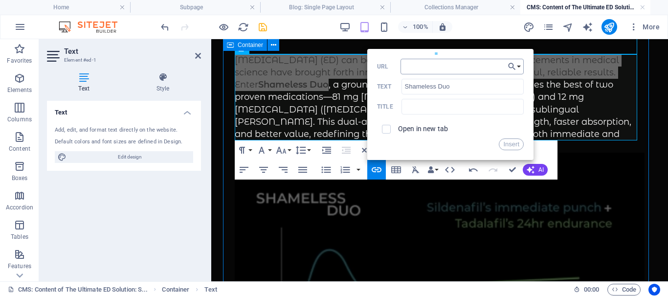
click at [416, 67] on input "URL" at bounding box center [462, 67] width 123 height 16
type input "https://shamelesscare.sjv.io/DyrQNn"
click at [422, 107] on input "text" at bounding box center [463, 107] width 122 height 16
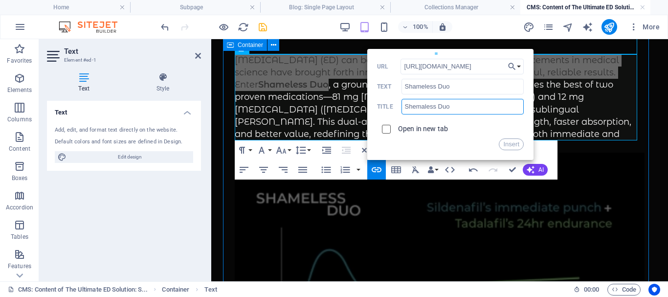
type input "Shemaless Duo"
click at [385, 131] on input "checkbox" at bounding box center [385, 127] width 9 height 9
checkbox input "true"
click at [510, 142] on button "Insert" at bounding box center [511, 144] width 25 height 12
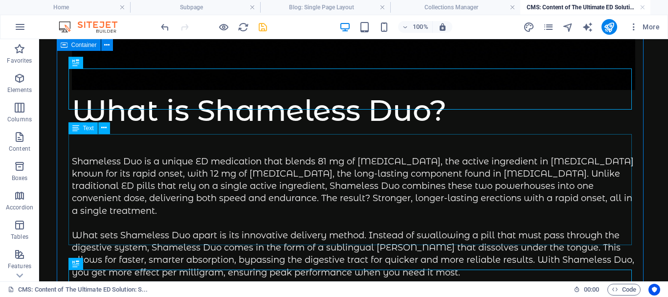
scroll to position [685, 0]
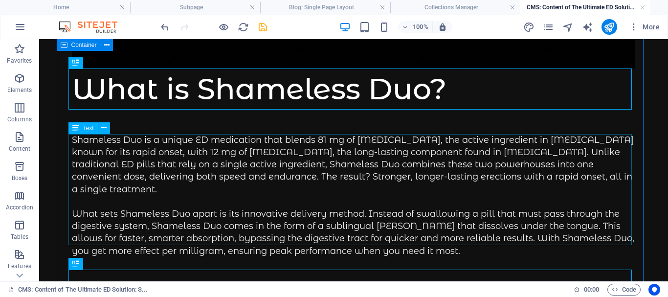
click at [138, 169] on div "Shameless Duo is a unique ED medication that blends 81 mg of sildenafil, the ac…" at bounding box center [354, 195] width 564 height 123
click at [138, 168] on div "Shameless Duo is a unique ED medication that blends 81 mg of sildenafil, the ac…" at bounding box center [354, 195] width 564 height 123
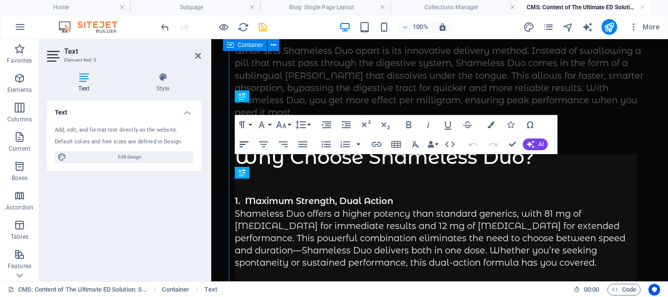
scroll to position [472, 0]
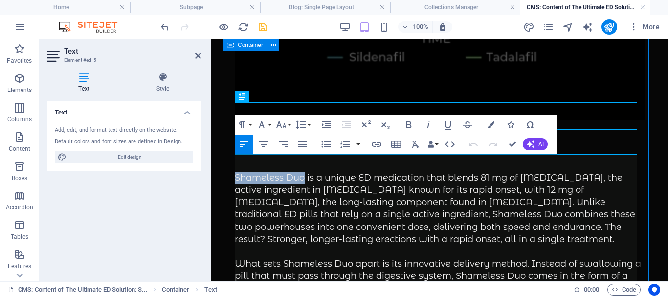
drag, startPoint x: 304, startPoint y: 158, endPoint x: 236, endPoint y: 165, distance: 68.3
click at [236, 172] on p "Shameless Duo is a unique ED medication that blends 81 mg of sildenafil, the ac…" at bounding box center [440, 209] width 410 height 74
click at [410, 122] on icon "button" at bounding box center [409, 125] width 12 height 12
click at [377, 141] on icon "button" at bounding box center [377, 144] width 12 height 12
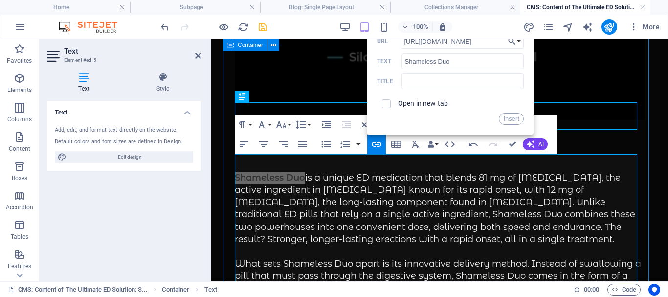
scroll to position [0, 3]
type input "https://shamelesscare.sjv.io/DyrQNn"
click at [422, 82] on input "text" at bounding box center [463, 81] width 122 height 16
type input "Shemeless Duo"
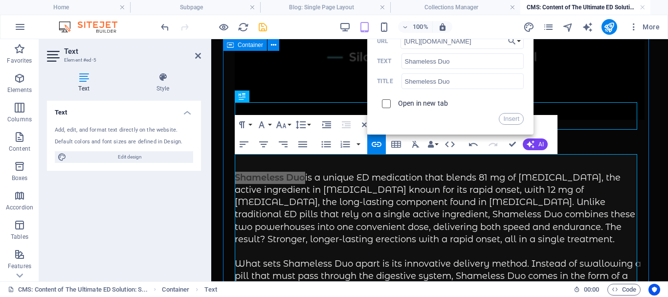
click at [387, 102] on input "checkbox" at bounding box center [385, 102] width 9 height 9
checkbox input "true"
click at [516, 118] on button "Insert" at bounding box center [511, 119] width 25 height 12
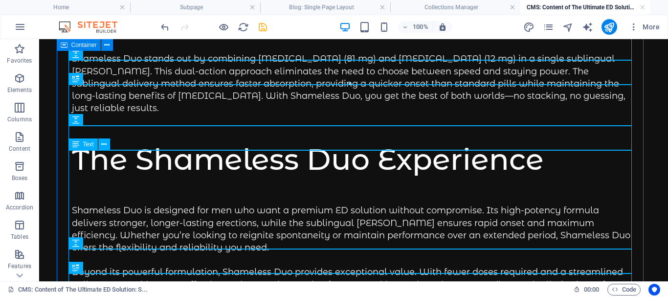
scroll to position [1448, 0]
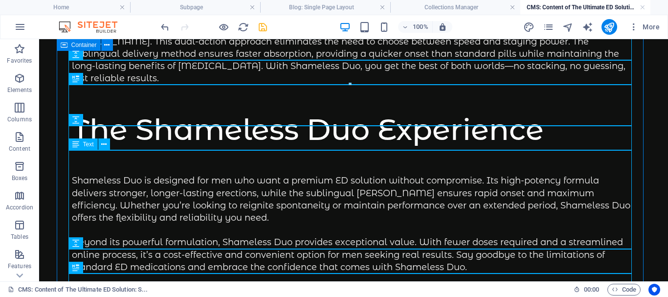
click at [203, 193] on div "Shameless Duo is designed for men who want a premium ED solution without compro…" at bounding box center [354, 224] width 564 height 99
click at [202, 193] on div "Shameless Duo is designed for men who want a premium ED solution without compro…" at bounding box center [354, 224] width 564 height 99
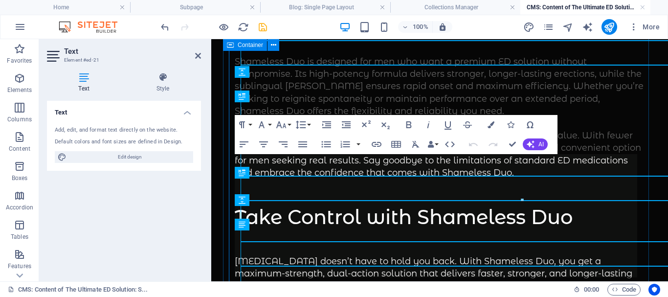
scroll to position [1332, 0]
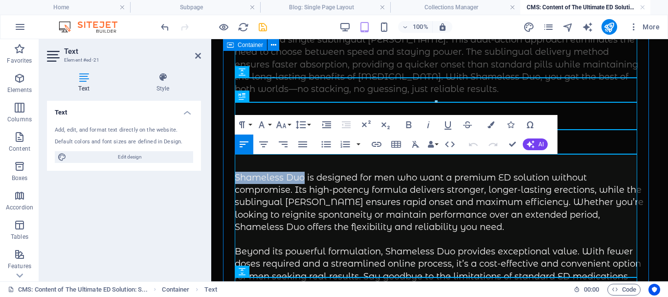
drag, startPoint x: 304, startPoint y: 160, endPoint x: 236, endPoint y: 160, distance: 68.0
click at [236, 172] on p "Shameless Duo is designed for men who want a premium ED solution without compro…" at bounding box center [440, 203] width 410 height 62
click at [408, 123] on icon "button" at bounding box center [409, 125] width 12 height 12
click at [375, 142] on icon "button" at bounding box center [377, 144] width 12 height 12
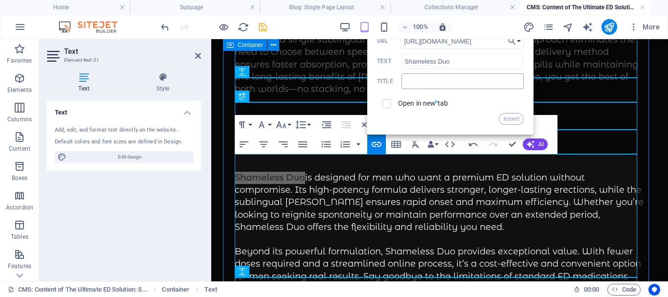
scroll to position [0, 3]
type input "https://shamelesscare.sjv.io/DyrQNn"
click at [415, 83] on input "text" at bounding box center [463, 81] width 122 height 16
type input "Shameless Duo"
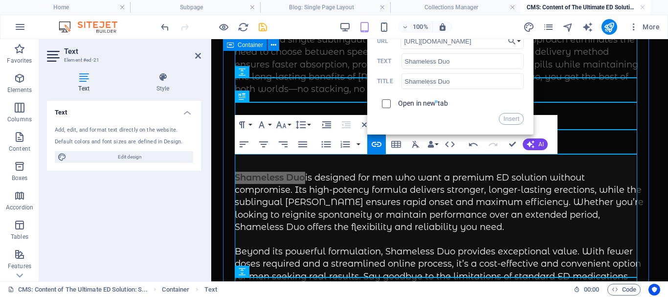
click at [385, 104] on input "checkbox" at bounding box center [385, 102] width 9 height 9
checkbox input "true"
click at [511, 119] on button "Insert" at bounding box center [511, 119] width 25 height 12
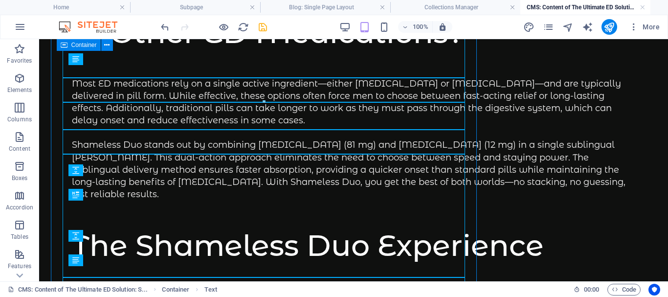
click at [166, 141] on div "Most ED medications rely on a single active ingredient—either sildenafil or tad…" at bounding box center [354, 139] width 564 height 123
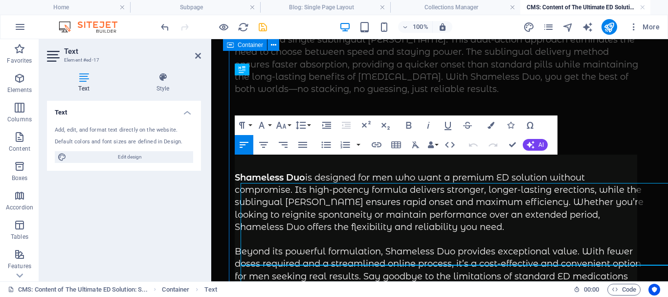
scroll to position [1107, 0]
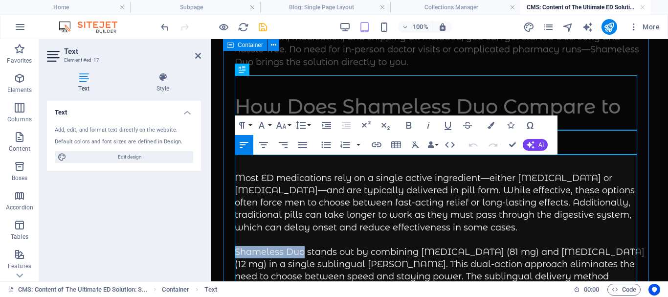
drag, startPoint x: 303, startPoint y: 235, endPoint x: 236, endPoint y: 233, distance: 67.5
click at [236, 246] on p "Shameless Duo stands out by combining sildenafil (81 mg) and tadalafil (12 mg) …" at bounding box center [440, 283] width 410 height 74
click at [406, 124] on icon "button" at bounding box center [408, 125] width 5 height 7
click at [376, 142] on icon "button" at bounding box center [377, 144] width 10 height 5
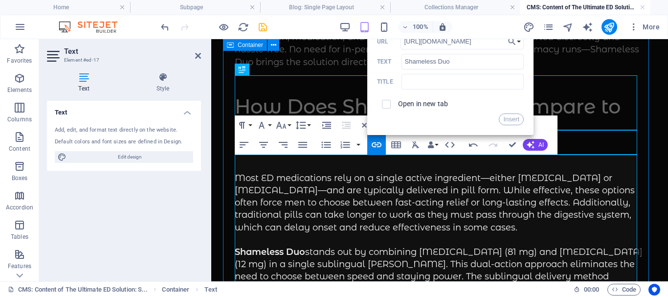
scroll to position [0, 3]
type input "https://shamelesscare.sjv.io/DyrQNn"
click at [408, 81] on input "text" at bounding box center [463, 82] width 122 height 16
type input "Shameless Duo"
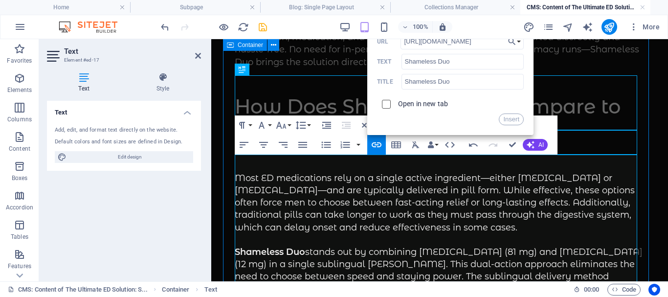
click at [386, 105] on input "checkbox" at bounding box center [385, 102] width 9 height 9
checkbox input "true"
click at [510, 118] on button "Insert" at bounding box center [511, 119] width 25 height 12
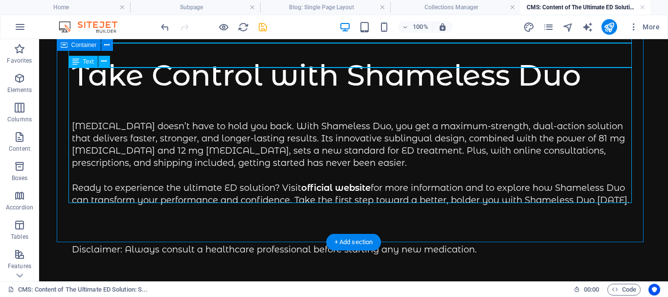
scroll to position [1719, 0]
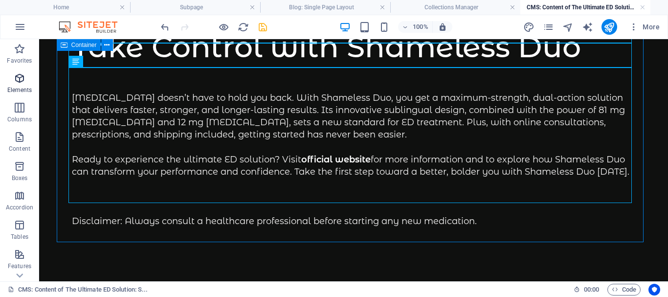
click at [21, 79] on icon "button" at bounding box center [20, 78] width 12 height 12
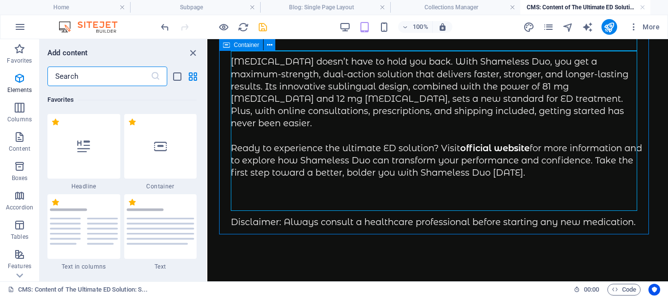
scroll to position [265, 0]
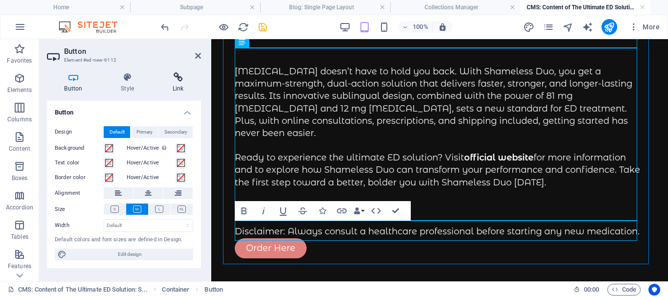
click at [180, 79] on icon at bounding box center [178, 77] width 46 height 10
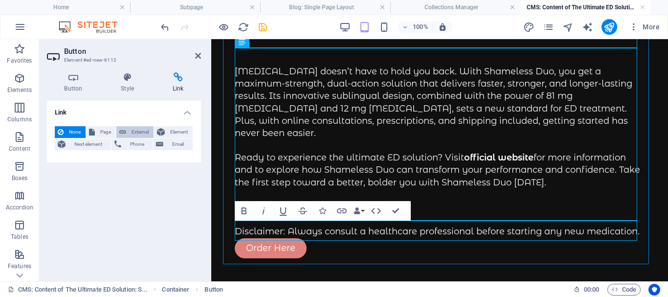
click at [138, 132] on span "External" at bounding box center [140, 132] width 22 height 12
select select "blank"
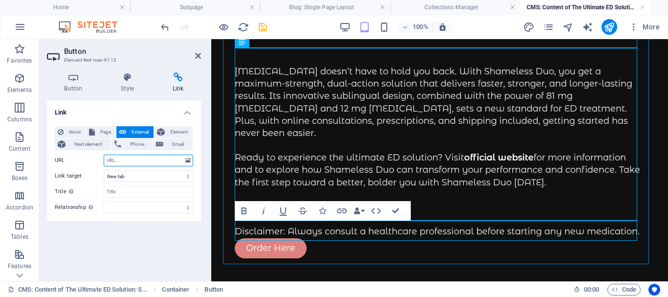
click at [125, 161] on input "URL" at bounding box center [149, 161] width 90 height 12
paste input "https://shamelesscare.sjv.io/DyrQNn"
type input "https://shamelesscare.sjv.io/DyrQNn"
click at [130, 191] on input "Title Additional link description, should not be the same as the link text. The…" at bounding box center [149, 192] width 90 height 12
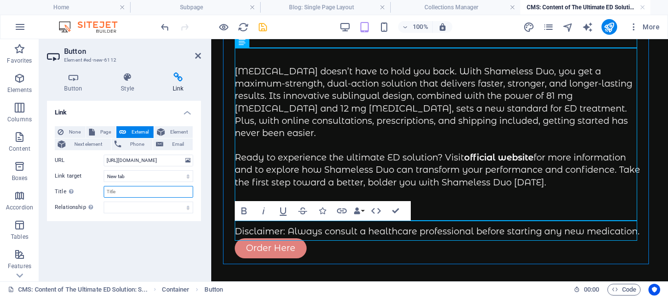
scroll to position [0, 0]
type input "Viagra & Cialis"
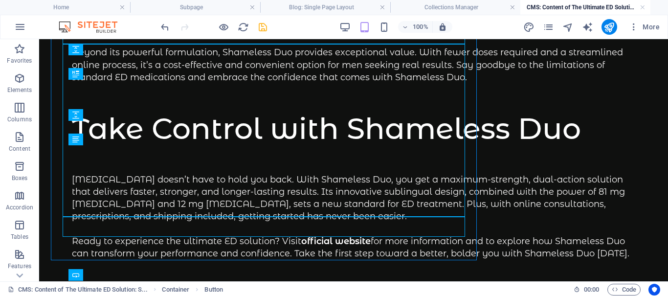
scroll to position [1739, 0]
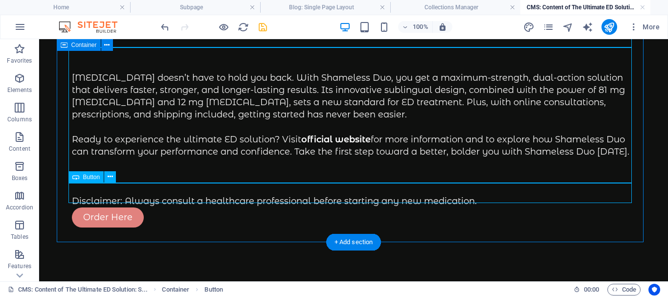
click at [106, 207] on div "Order Here" at bounding box center [354, 217] width 564 height 20
click at [100, 207] on div "Order Here" at bounding box center [354, 217] width 564 height 20
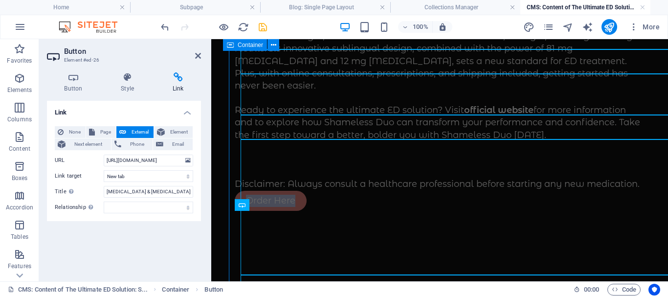
scroll to position [1648, 0]
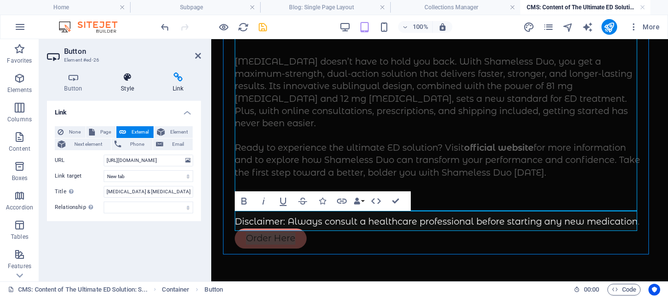
click at [129, 78] on icon at bounding box center [128, 77] width 48 height 10
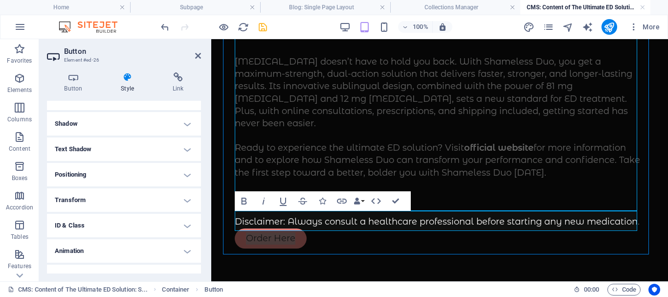
scroll to position [241, 0]
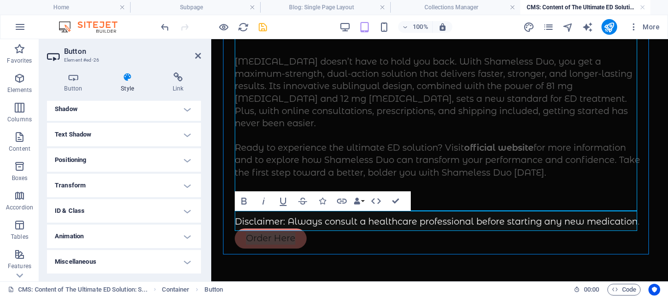
click at [103, 158] on h4 "Positioning" at bounding box center [124, 159] width 154 height 23
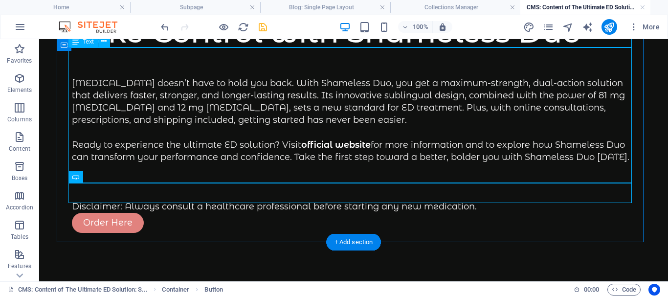
scroll to position [1739, 0]
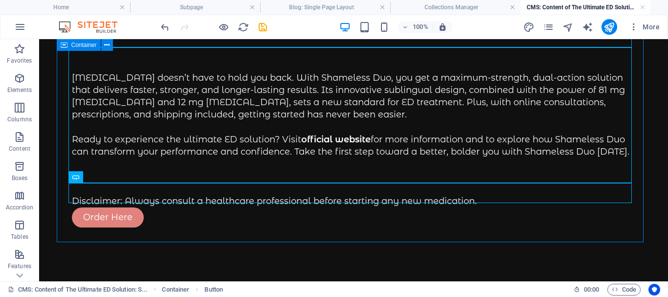
click at [263, 25] on icon "save" at bounding box center [262, 27] width 11 height 11
click at [263, 25] on div at bounding box center [214, 27] width 110 height 16
click at [262, 27] on div at bounding box center [214, 27] width 110 height 16
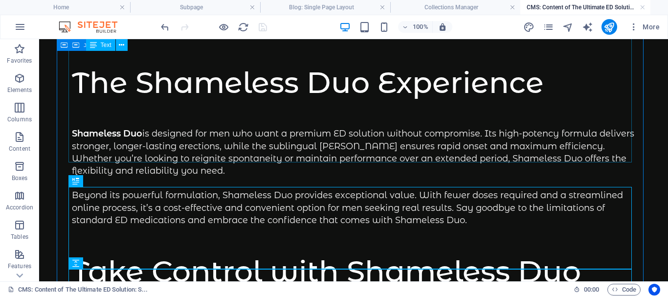
scroll to position [1104, 0]
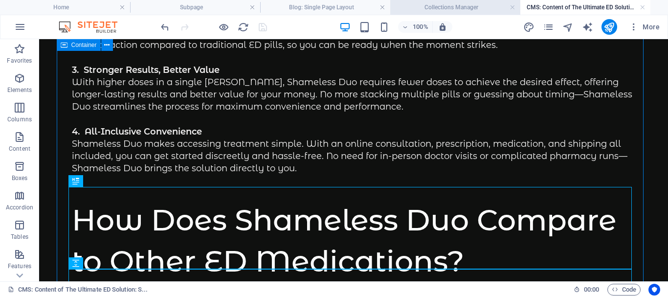
click at [481, 7] on h4 "Collections Manager" at bounding box center [455, 7] width 130 height 11
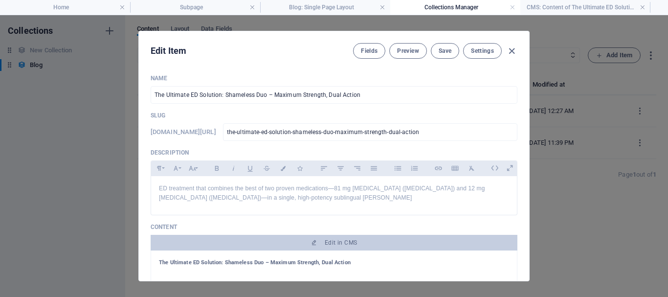
scroll to position [0, 0]
click at [444, 49] on span "Save" at bounding box center [445, 51] width 13 height 8
click at [442, 50] on span "Save" at bounding box center [445, 51] width 13 height 8
click at [512, 6] on link at bounding box center [513, 7] width 6 height 9
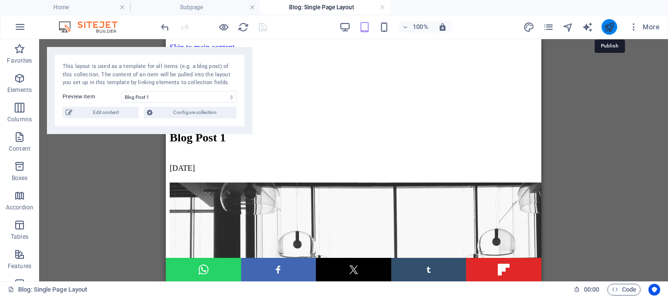
click at [609, 23] on icon "publish" at bounding box center [609, 27] width 11 height 11
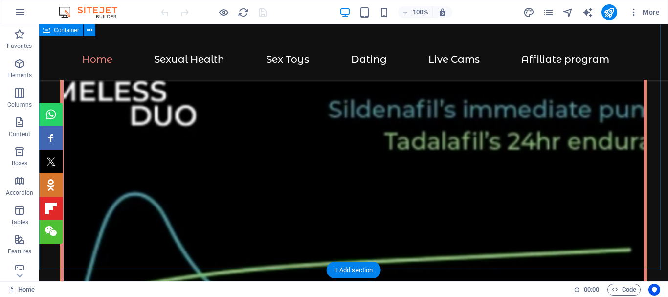
scroll to position [2544, 0]
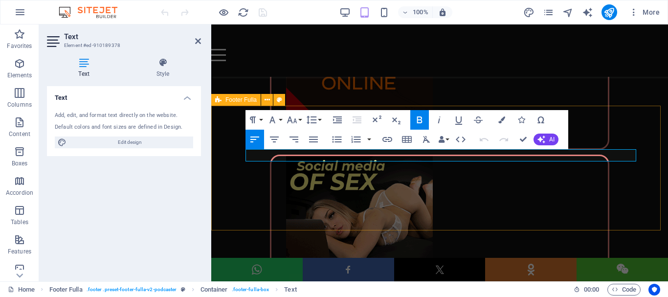
scroll to position [2816, 0]
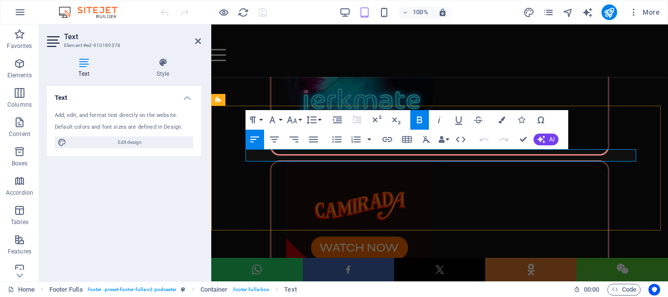
drag, startPoint x: 377, startPoint y: 154, endPoint x: 423, endPoint y: 154, distance: 46.0
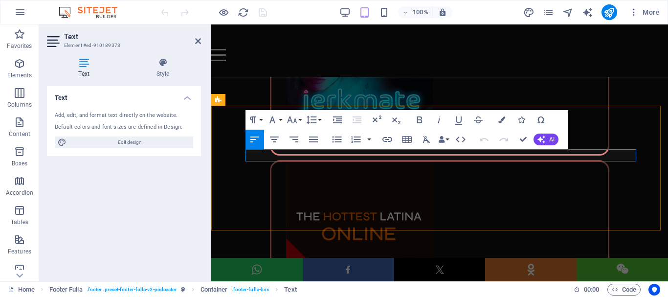
drag, startPoint x: 423, startPoint y: 155, endPoint x: 376, endPoint y: 153, distance: 47.0
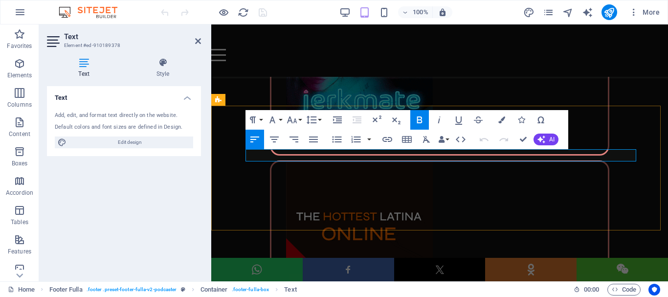
copy strong "Live Cams"
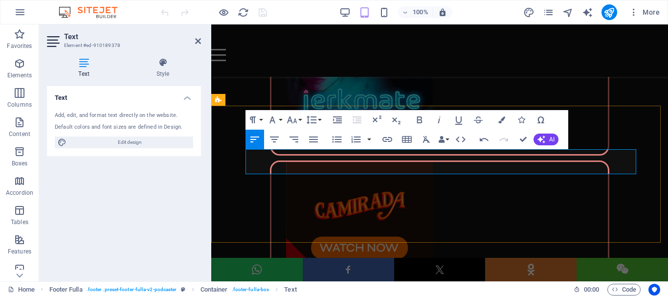
drag, startPoint x: 427, startPoint y: 154, endPoint x: 474, endPoint y: 151, distance: 48.0
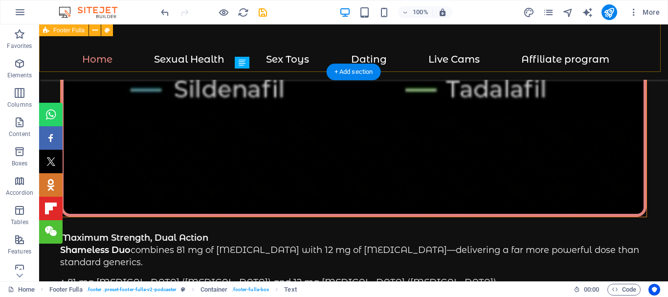
scroll to position [2728, 0]
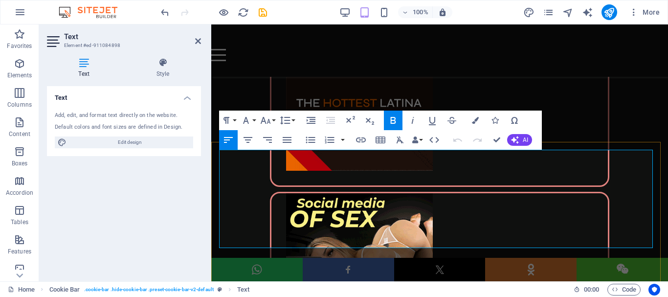
scroll to position [2932, 0]
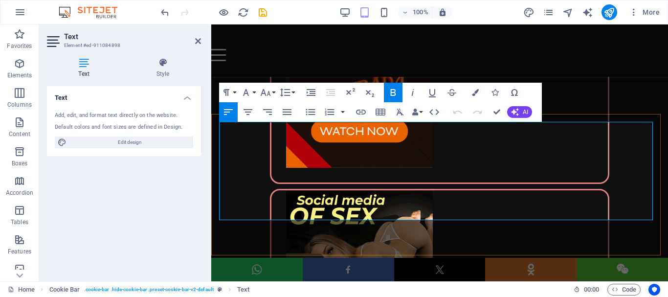
drag, startPoint x: 424, startPoint y: 152, endPoint x: 252, endPoint y: 159, distance: 172.3
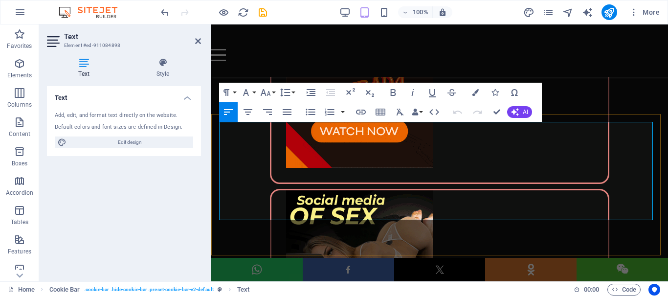
scroll to position [2924, 0]
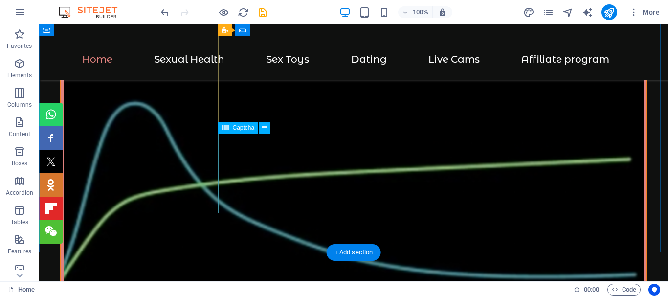
scroll to position [2471, 0]
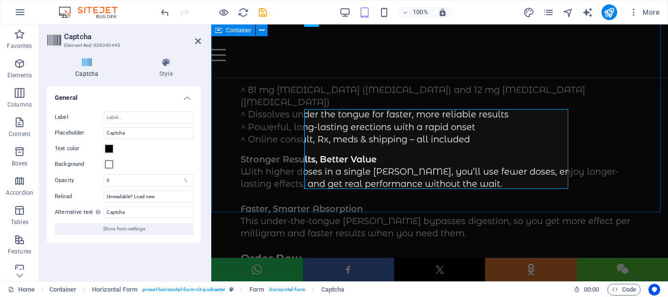
scroll to position [2709, 0]
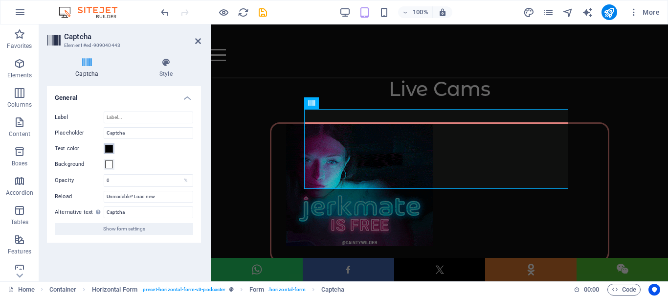
click at [109, 149] on span at bounding box center [109, 149] width 8 height 8
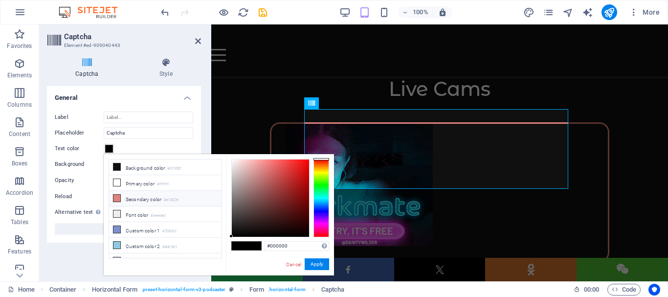
click at [116, 198] on icon at bounding box center [116, 198] width 7 height 7
click at [117, 211] on icon at bounding box center [116, 213] width 7 height 7
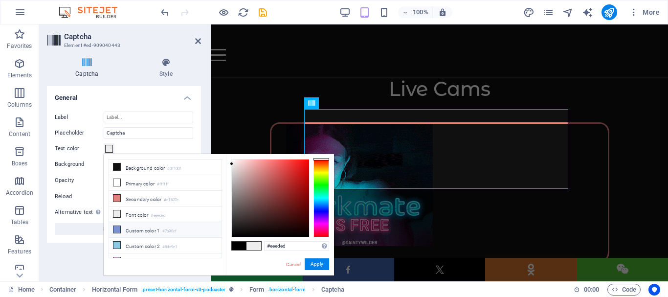
click at [117, 226] on icon at bounding box center [116, 229] width 7 height 7
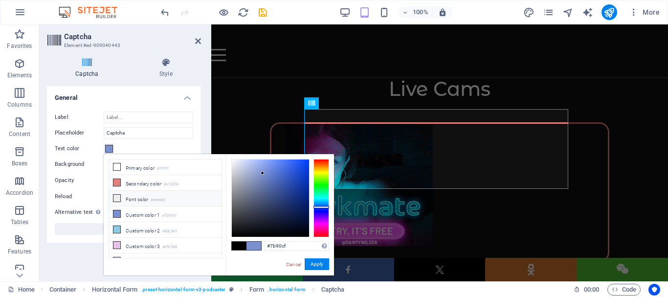
scroll to position [23, 0]
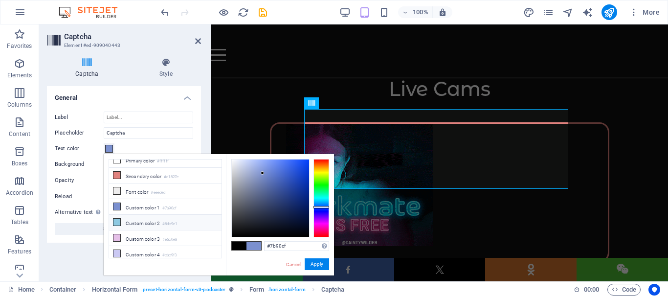
click at [116, 221] on icon at bounding box center [116, 222] width 7 height 7
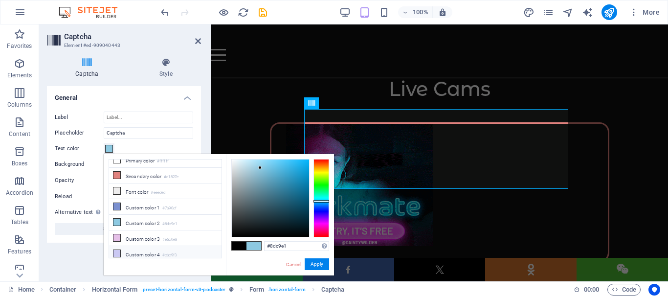
click at [116, 250] on icon at bounding box center [116, 253] width 7 height 7
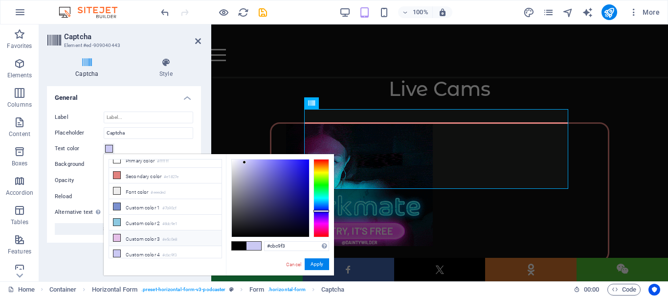
click at [119, 235] on icon at bounding box center [116, 237] width 7 height 7
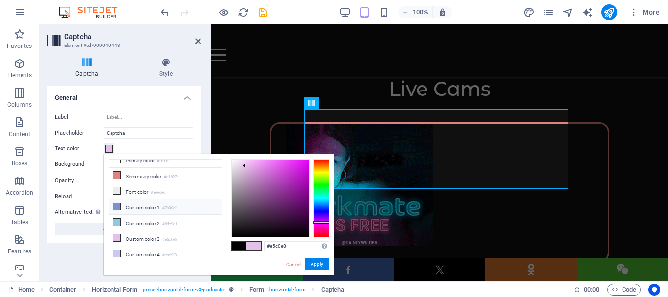
click at [116, 203] on icon at bounding box center [116, 206] width 7 height 7
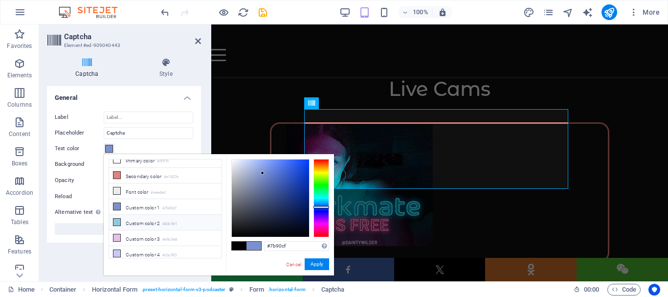
click at [118, 219] on icon at bounding box center [116, 222] width 7 height 7
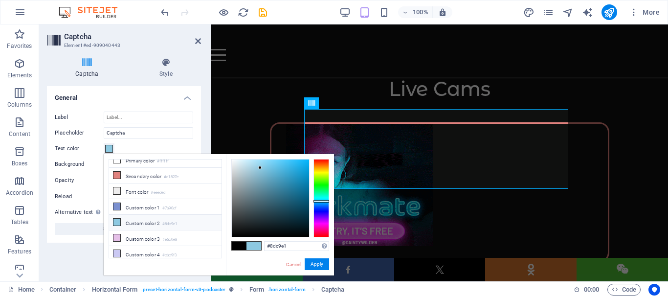
click at [116, 220] on icon at bounding box center [116, 222] width 7 height 7
click at [116, 175] on icon at bounding box center [116, 175] width 7 height 7
type input "#e1827e"
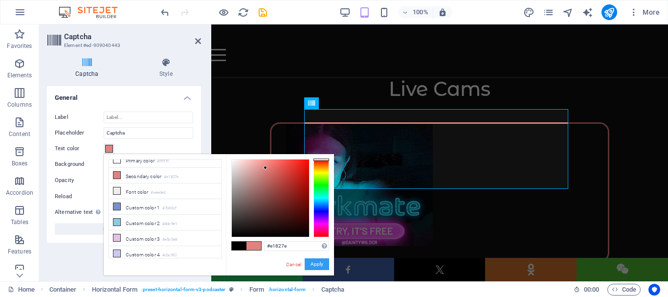
click at [317, 263] on button "Apply" at bounding box center [317, 264] width 24 height 12
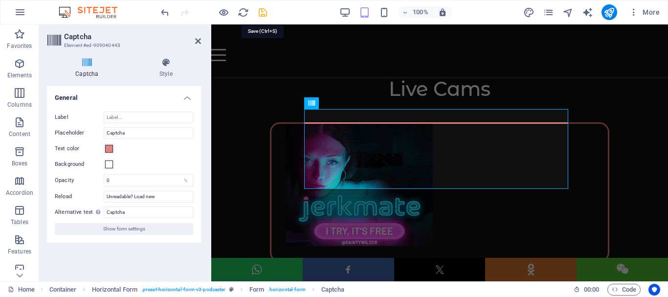
click at [261, 13] on icon "save" at bounding box center [262, 12] width 11 height 11
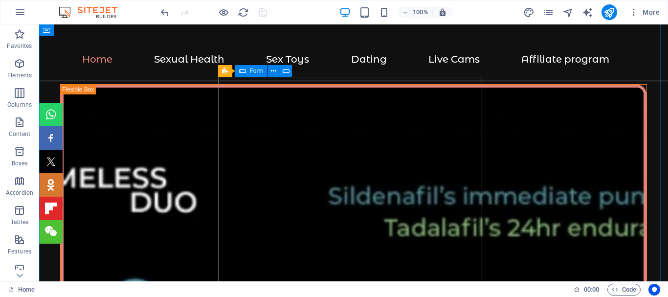
scroll to position [2345, 0]
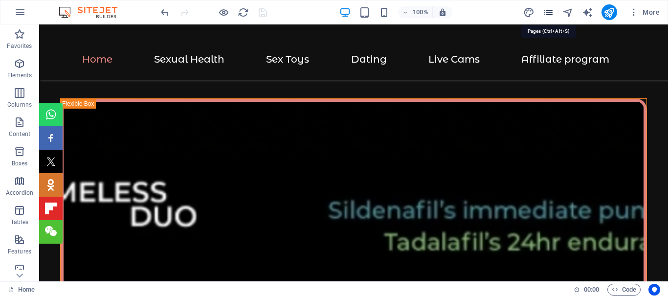
click at [552, 13] on icon "pages" at bounding box center [548, 12] width 11 height 11
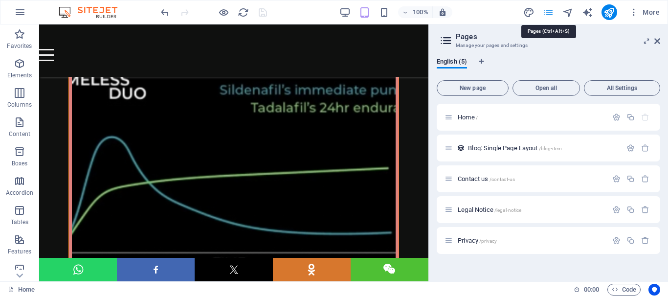
scroll to position [2096, 0]
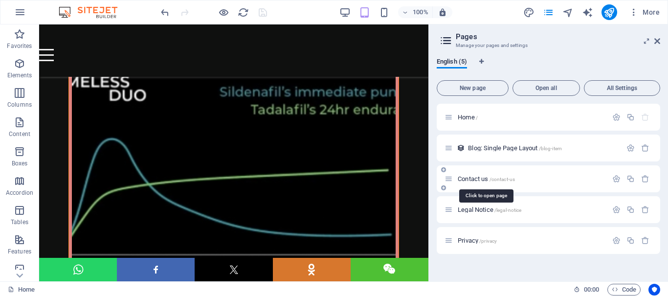
click at [475, 181] on span "Contact us /contact-us" at bounding box center [486, 178] width 57 height 7
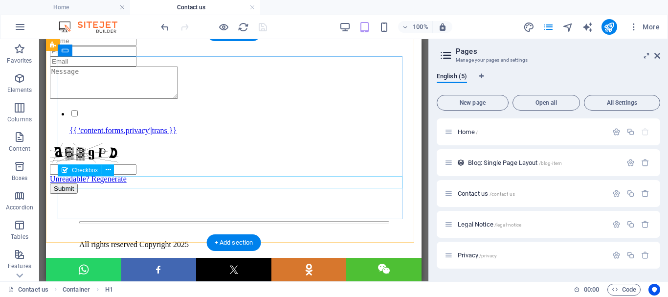
scroll to position [245, 0]
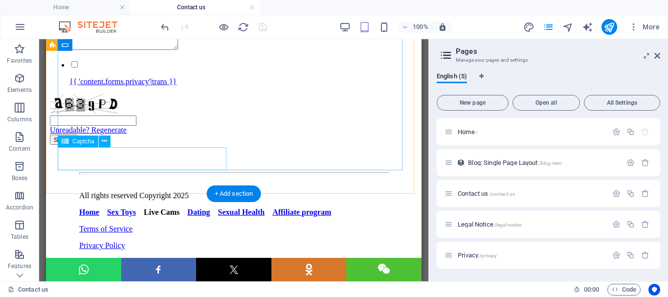
click at [105, 135] on div "Unreadable? Regenerate" at bounding box center [234, 114] width 368 height 41
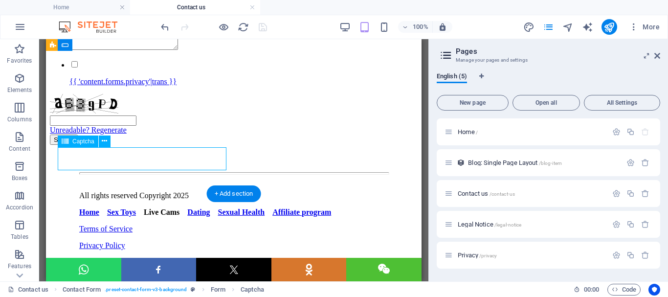
click at [105, 135] on div "Unreadable? Regenerate" at bounding box center [234, 114] width 368 height 41
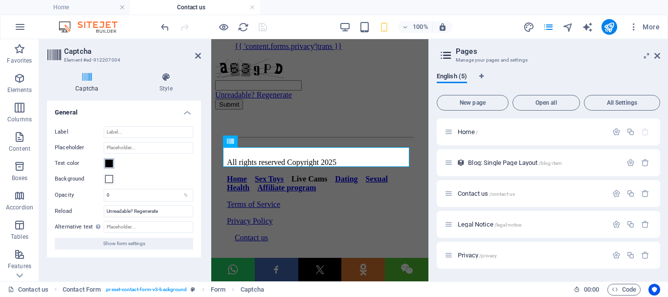
click at [107, 163] on span at bounding box center [109, 163] width 8 height 8
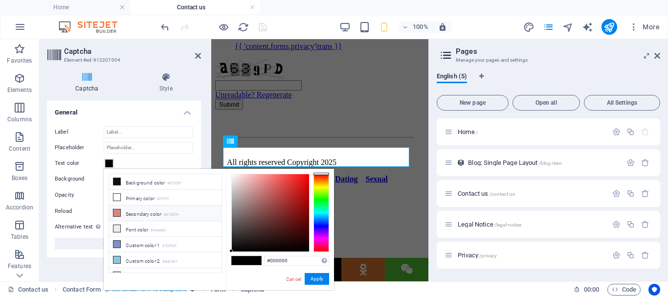
click at [116, 209] on icon at bounding box center [116, 212] width 7 height 7
type input "#e1827e"
click at [322, 279] on button "Apply" at bounding box center [317, 279] width 24 height 12
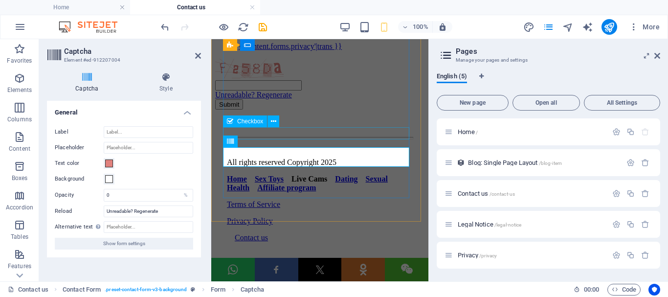
click at [293, 51] on div "{{ 'content.forms.privacy'|trans }}" at bounding box center [319, 37] width 209 height 26
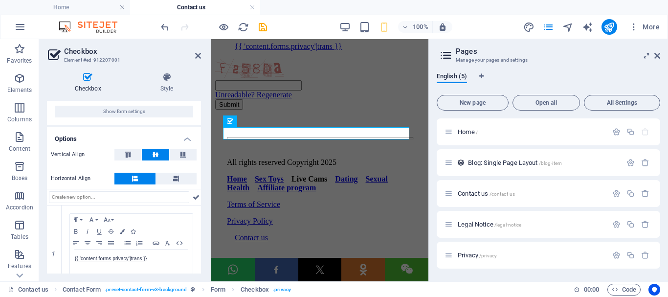
scroll to position [49, 0]
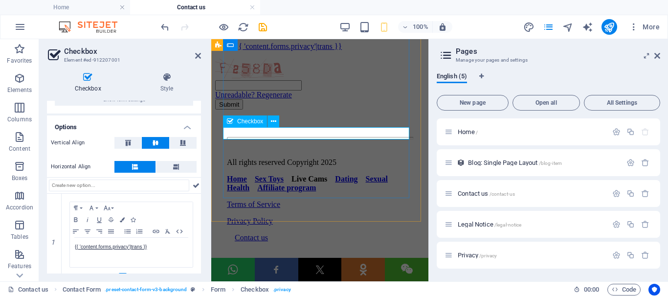
click at [253, 51] on div "{{ 'content.forms.privacy'|trans }}" at bounding box center [319, 37] width 209 height 26
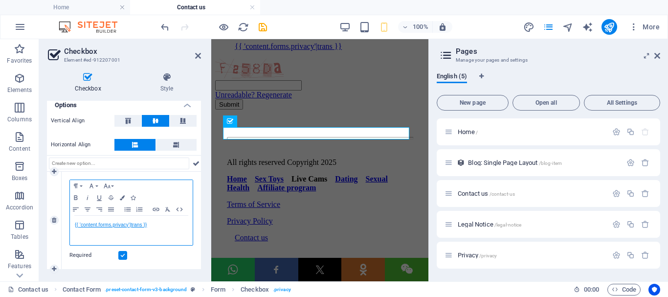
click at [80, 223] on link "{{ 'content.forms.privacy'|trans }}" at bounding box center [111, 224] width 72 height 5
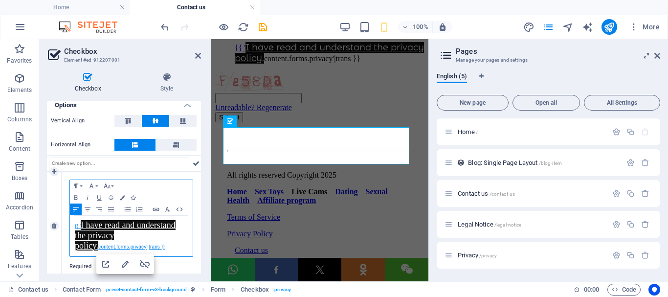
click at [94, 226] on link "I have read and understand the privacy policy." at bounding box center [125, 235] width 101 height 30
click at [95, 245] on link "I have read and understand the privacy policy." at bounding box center [125, 235] width 101 height 30
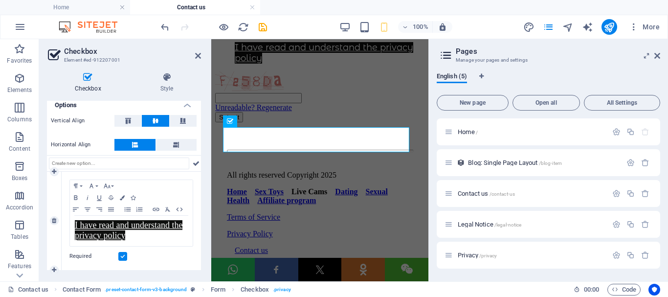
click at [180, 254] on div "Required" at bounding box center [131, 256] width 124 height 12
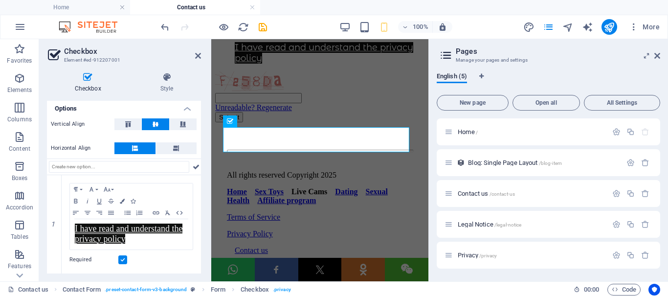
scroll to position [68, 0]
click at [264, 27] on icon "save" at bounding box center [262, 27] width 11 height 11
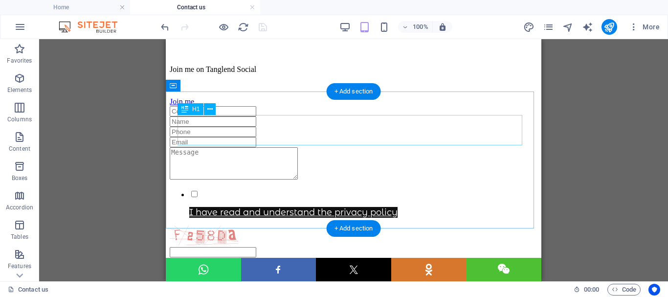
scroll to position [0, 0]
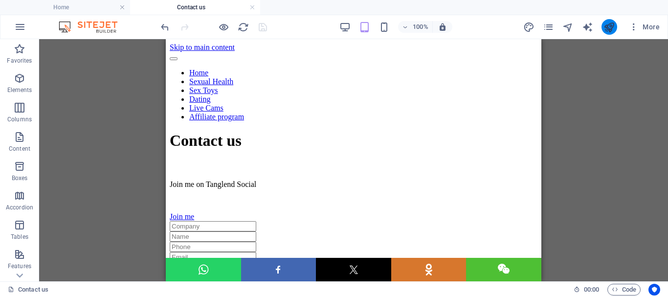
click at [608, 26] on icon "publish" at bounding box center [609, 27] width 11 height 11
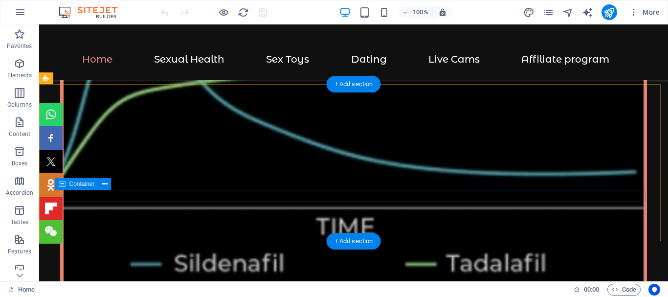
scroll to position [2641, 0]
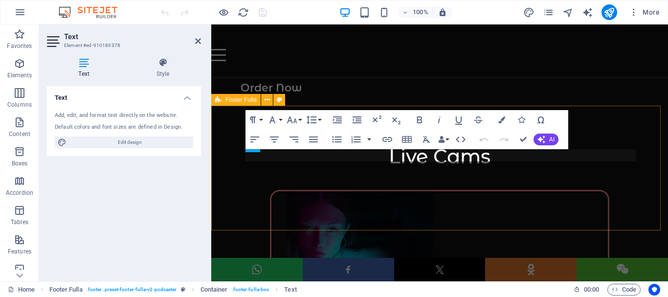
scroll to position [2816, 0]
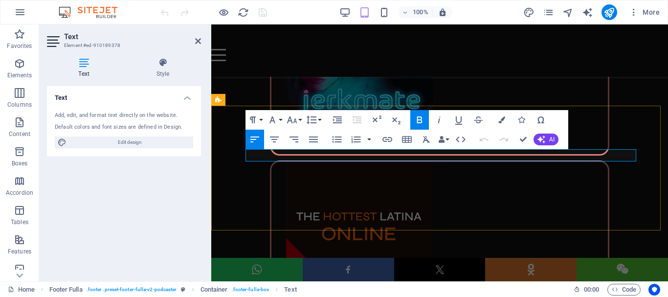
drag, startPoint x: 331, startPoint y: 155, endPoint x: 377, endPoint y: 153, distance: 46.0
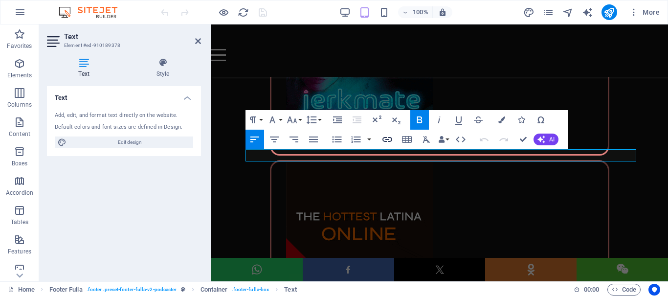
click at [386, 137] on icon "button" at bounding box center [388, 140] width 12 height 12
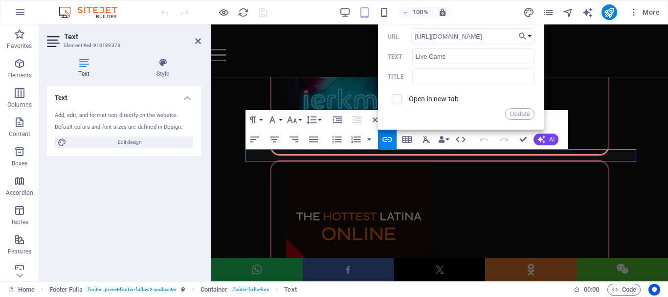
scroll to position [0, 289]
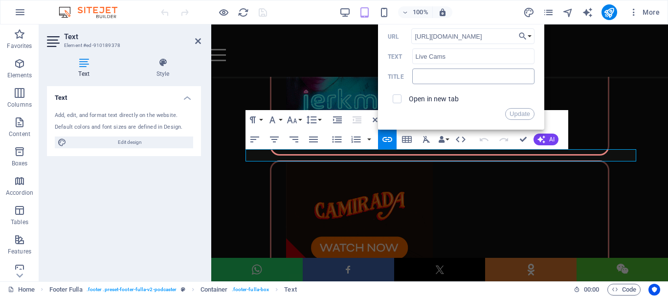
type input "[URL][DOMAIN_NAME]"
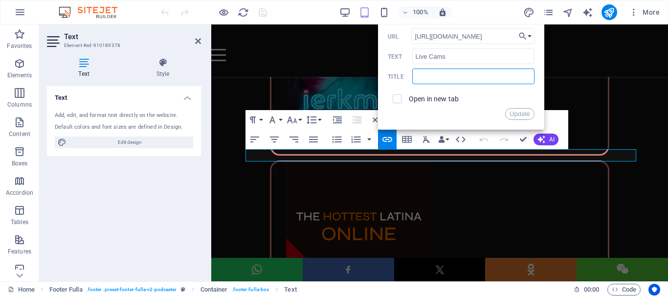
click at [423, 78] on input "text" at bounding box center [473, 76] width 122 height 16
type input "Live Cams"
click at [396, 98] on input "checkbox" at bounding box center [395, 97] width 9 height 9
checkbox input "true"
click at [519, 112] on button "Update" at bounding box center [519, 114] width 29 height 12
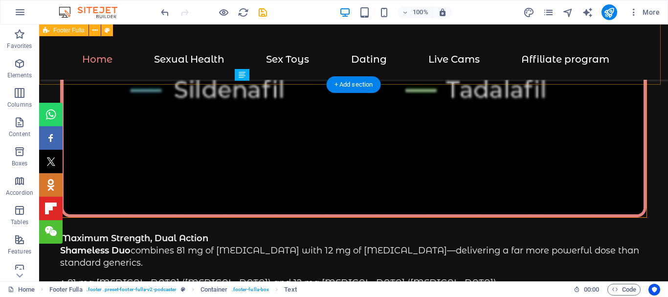
scroll to position [2715, 0]
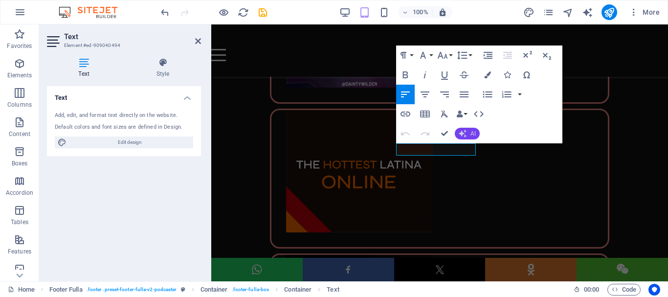
scroll to position [2866, 0]
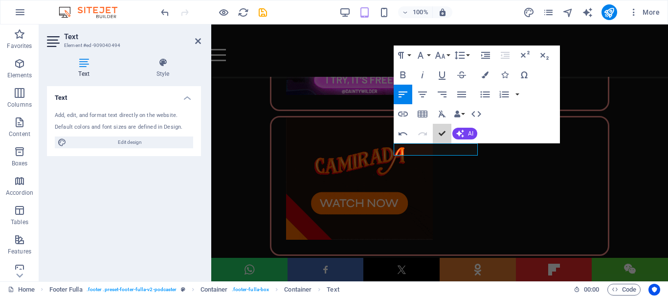
scroll to position [2715, 0]
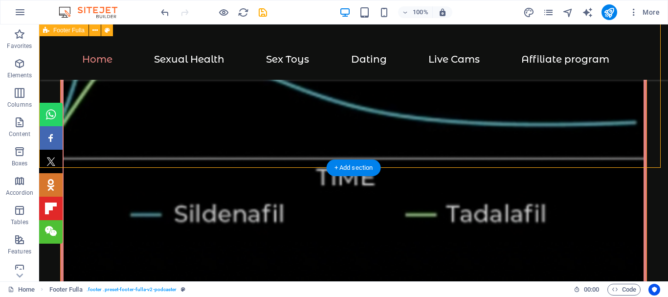
scroll to position [2667, 0]
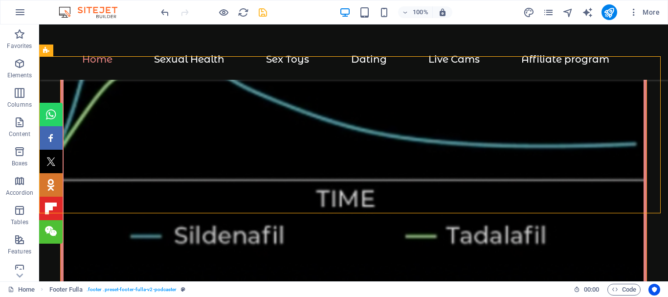
click at [260, 13] on icon "save" at bounding box center [262, 12] width 11 height 11
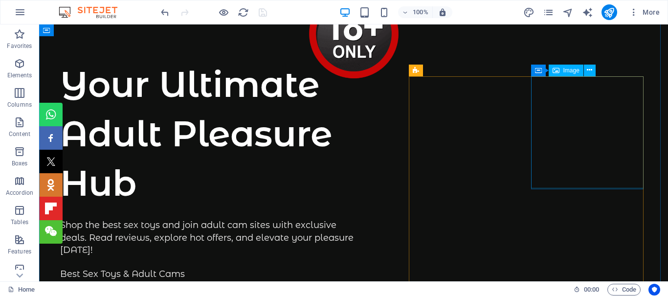
scroll to position [0, 0]
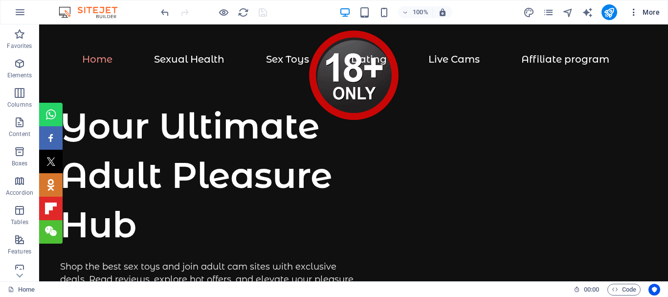
click at [636, 11] on icon "button" at bounding box center [634, 12] width 10 height 10
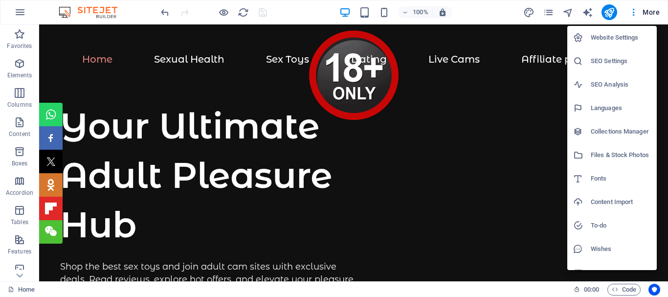
click at [618, 36] on h6 "Website Settings" at bounding box center [621, 38] width 60 height 12
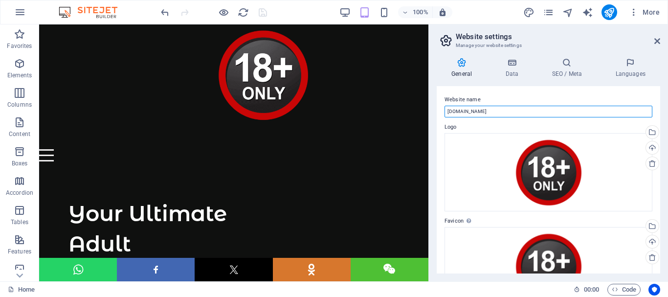
drag, startPoint x: 492, startPoint y: 113, endPoint x: 444, endPoint y: 115, distance: 48.0
click at [444, 115] on div "Website name [DOMAIN_NAME] Logo Drag files here, click to choose files or selec…" at bounding box center [549, 179] width 224 height 187
paste input "Your Ultimate Adult Pleasure Hub"
type input "Your Ultimate Adult Pleasure Hub"
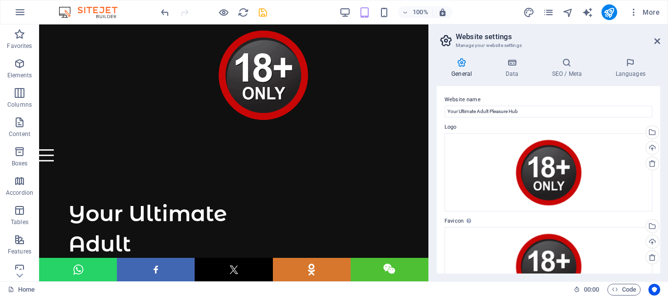
click at [531, 91] on div "Website name Your Ultimate Adult Pleasure Hub Logo Drag files here, click to ch…" at bounding box center [549, 179] width 224 height 187
click at [512, 68] on h4 "Data" at bounding box center [514, 68] width 46 height 21
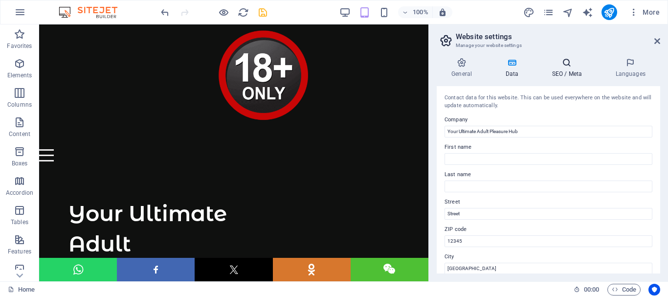
click at [568, 64] on icon at bounding box center [567, 63] width 60 height 10
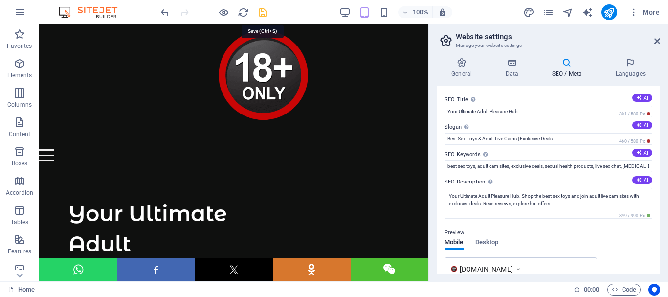
click at [263, 14] on icon "save" at bounding box center [262, 12] width 11 height 11
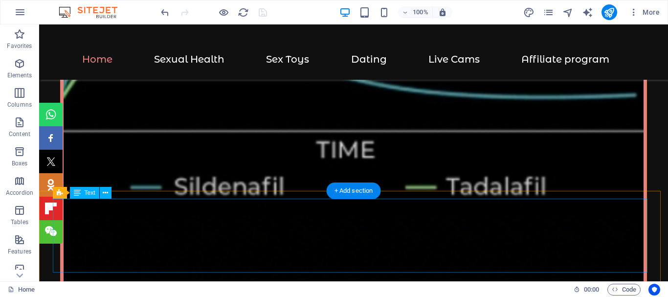
scroll to position [2471, 0]
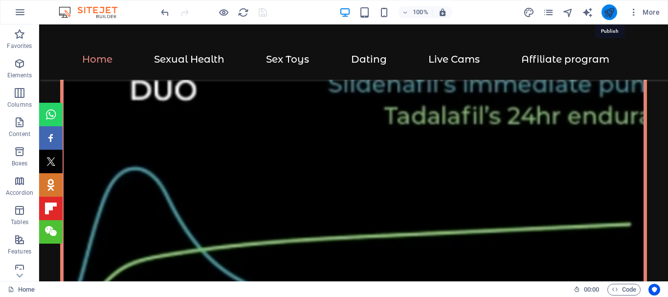
click at [611, 11] on icon "publish" at bounding box center [609, 12] width 11 height 11
